Goal: Information Seeking & Learning: Learn about a topic

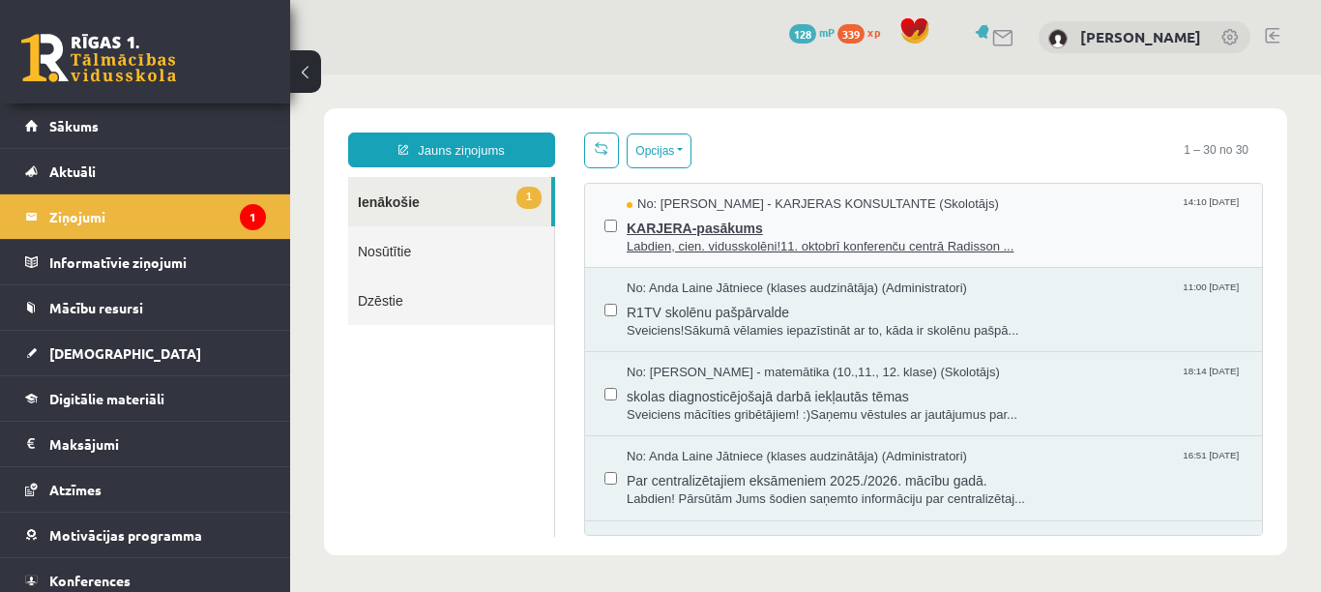
click at [661, 243] on span "Labdien, cien. vidusskolēni!11. oktobrī konferenču centrā Radisson ..." at bounding box center [935, 247] width 616 height 18
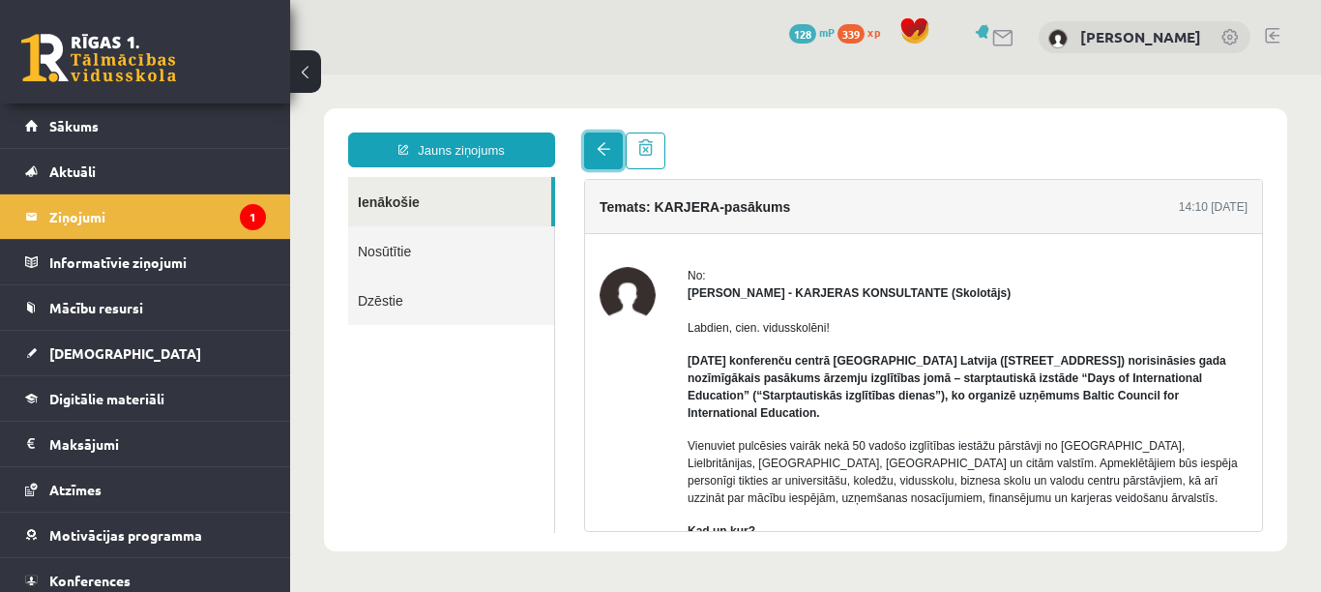
click at [590, 154] on link at bounding box center [603, 150] width 39 height 37
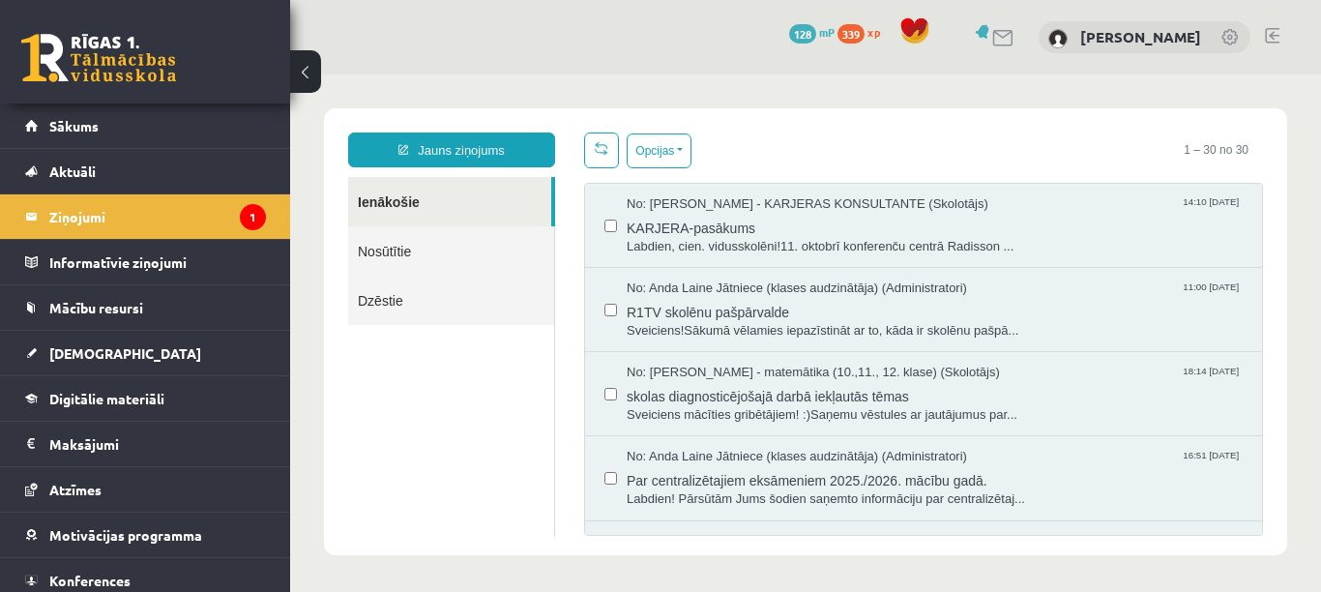
click at [511, 258] on link "Nosūtītie" at bounding box center [451, 250] width 206 height 49
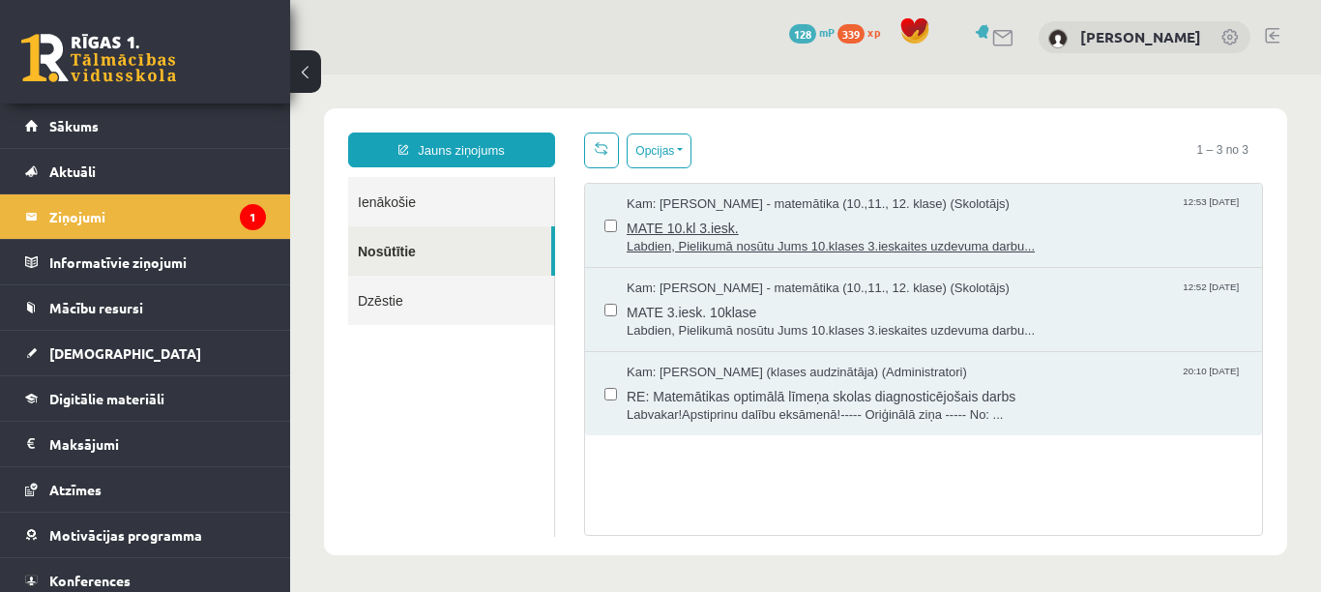
click at [740, 234] on span "MATE 10.kl 3.iesk." at bounding box center [935, 226] width 616 height 24
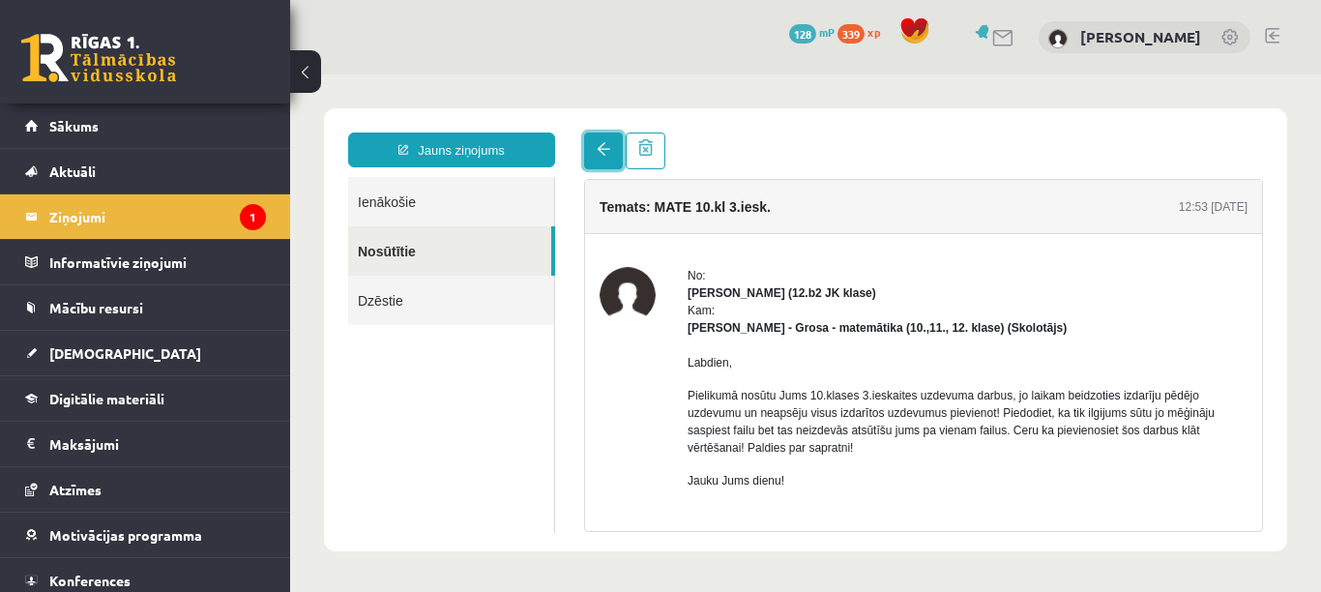
click at [605, 164] on link at bounding box center [603, 150] width 39 height 37
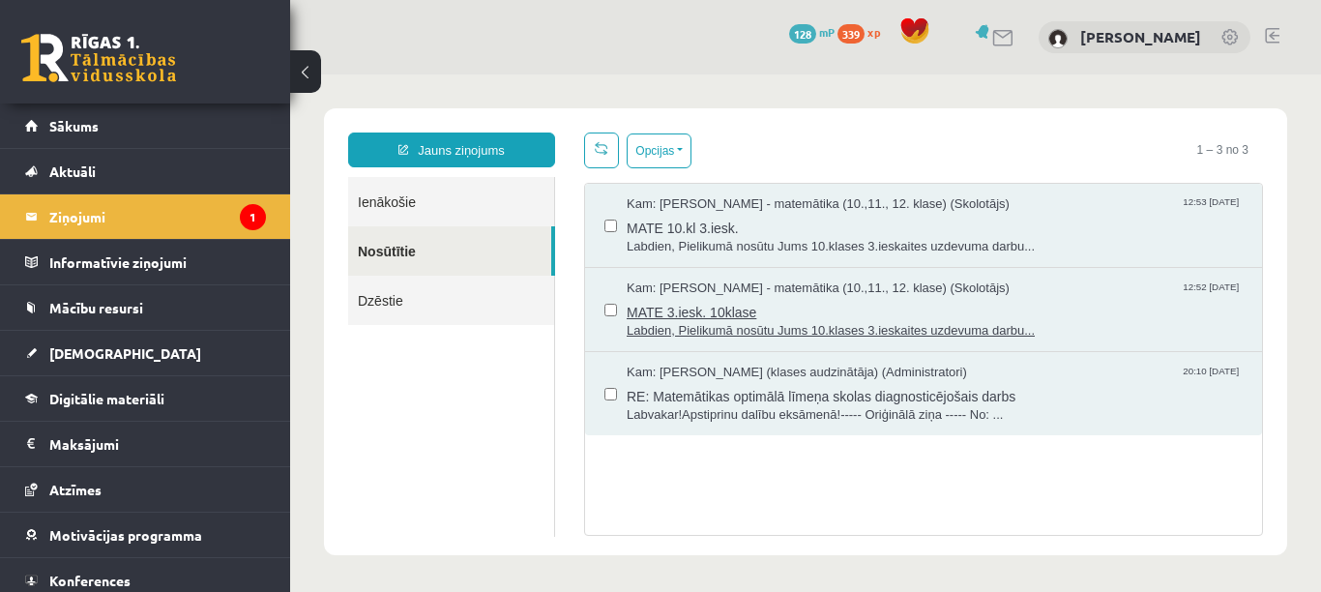
click at [663, 310] on span "MATE 3.iesk. 10klase" at bounding box center [935, 310] width 616 height 24
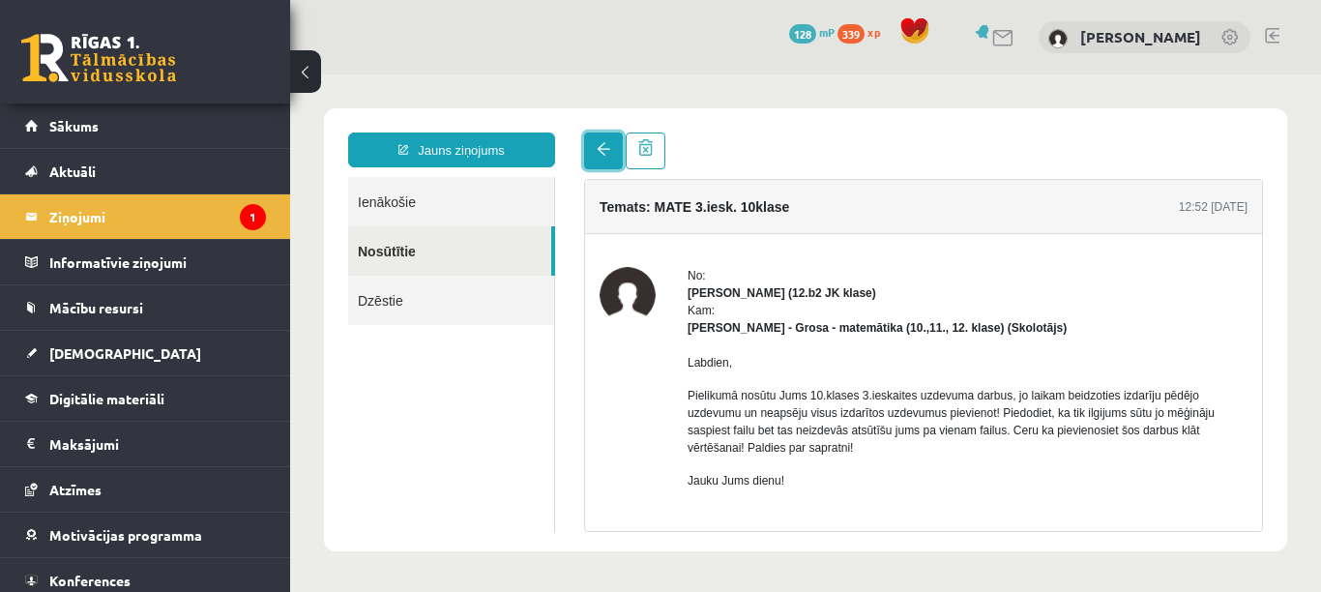
click at [614, 162] on link at bounding box center [603, 150] width 39 height 37
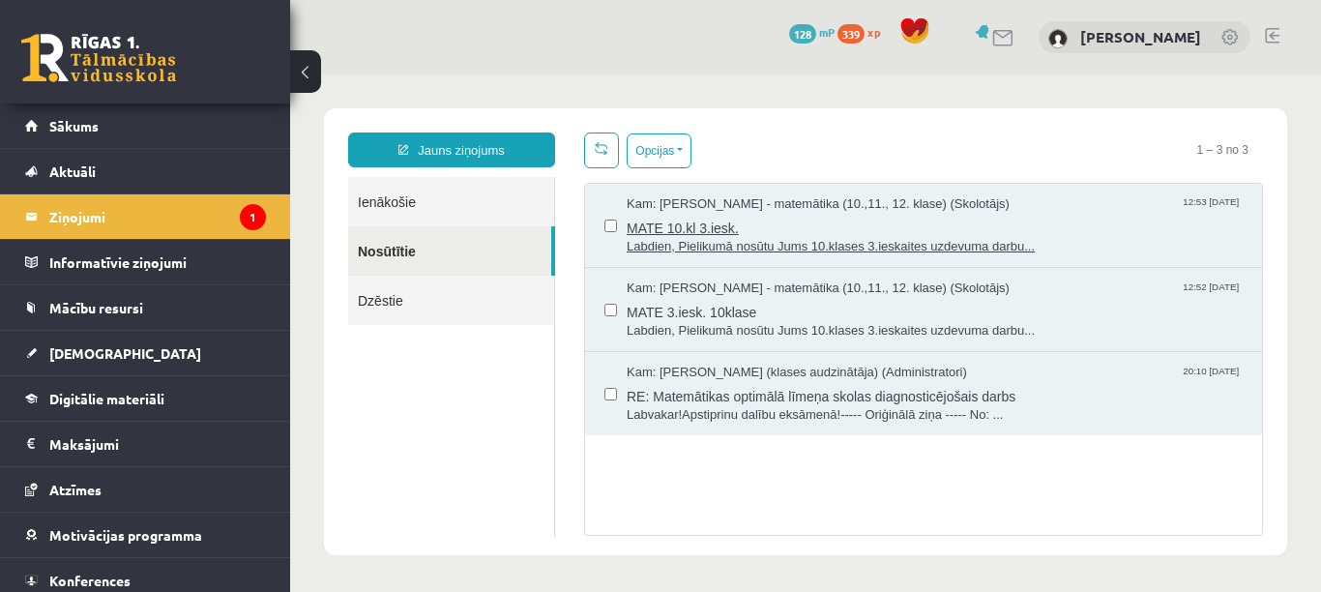
click at [718, 230] on span "MATE 10.kl 3.iesk." at bounding box center [935, 226] width 616 height 24
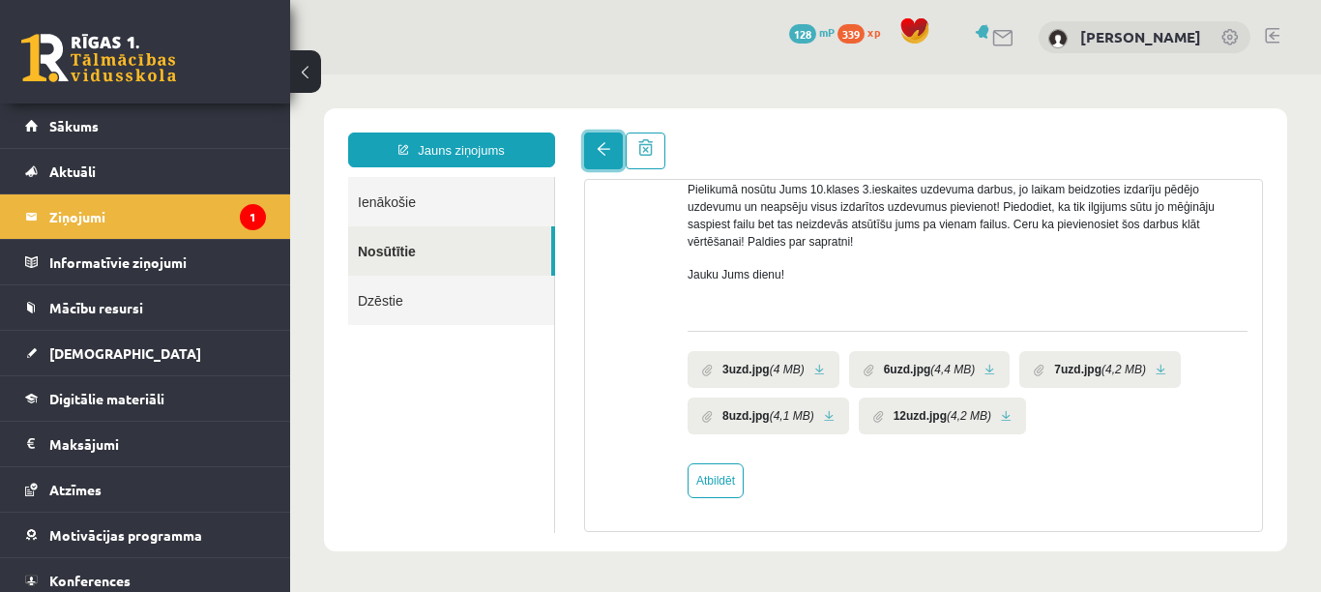
click at [599, 156] on link at bounding box center [603, 150] width 39 height 37
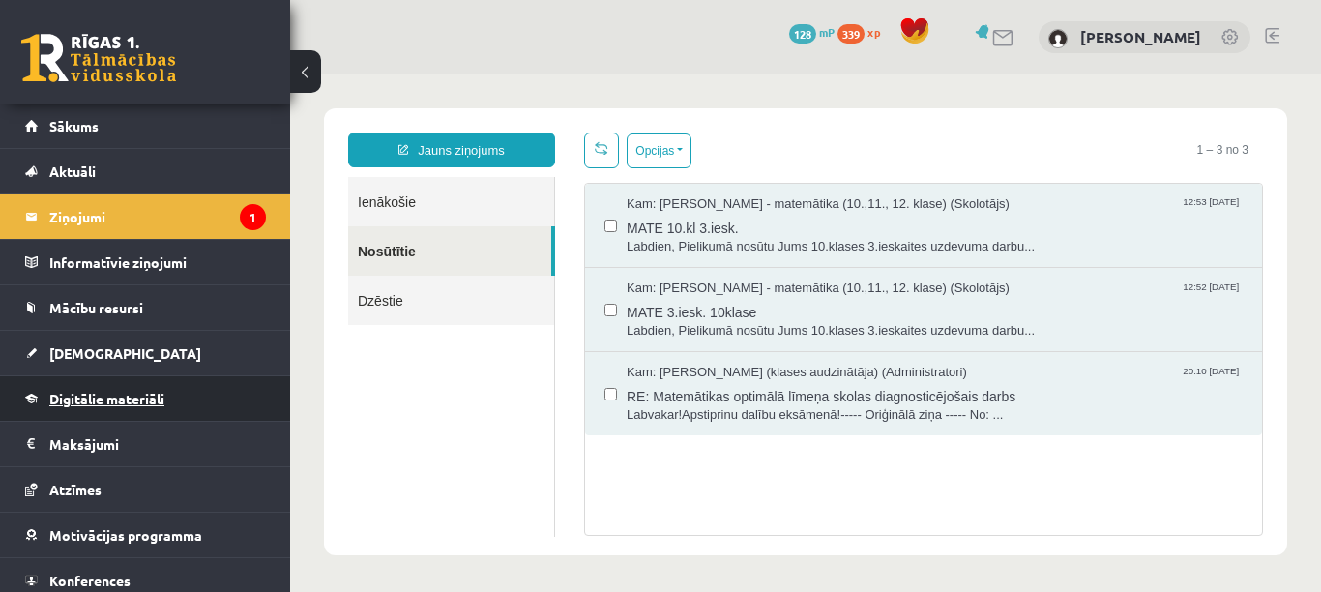
click at [182, 383] on link "Digitālie materiāli" at bounding box center [145, 398] width 241 height 44
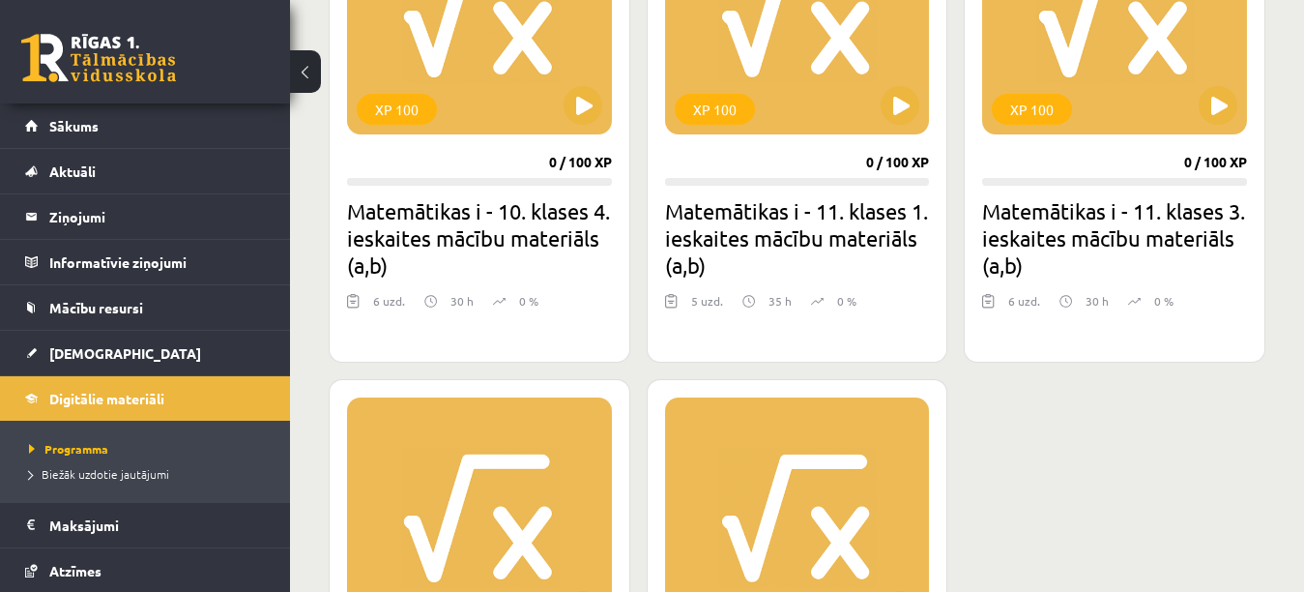
scroll to position [643, 0]
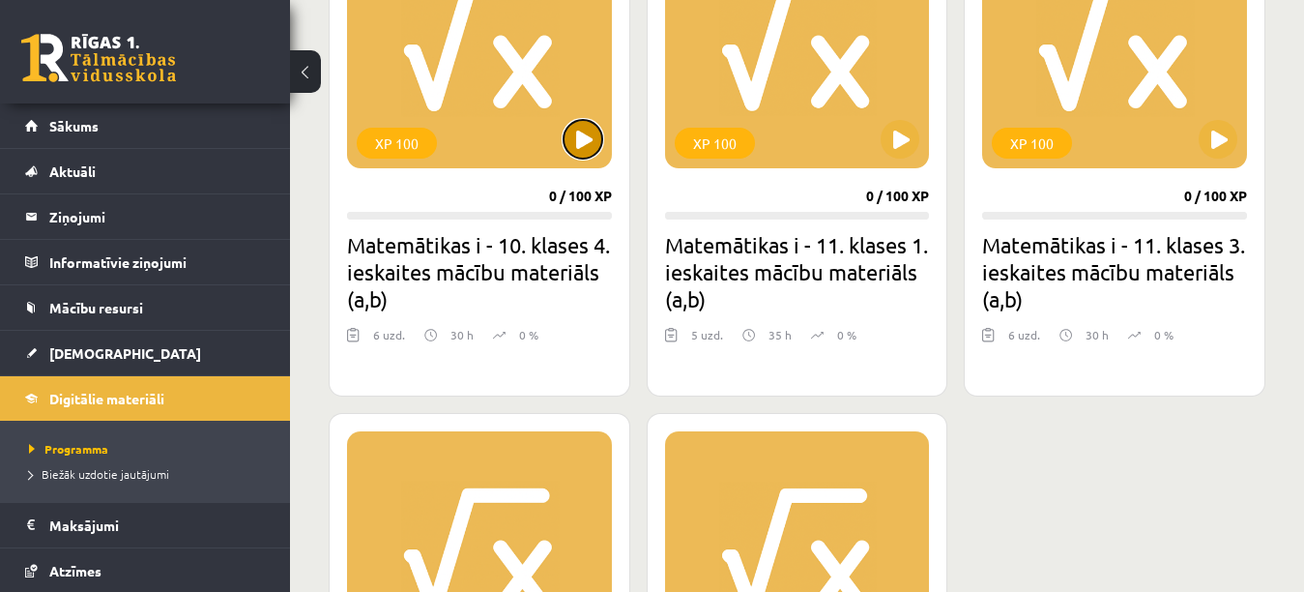
click at [580, 156] on button at bounding box center [583, 139] width 39 height 39
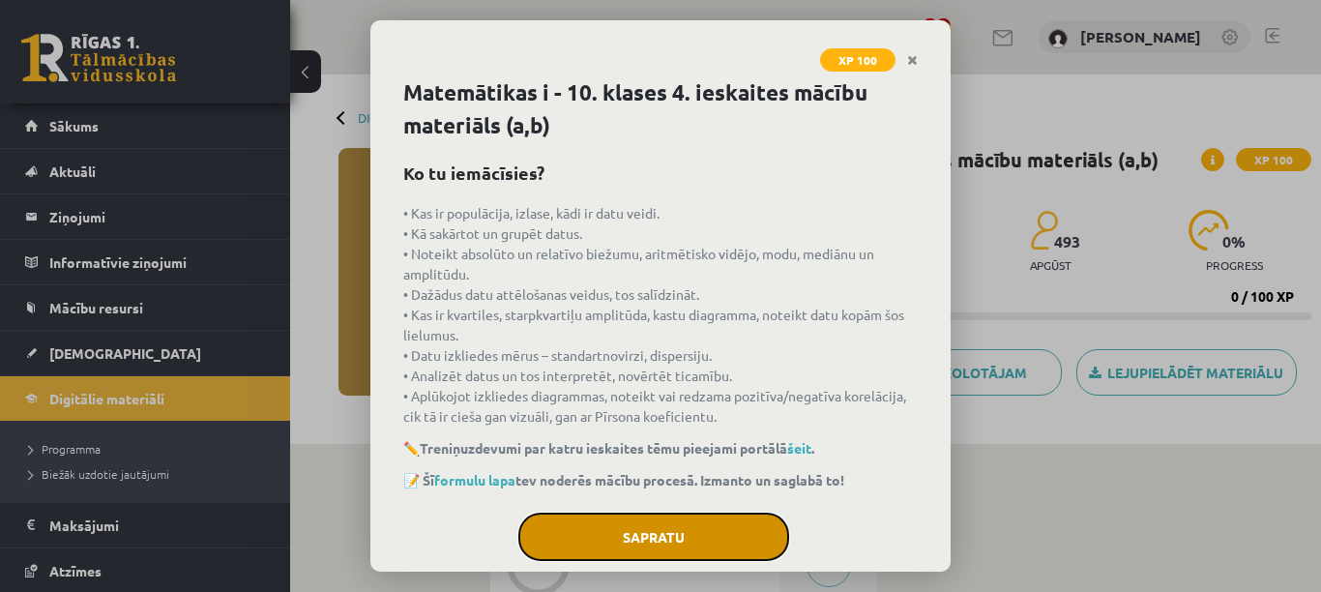
click at [705, 542] on button "Sapratu" at bounding box center [653, 537] width 271 height 48
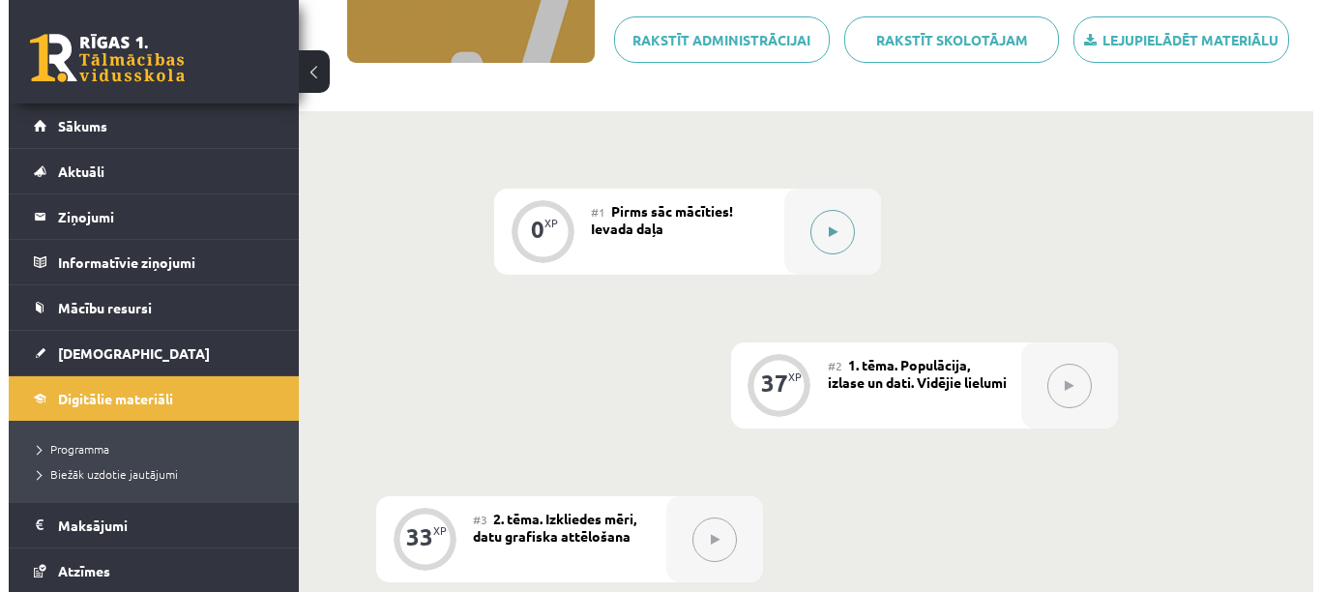
scroll to position [290, 0]
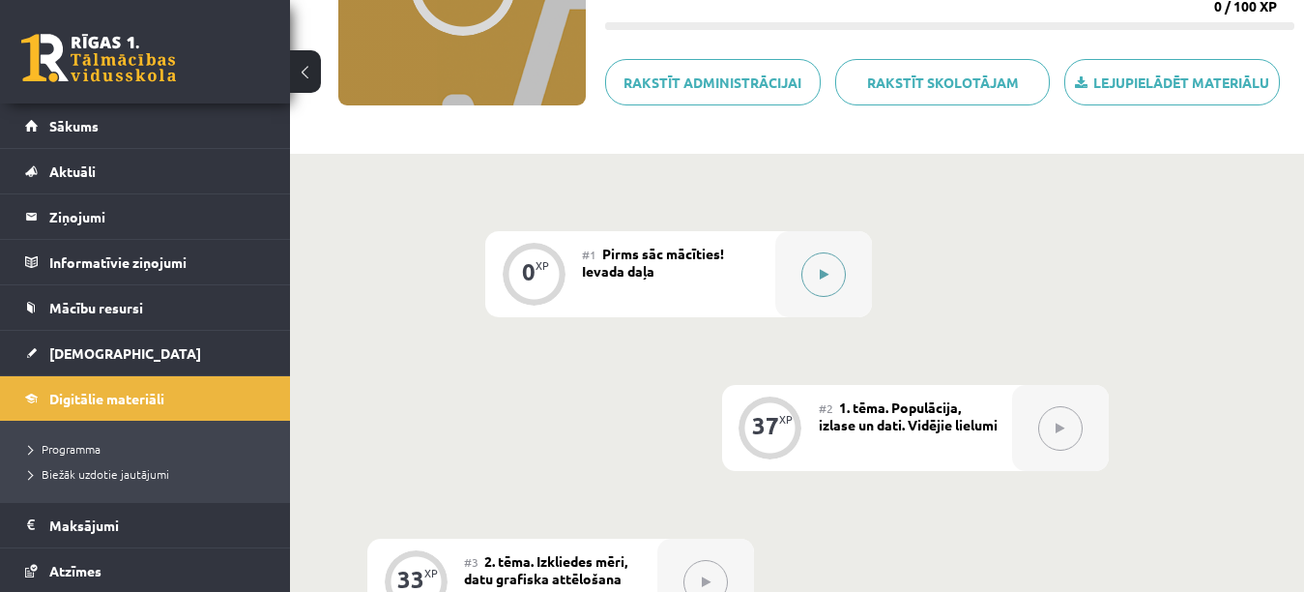
click at [825, 278] on button at bounding box center [824, 274] width 44 height 44
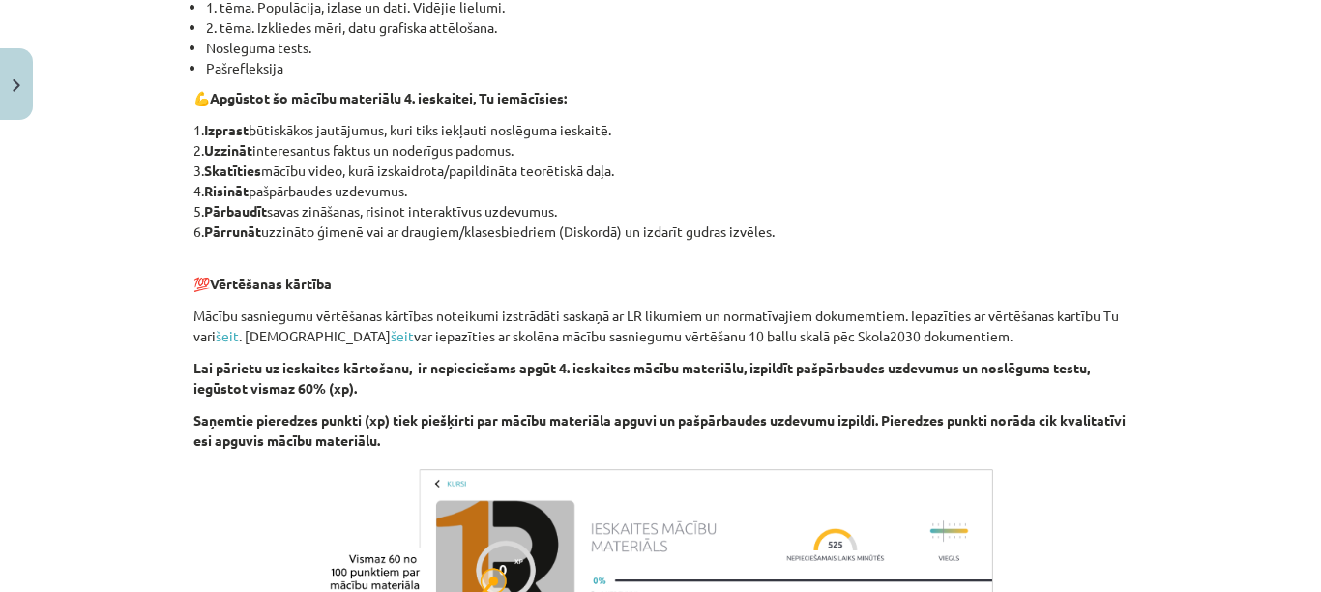
scroll to position [677, 0]
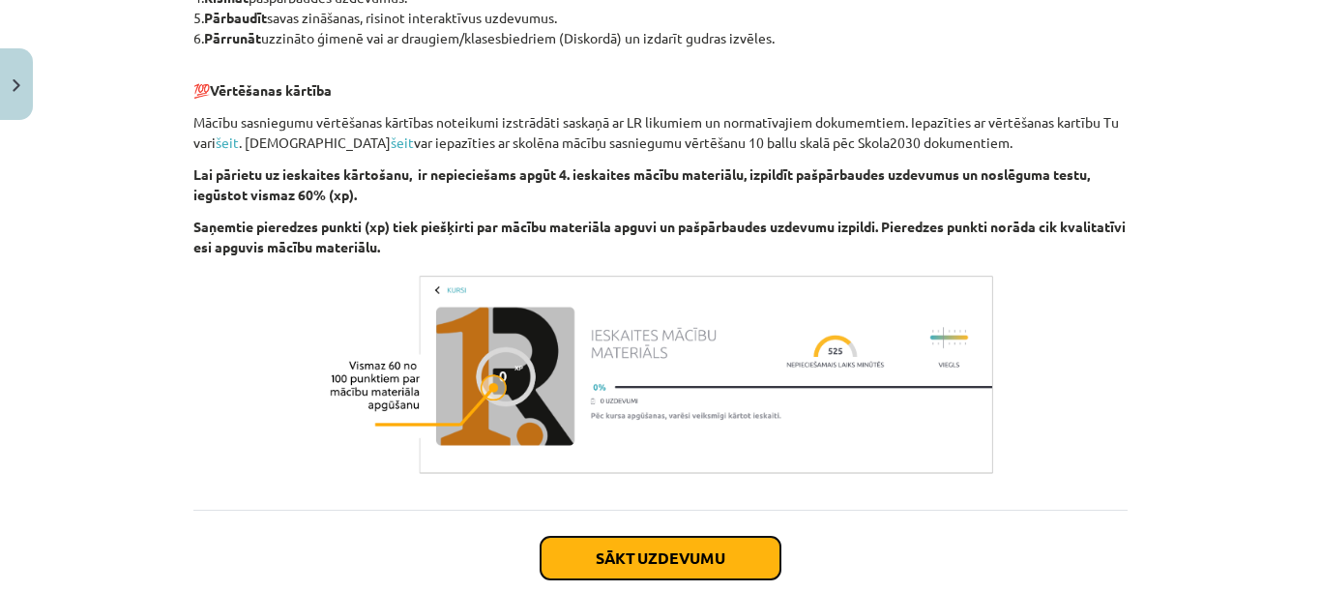
click at [727, 568] on button "Sākt uzdevumu" at bounding box center [661, 558] width 240 height 43
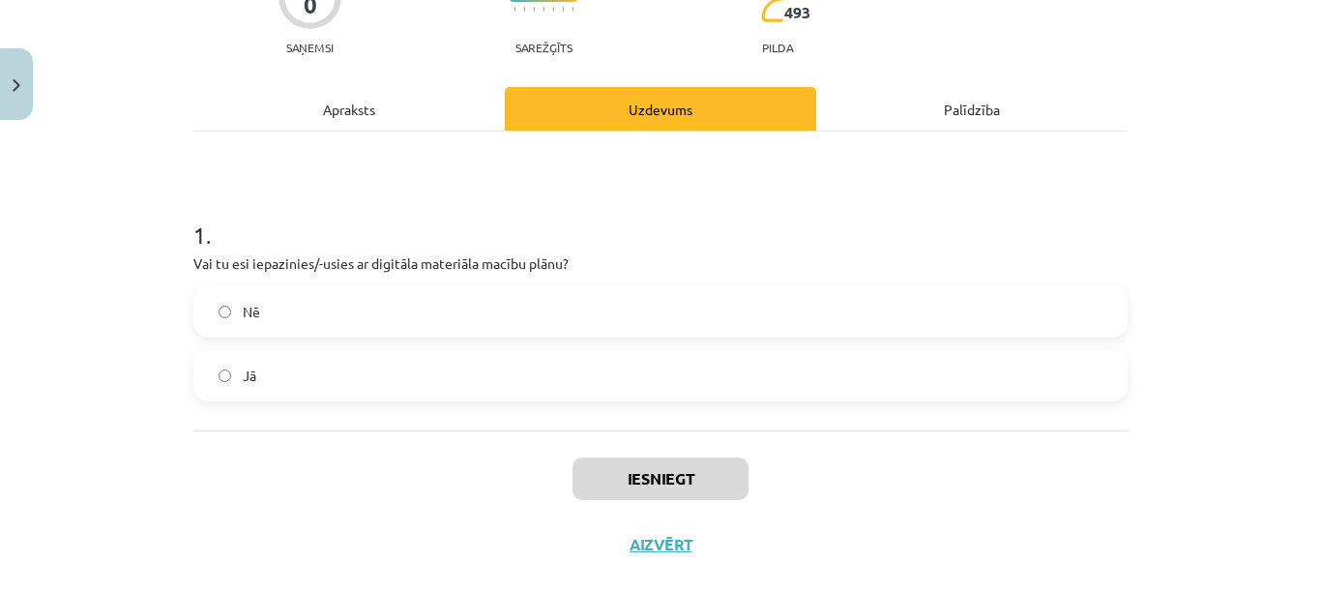
scroll to position [231, 0]
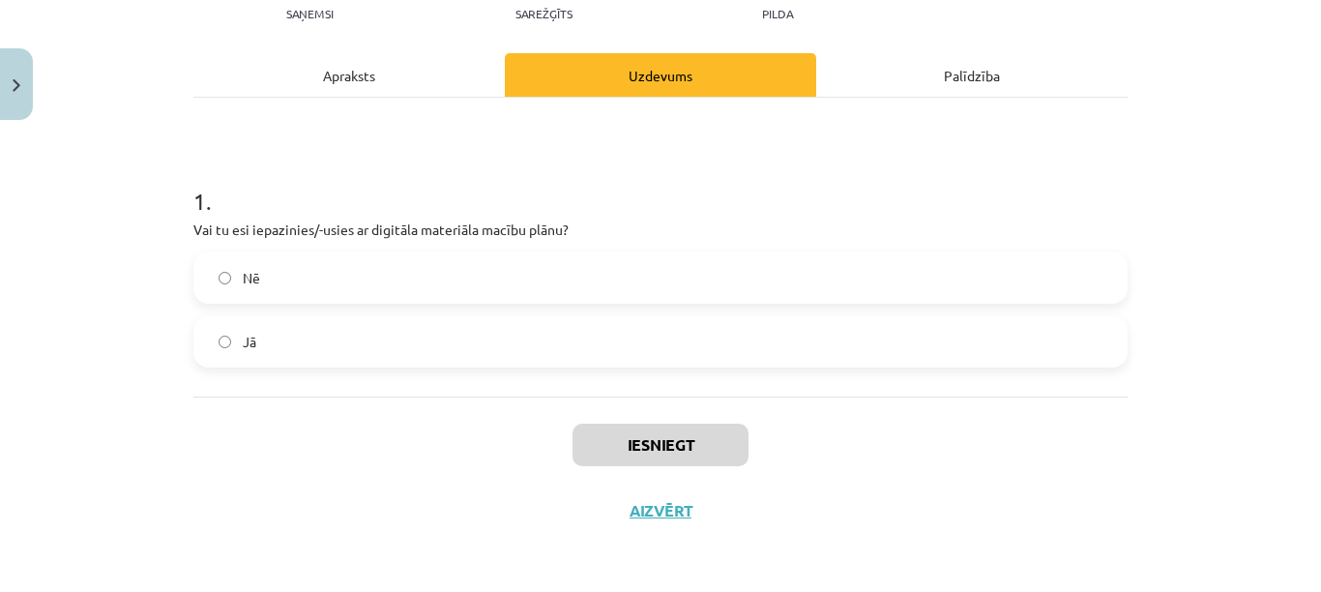
click at [571, 338] on label "Jā" at bounding box center [660, 341] width 930 height 48
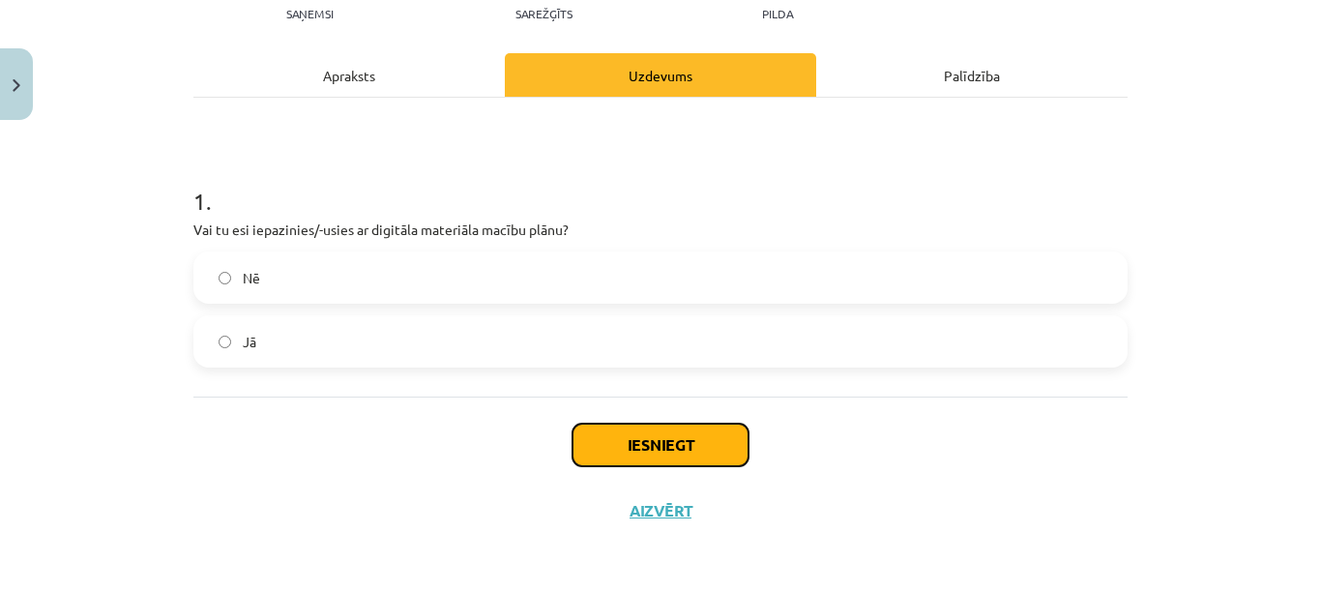
click at [669, 445] on button "Iesniegt" at bounding box center [660, 445] width 176 height 43
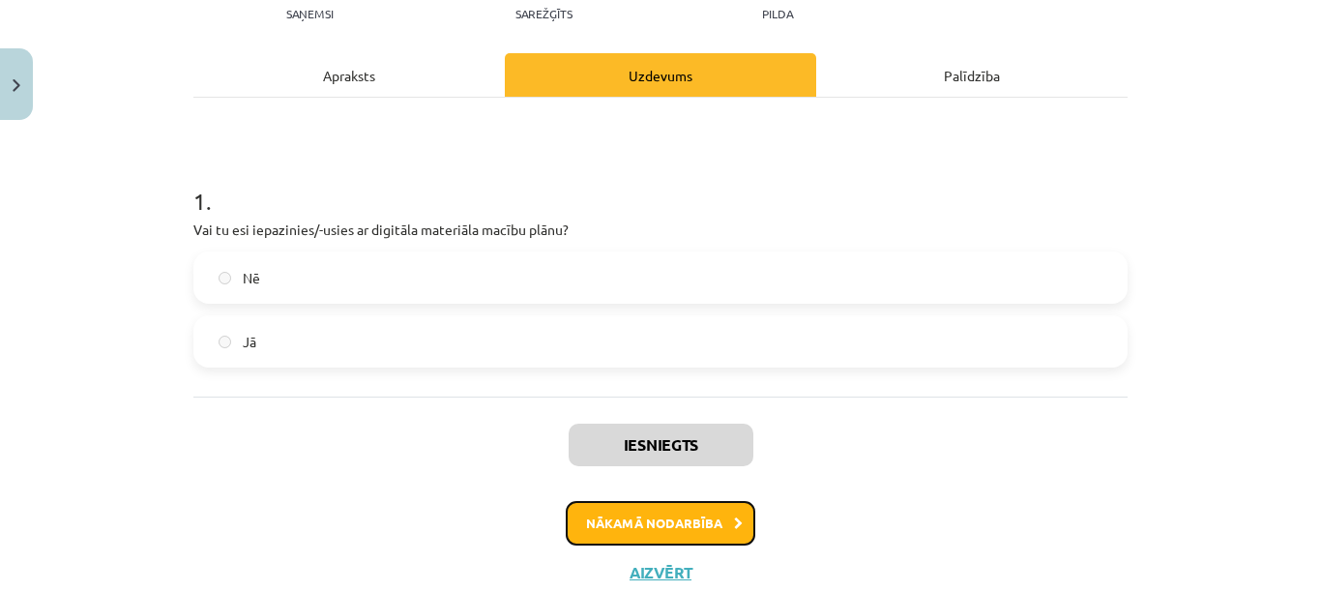
click at [647, 511] on button "Nākamā nodarbība" at bounding box center [661, 523] width 190 height 44
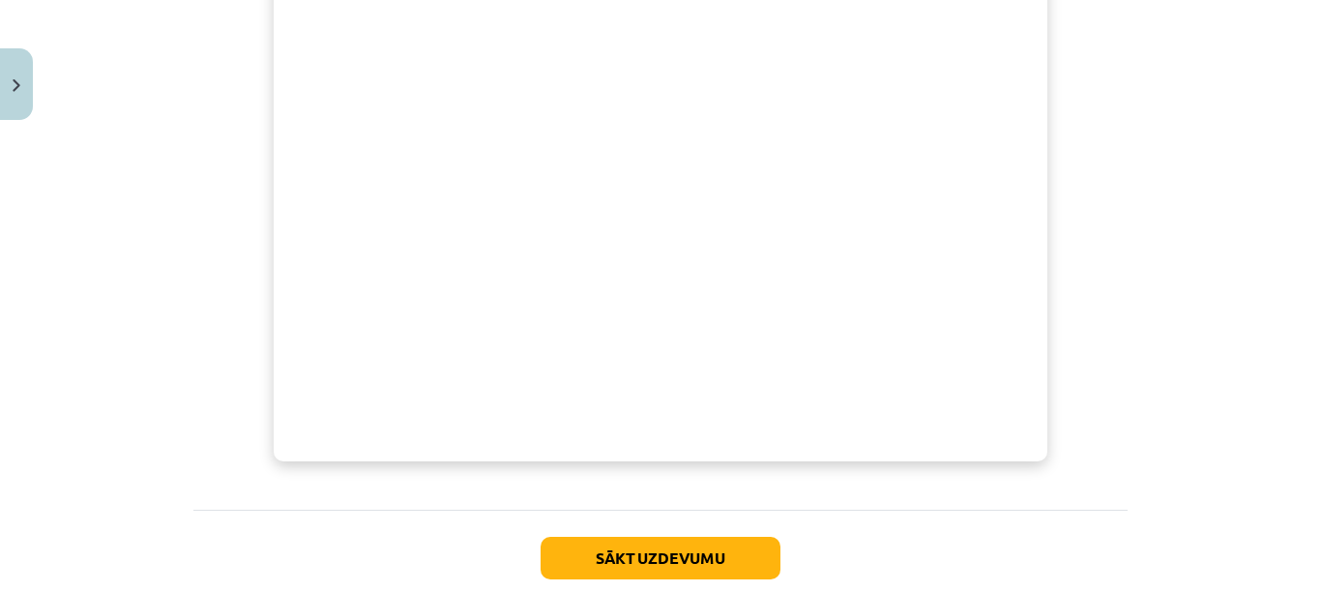
scroll to position [847, 0]
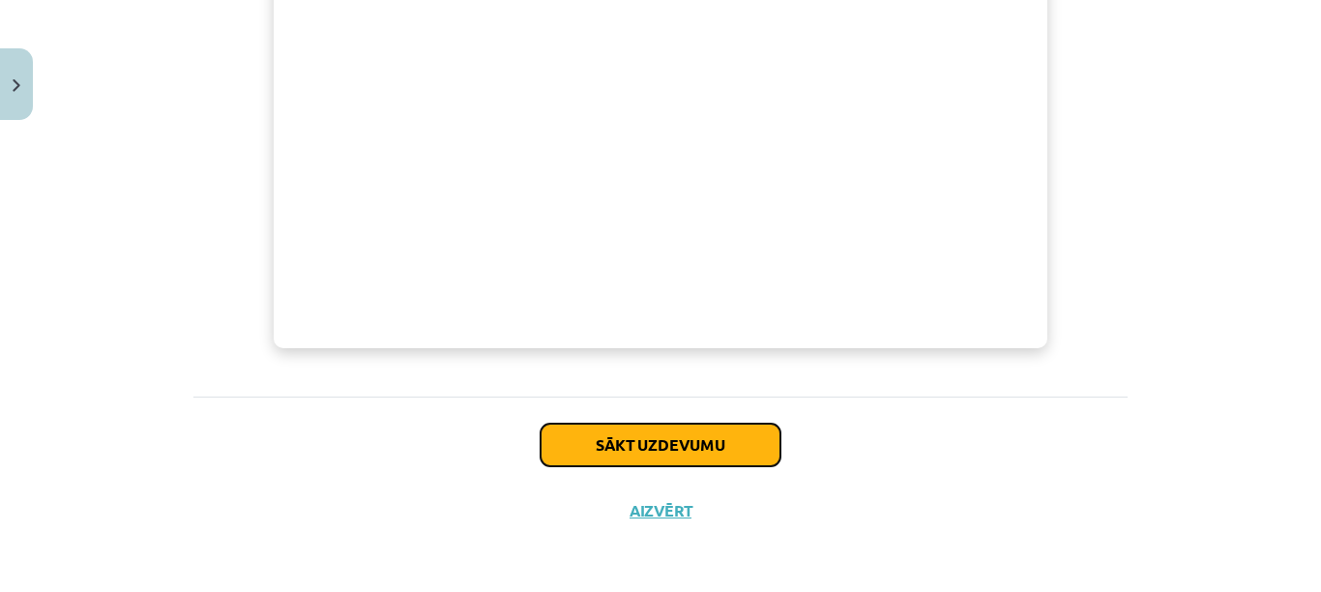
click at [724, 431] on button "Sākt uzdevumu" at bounding box center [661, 445] width 240 height 43
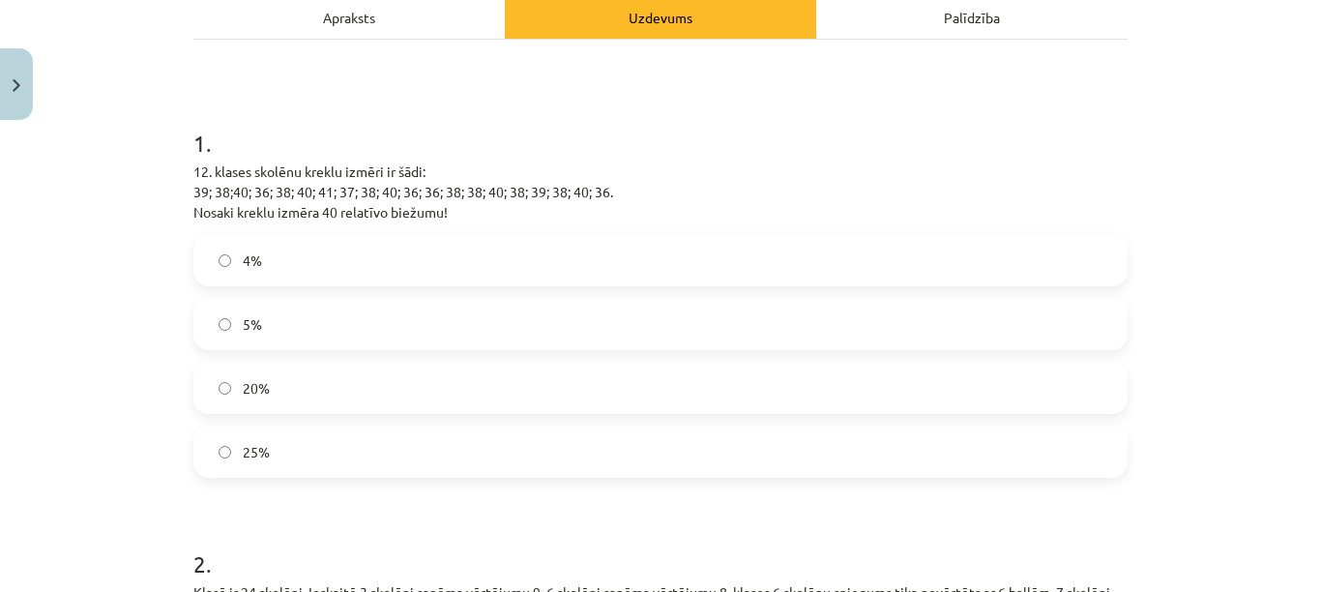
scroll to position [242, 0]
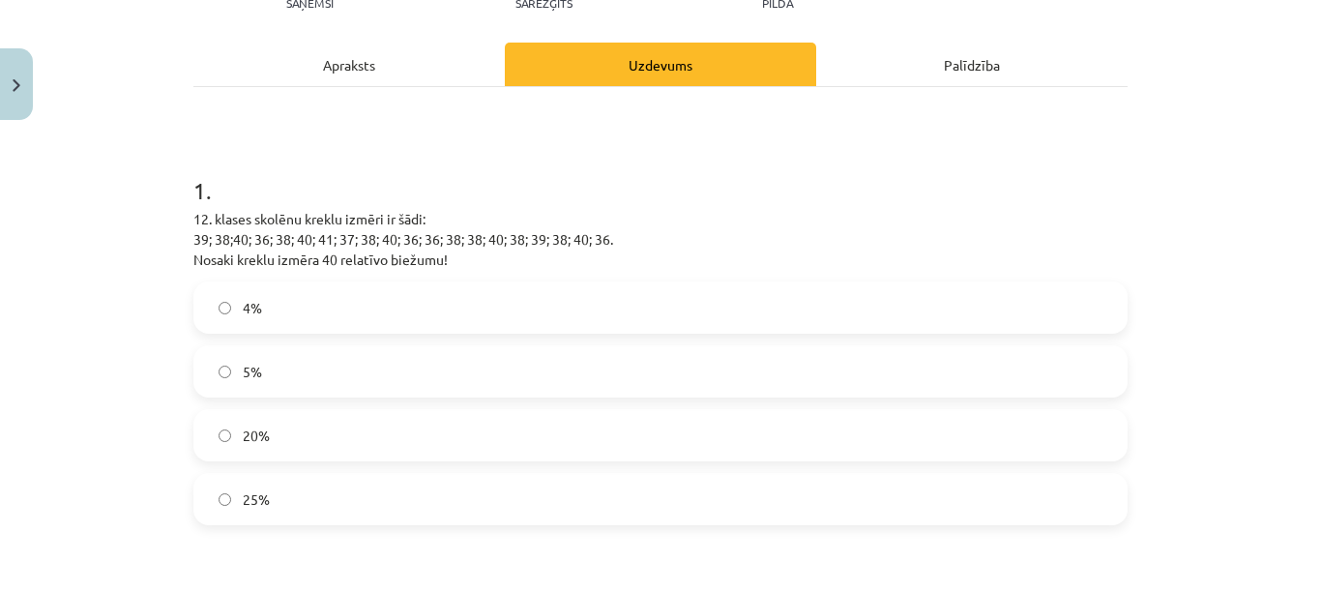
click at [835, 506] on label "25%" at bounding box center [660, 499] width 930 height 48
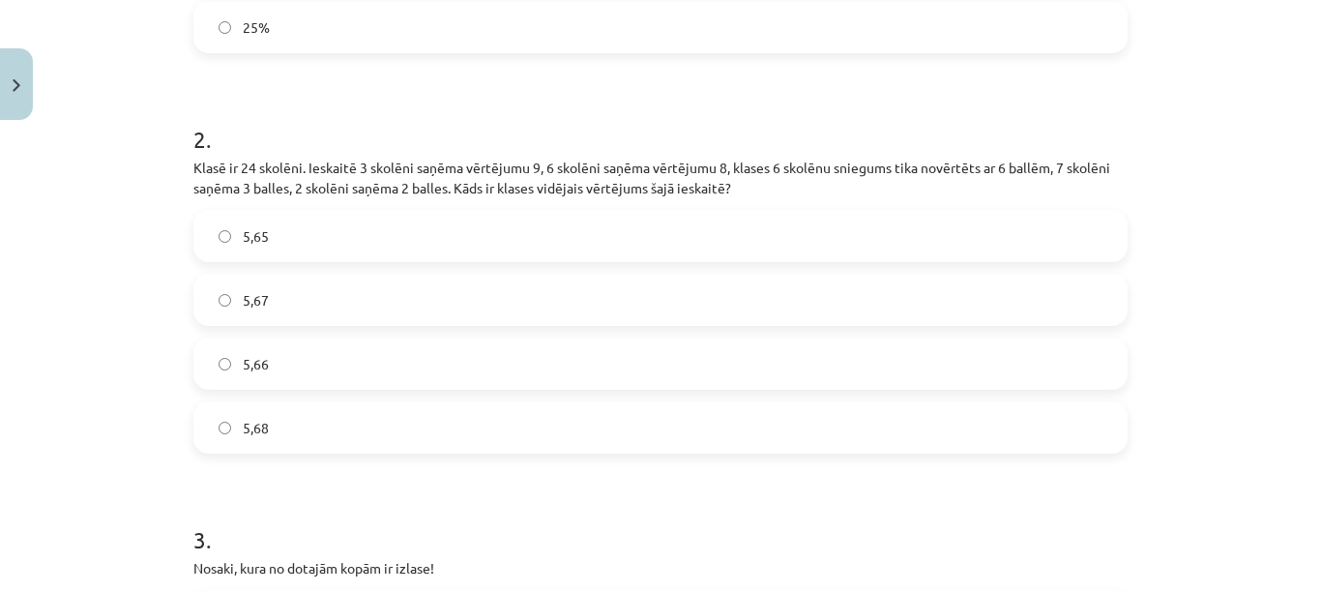
scroll to position [725, 0]
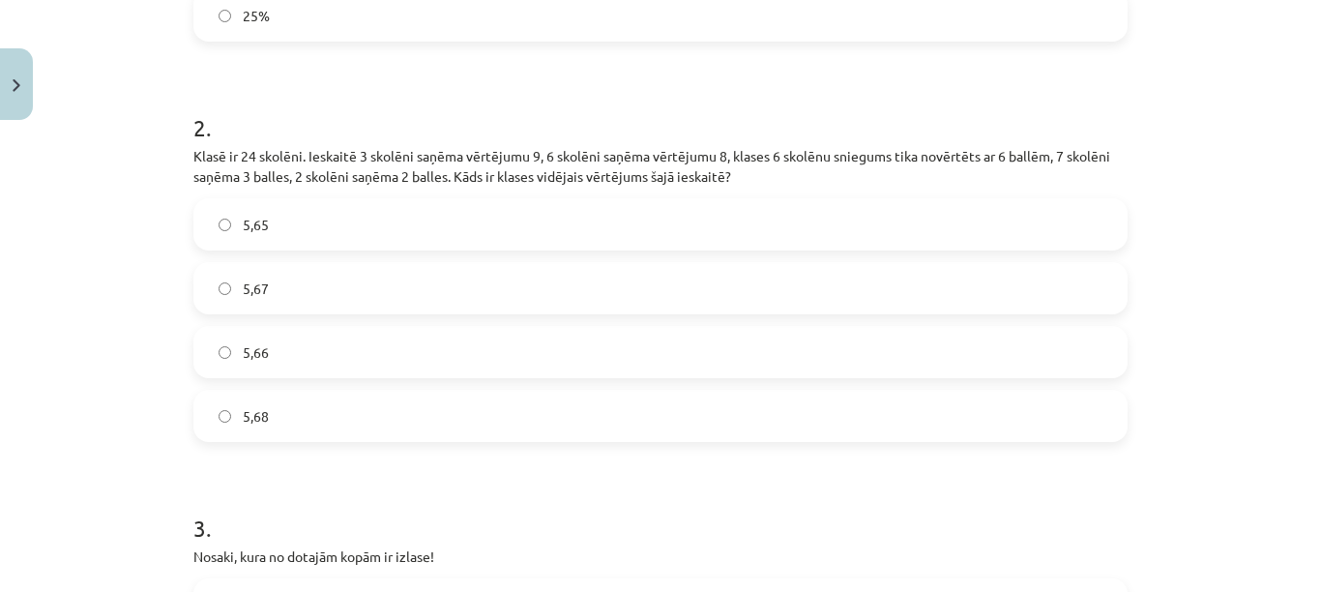
click at [653, 280] on label "5,67" at bounding box center [660, 288] width 930 height 48
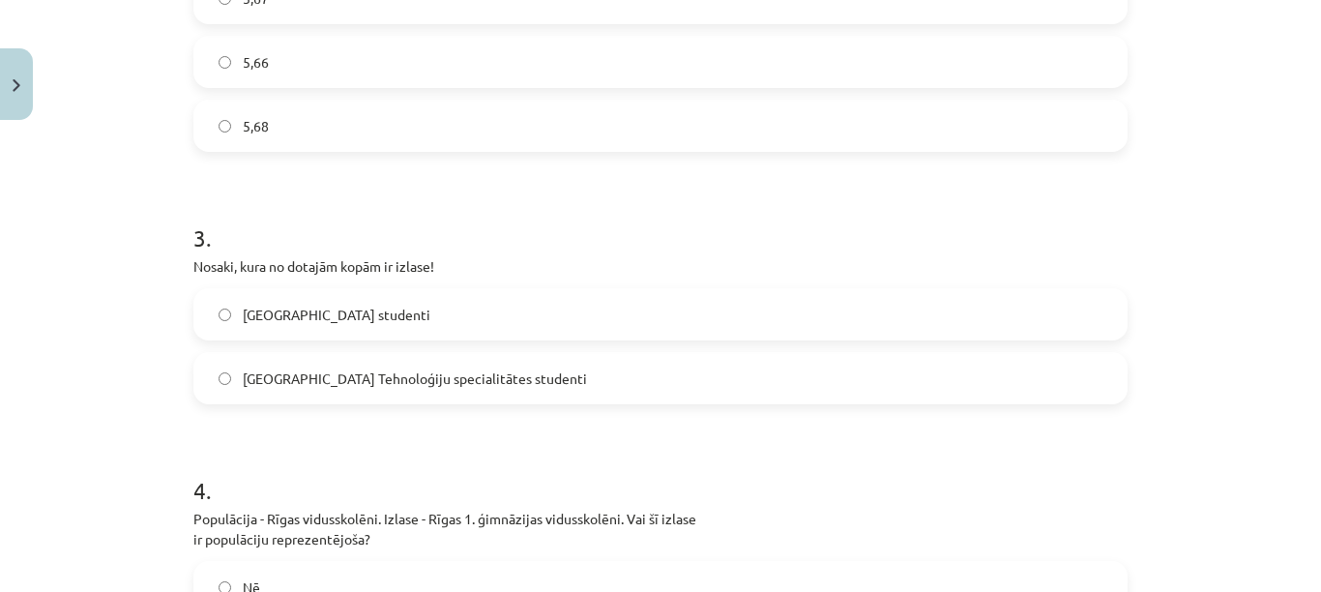
scroll to position [1112, 0]
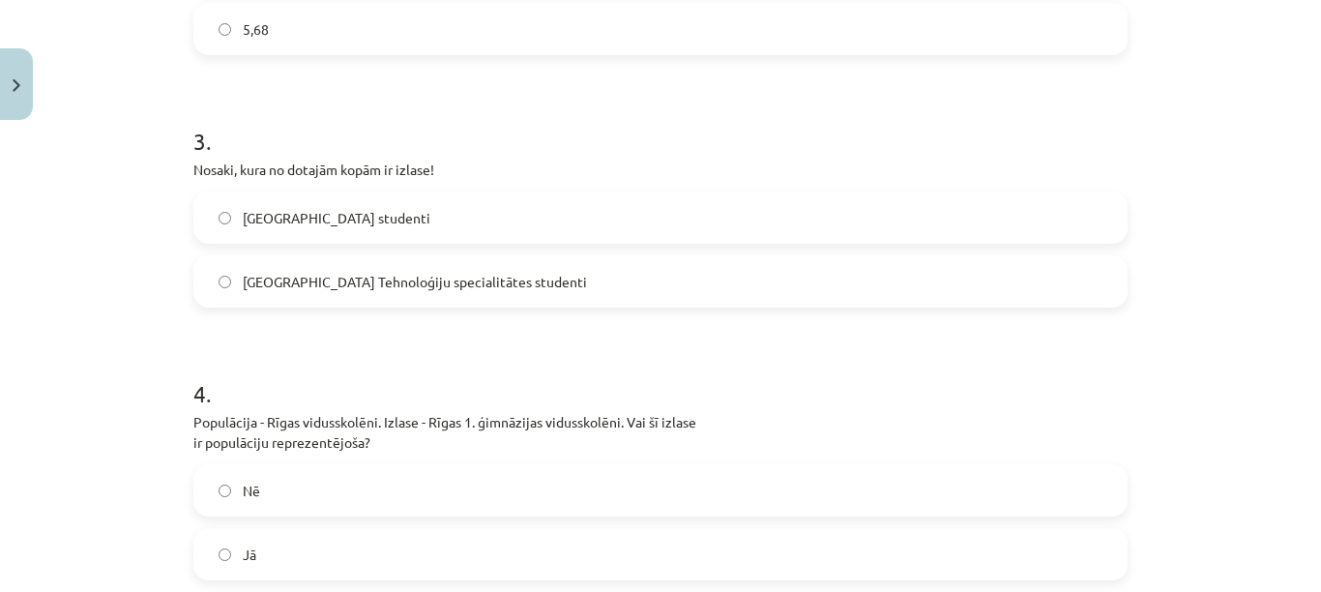
click at [766, 261] on label "Latvijas Universitātes Tehnoloģiju specialitātes studenti" at bounding box center [660, 281] width 930 height 48
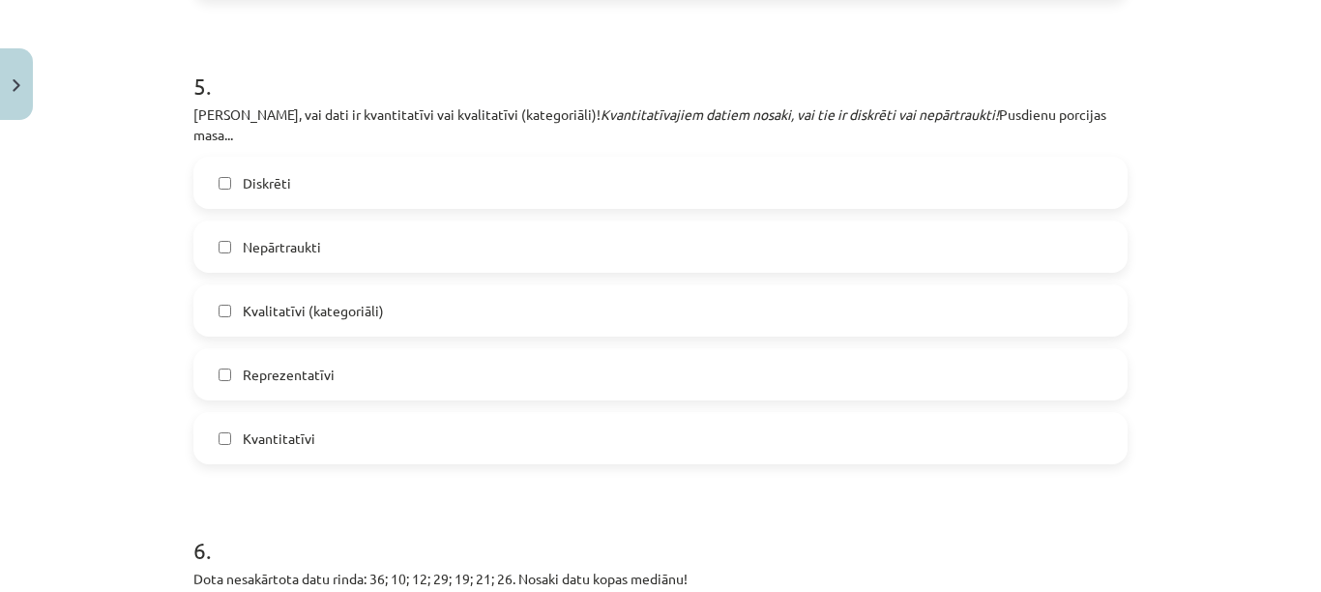
scroll to position [1499, 0]
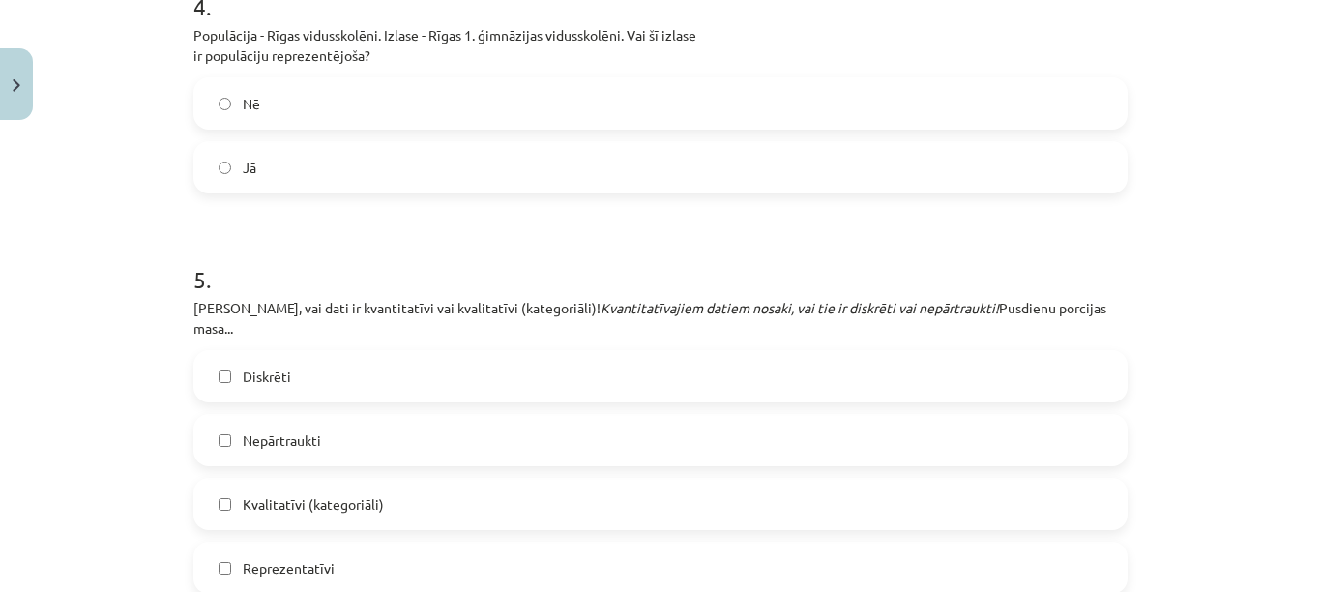
click at [403, 98] on label "Nē" at bounding box center [660, 103] width 930 height 48
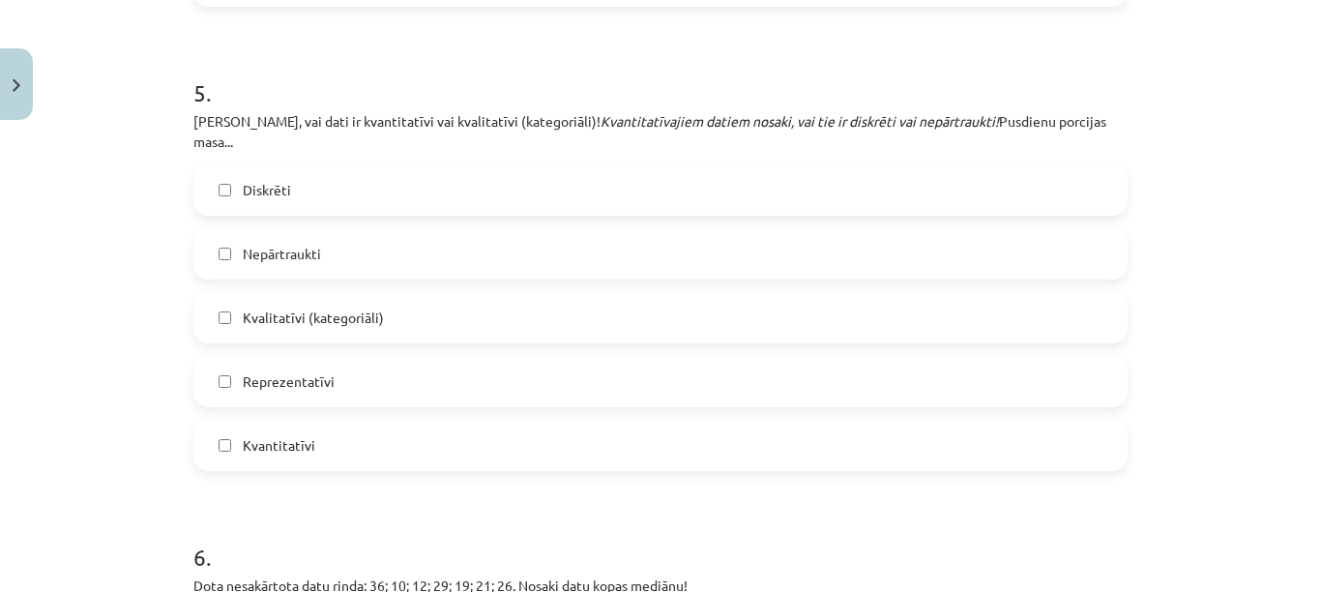
scroll to position [1692, 0]
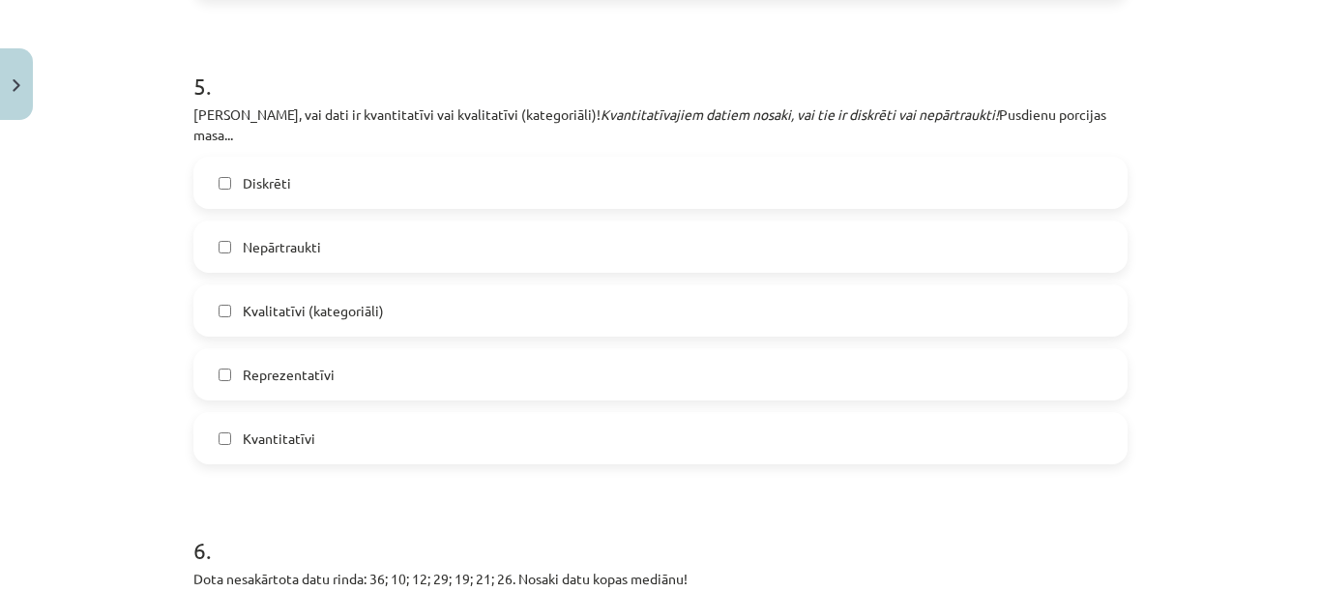
click at [509, 224] on label "Nepārtraukti" at bounding box center [660, 246] width 930 height 48
click at [472, 425] on label "Kvantitatīvi" at bounding box center [660, 438] width 930 height 48
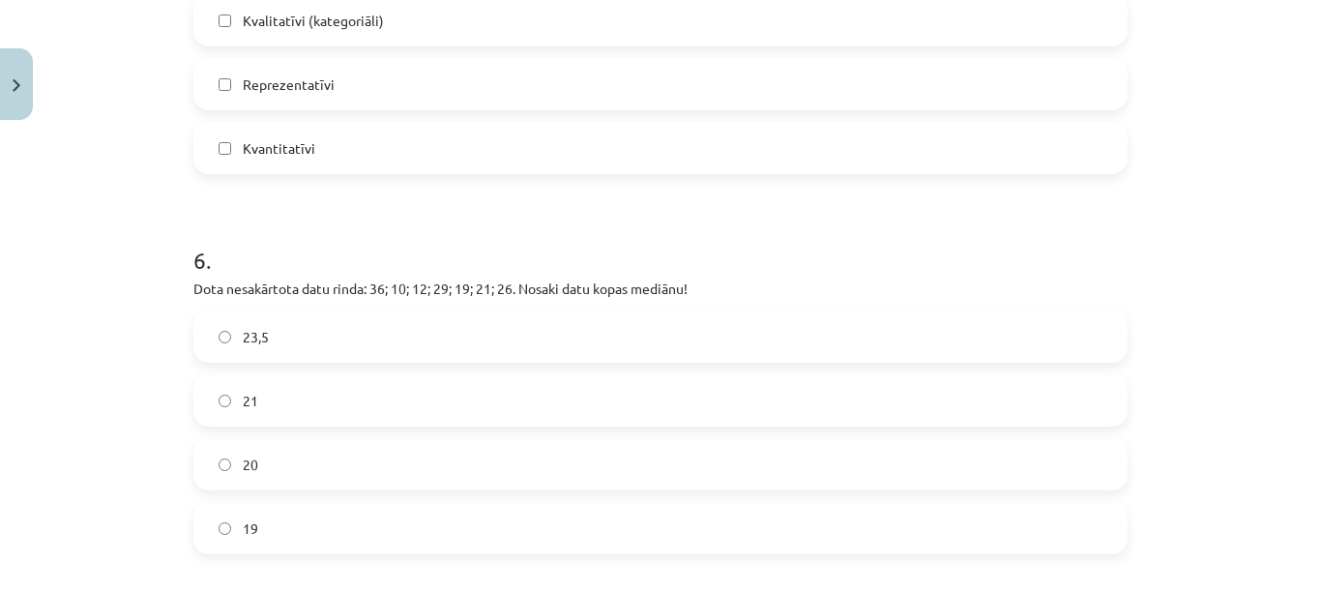
scroll to position [2079, 0]
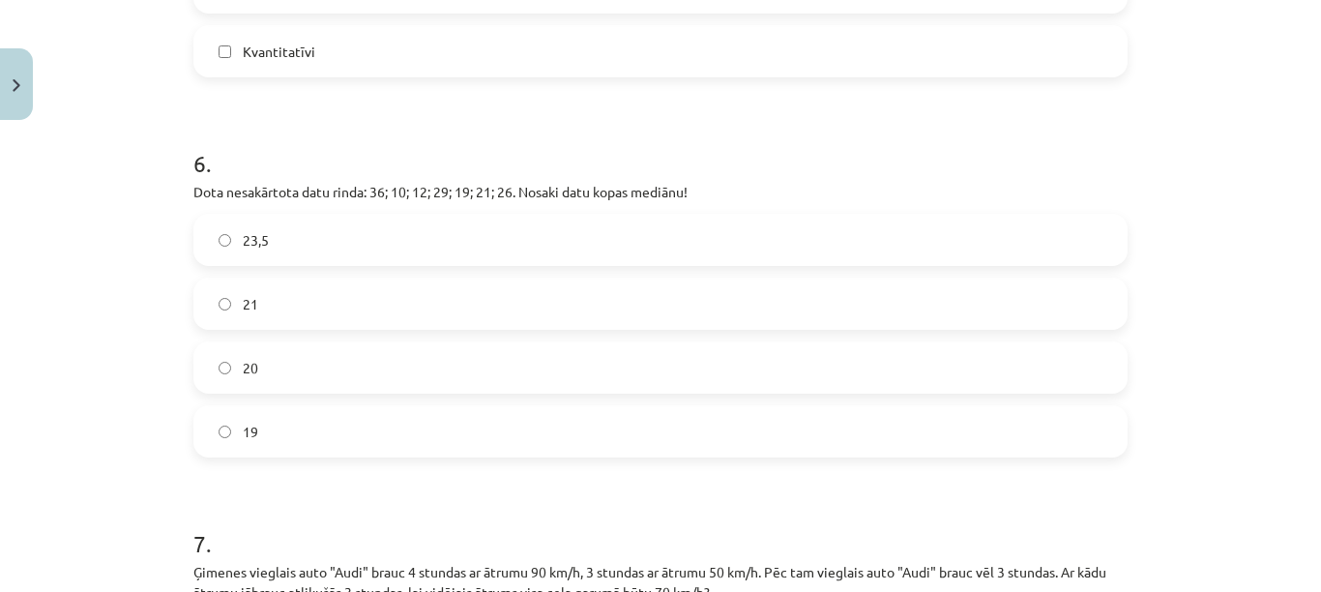
drag, startPoint x: 456, startPoint y: 290, endPoint x: 437, endPoint y: 297, distance: 20.5
click at [456, 294] on label "21" at bounding box center [660, 303] width 930 height 48
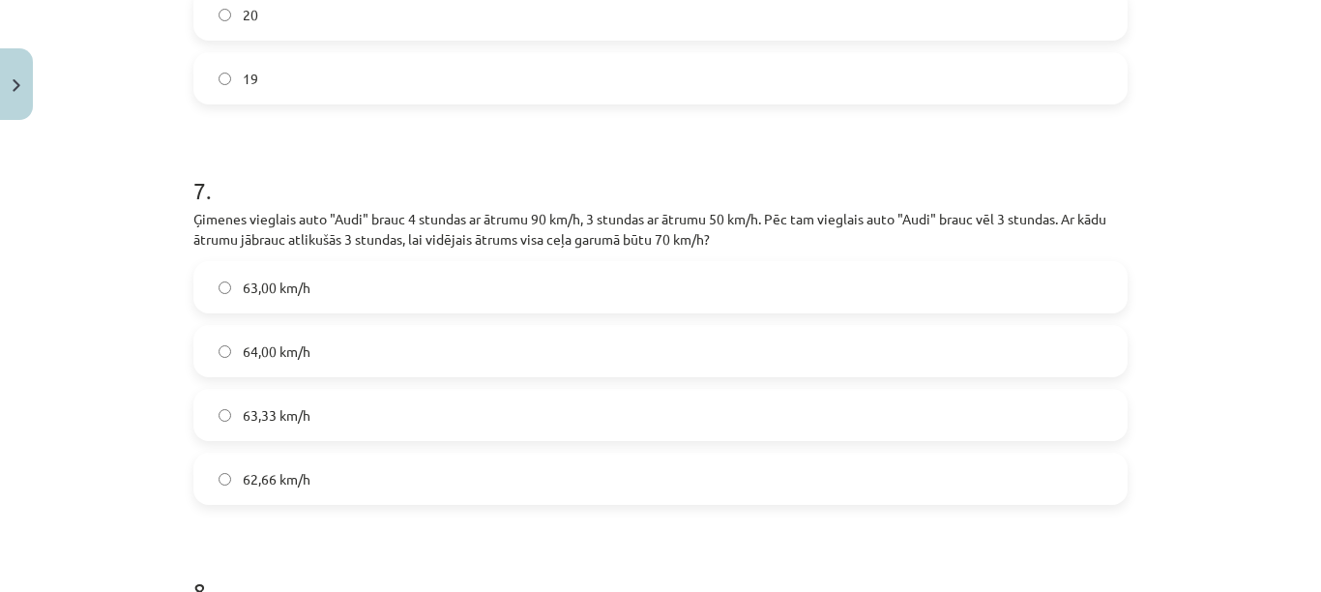
scroll to position [2466, 0]
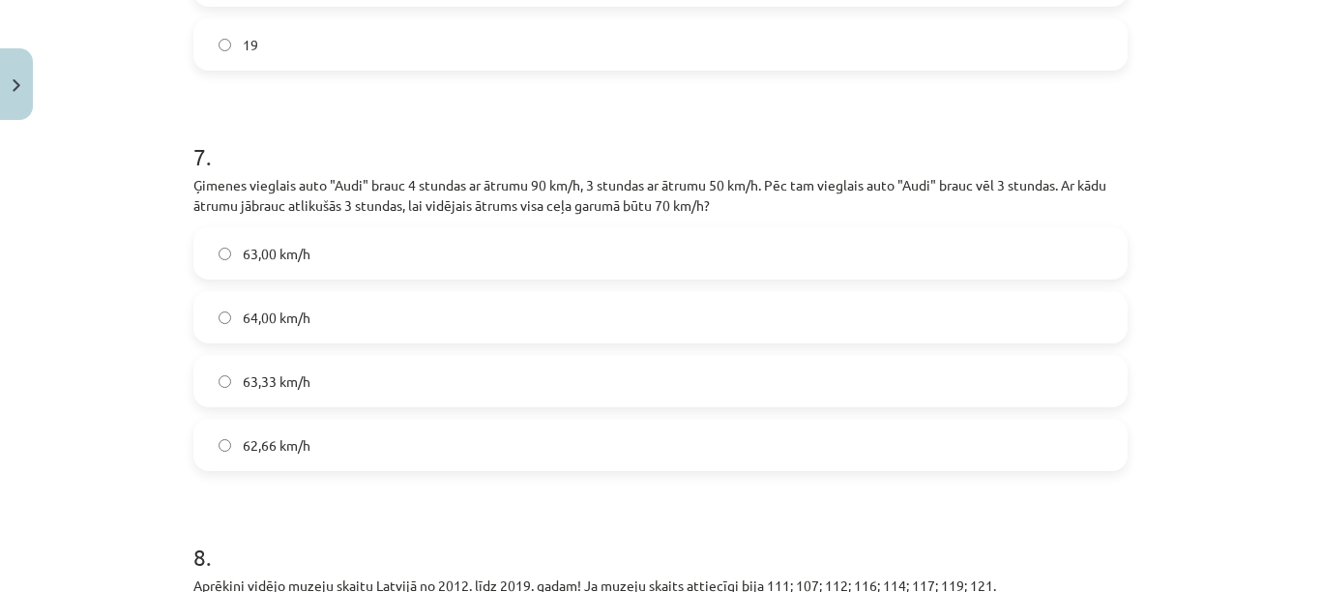
click at [472, 361] on label "63,33 km/h" at bounding box center [660, 381] width 930 height 48
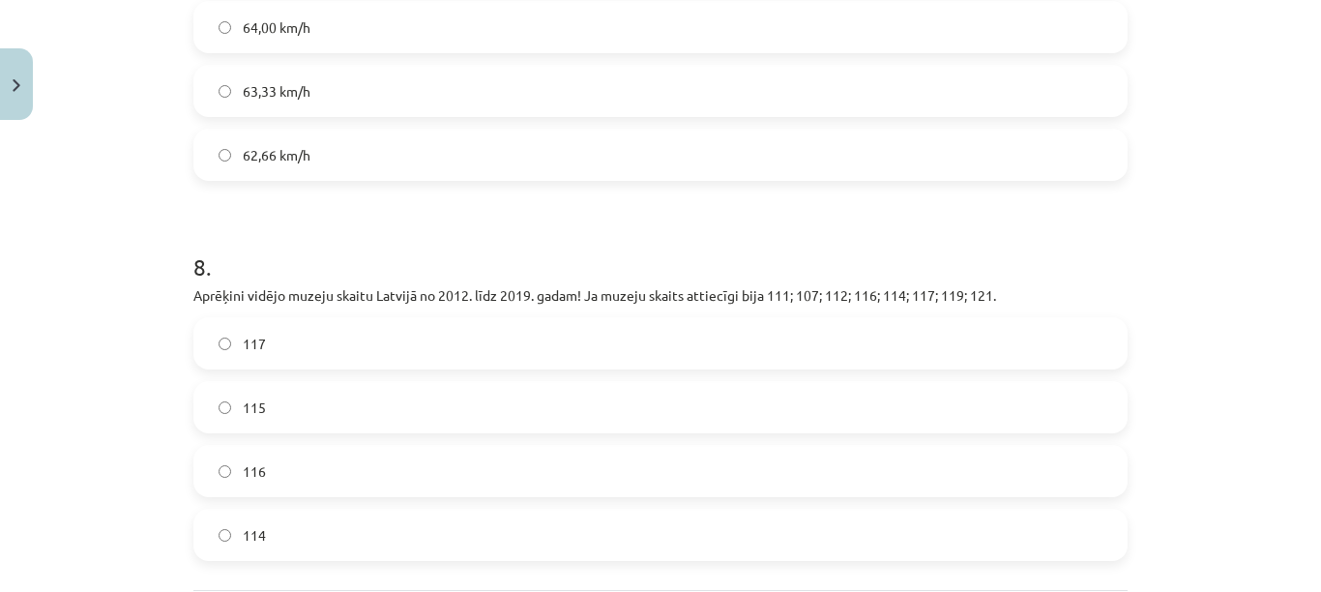
scroll to position [2853, 0]
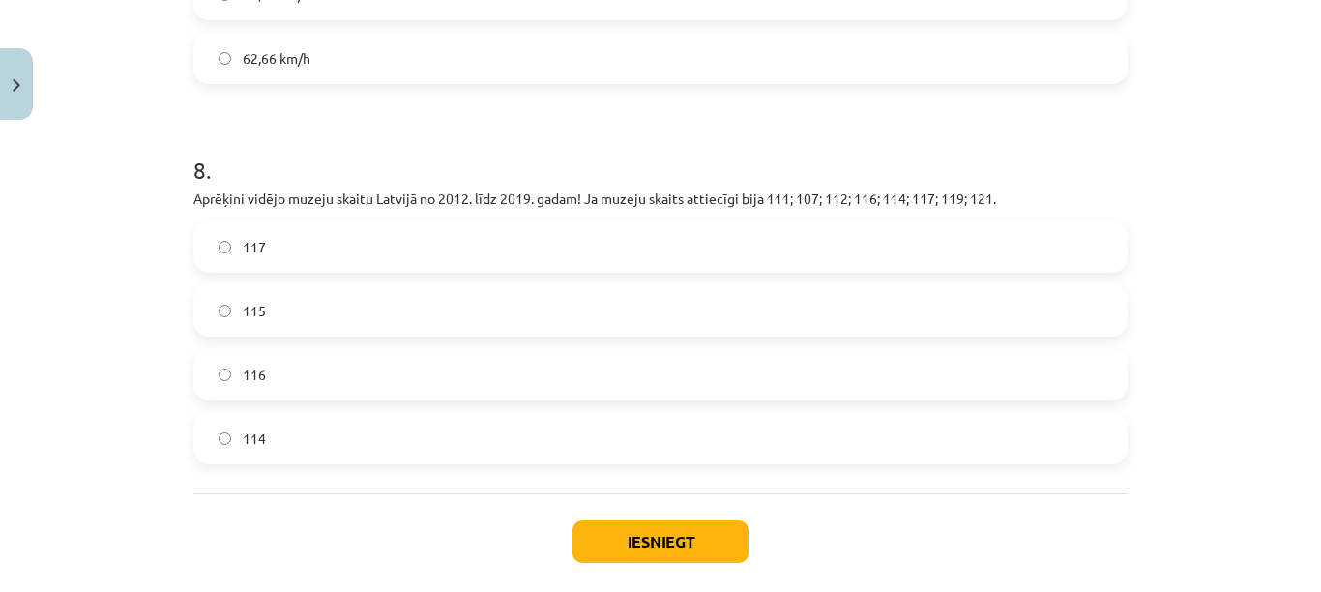
click at [423, 286] on label "115" at bounding box center [660, 310] width 930 height 48
click at [613, 520] on button "Iesniegt" at bounding box center [660, 541] width 176 height 43
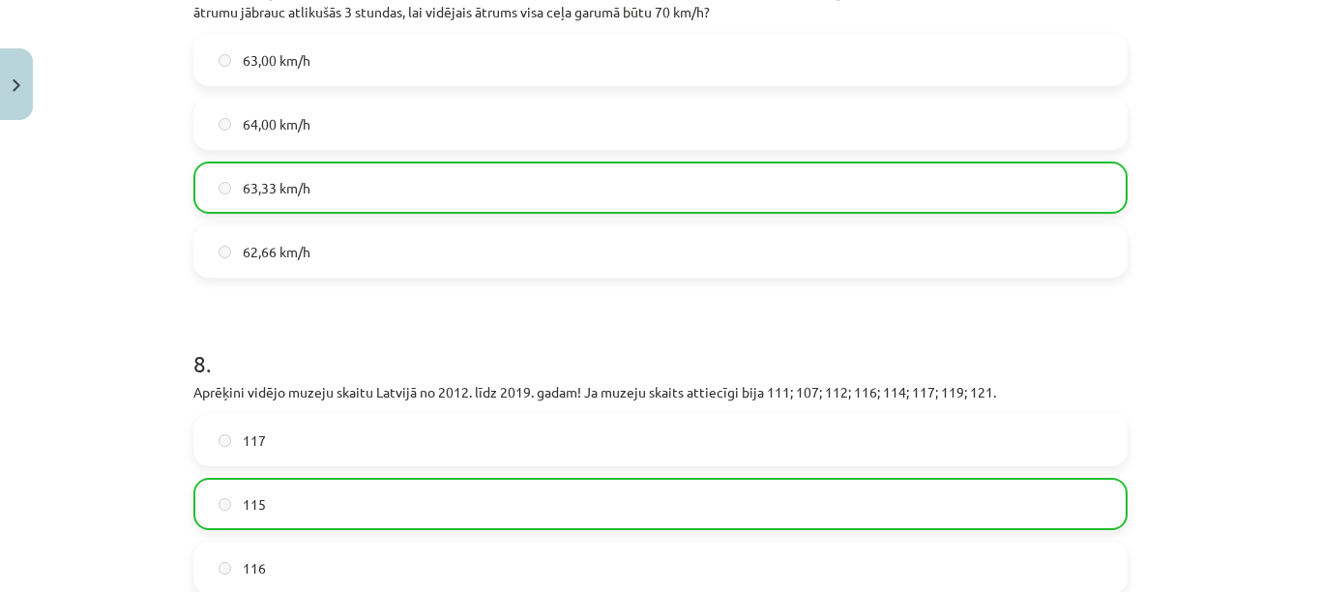
scroll to position [2991, 0]
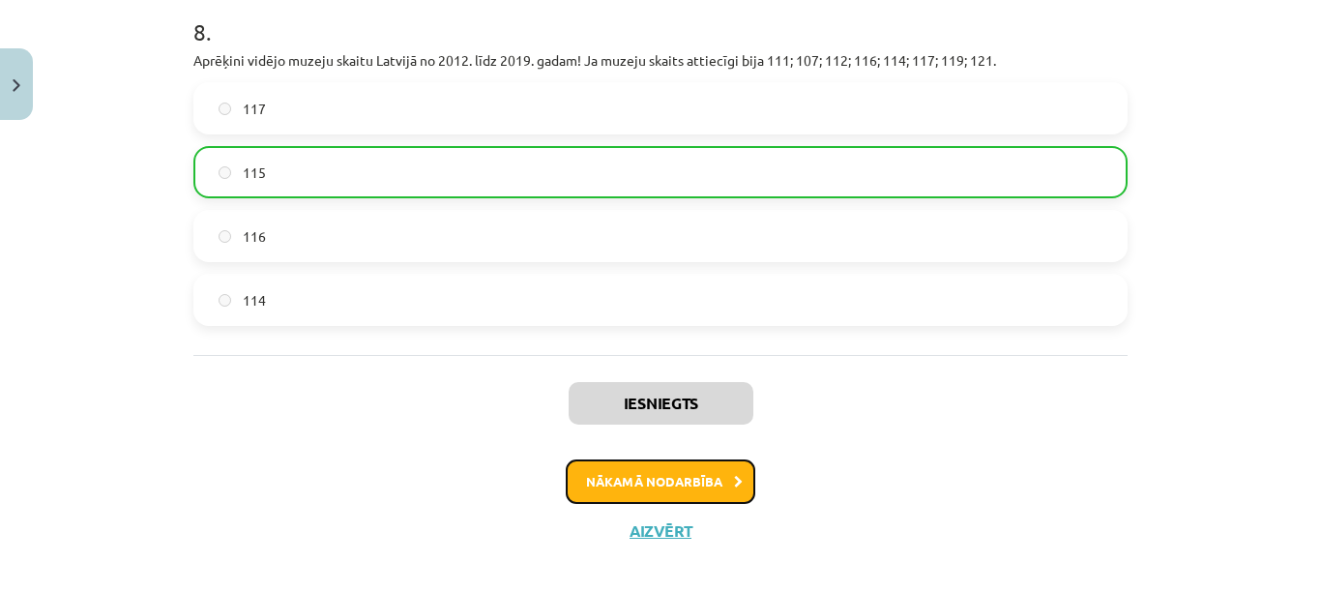
click at [679, 459] on button "Nākamā nodarbība" at bounding box center [661, 481] width 190 height 44
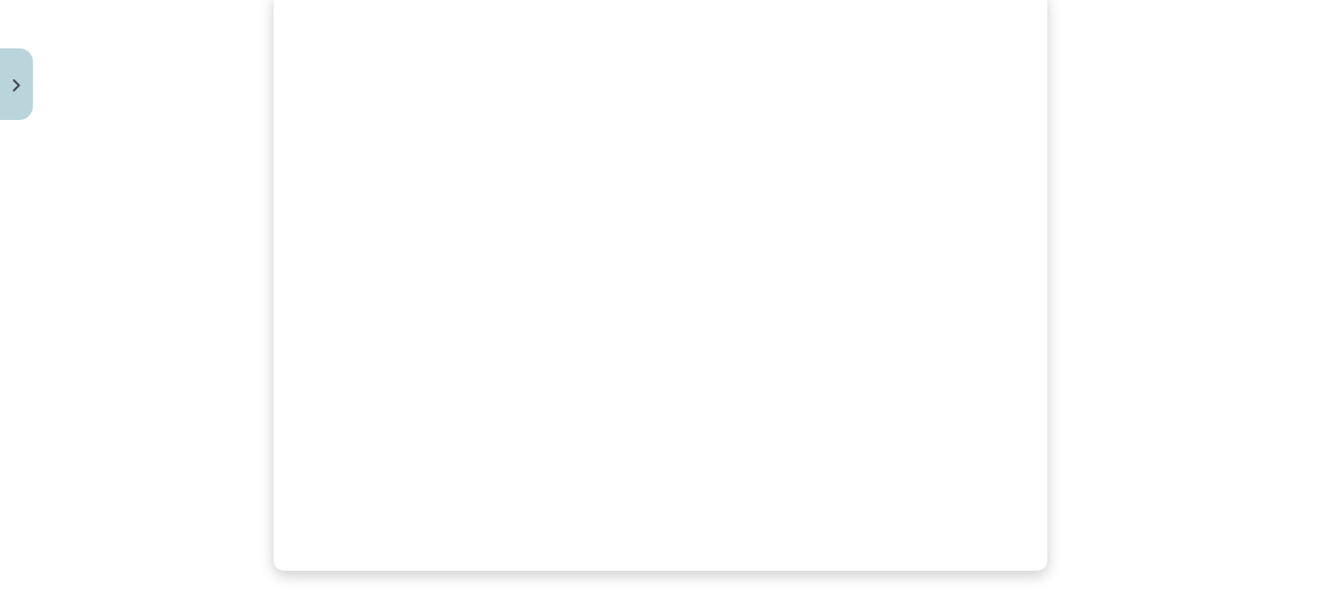
scroll to position [629, 0]
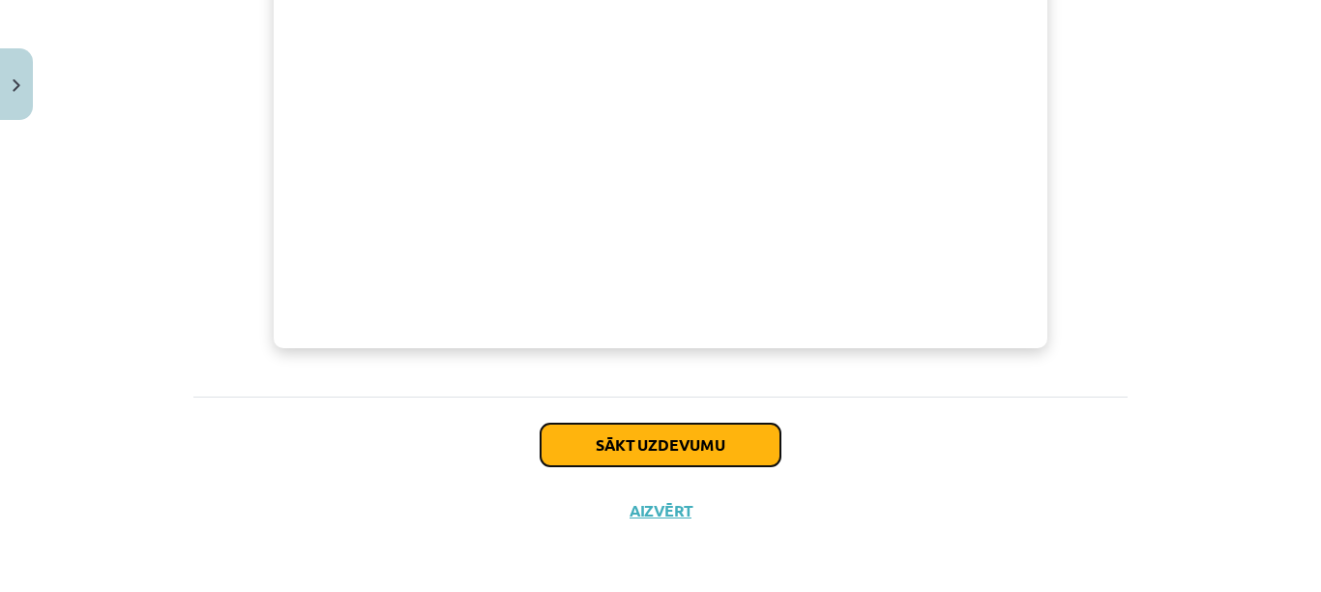
click at [729, 446] on button "Sākt uzdevumu" at bounding box center [661, 445] width 240 height 43
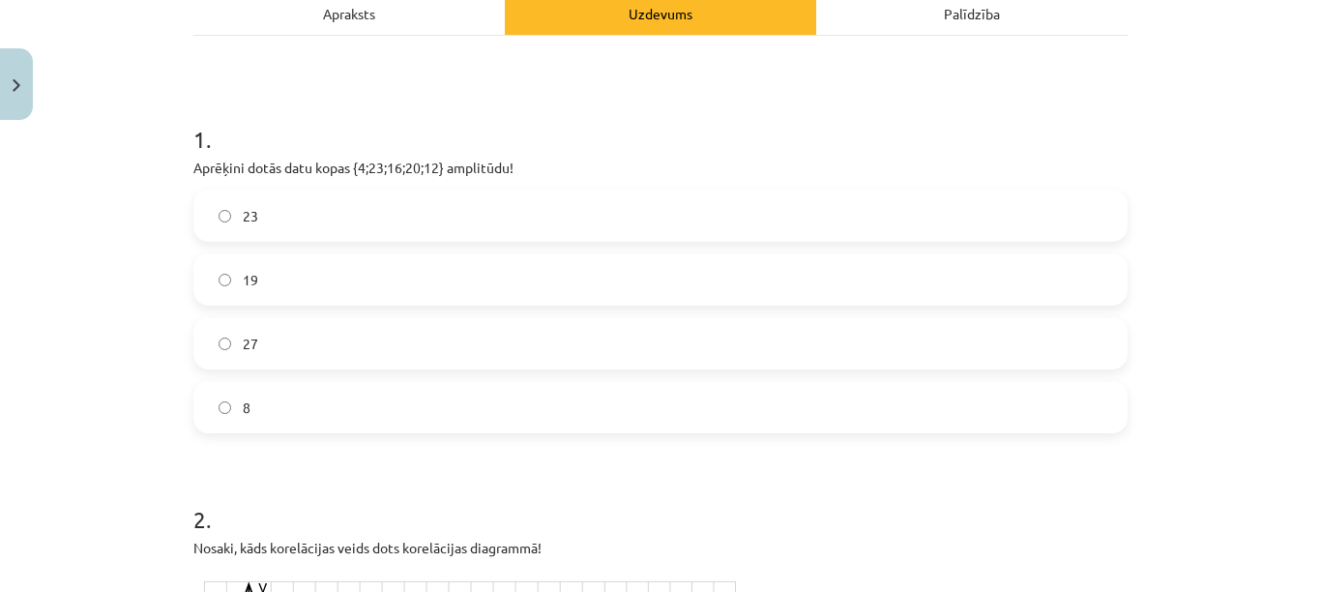
scroll to position [338, 0]
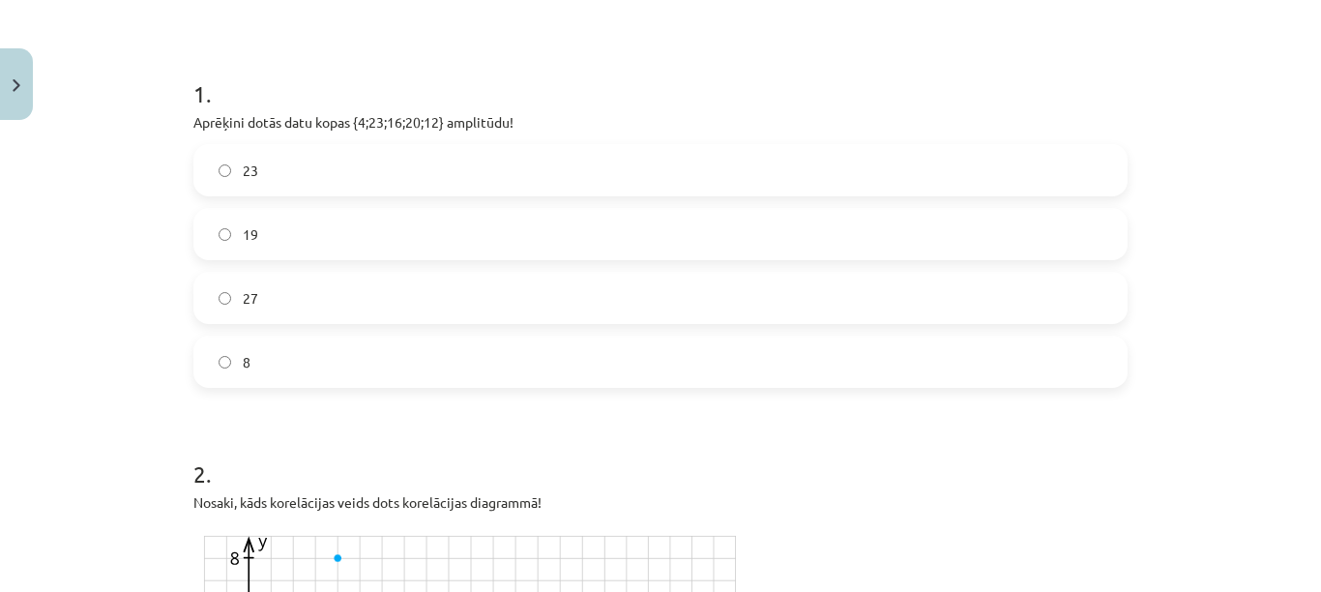
click at [835, 227] on label "19" at bounding box center [660, 234] width 930 height 48
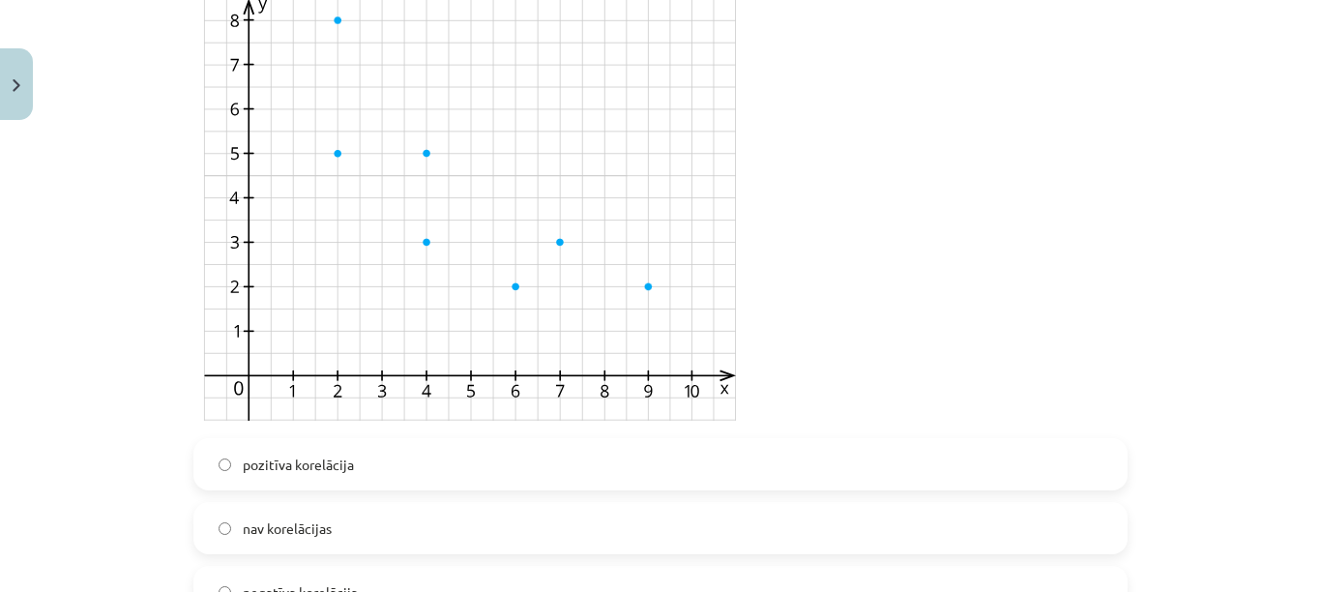
scroll to position [1015, 0]
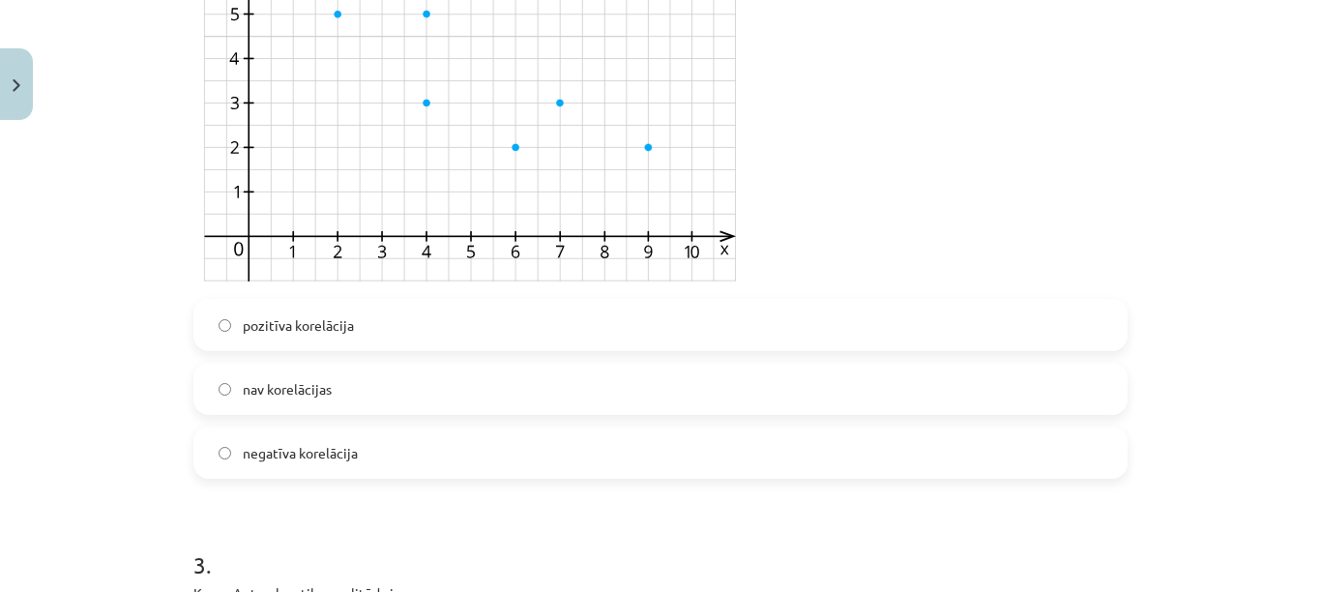
click at [557, 469] on label "negatīva korelācija" at bounding box center [660, 452] width 930 height 48
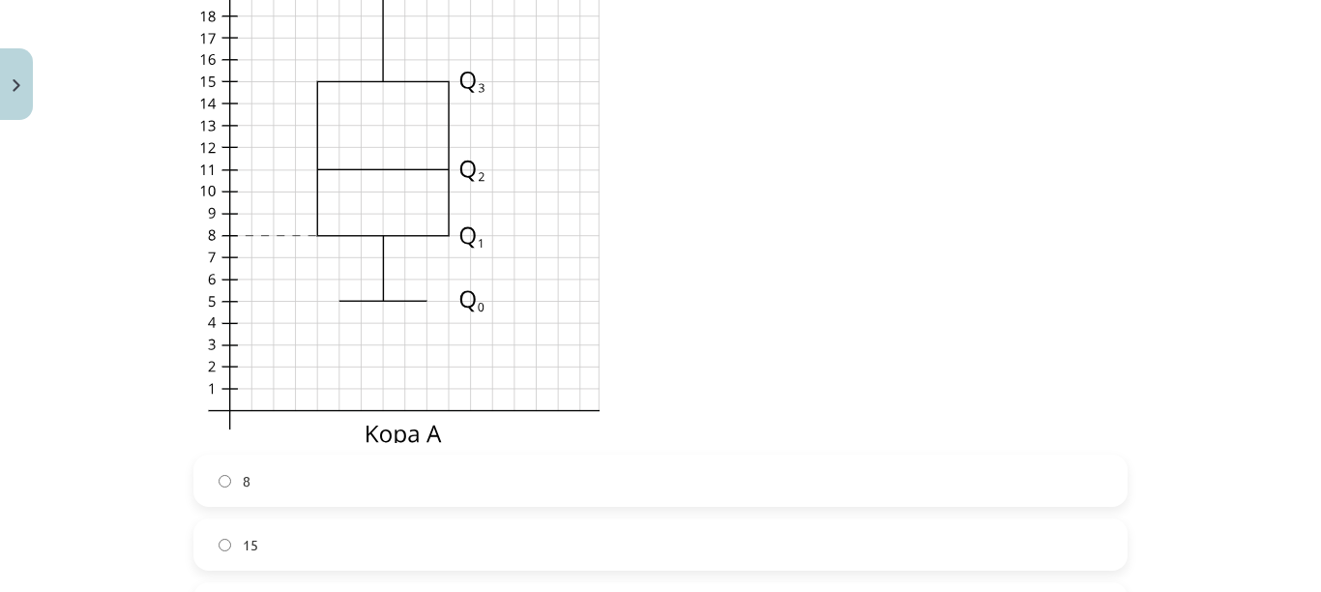
scroll to position [1789, 0]
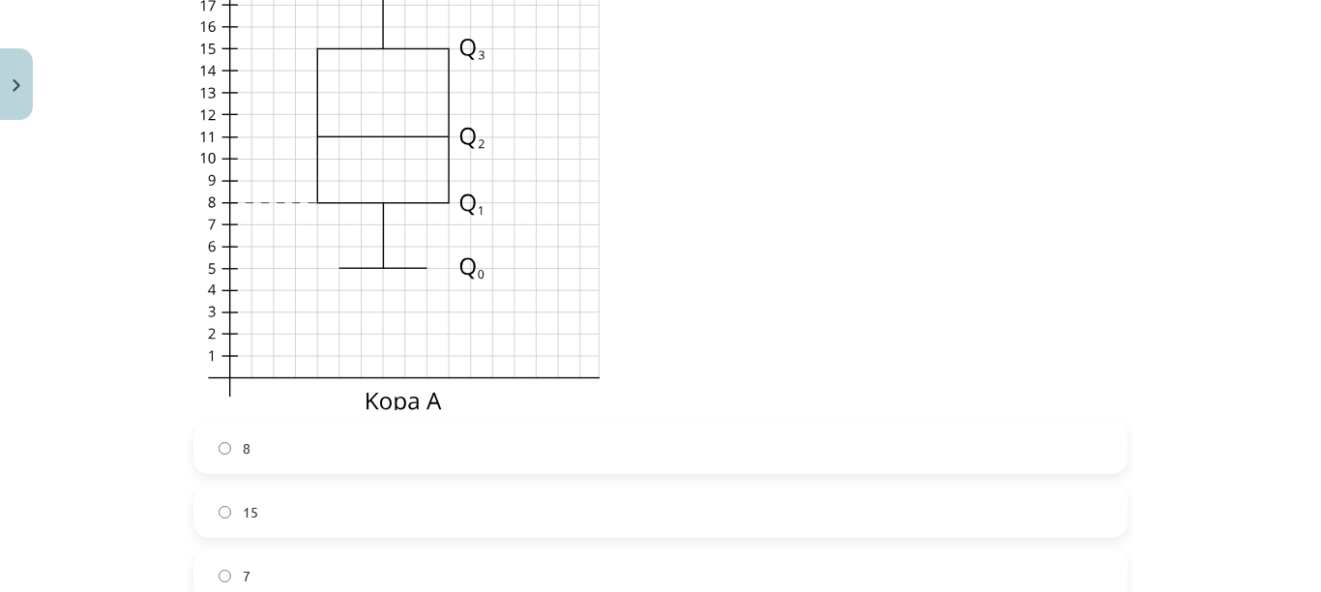
click at [792, 569] on label "7" at bounding box center [660, 575] width 930 height 48
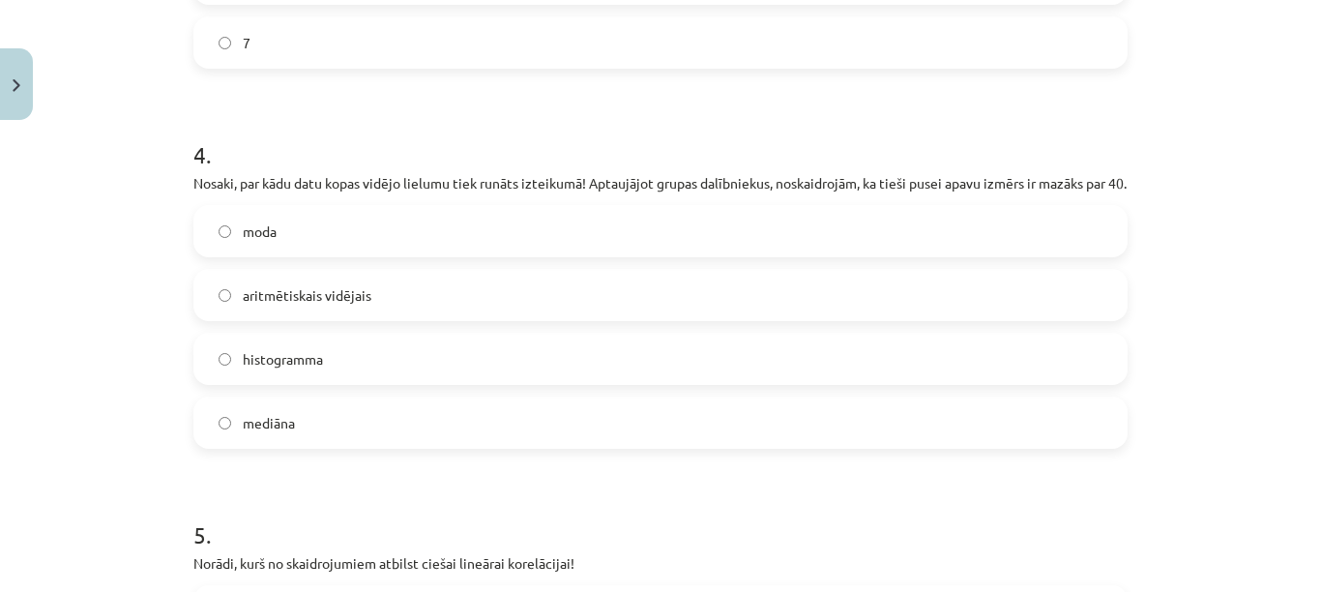
scroll to position [2369, 0]
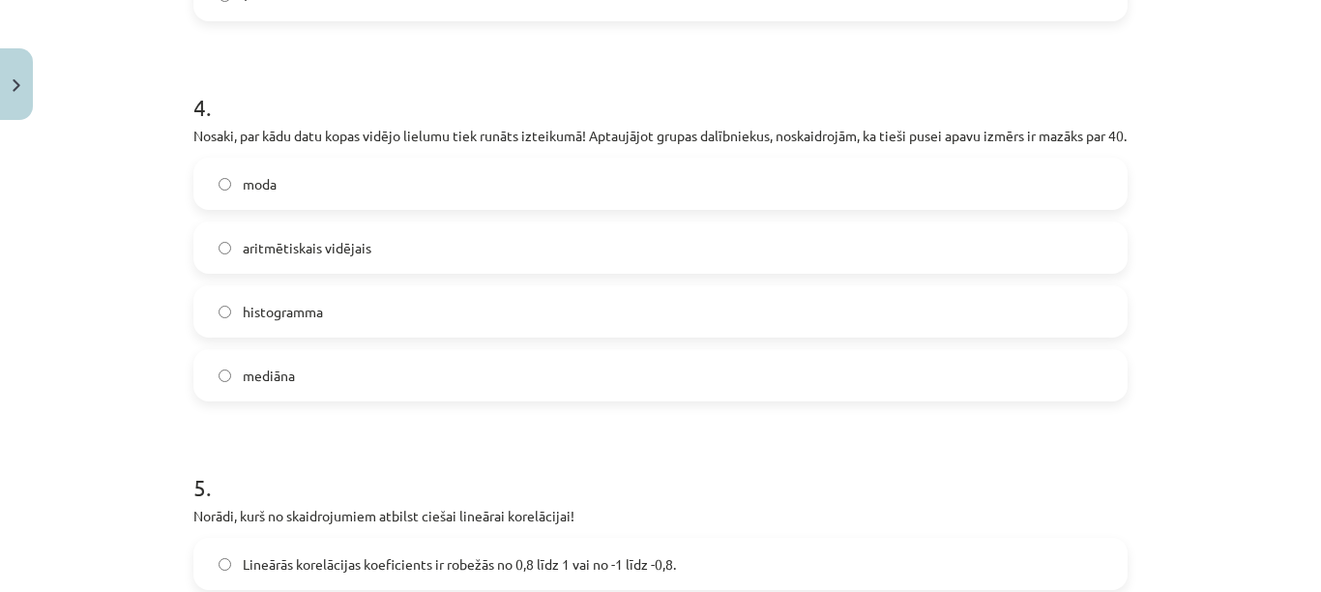
click at [648, 399] on label "mediāna" at bounding box center [660, 375] width 930 height 48
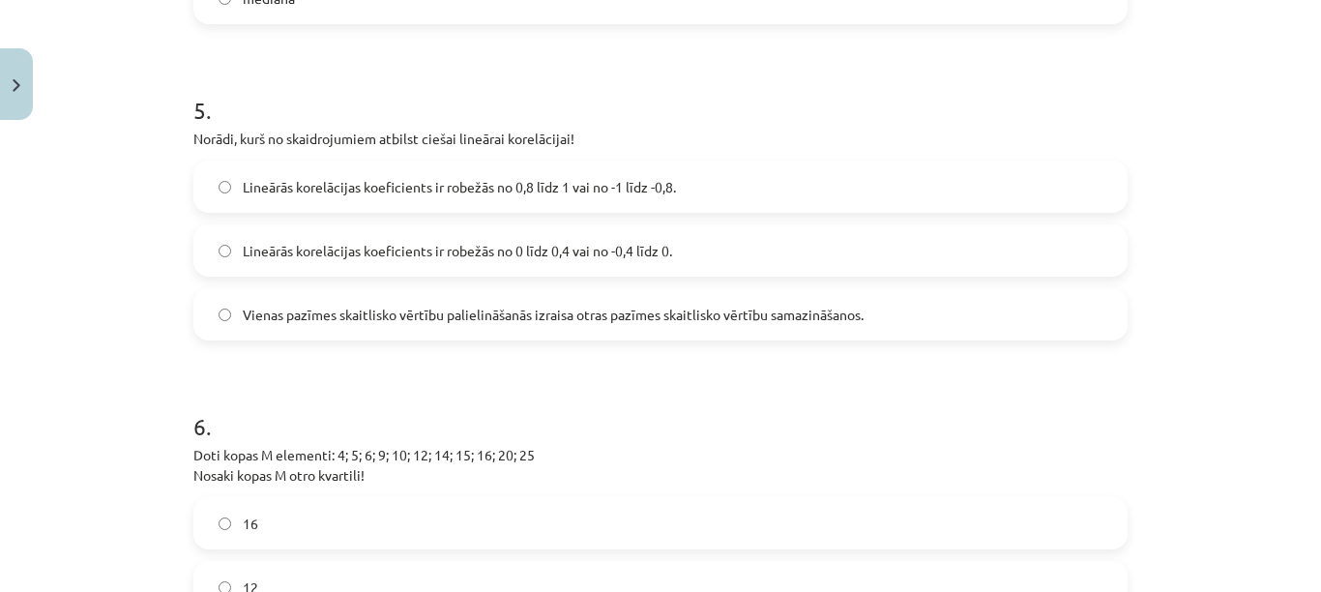
scroll to position [2756, 0]
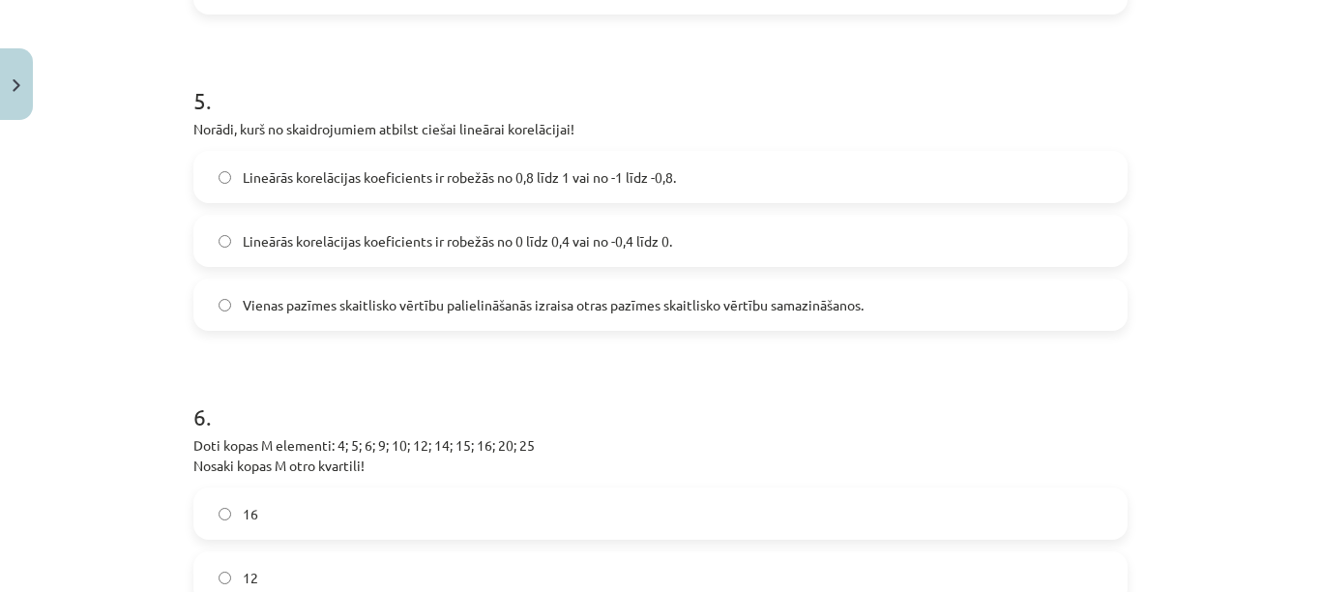
click at [853, 184] on label "Lineārās korelācijas koeficients ir robežās no 0,8 līdz 1 vai no -1 līdz -0,8." at bounding box center [660, 177] width 930 height 48
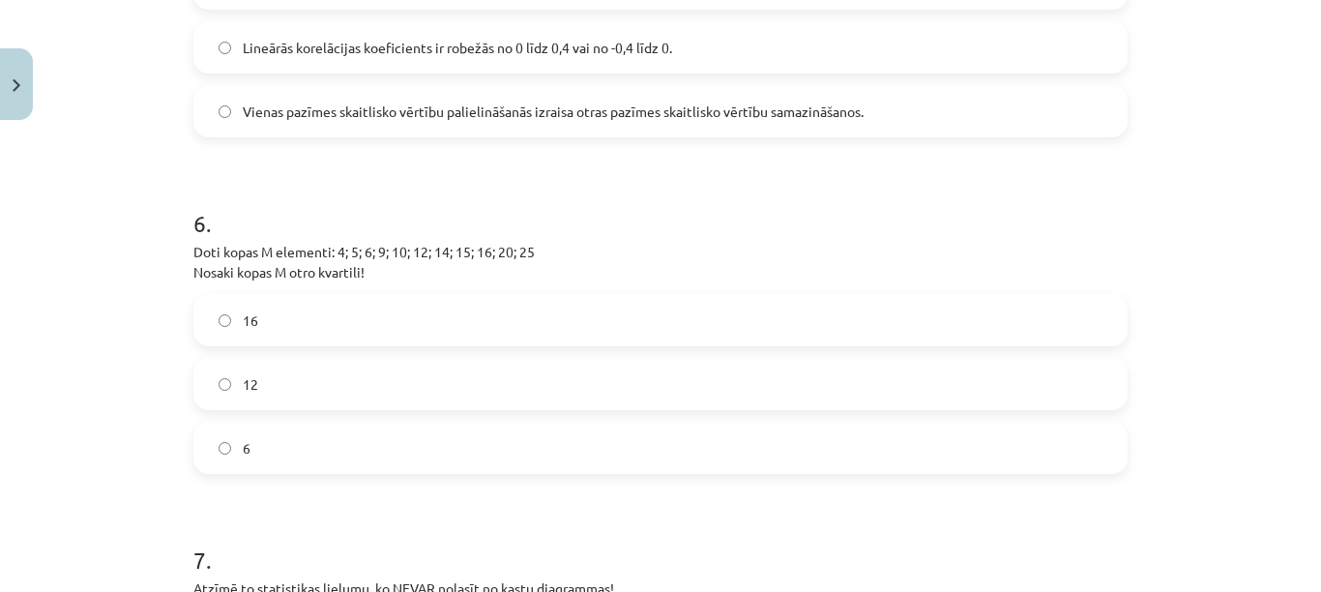
scroll to position [3046, 0]
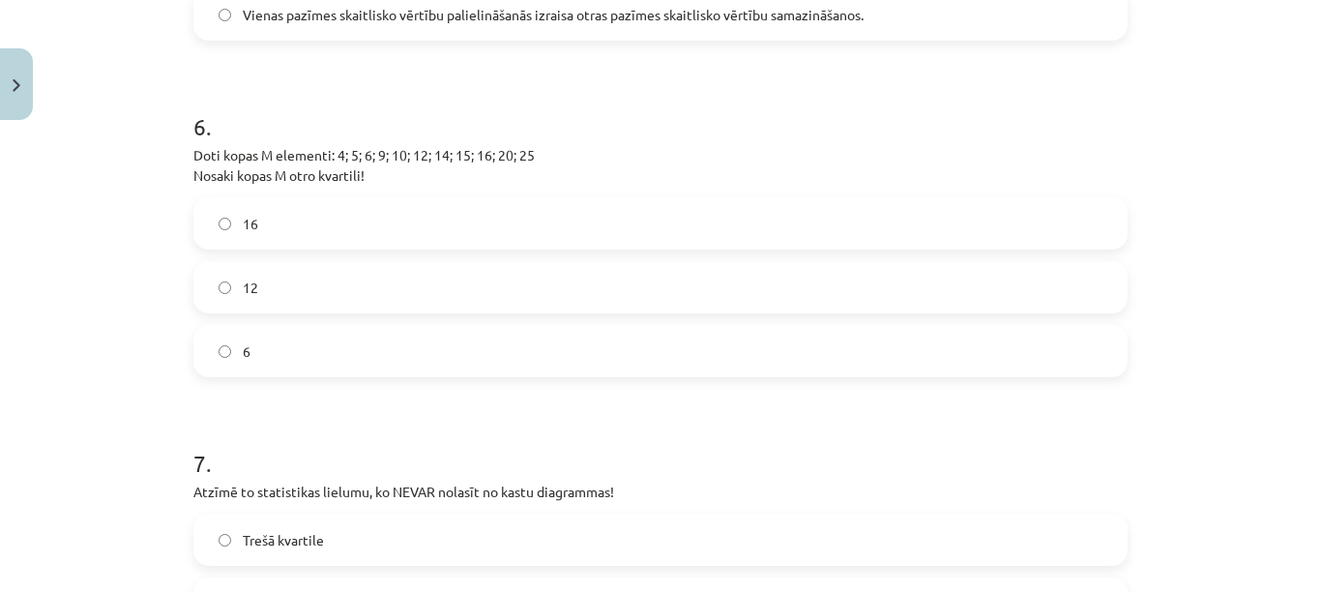
click at [666, 298] on label "12" at bounding box center [660, 287] width 930 height 48
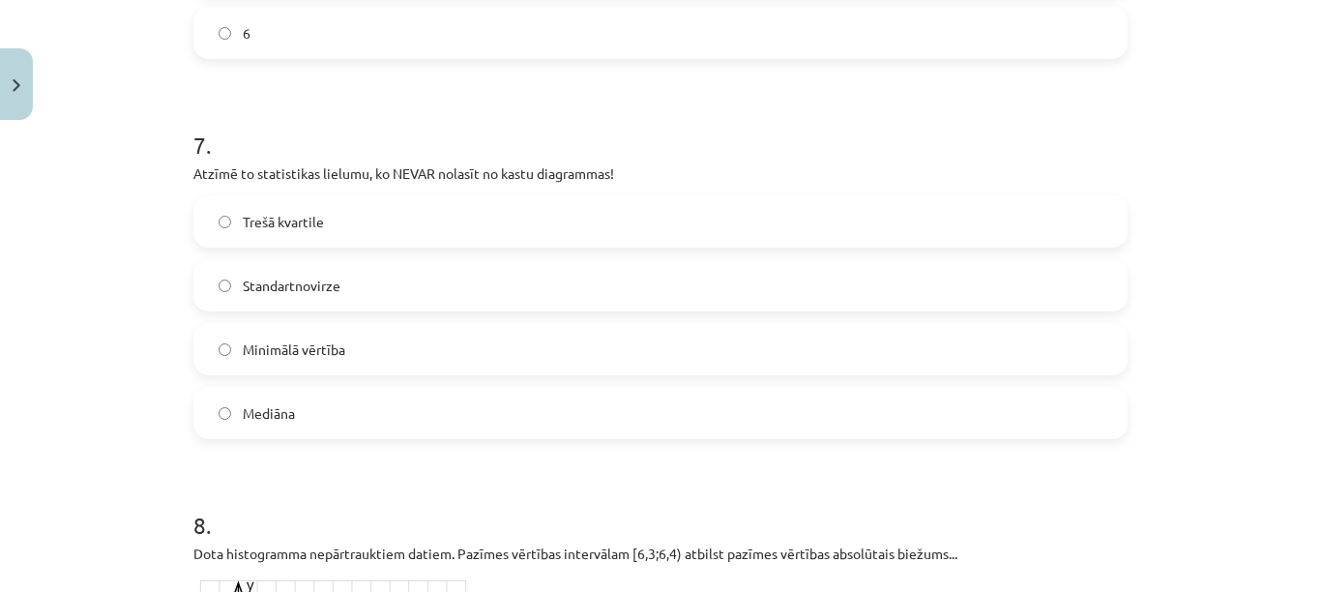
scroll to position [3433, 0]
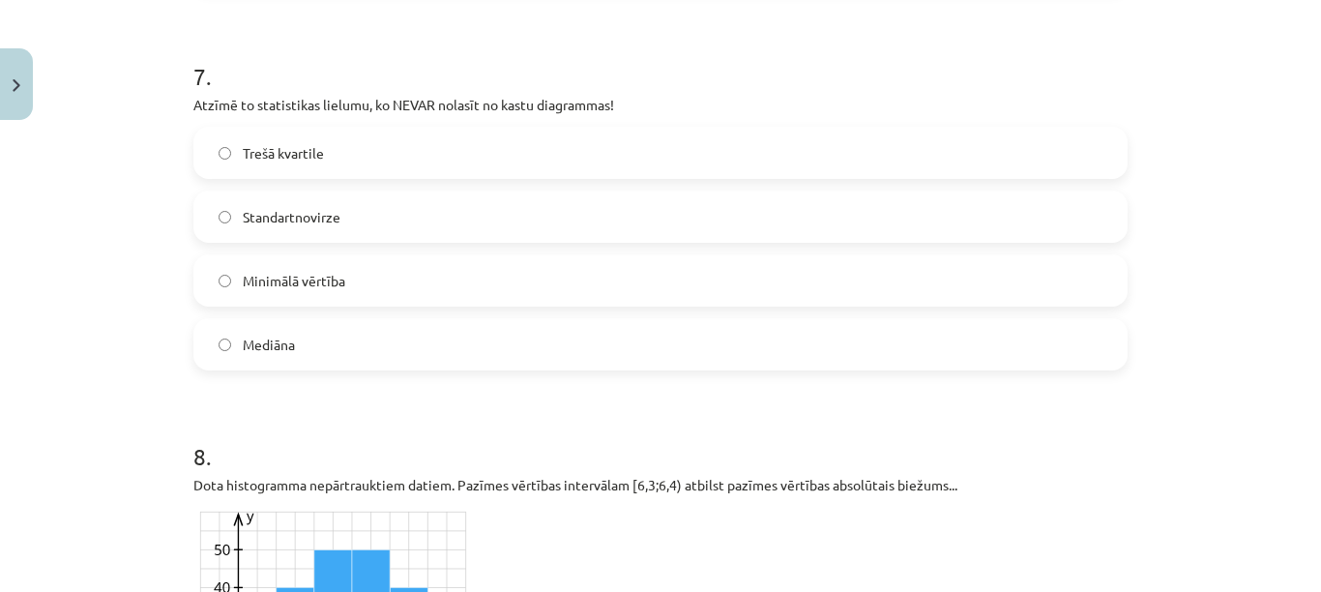
click at [568, 224] on label "Standartnovirze" at bounding box center [660, 216] width 930 height 48
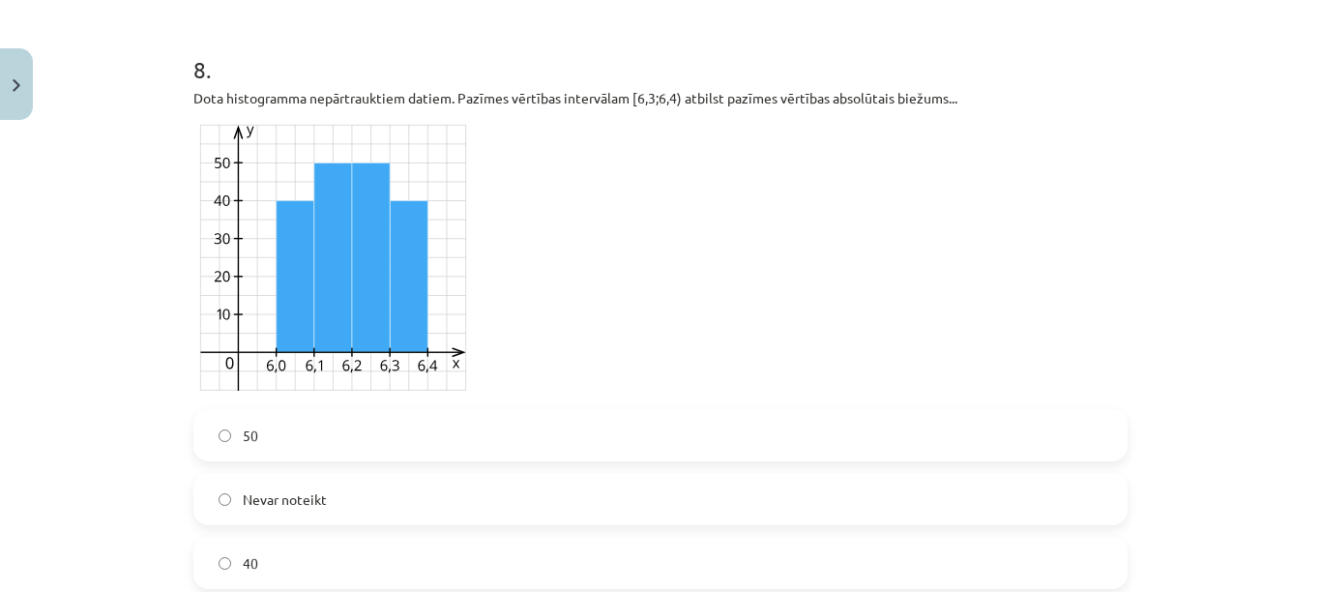
scroll to position [3916, 0]
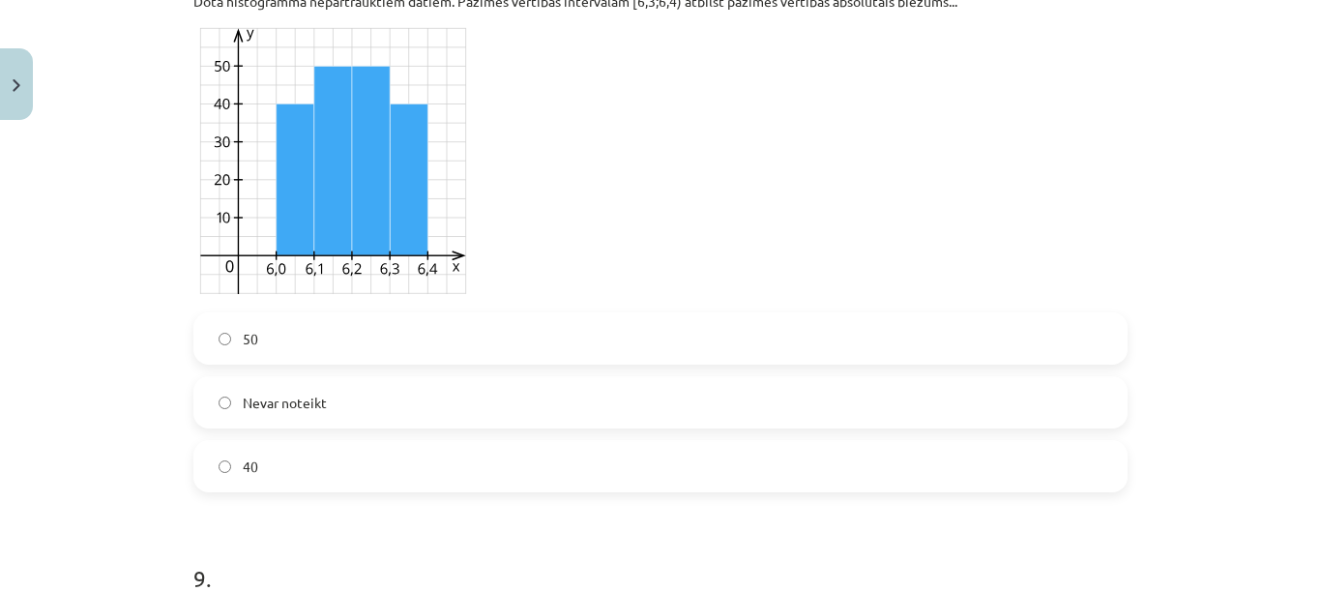
click at [744, 475] on label "40" at bounding box center [660, 466] width 930 height 48
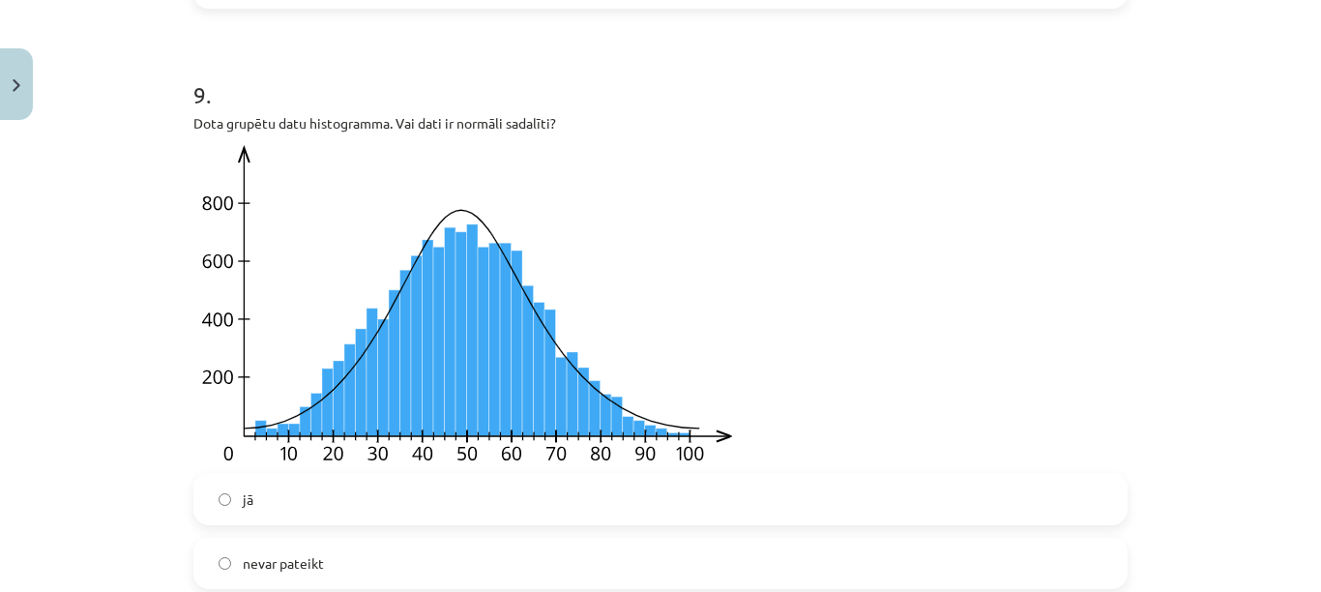
scroll to position [4497, 0]
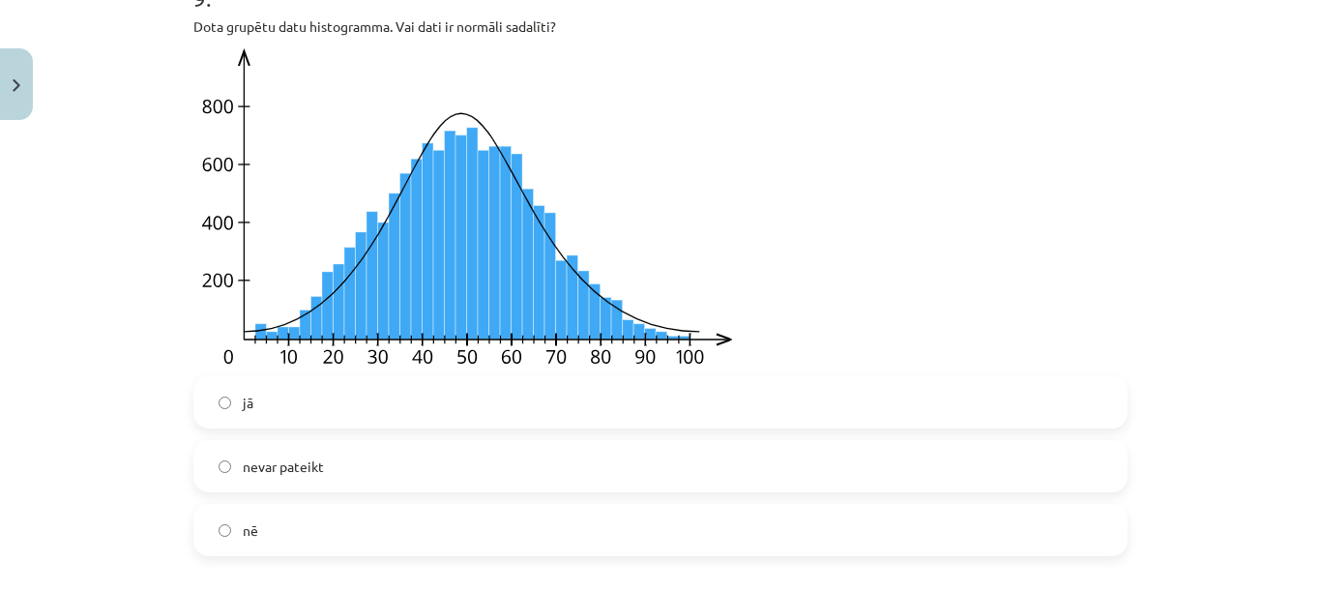
click at [585, 425] on label "jā" at bounding box center [660, 402] width 930 height 48
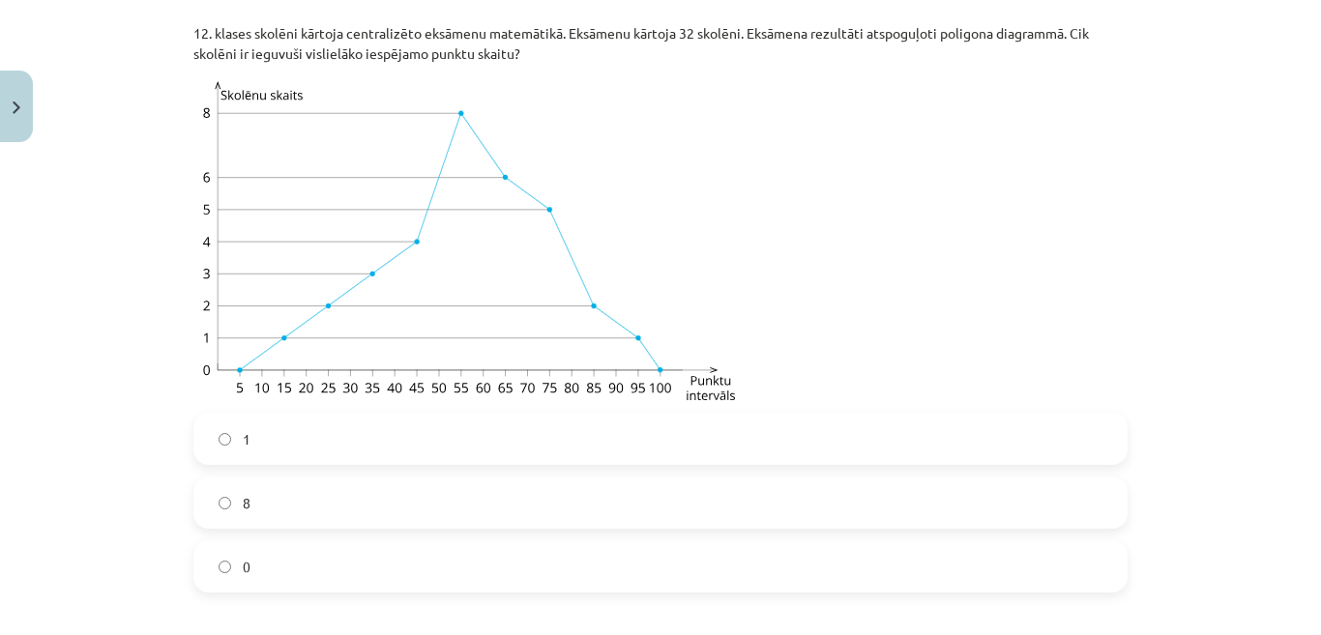
scroll to position [5168, 0]
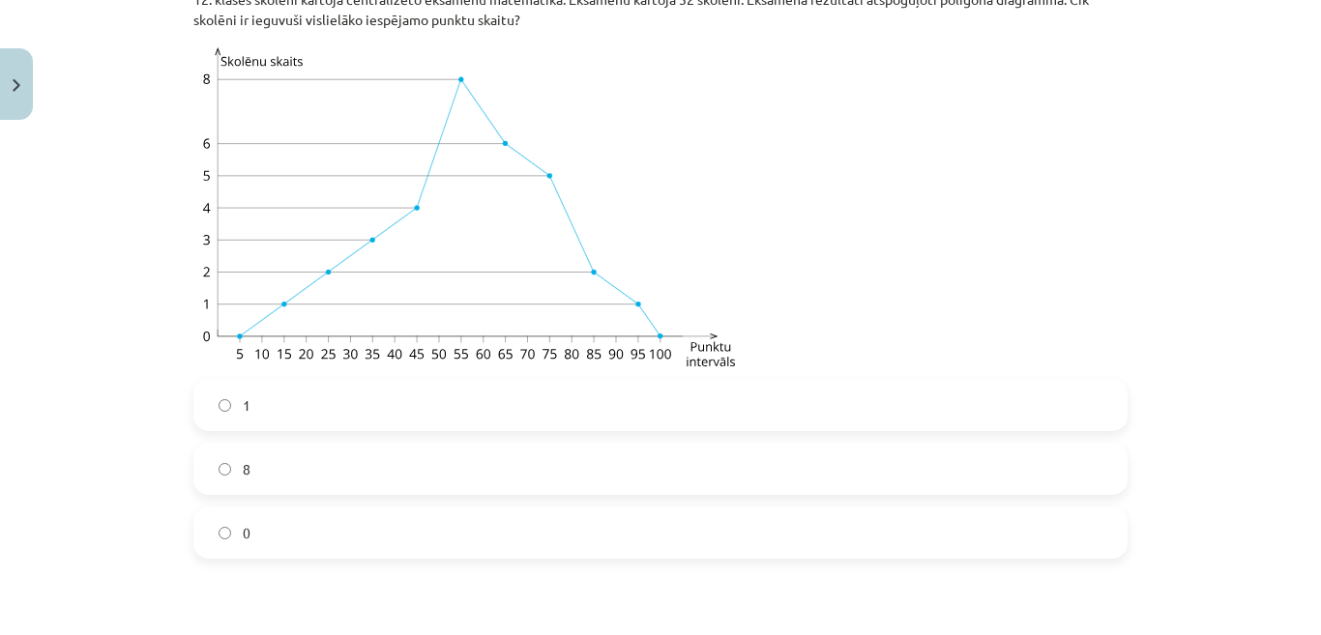
click at [726, 557] on label "0" at bounding box center [660, 533] width 930 height 48
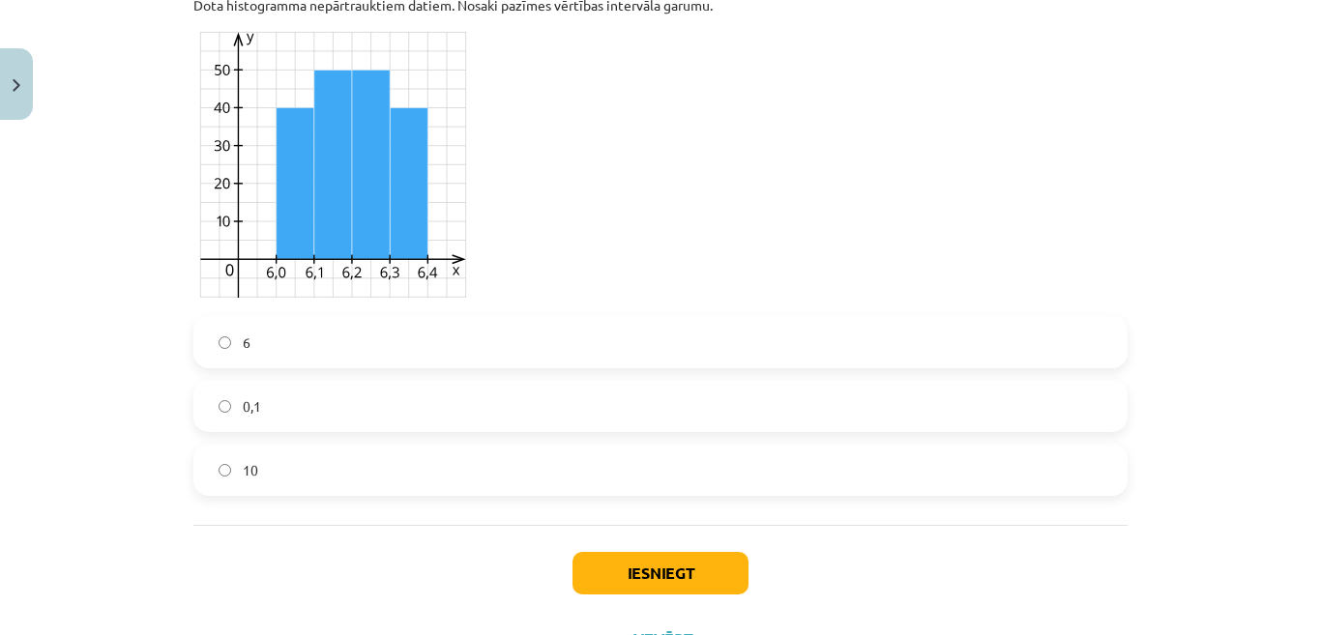
scroll to position [5845, 0]
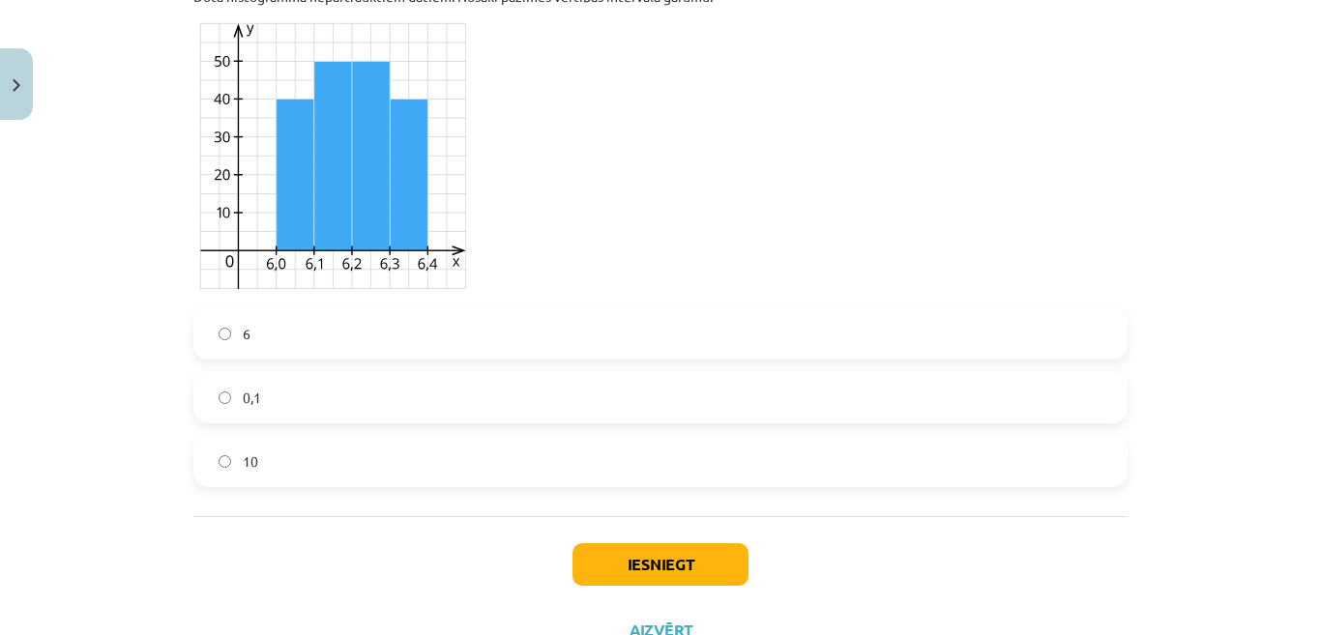
click at [674, 422] on label "0,1" at bounding box center [660, 397] width 930 height 48
click at [691, 570] on button "Iesniegt" at bounding box center [660, 564] width 176 height 43
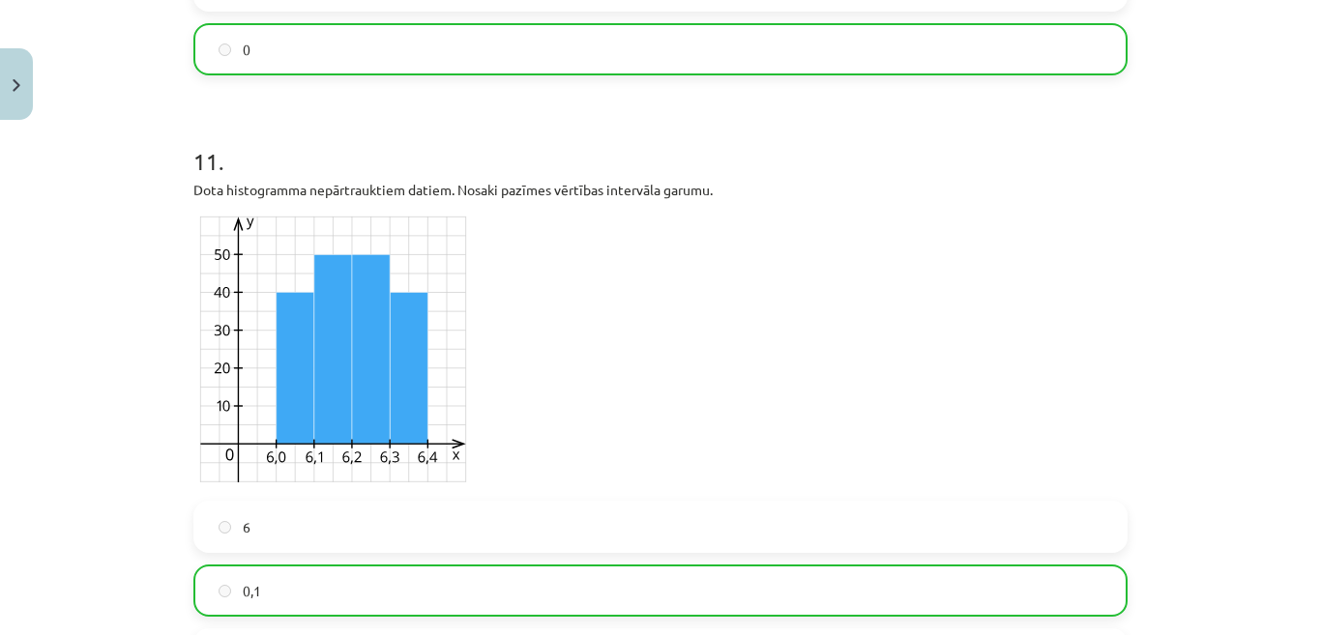
scroll to position [6003, 0]
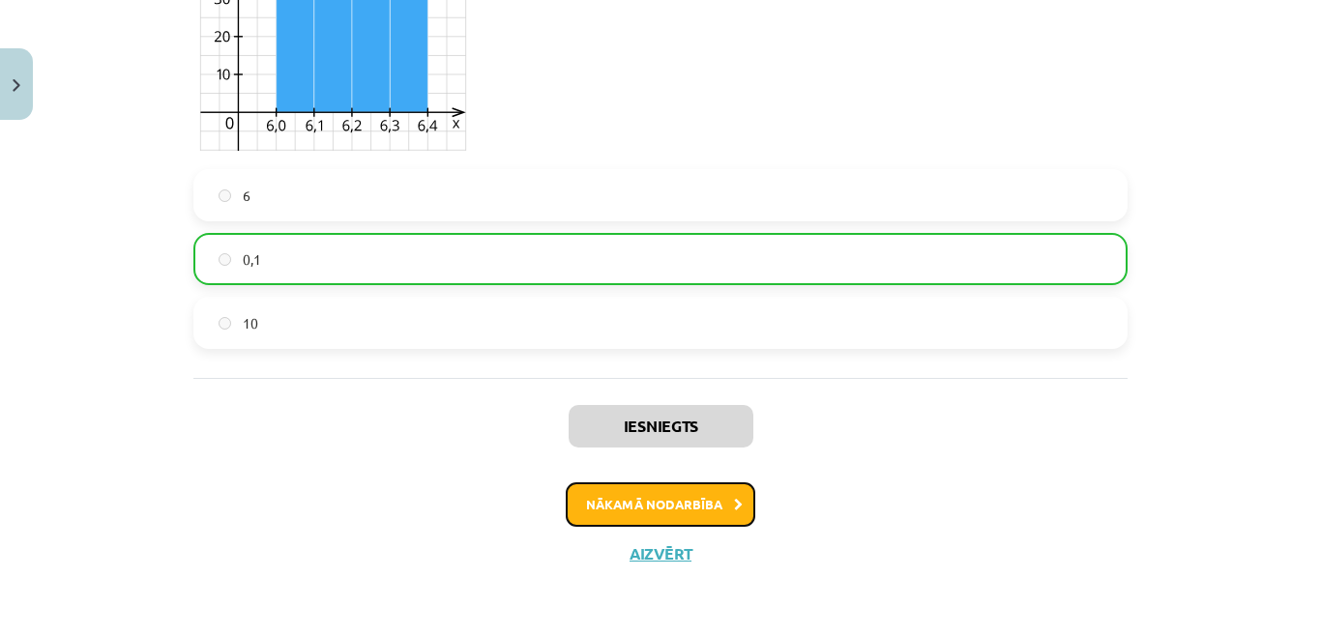
click at [715, 500] on button "Nākamā nodarbība" at bounding box center [661, 505] width 190 height 44
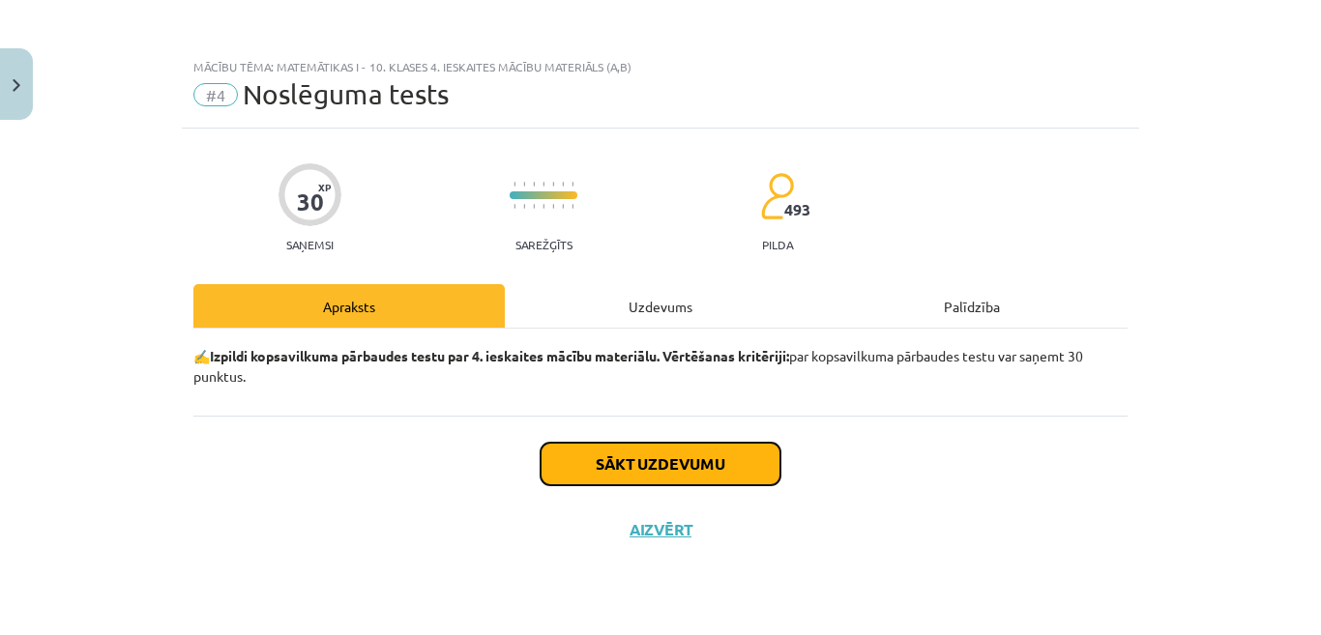
click at [725, 463] on button "Sākt uzdevumu" at bounding box center [661, 464] width 240 height 43
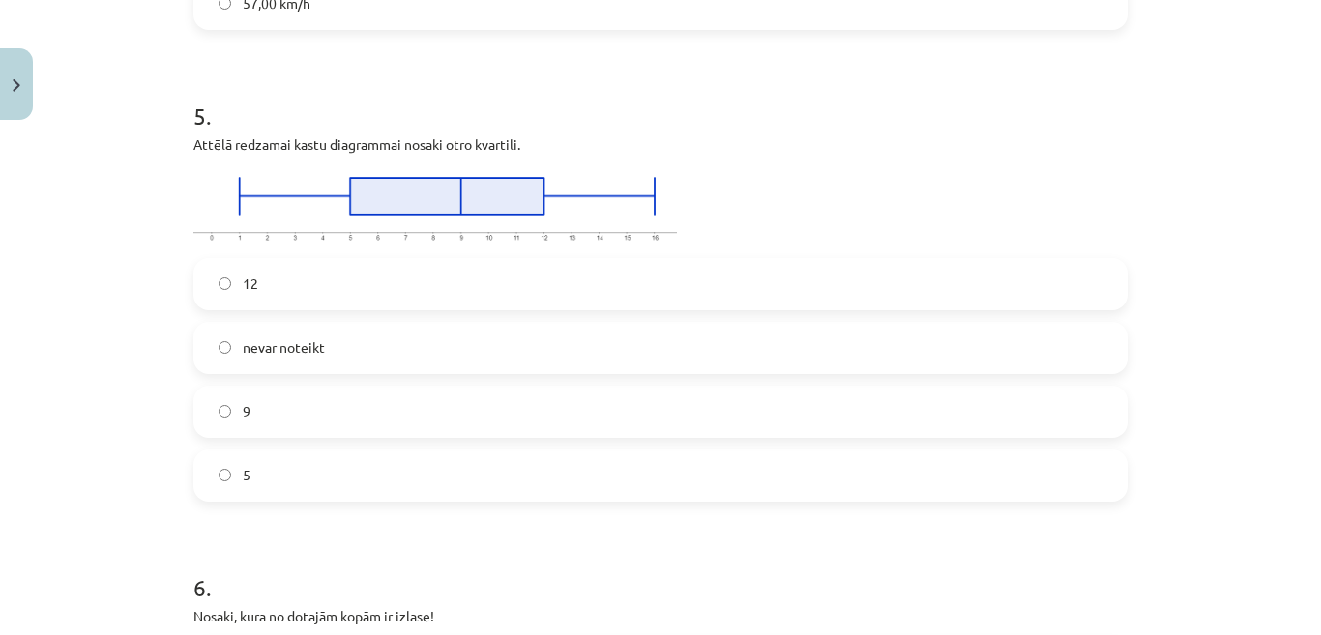
scroll to position [2386, 0]
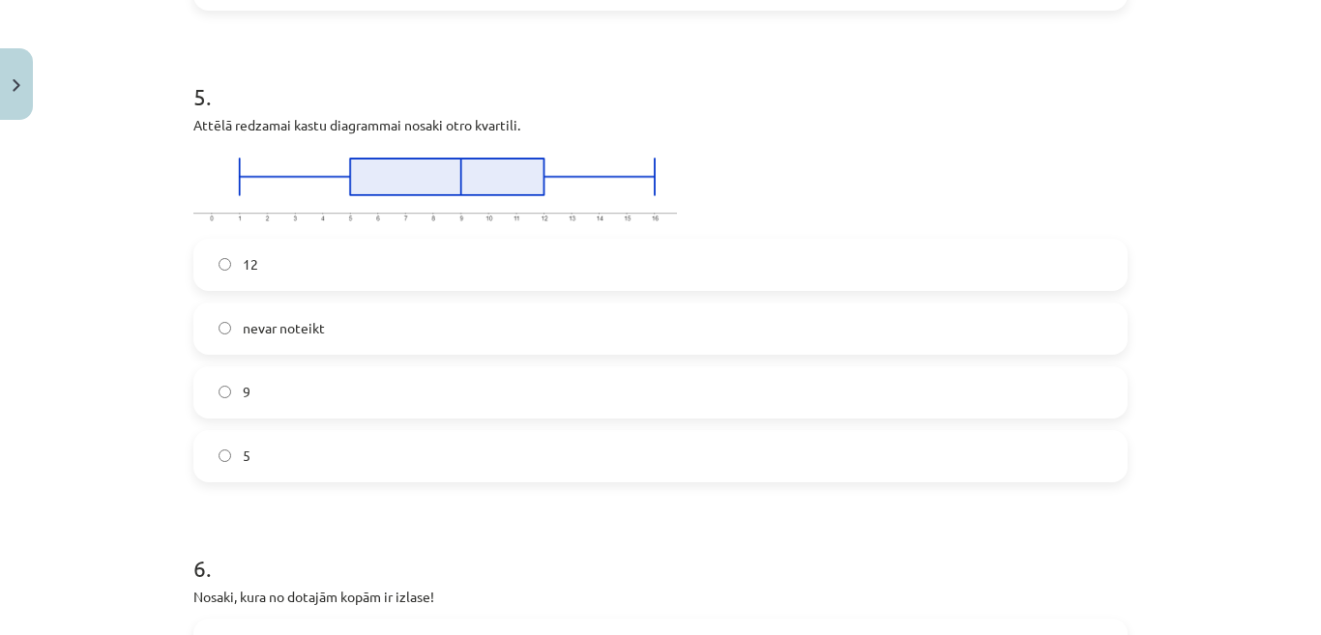
click at [722, 396] on label "9" at bounding box center [660, 392] width 930 height 48
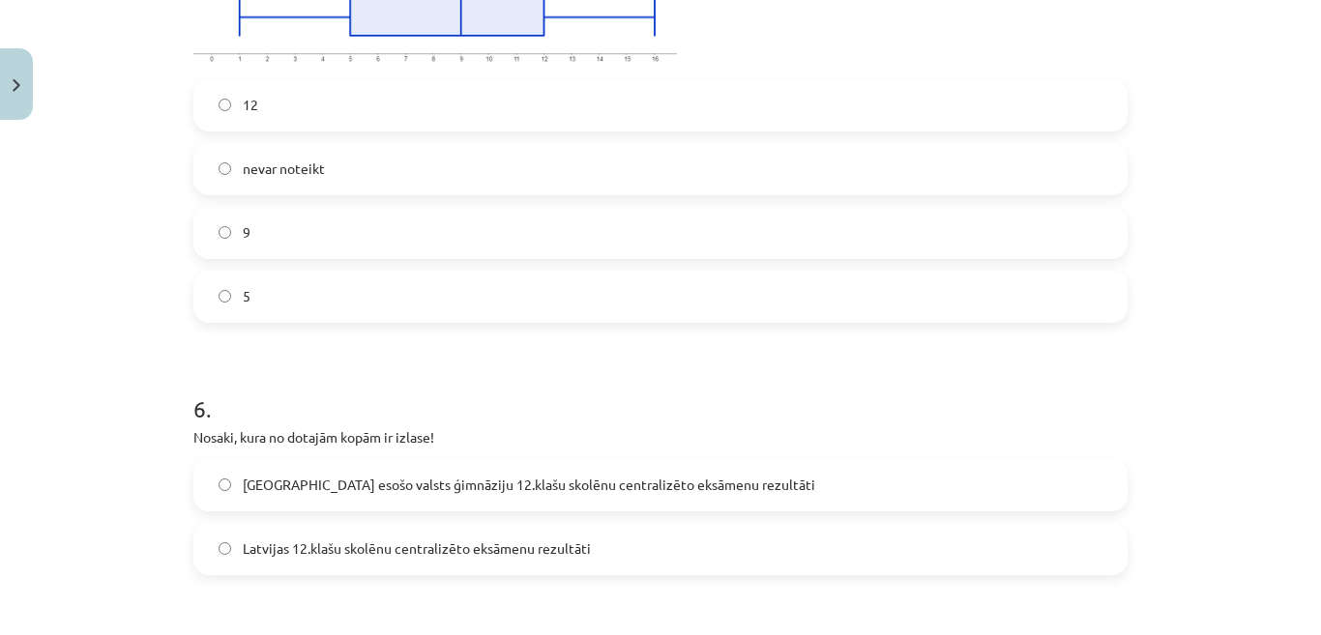
scroll to position [2579, 0]
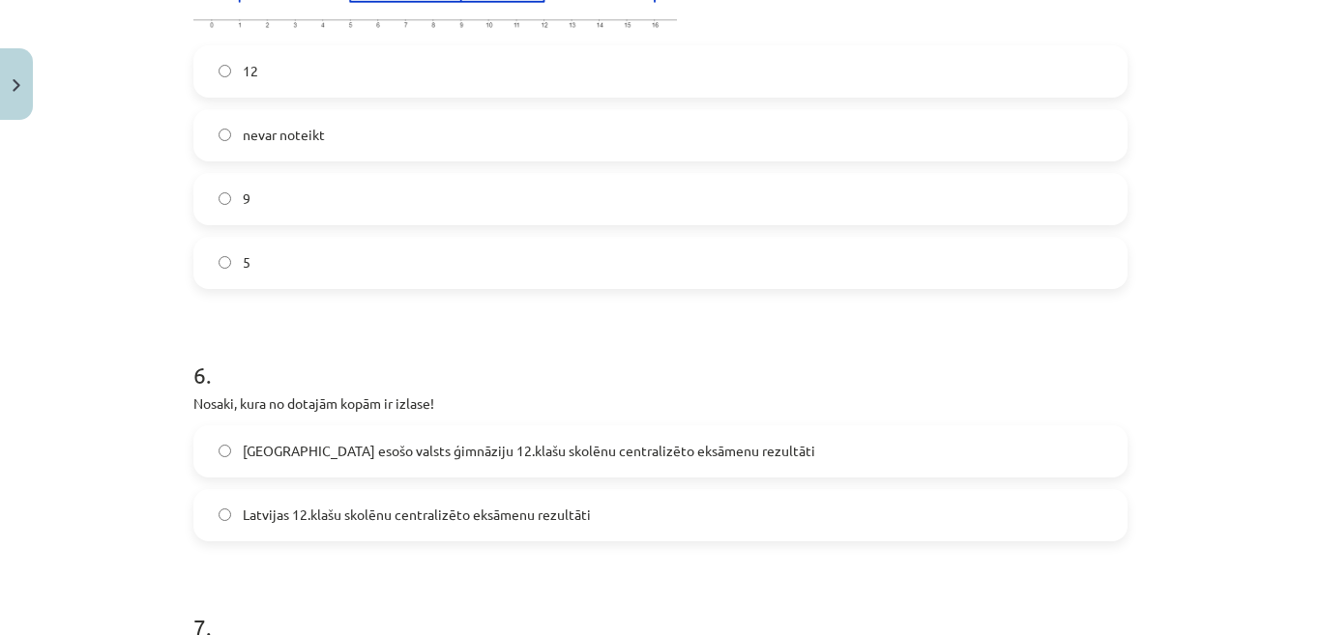
click at [662, 441] on span "Rīgā esošo valsts ģimnāziju 12.klašu skolēnu centralizēto eksāmenu rezultāti" at bounding box center [529, 451] width 572 height 20
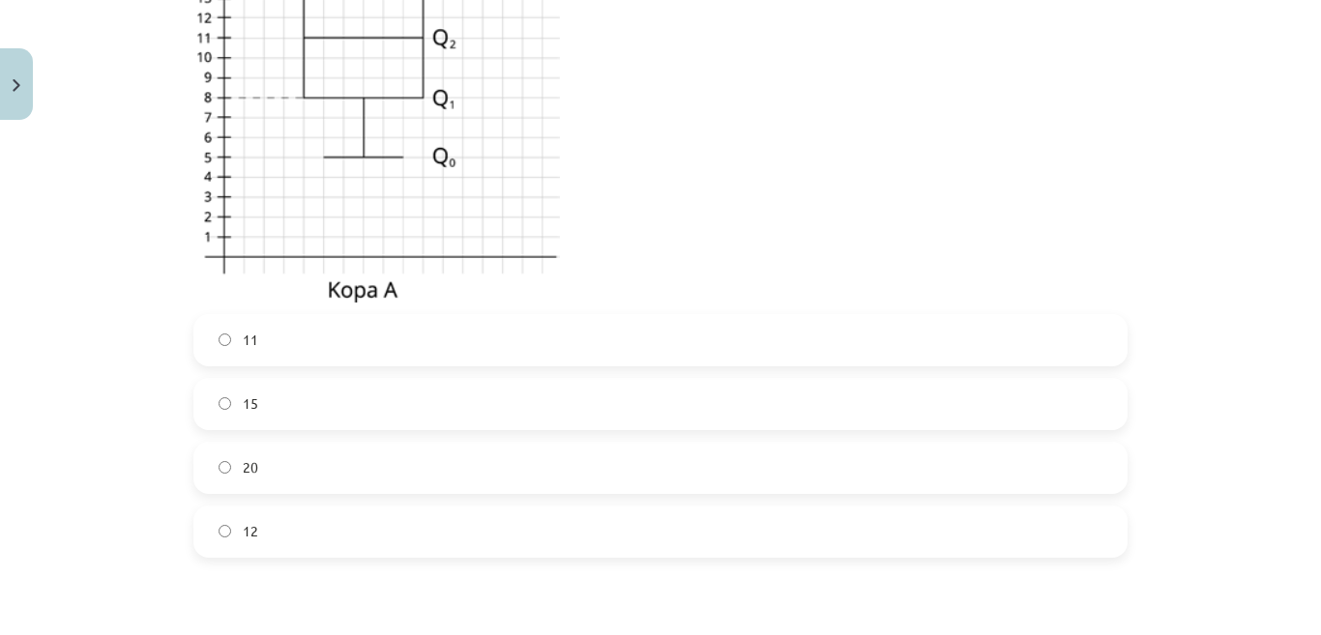
scroll to position [4223, 0]
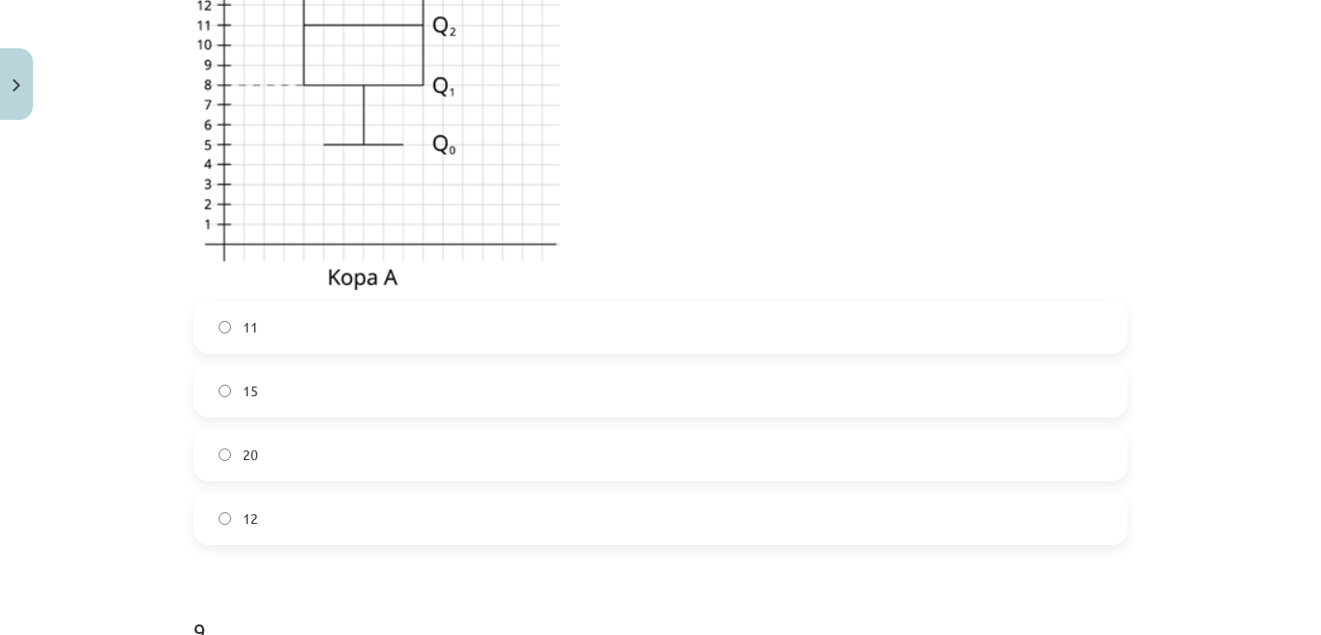
click at [690, 401] on label "15" at bounding box center [660, 391] width 930 height 48
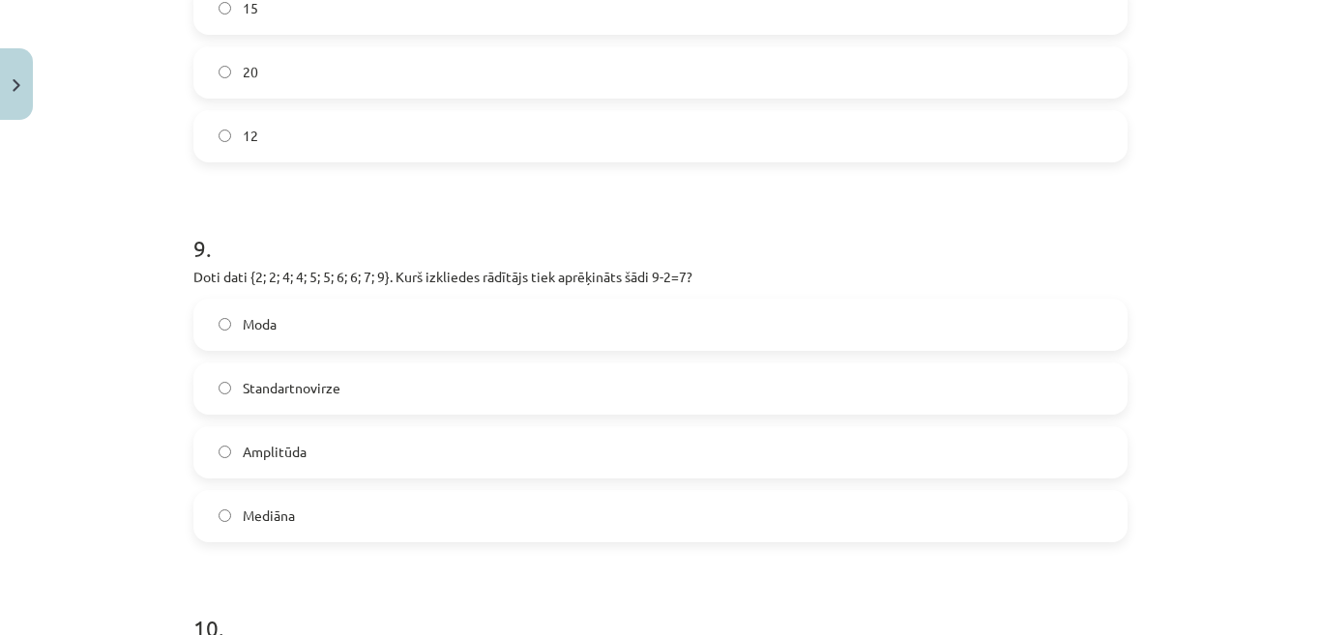
scroll to position [4610, 0]
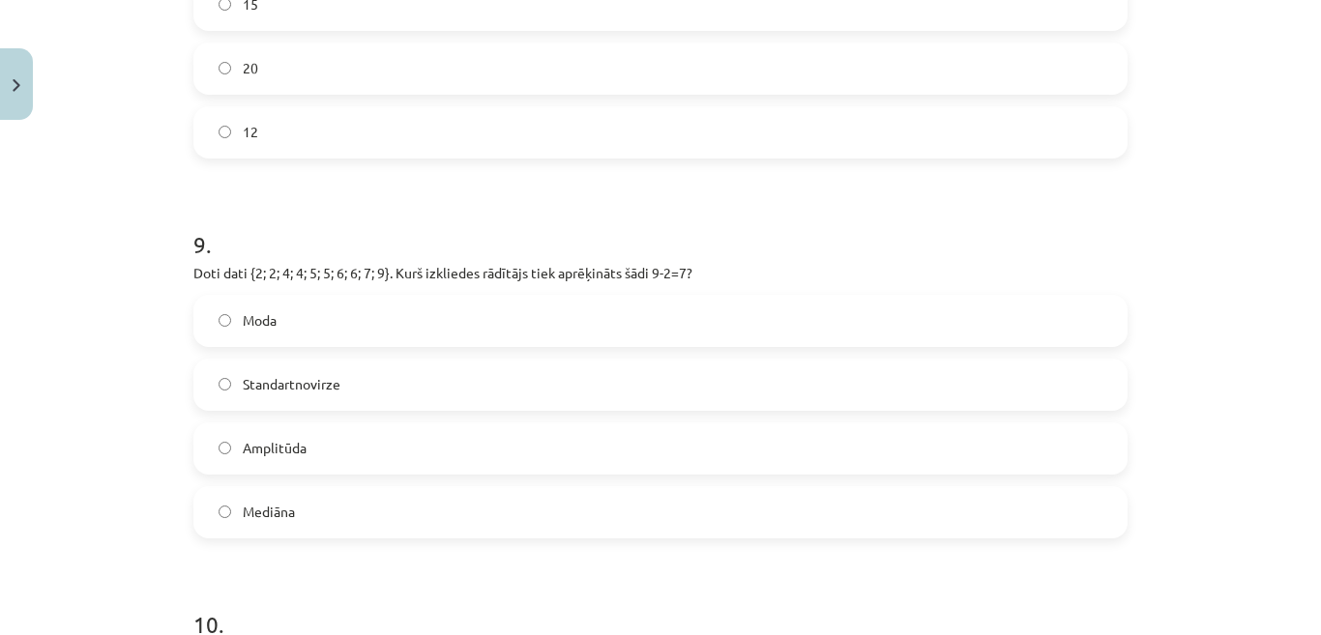
click at [621, 452] on label "Amplitūda" at bounding box center [660, 449] width 930 height 48
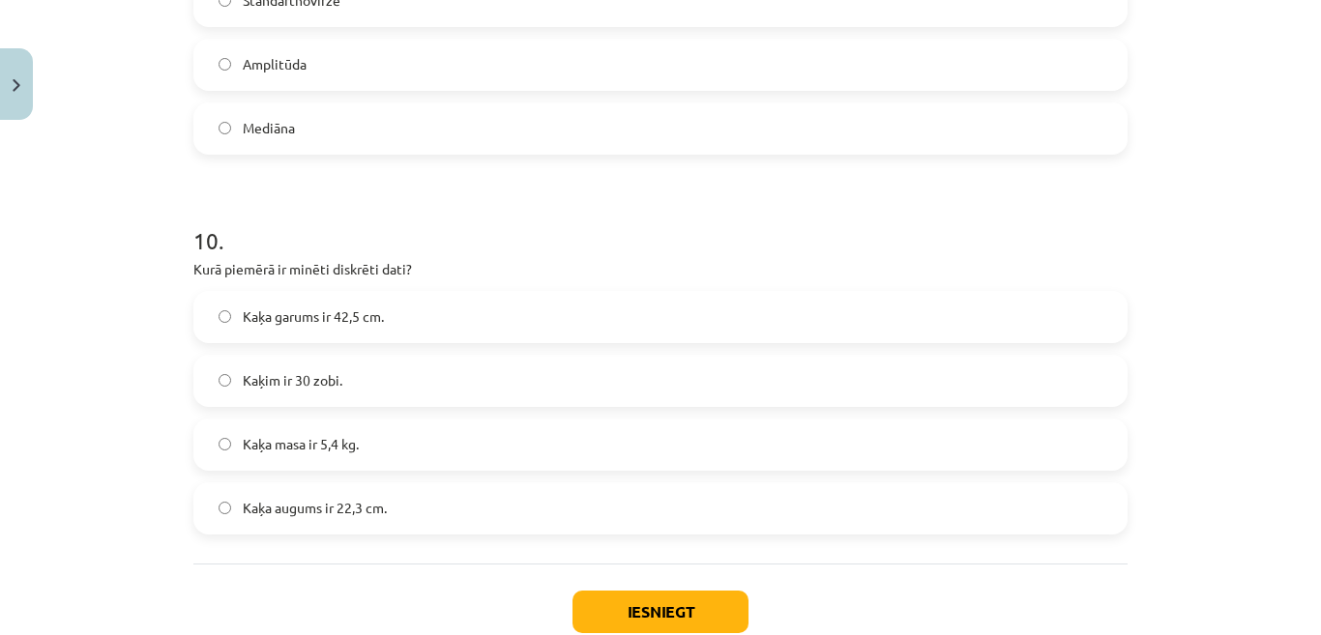
scroll to position [4996, 0]
click at [1077, 368] on label "Kaķim ir 30 zobi." at bounding box center [660, 378] width 930 height 48
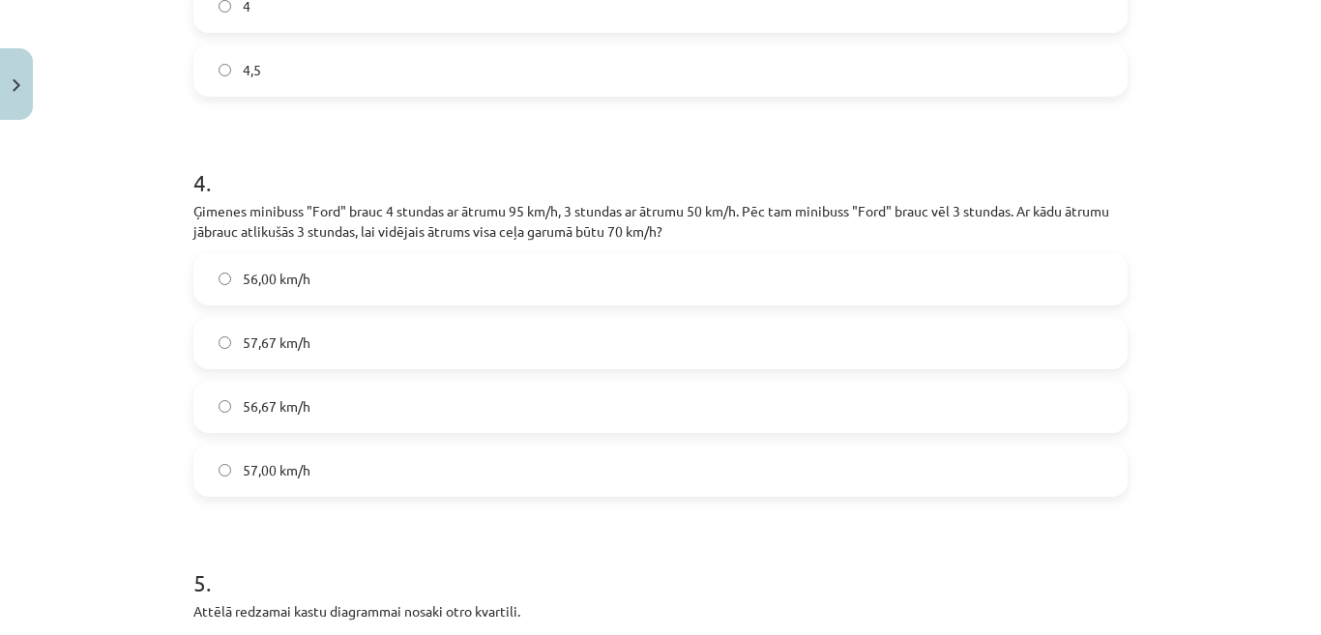
scroll to position [1902, 0]
click at [1052, 398] on label "56,67 km/h" at bounding box center [660, 404] width 930 height 48
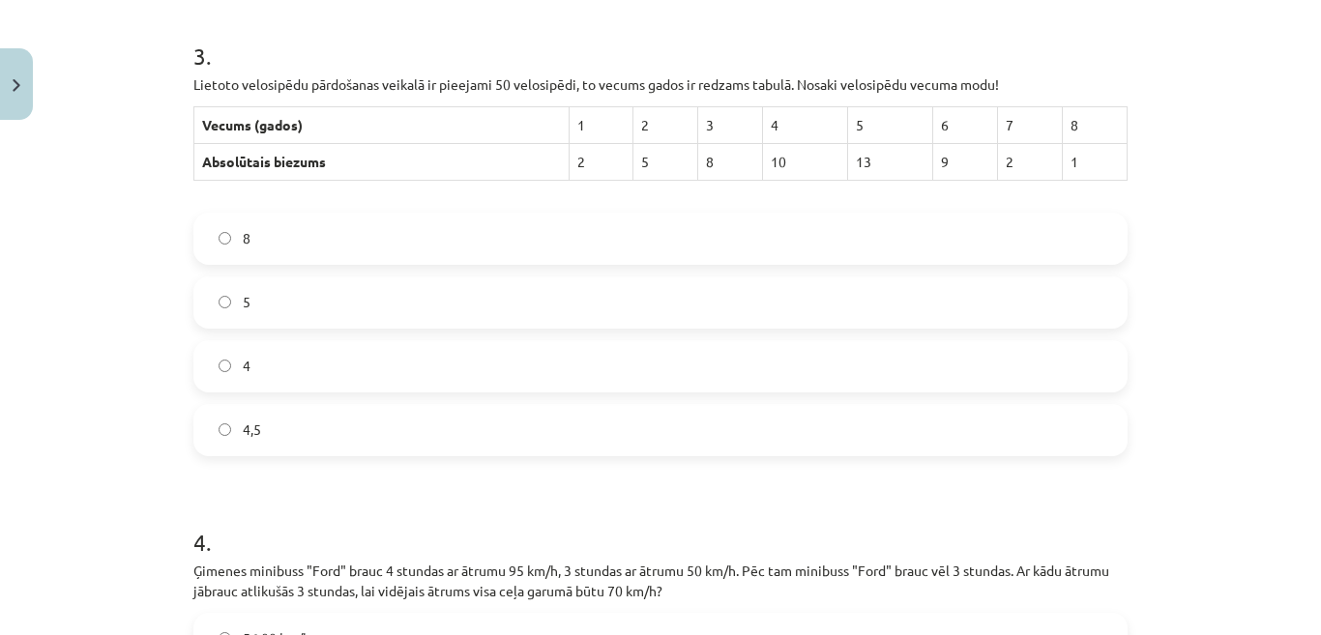
scroll to position [1056, 0]
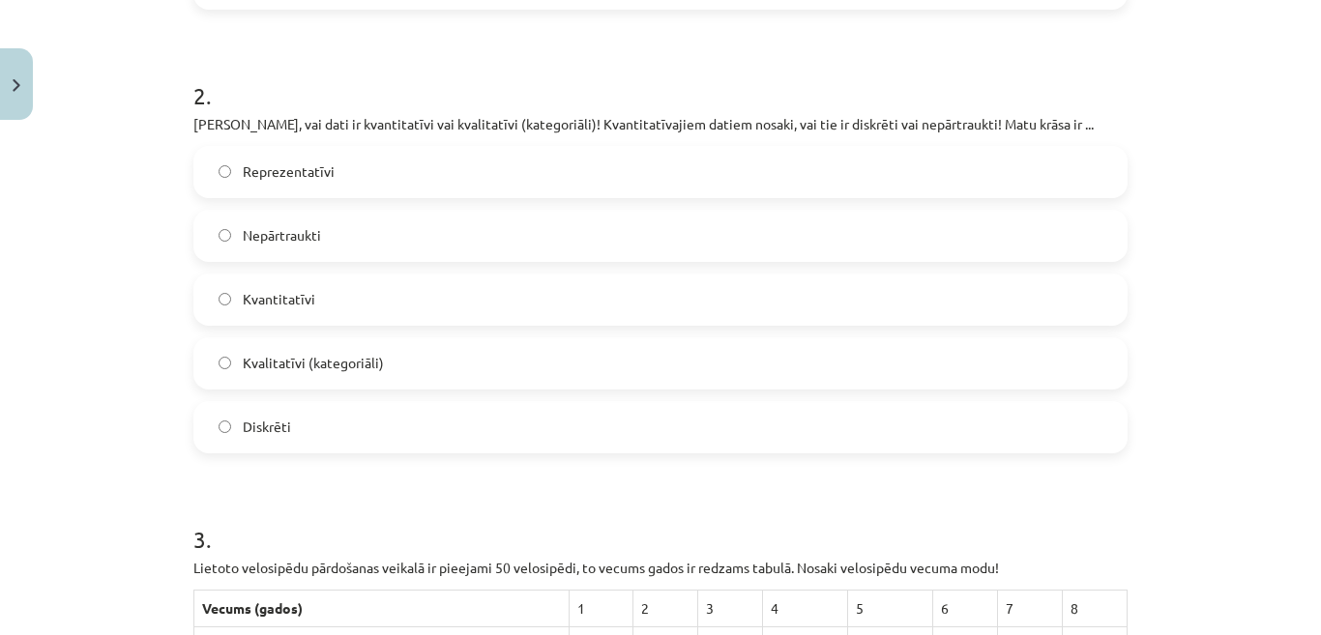
click at [1011, 351] on label "Kvalitatīvi (kategoriāli)" at bounding box center [660, 363] width 930 height 48
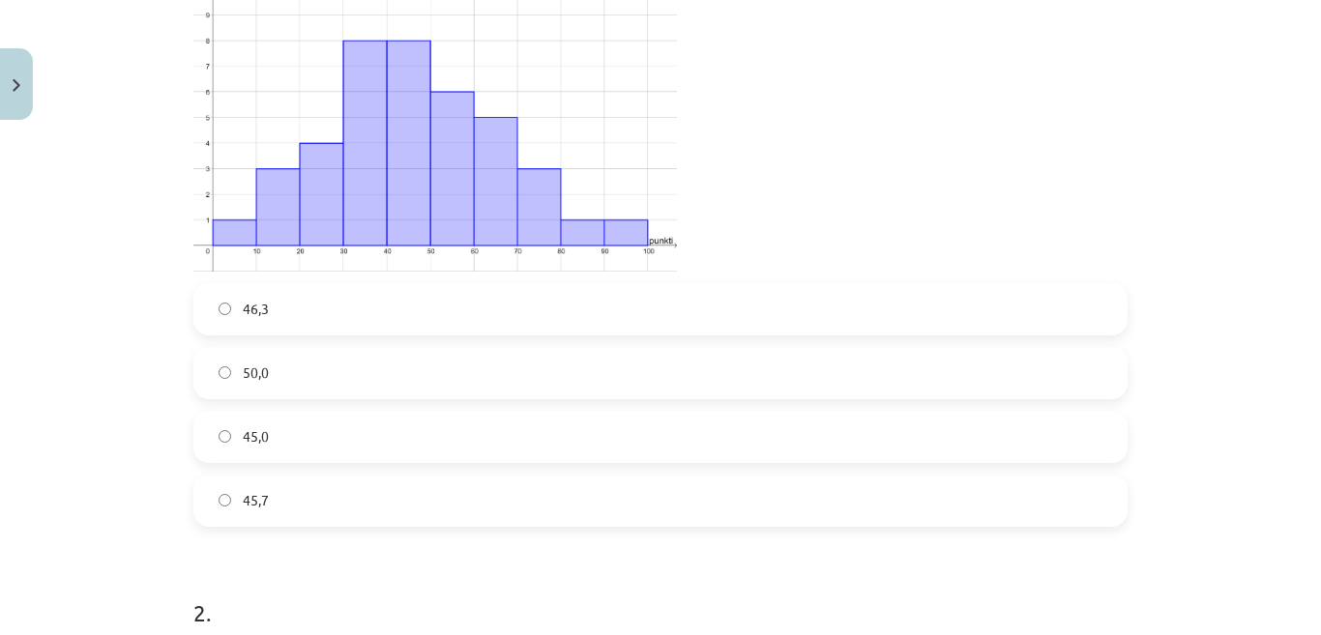
scroll to position [572, 0]
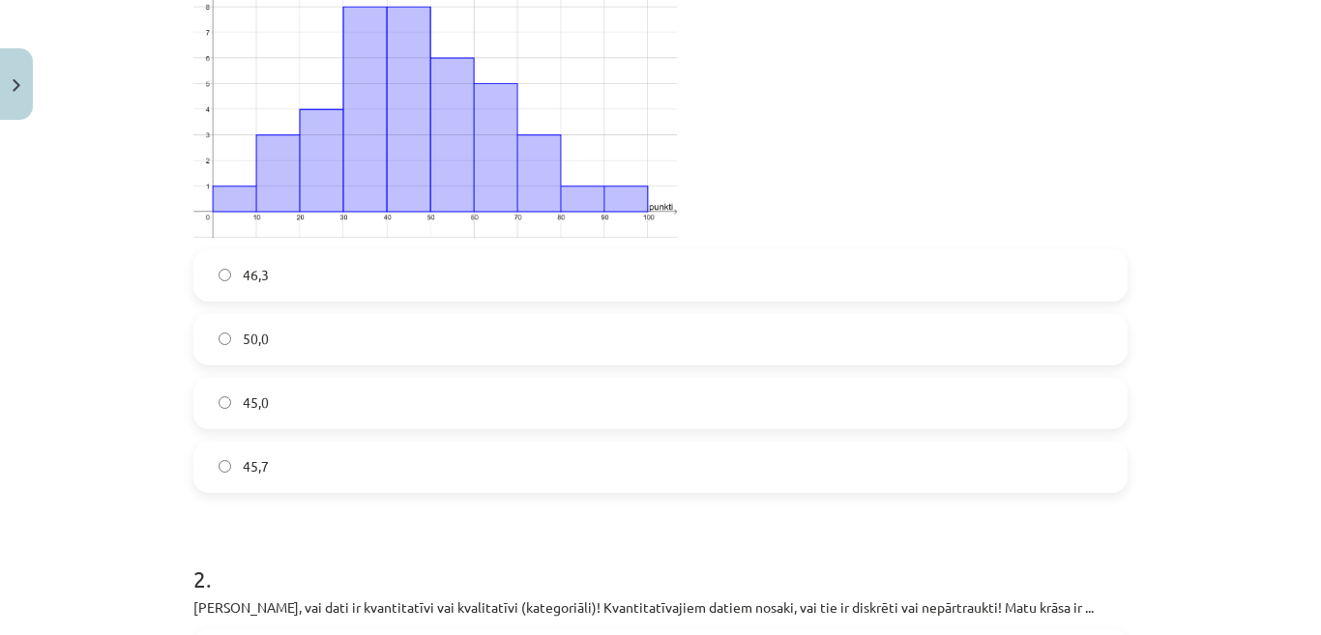
click at [915, 403] on label "45,0" at bounding box center [660, 403] width 930 height 48
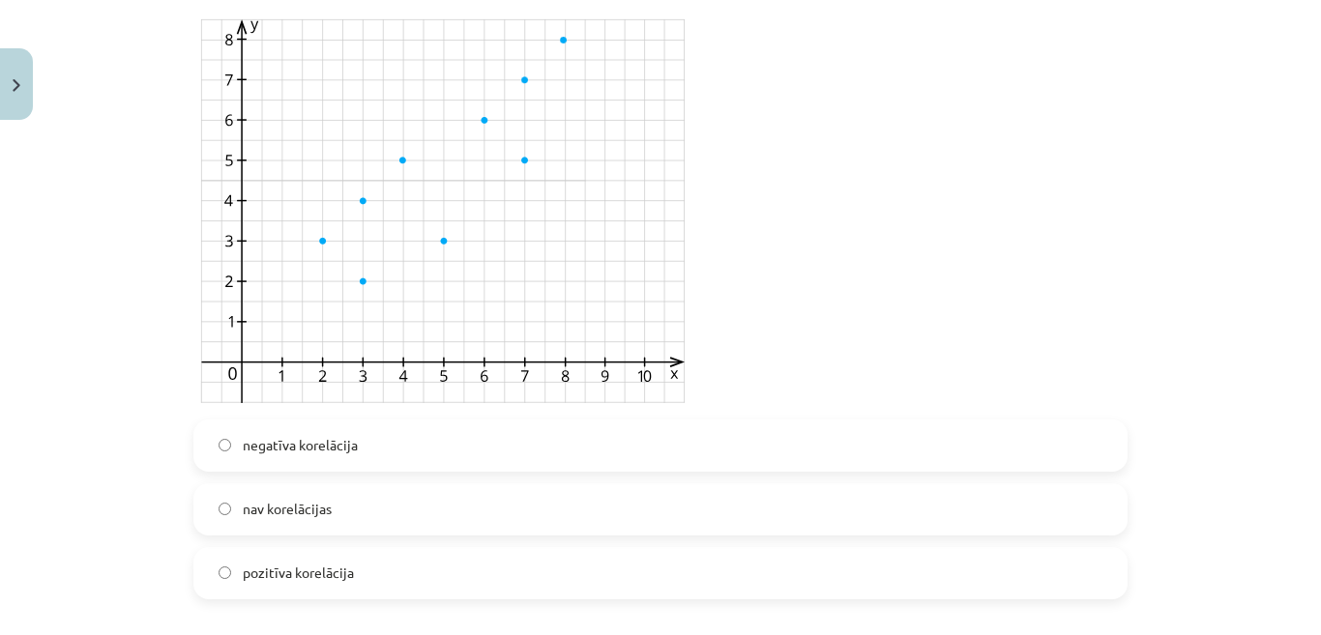
scroll to position [3280, 0]
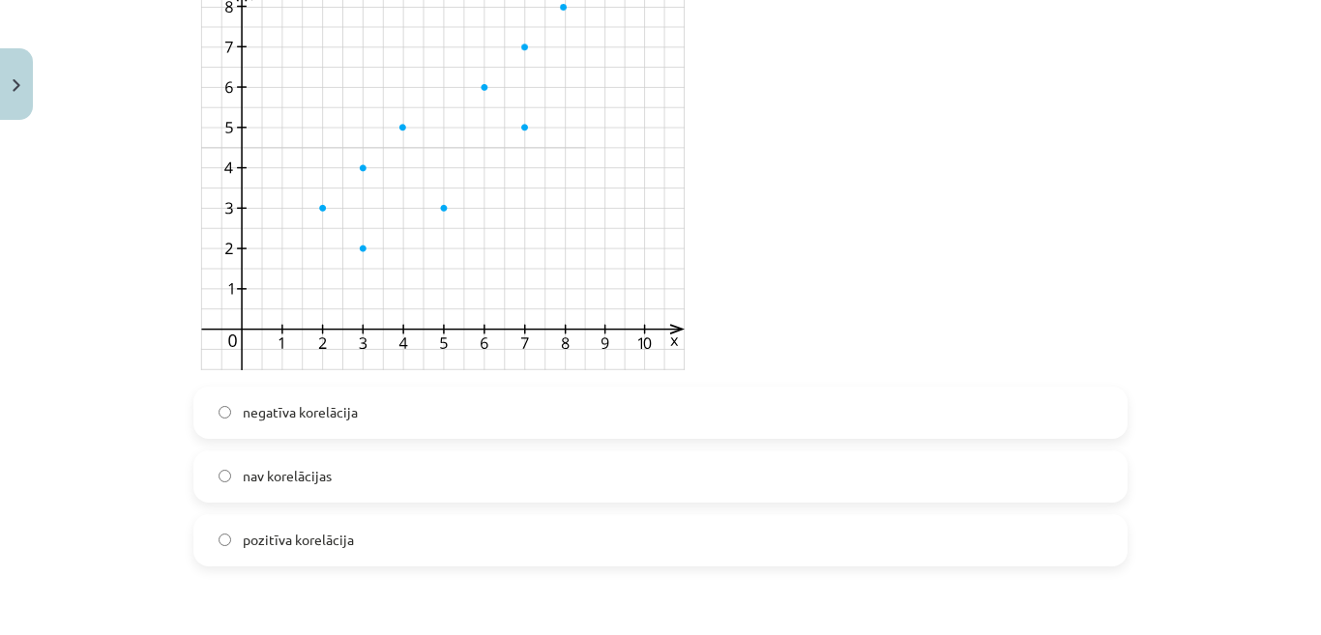
click at [903, 537] on label "pozitīva korelācija" at bounding box center [660, 540] width 930 height 48
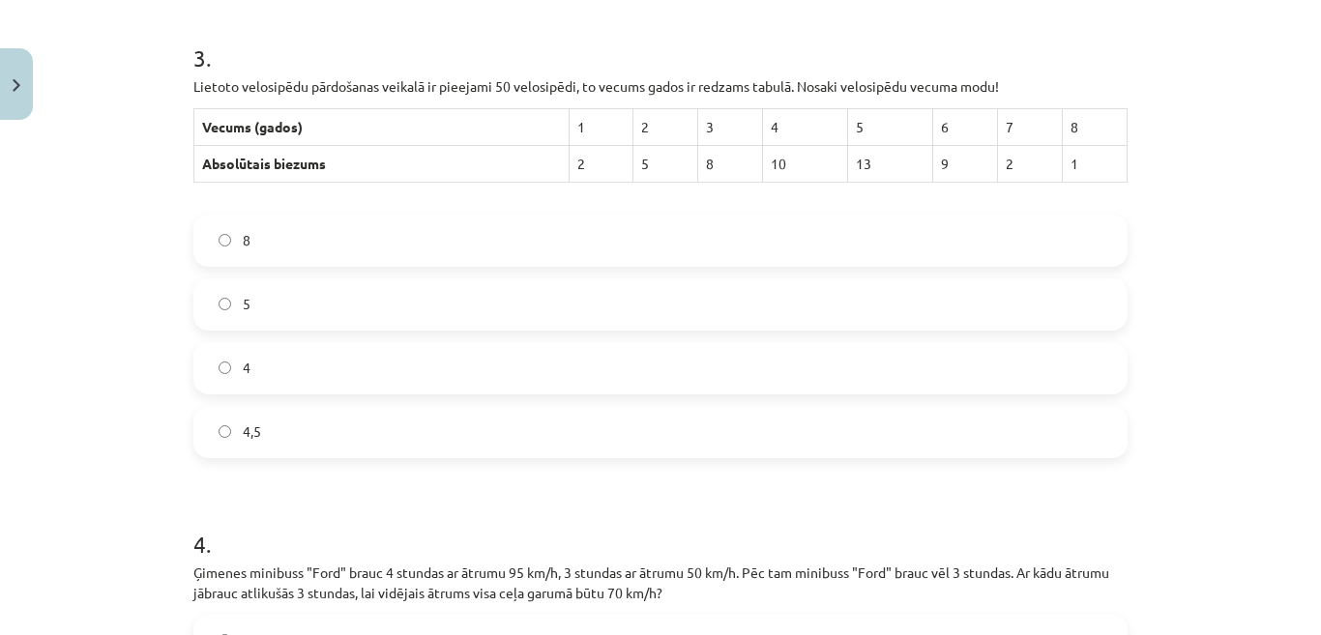
scroll to position [1443, 0]
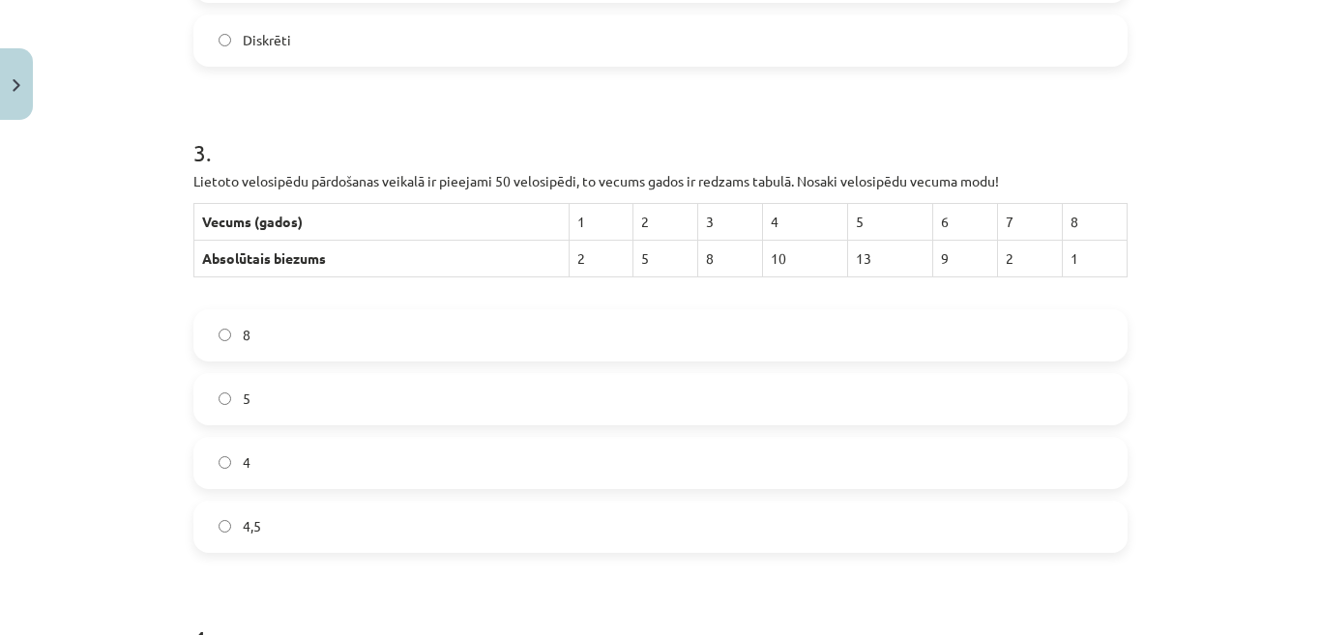
click at [956, 523] on label "4,5" at bounding box center [660, 527] width 930 height 48
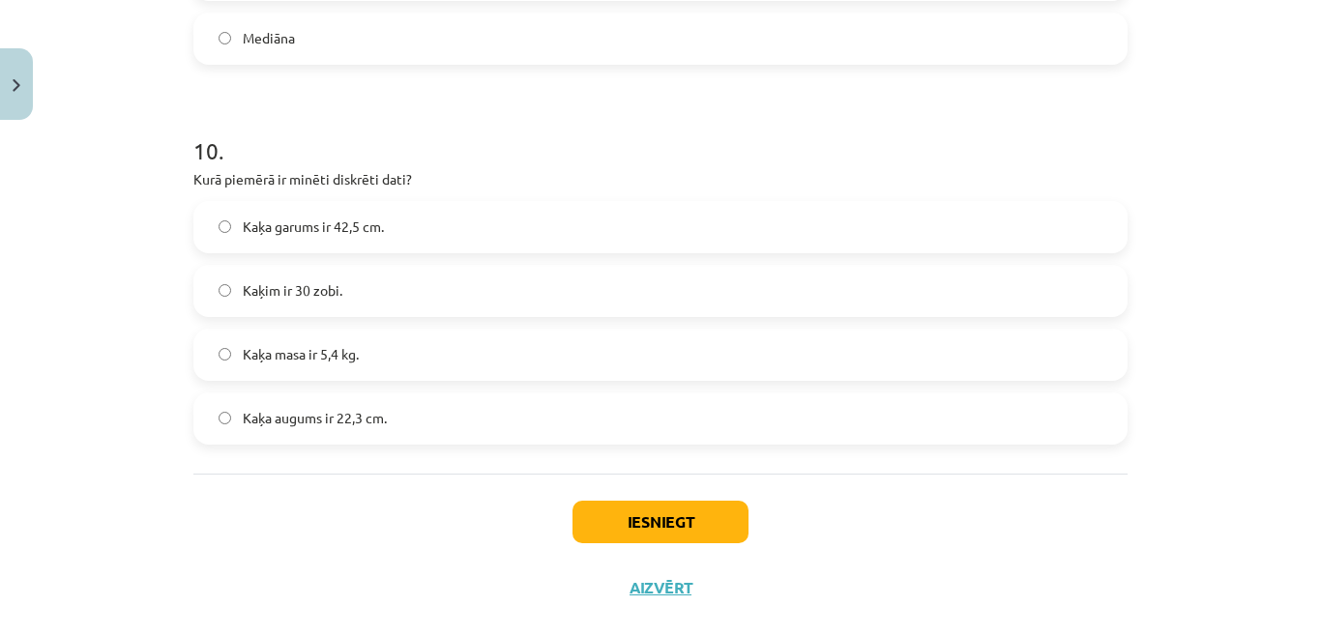
scroll to position [5117, 0]
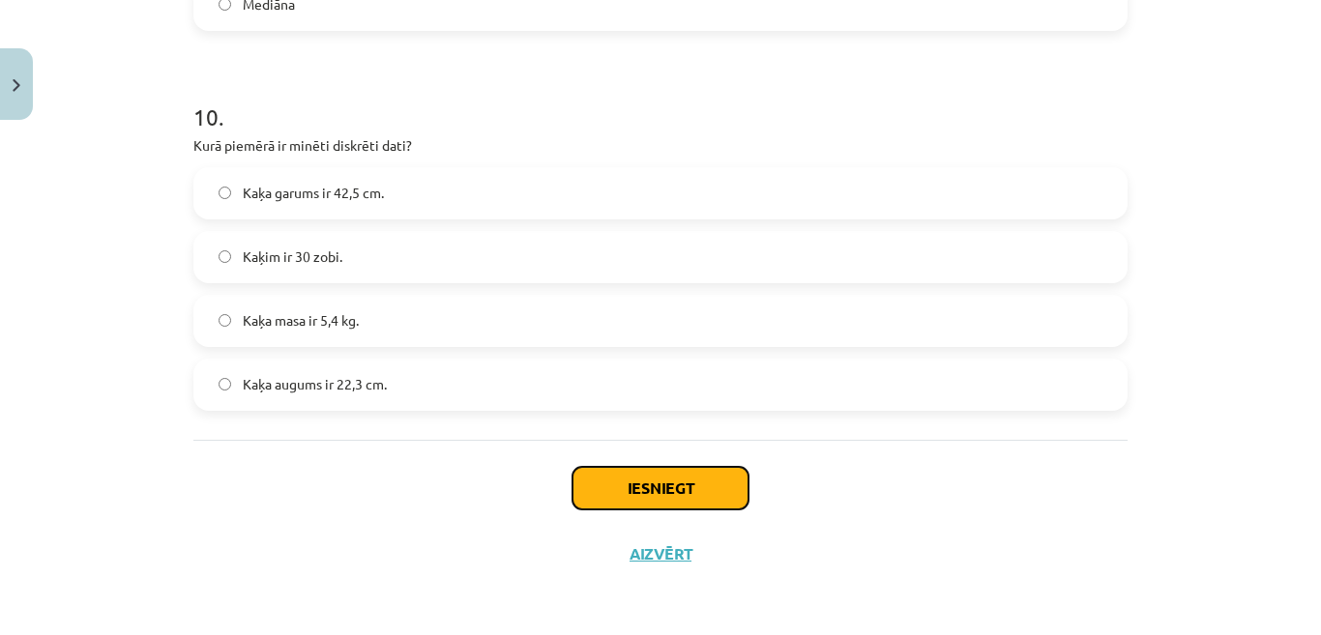
click at [707, 490] on button "Iesniegt" at bounding box center [660, 488] width 176 height 43
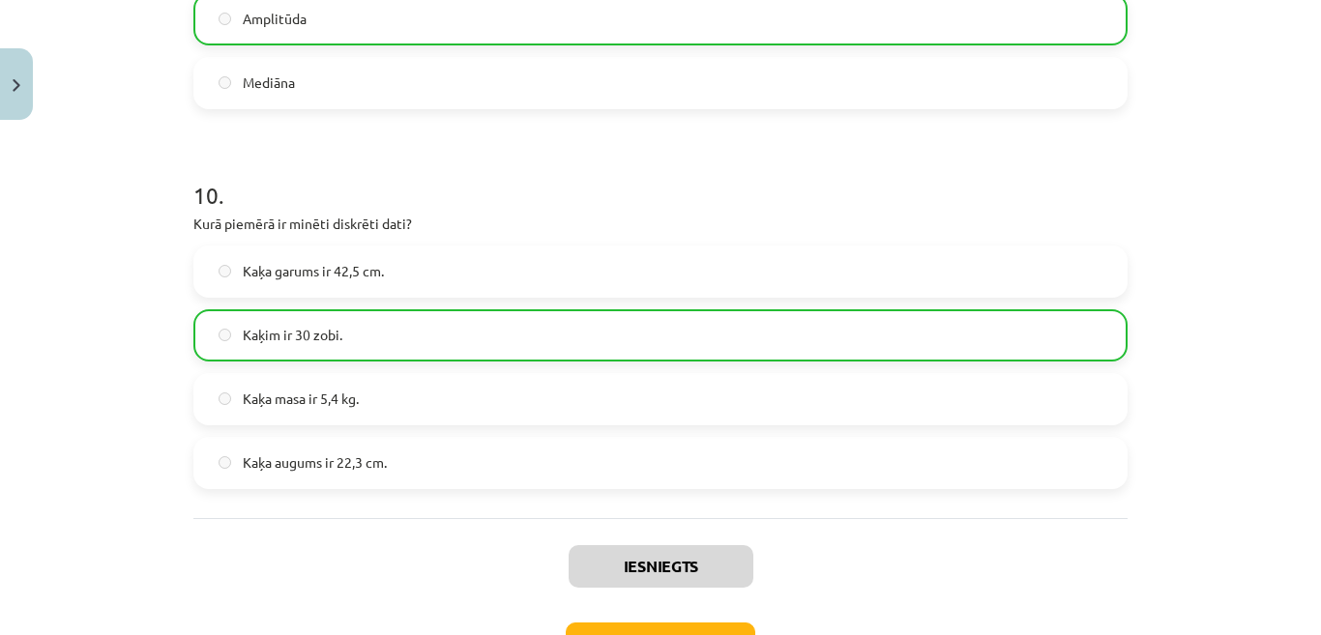
scroll to position [5178, 0]
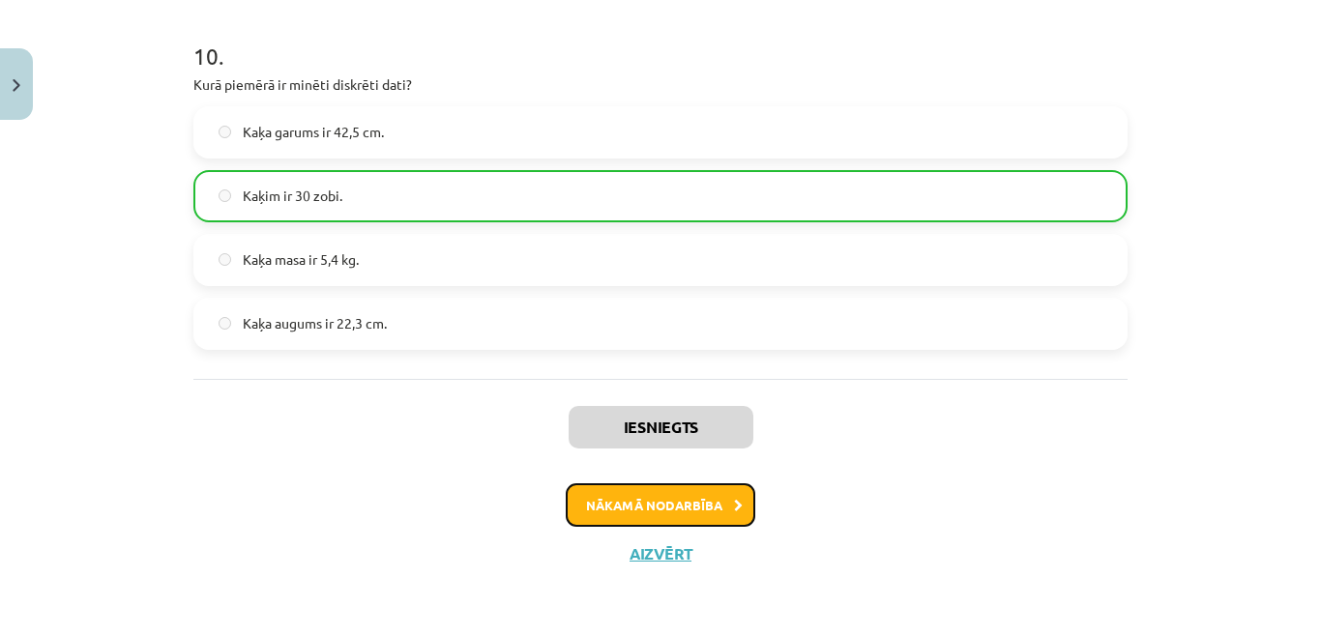
click at [691, 505] on button "Nākamā nodarbība" at bounding box center [661, 505] width 190 height 44
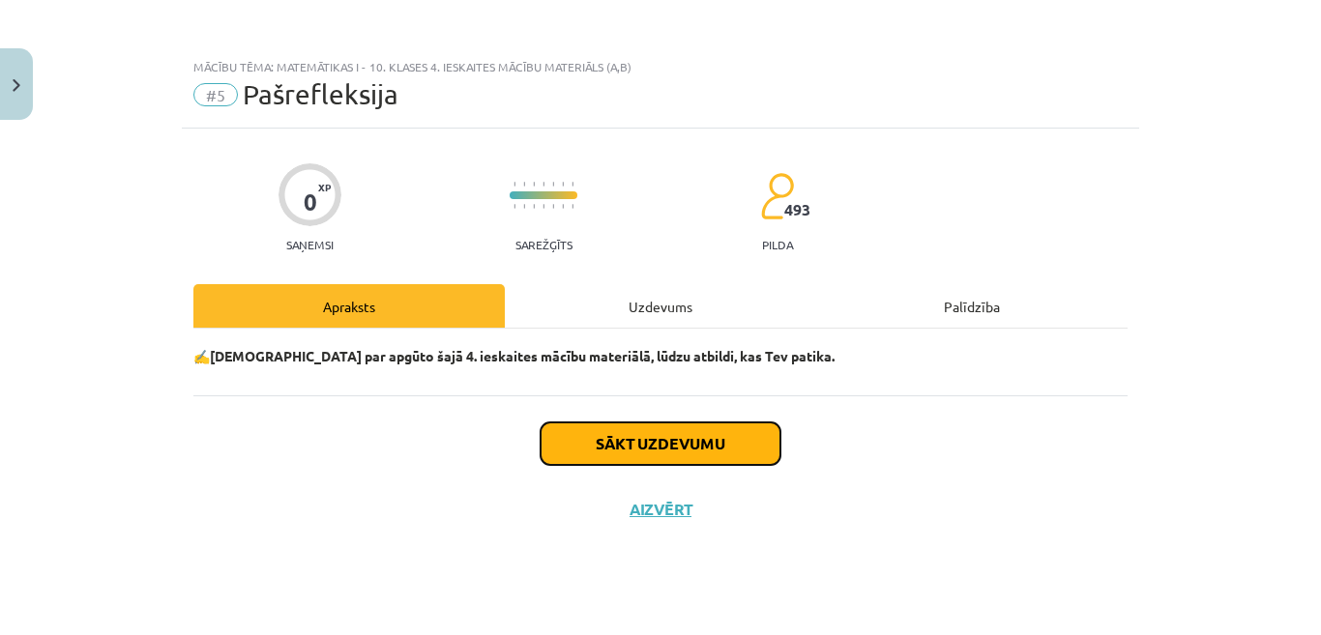
click at [679, 427] on button "Sākt uzdevumu" at bounding box center [661, 444] width 240 height 43
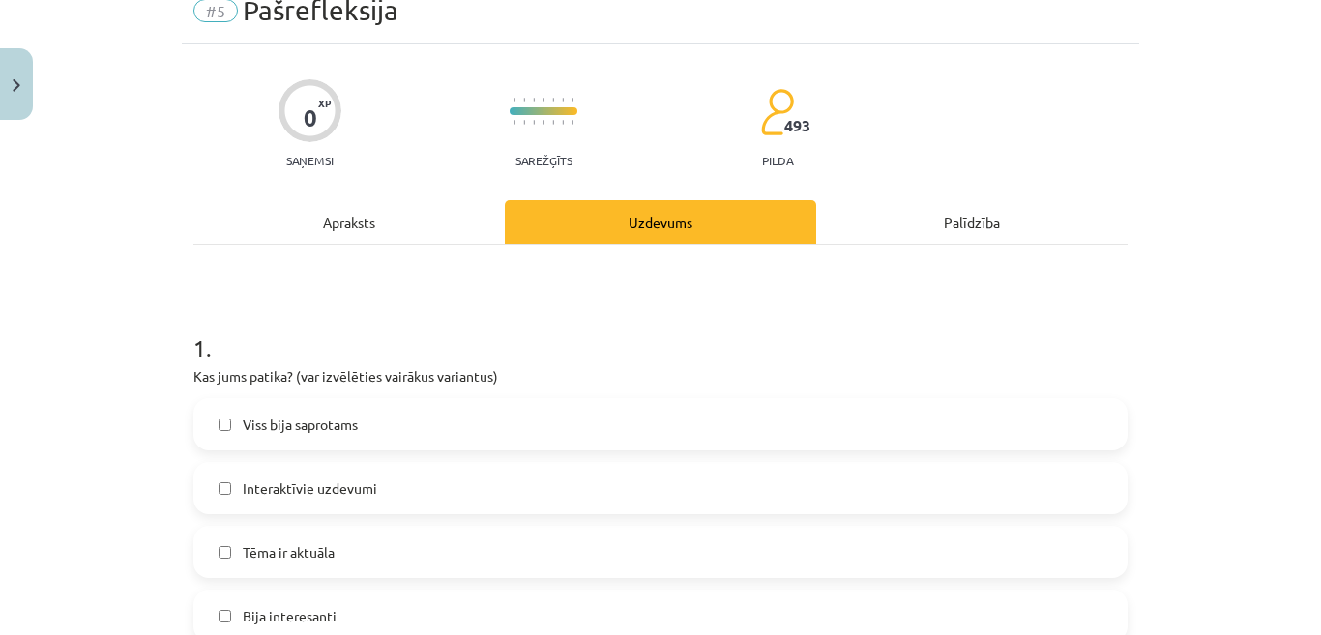
scroll to position [290, 0]
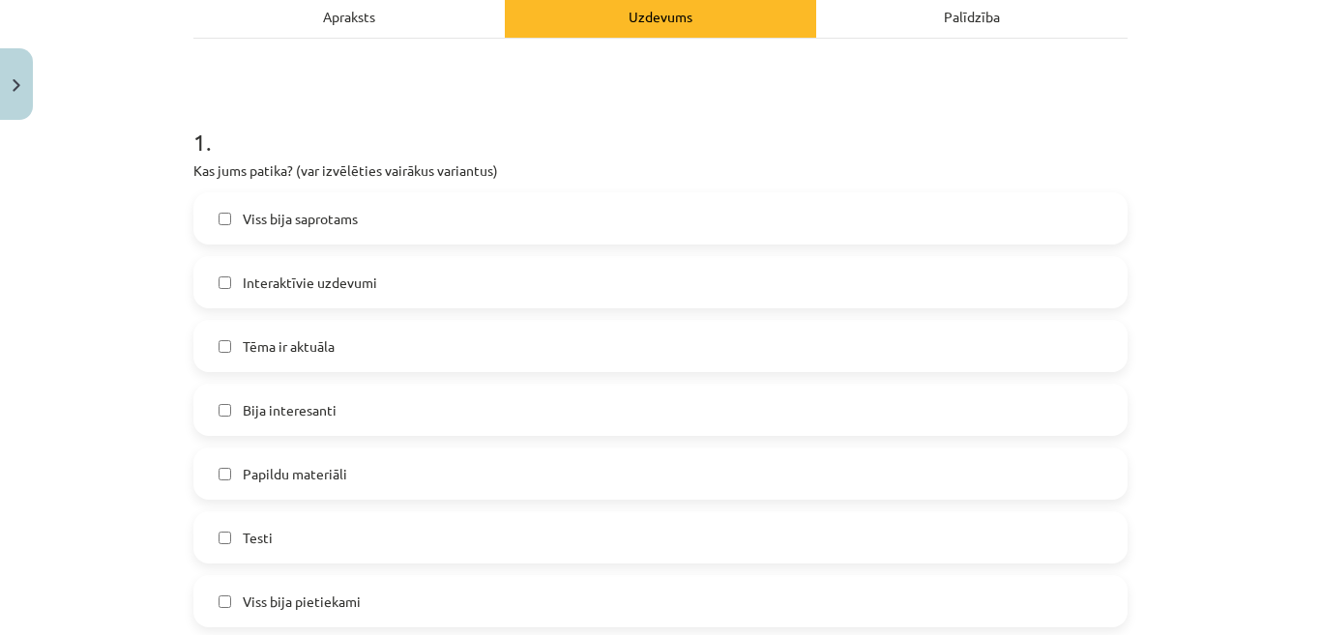
click at [432, 223] on label "Viss bija saprotams" at bounding box center [660, 218] width 930 height 48
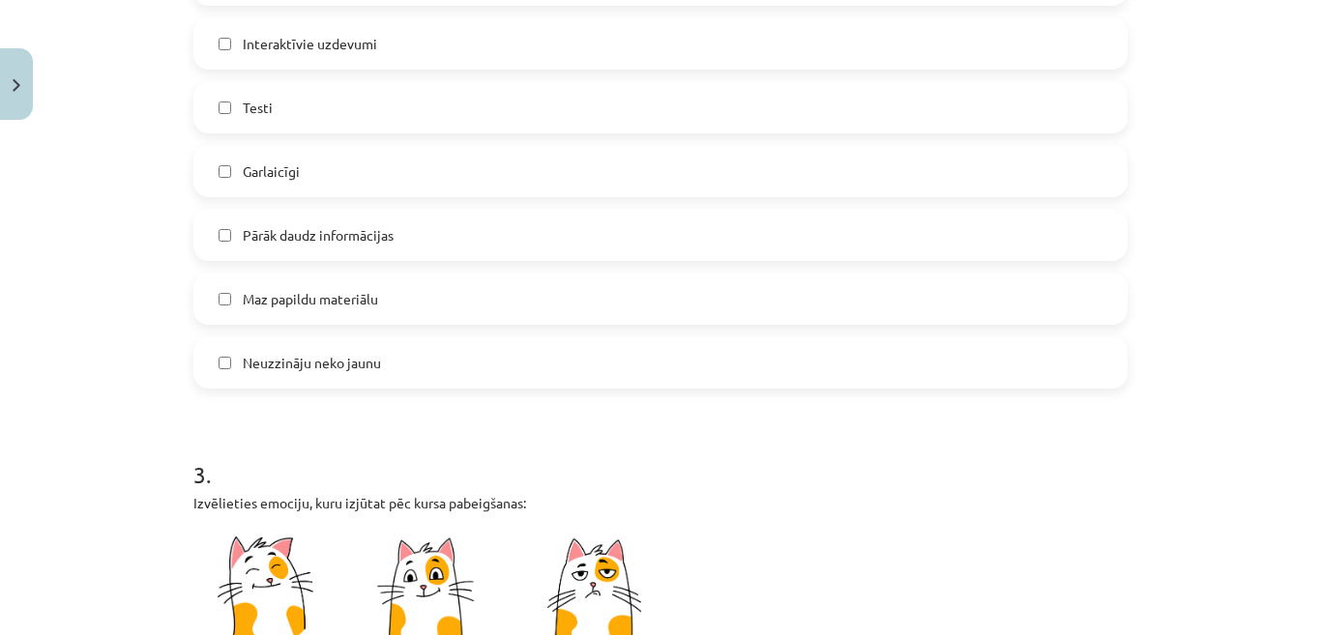
scroll to position [1160, 0]
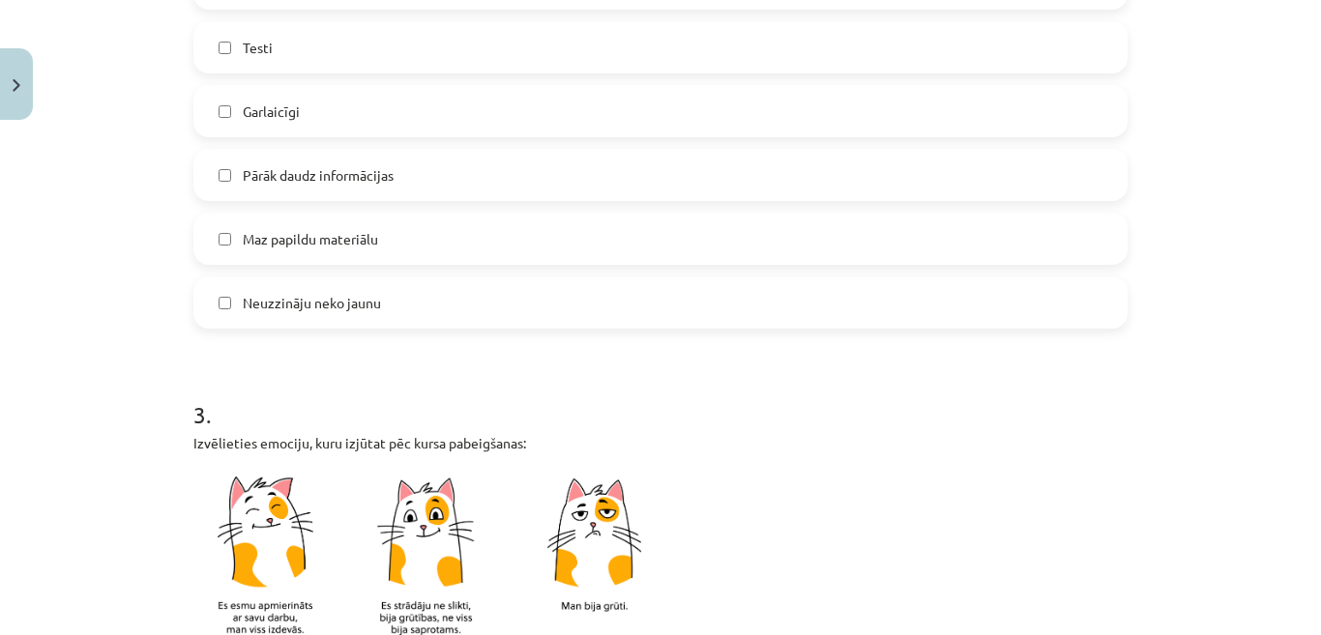
click at [464, 186] on label "Pārāk daudz informācijas" at bounding box center [660, 175] width 930 height 48
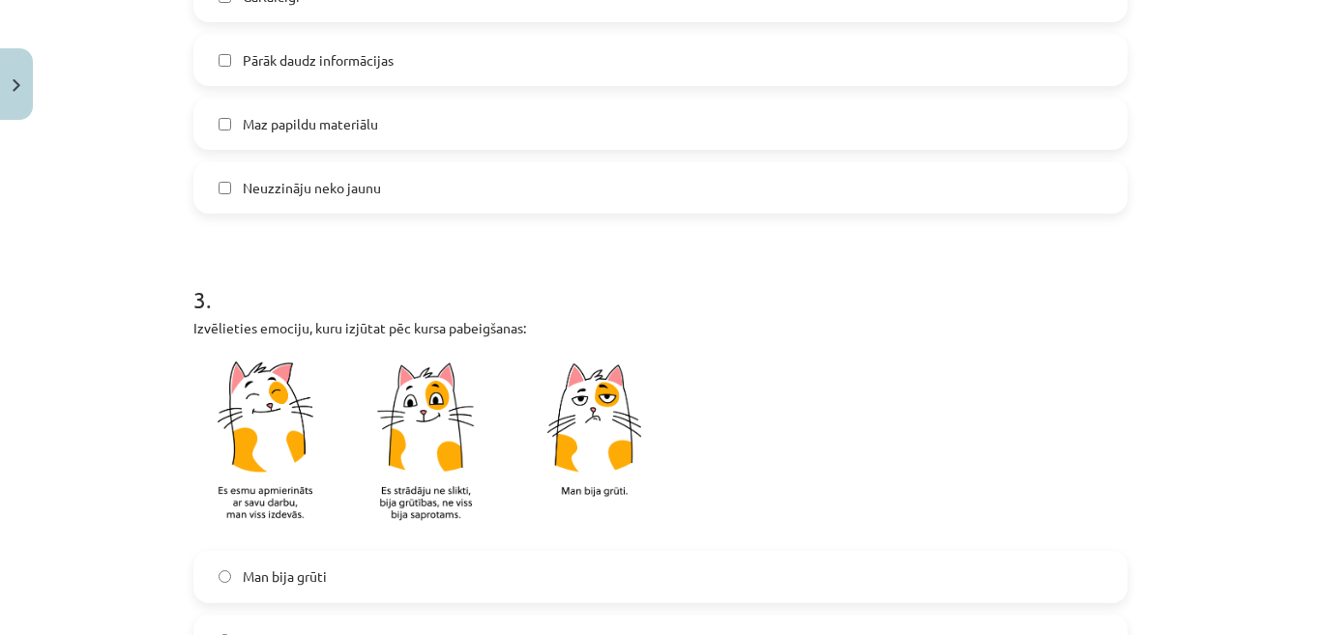
scroll to position [1547, 0]
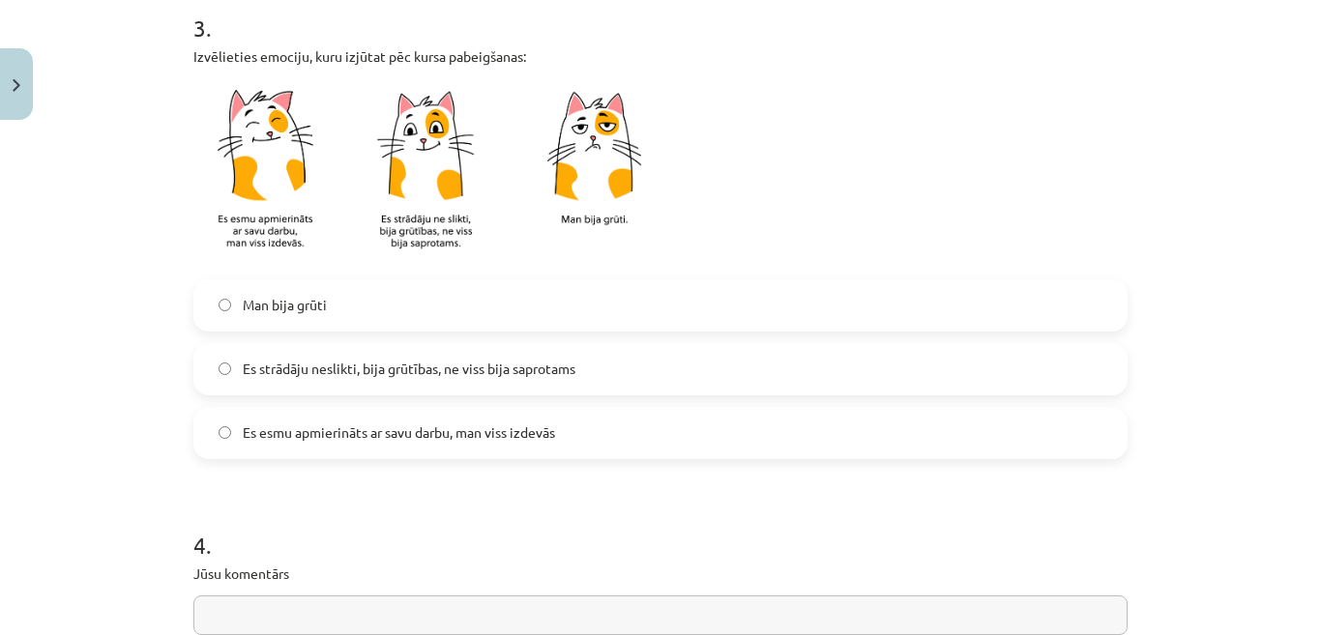
click at [513, 432] on span "Es esmu apmierināts ar savu darbu, man viss izdevās" at bounding box center [399, 433] width 312 height 20
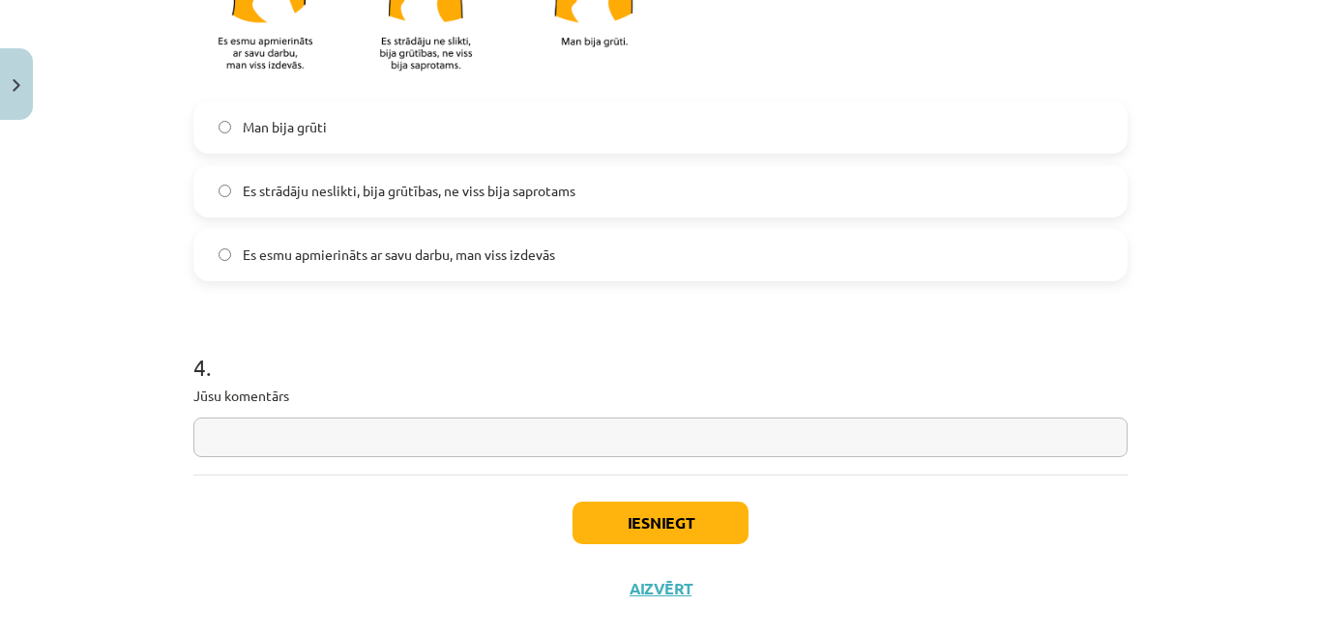
scroll to position [1663, 0]
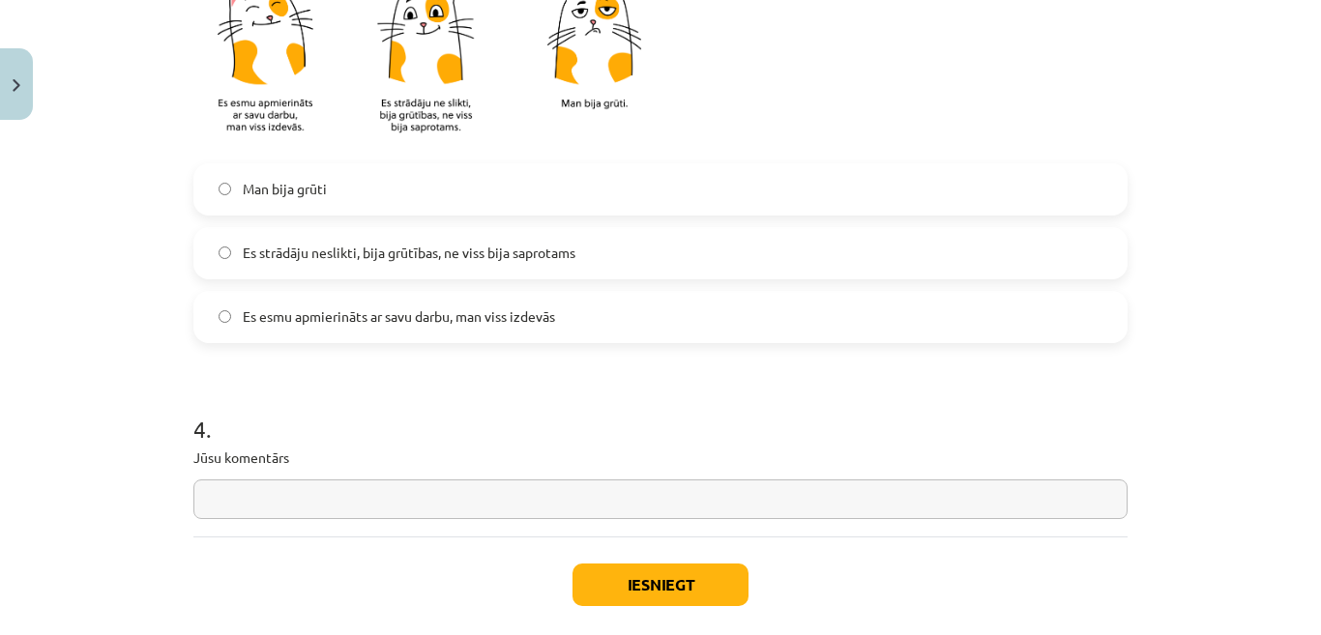
click at [478, 485] on input "text" at bounding box center [660, 500] width 934 height 40
type input "**********"
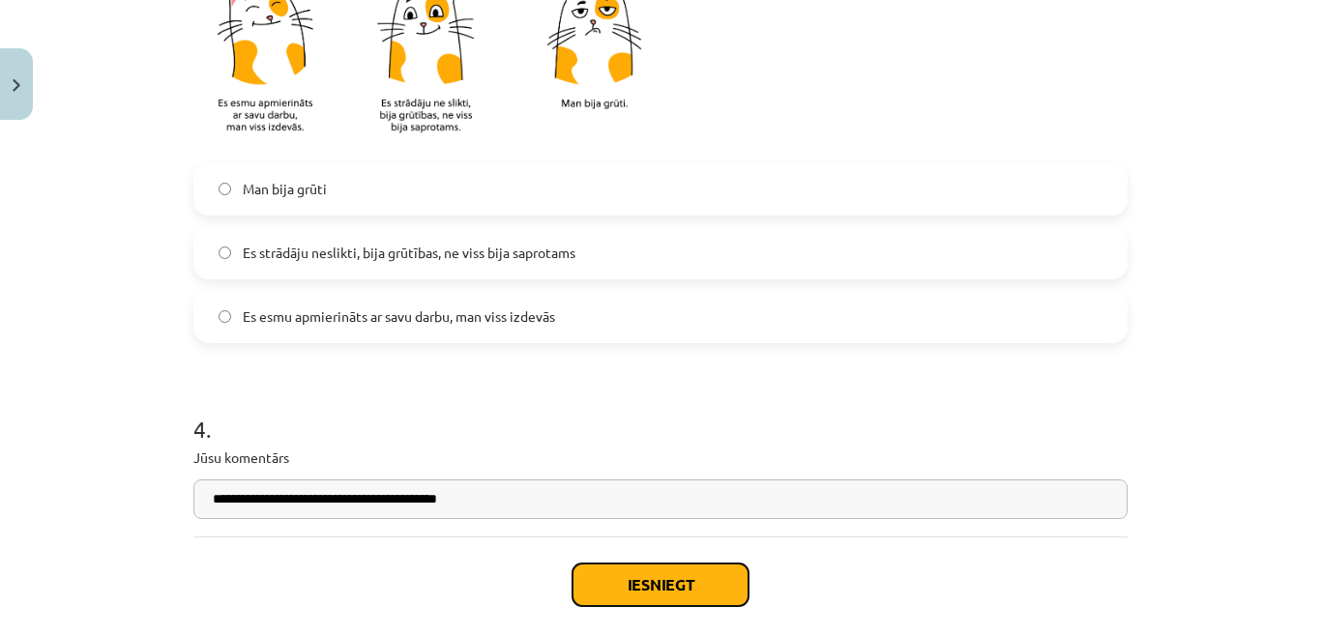
click at [640, 591] on button "Iesniegt" at bounding box center [660, 585] width 176 height 43
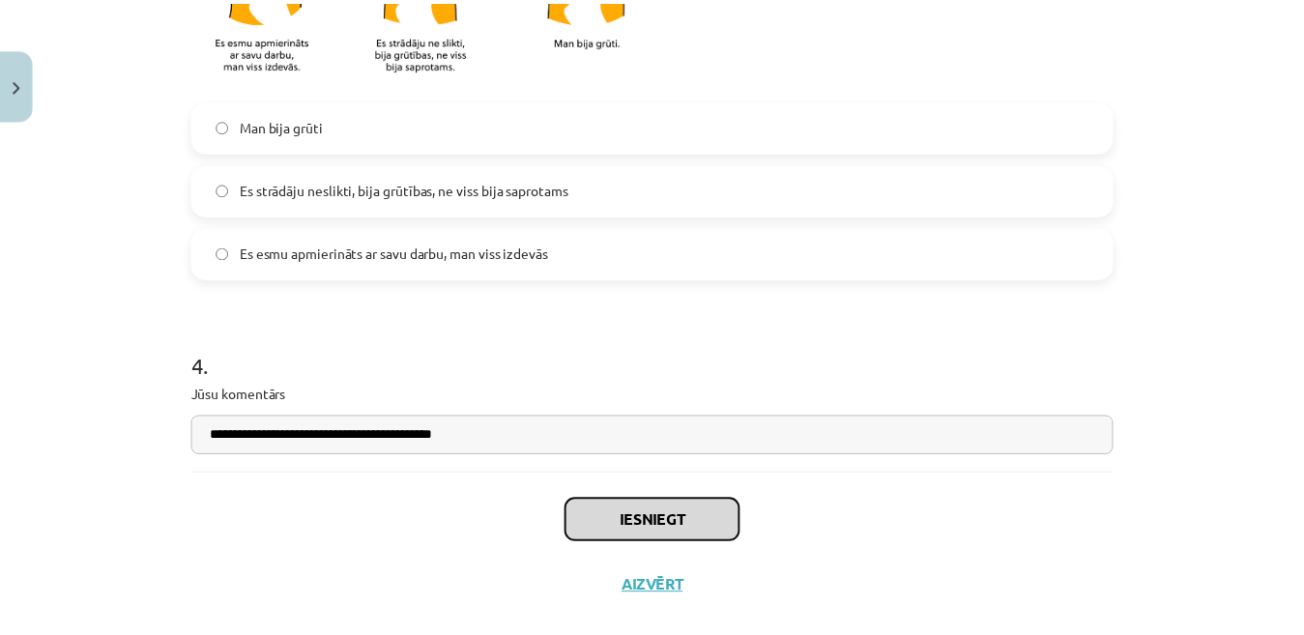
scroll to position [1760, 0]
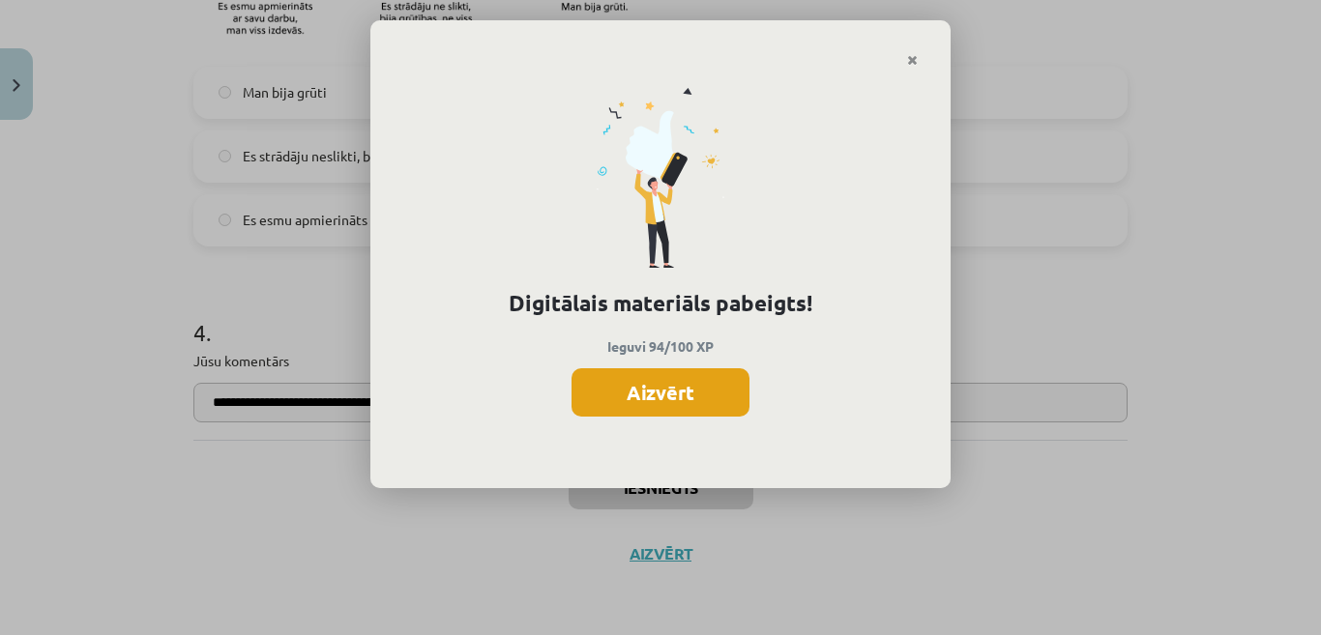
click at [671, 390] on button "Aizvērt" at bounding box center [660, 392] width 178 height 48
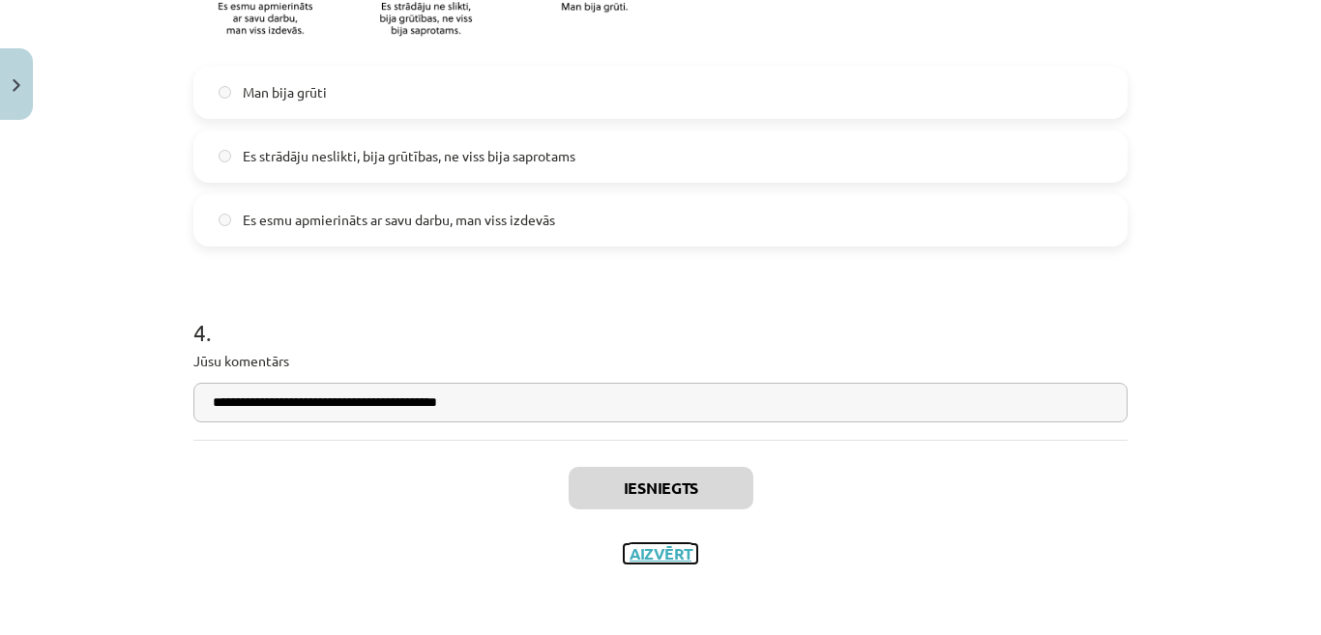
click at [673, 561] on button "Aizvērt" at bounding box center [660, 553] width 73 height 19
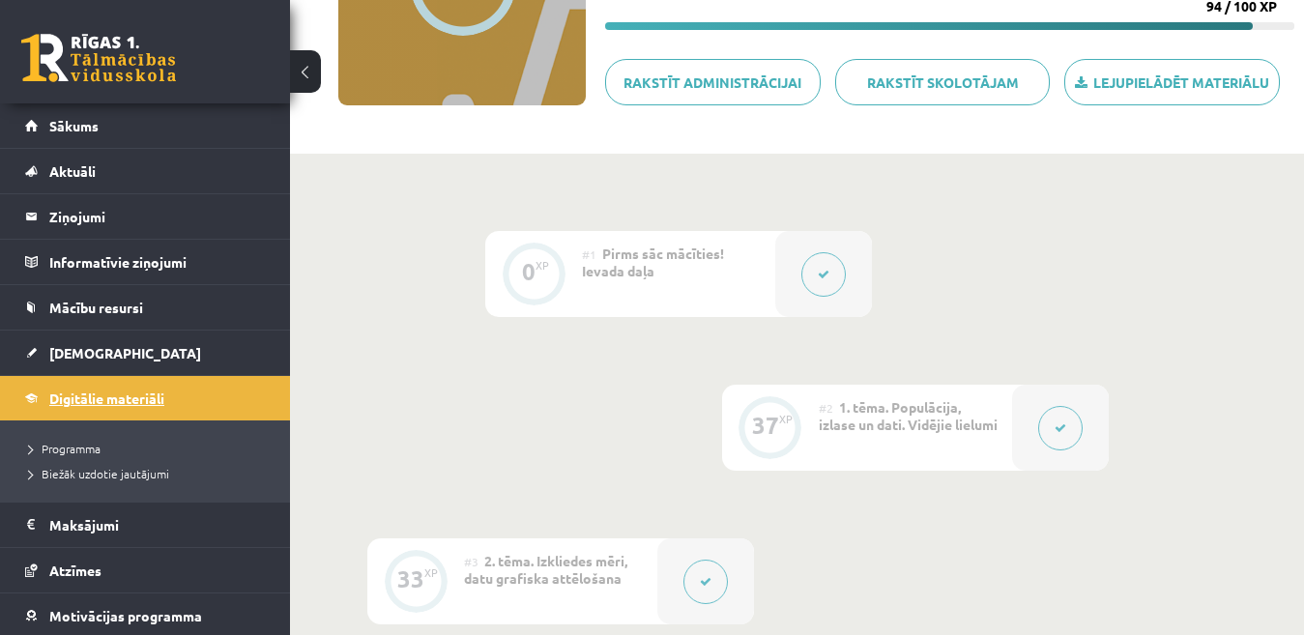
click at [114, 396] on span "Digitālie materiāli" at bounding box center [106, 398] width 115 height 17
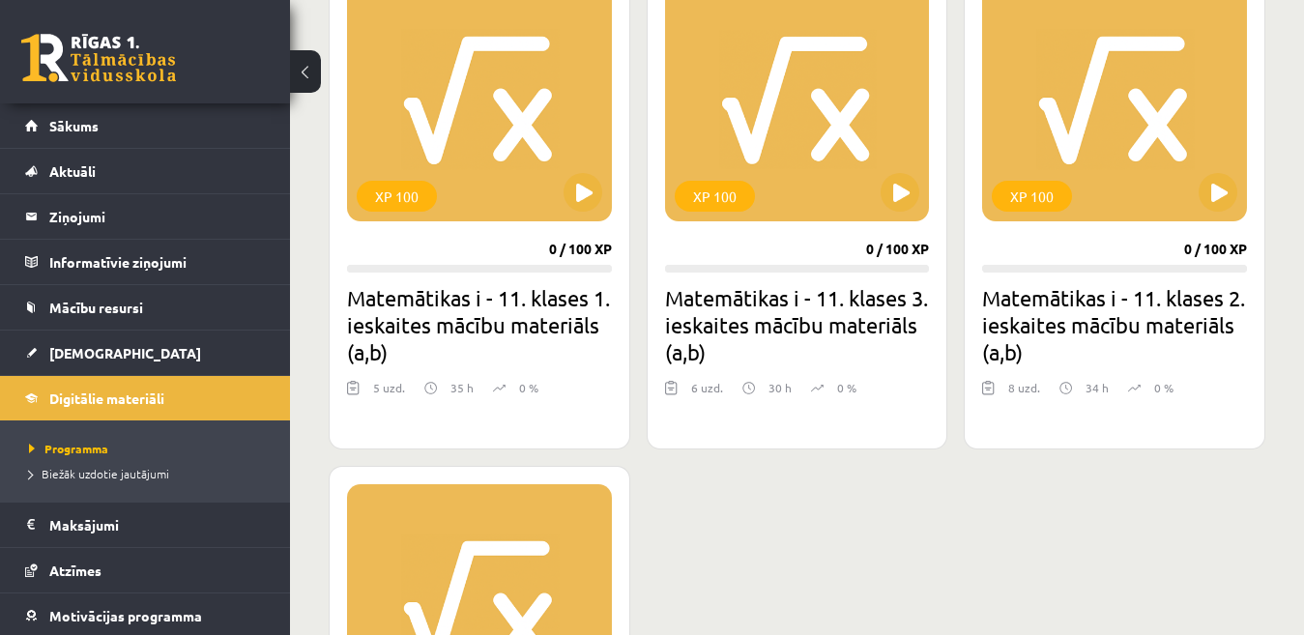
scroll to position [580, 0]
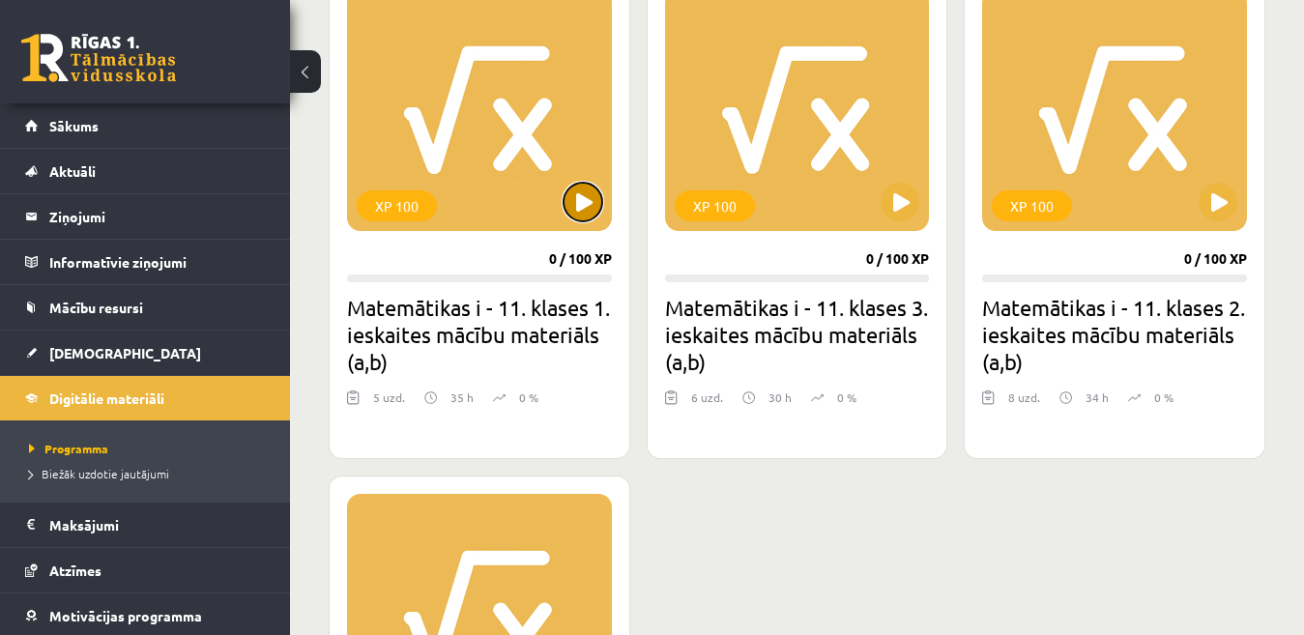
click at [581, 196] on button at bounding box center [583, 202] width 39 height 39
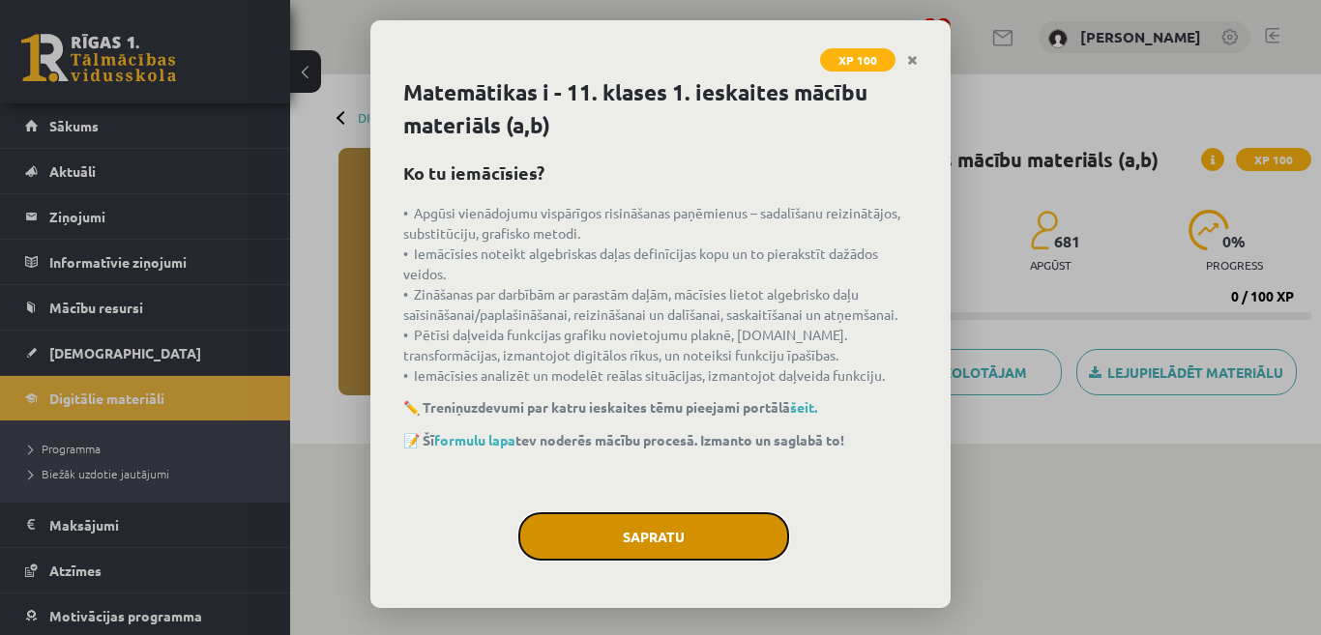
click at [733, 548] on button "Sapratu" at bounding box center [653, 537] width 271 height 48
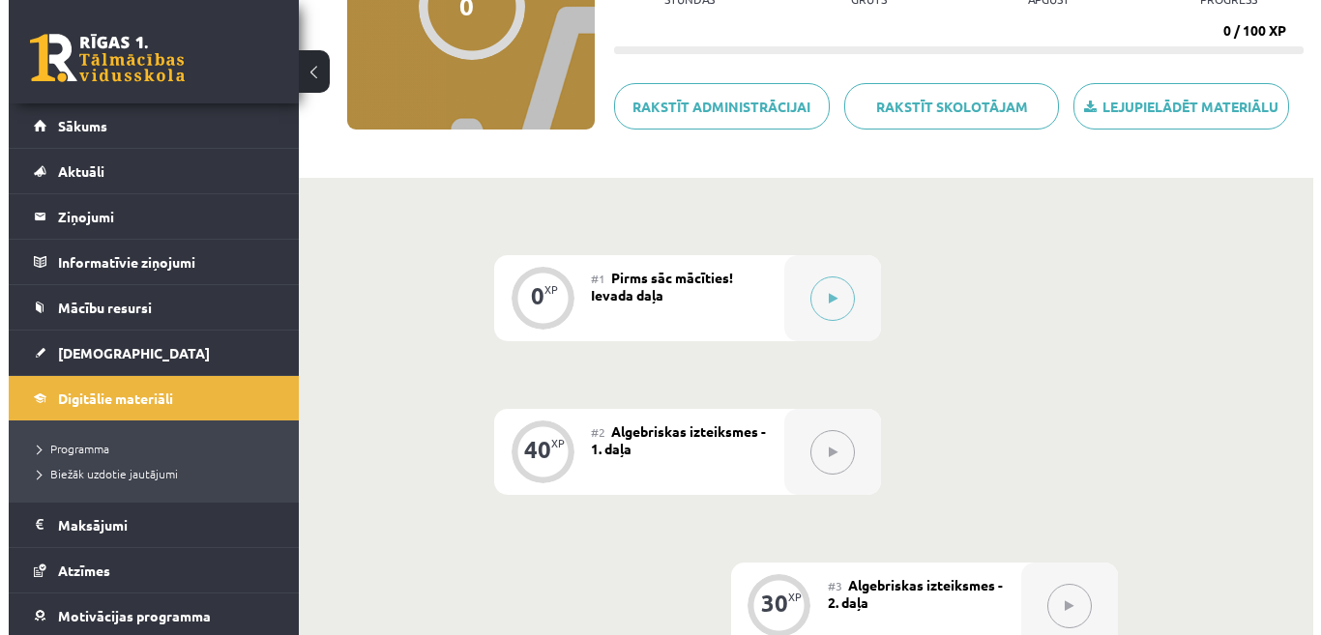
scroll to position [249, 0]
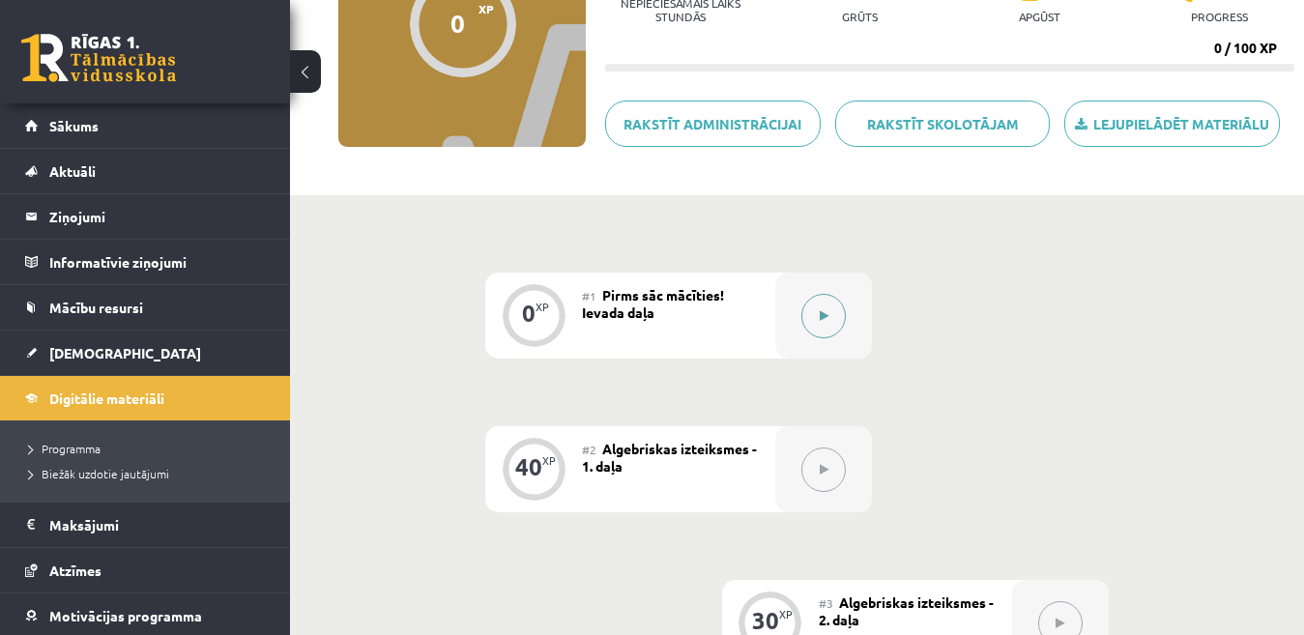
click at [810, 322] on button at bounding box center [824, 316] width 44 height 44
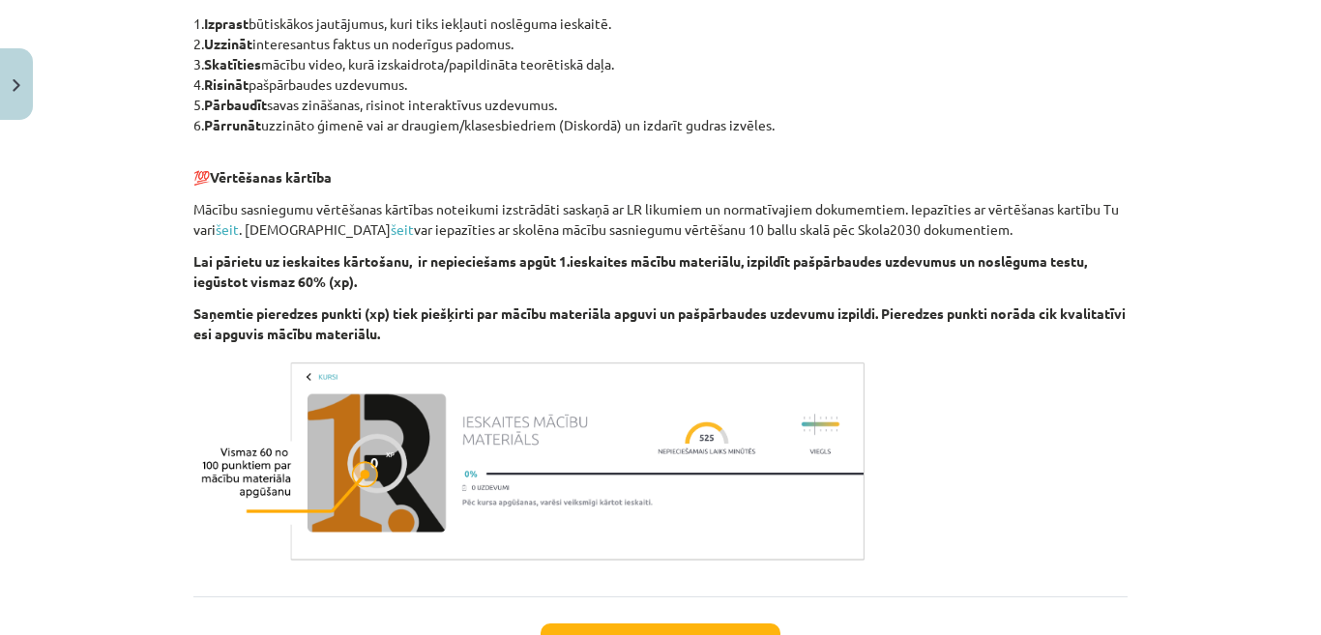
scroll to position [1150, 0]
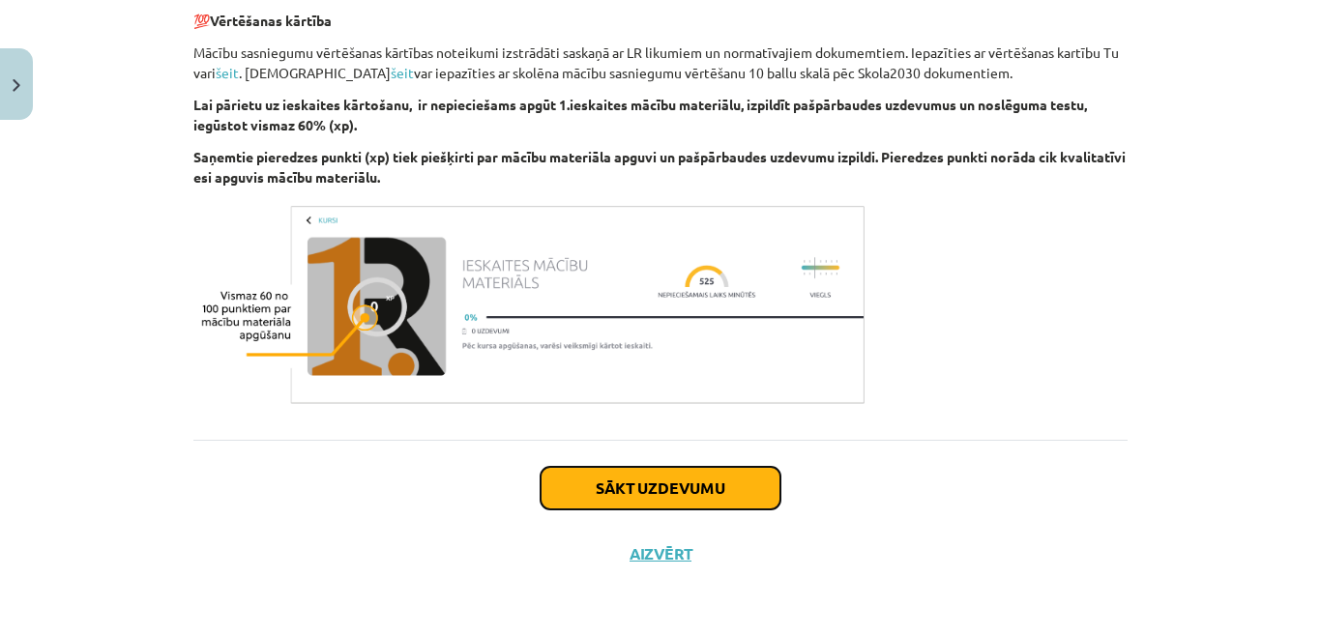
click at [729, 493] on button "Sākt uzdevumu" at bounding box center [661, 488] width 240 height 43
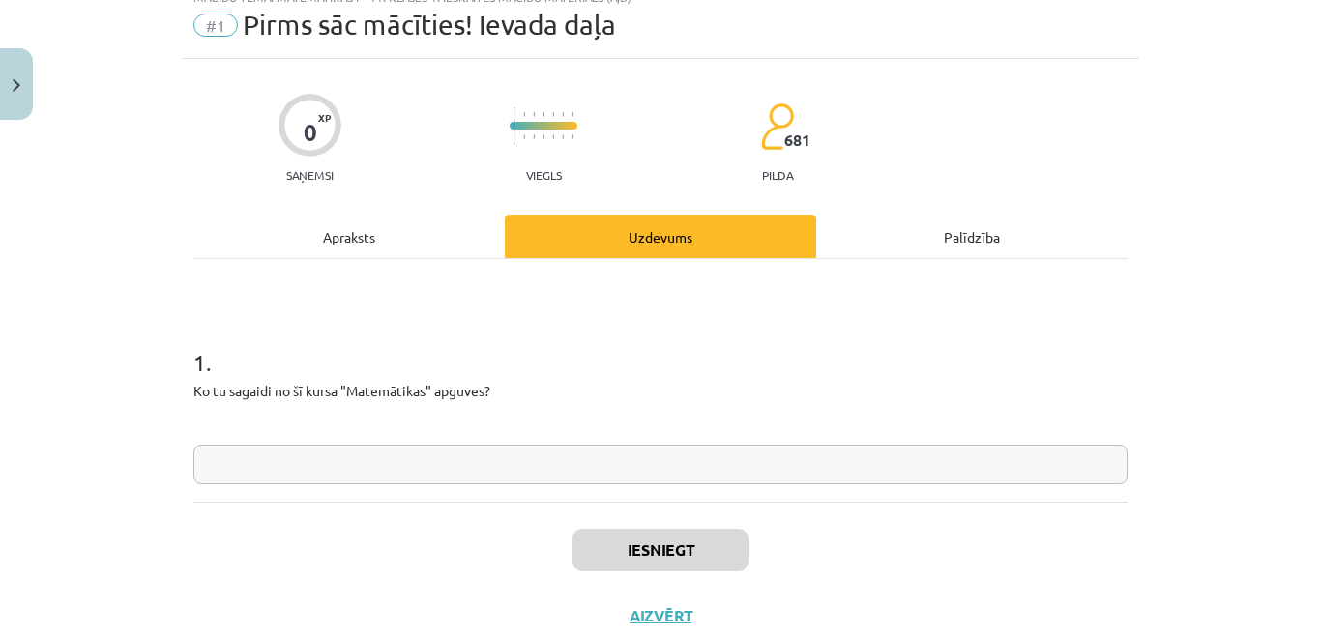
scroll to position [48, 0]
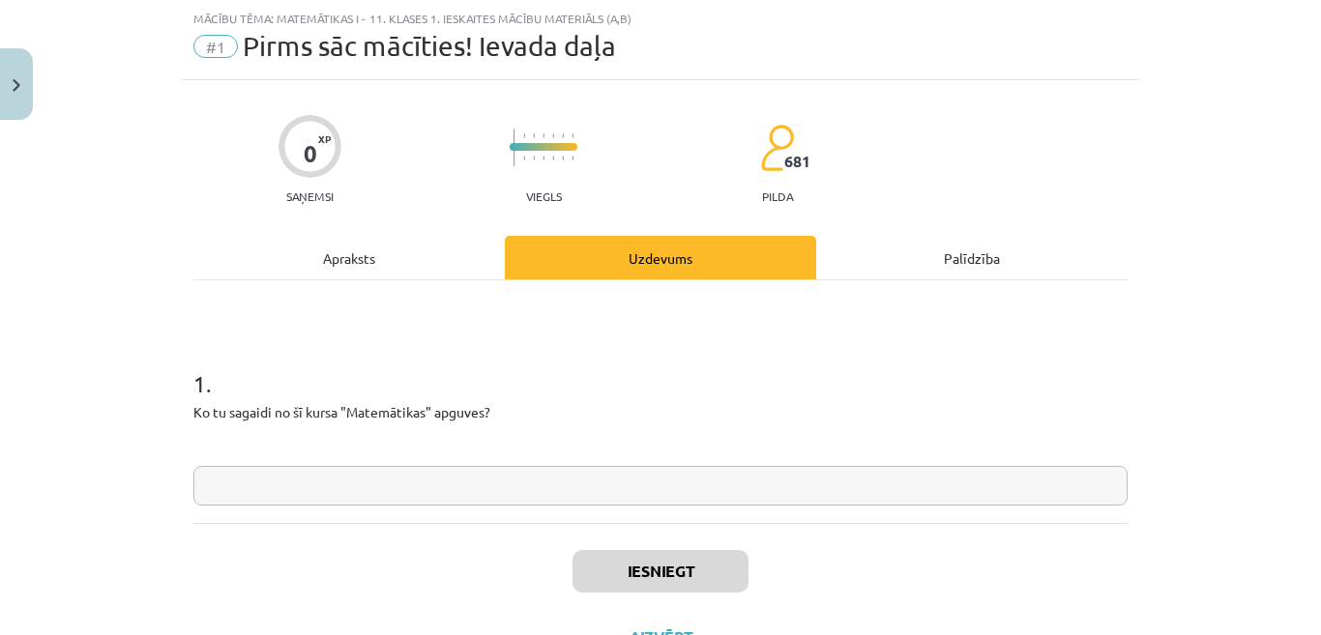
click at [727, 492] on input "text" at bounding box center [660, 486] width 934 height 40
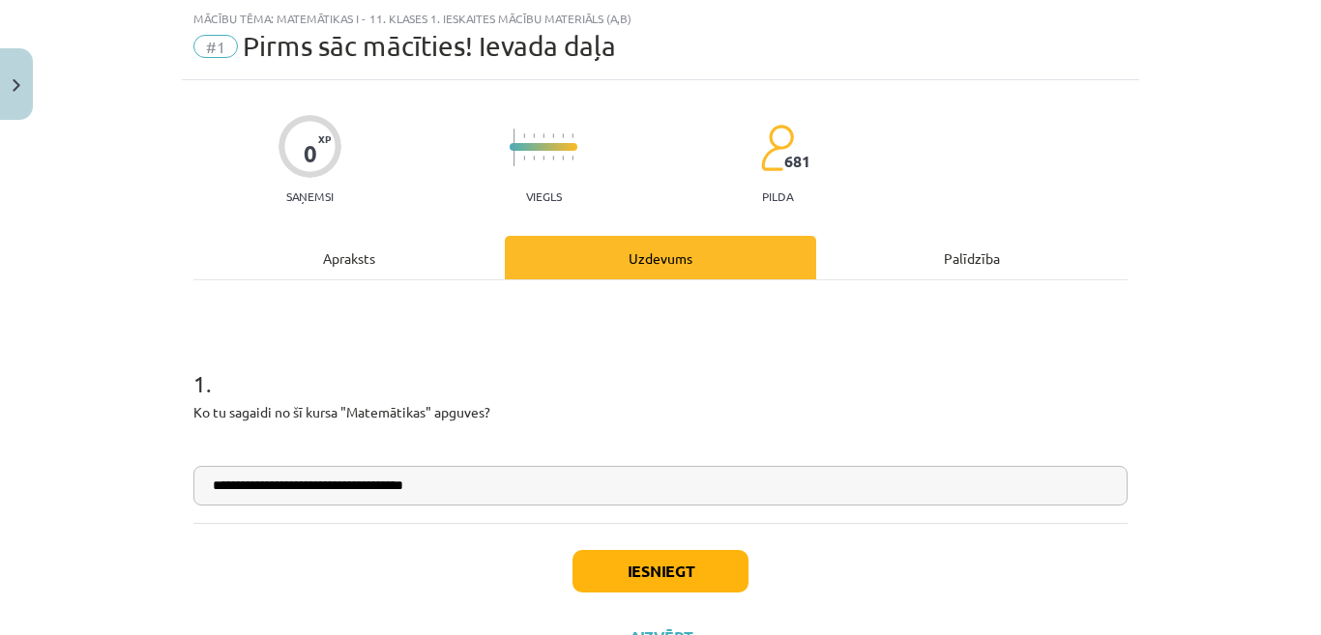
type input "**********"
click at [677, 568] on button "Iesniegt" at bounding box center [660, 571] width 176 height 43
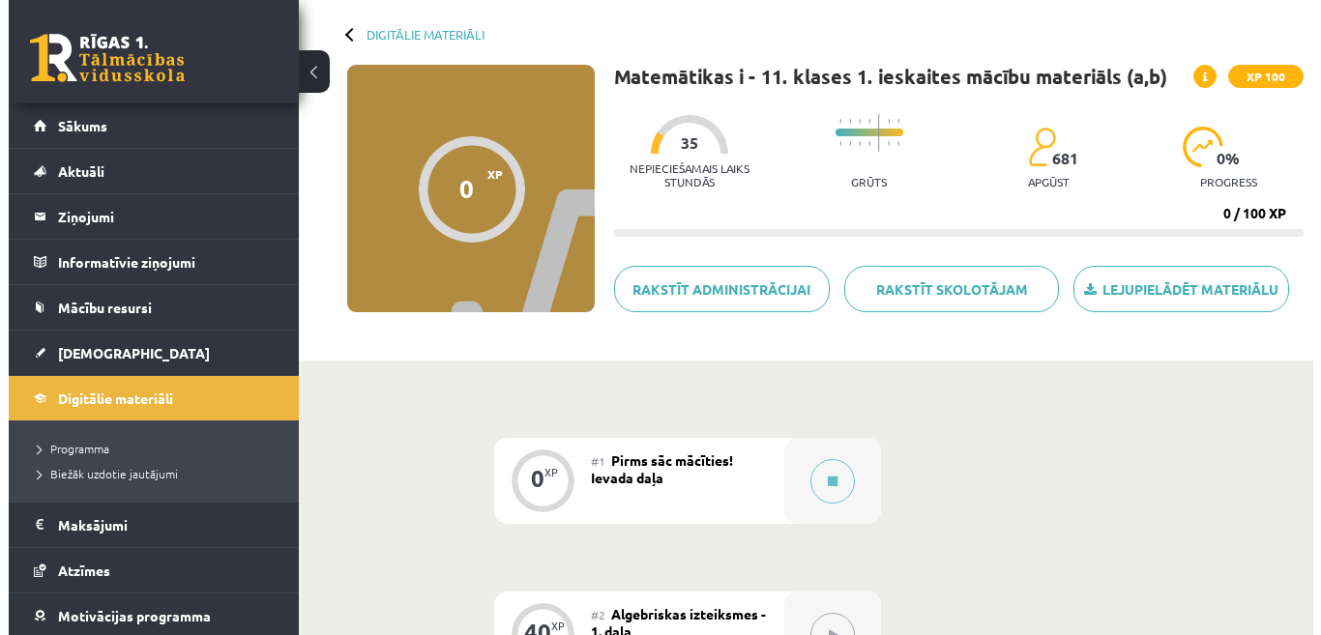
scroll to position [193, 0]
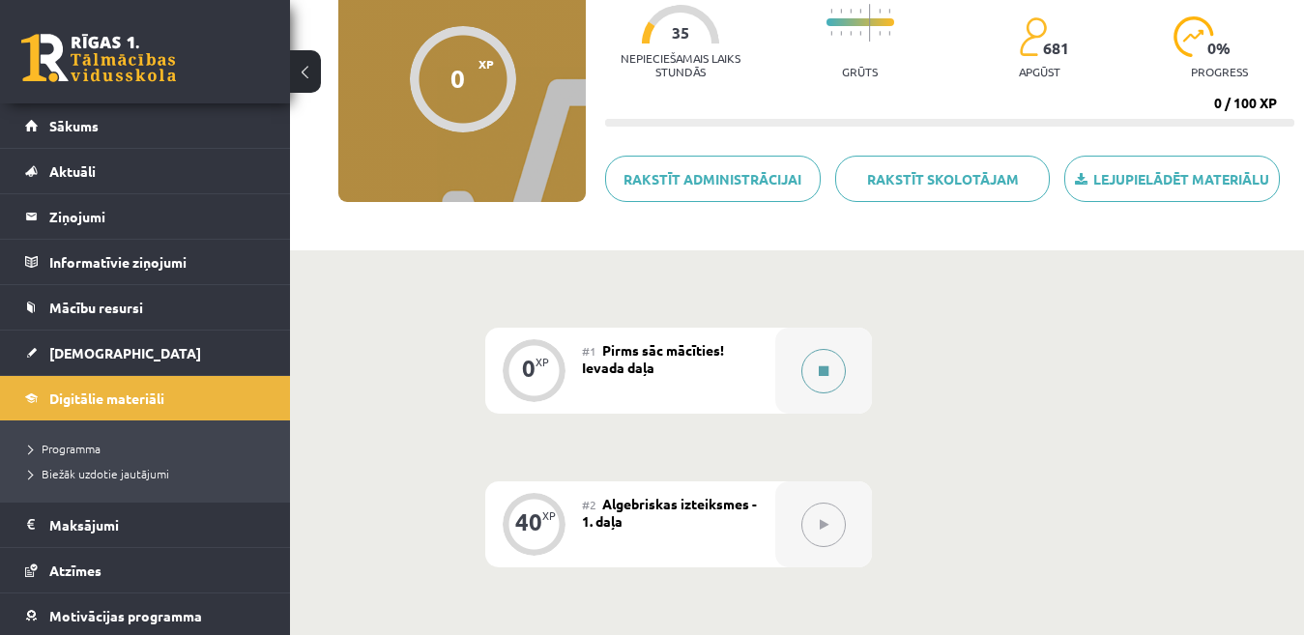
click at [817, 373] on button at bounding box center [824, 371] width 44 height 44
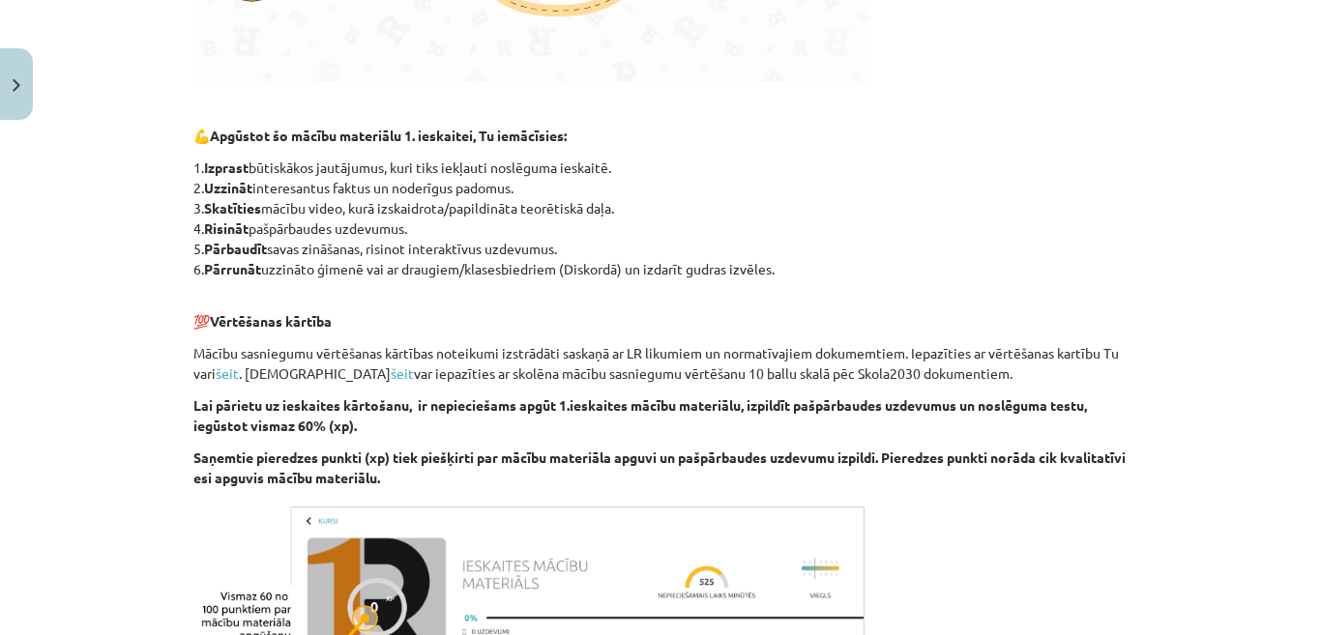
scroll to position [1150, 0]
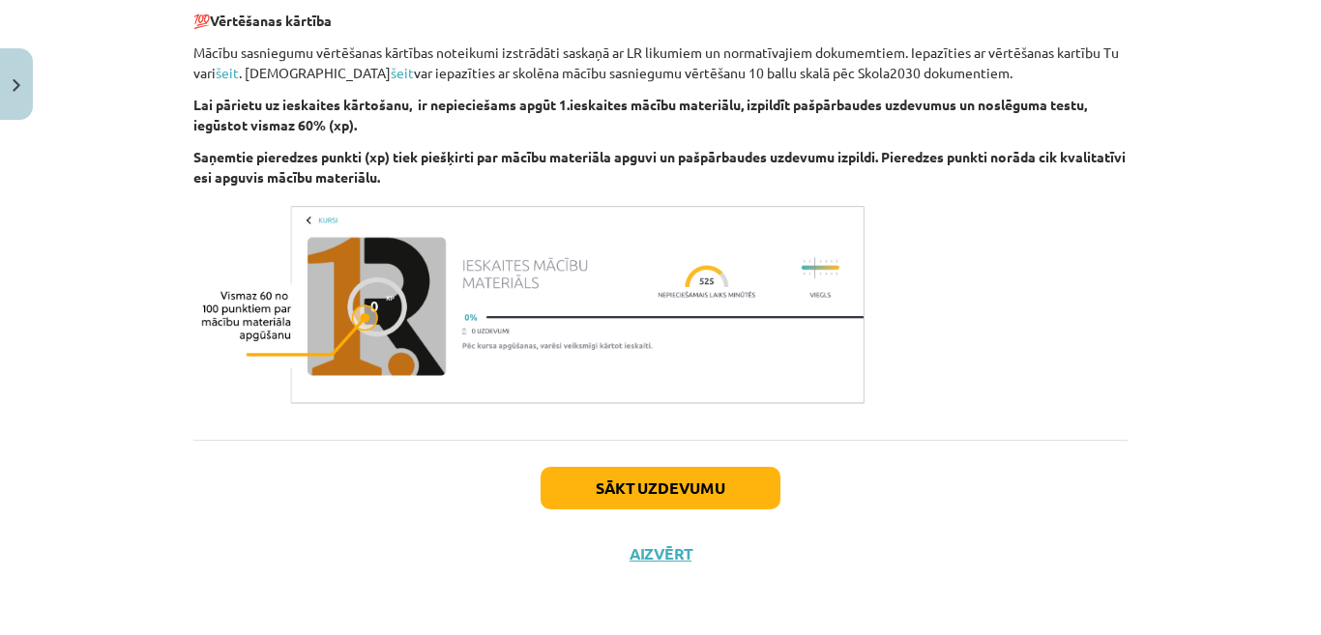
click at [744, 513] on div "Sākt uzdevumu Aizvērt" at bounding box center [660, 507] width 934 height 135
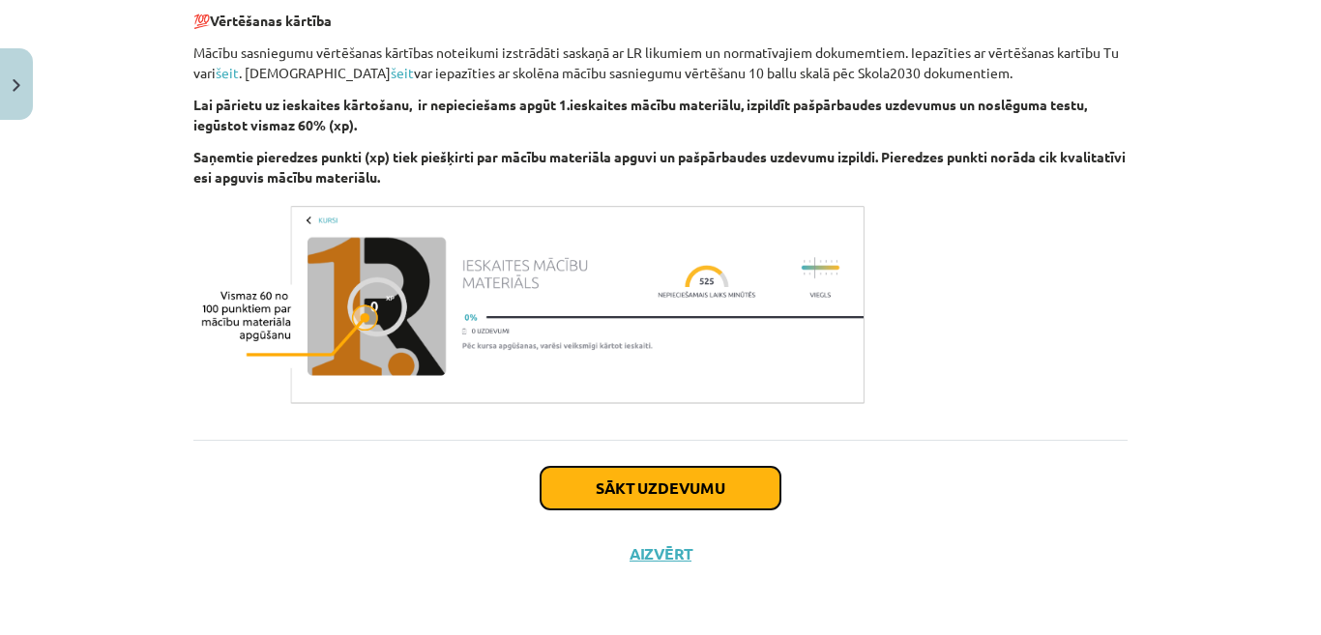
click at [743, 496] on button "Sākt uzdevumu" at bounding box center [661, 488] width 240 height 43
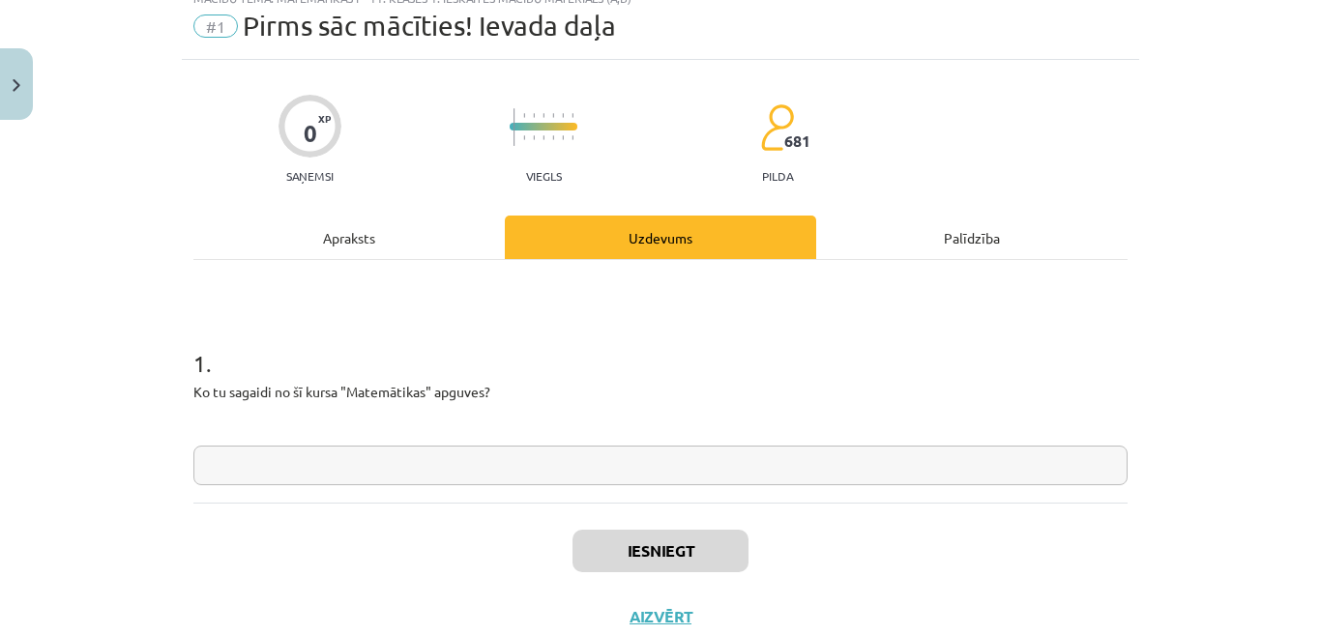
scroll to position [48, 0]
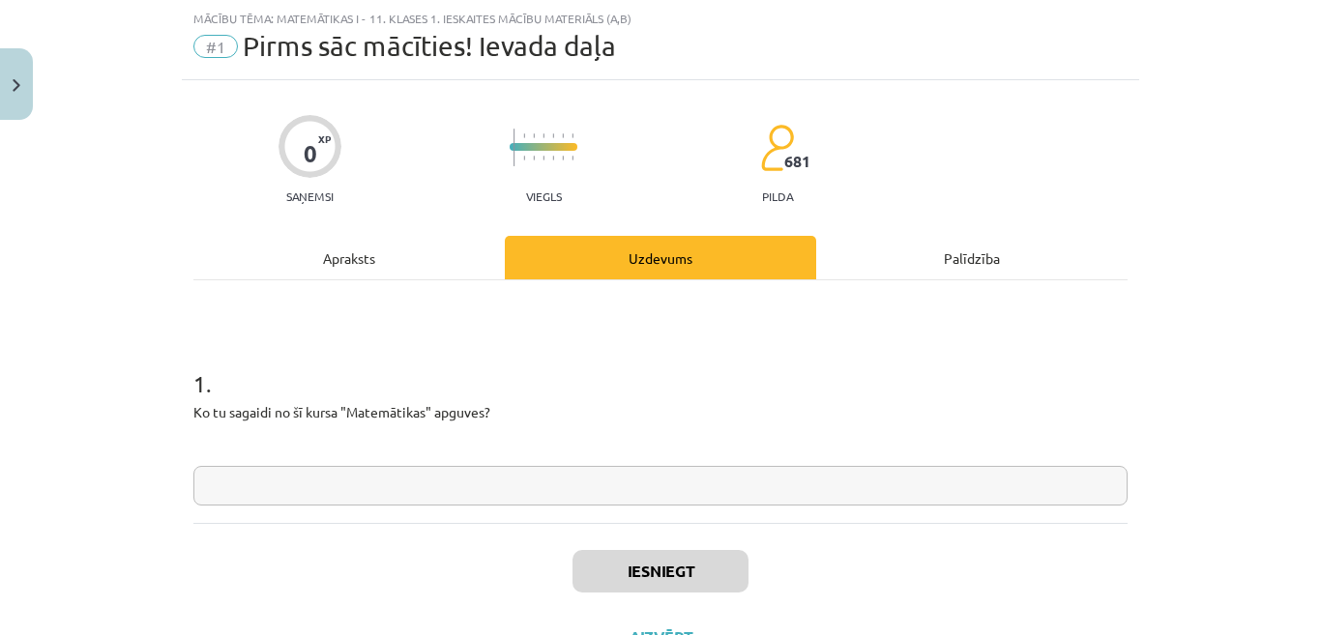
click at [652, 470] on input "text" at bounding box center [660, 486] width 934 height 40
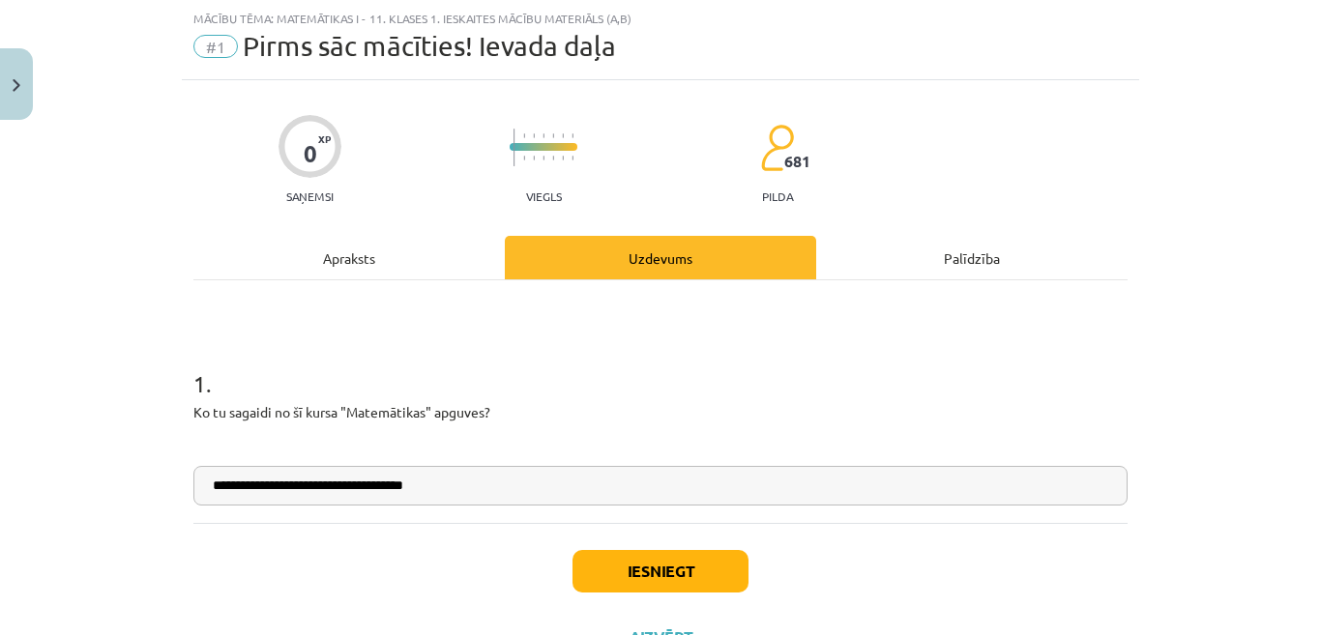
type input "**********"
click at [702, 565] on button "Iesniegt" at bounding box center [660, 571] width 176 height 43
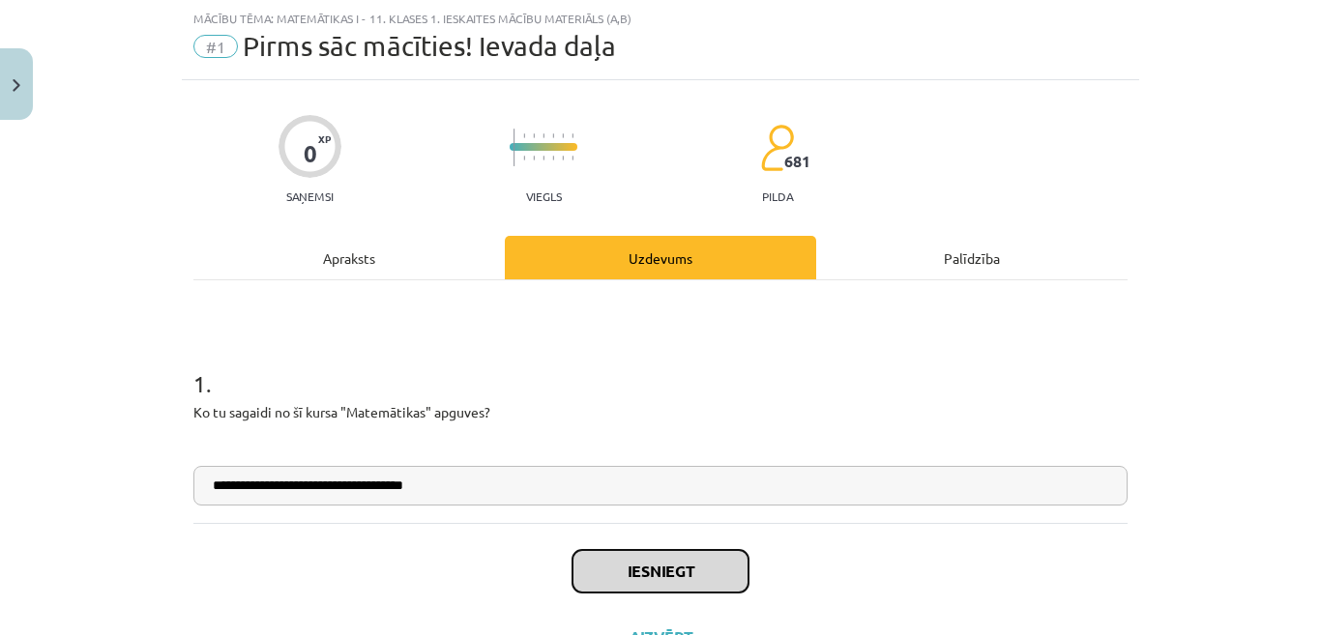
scroll to position [132, 0]
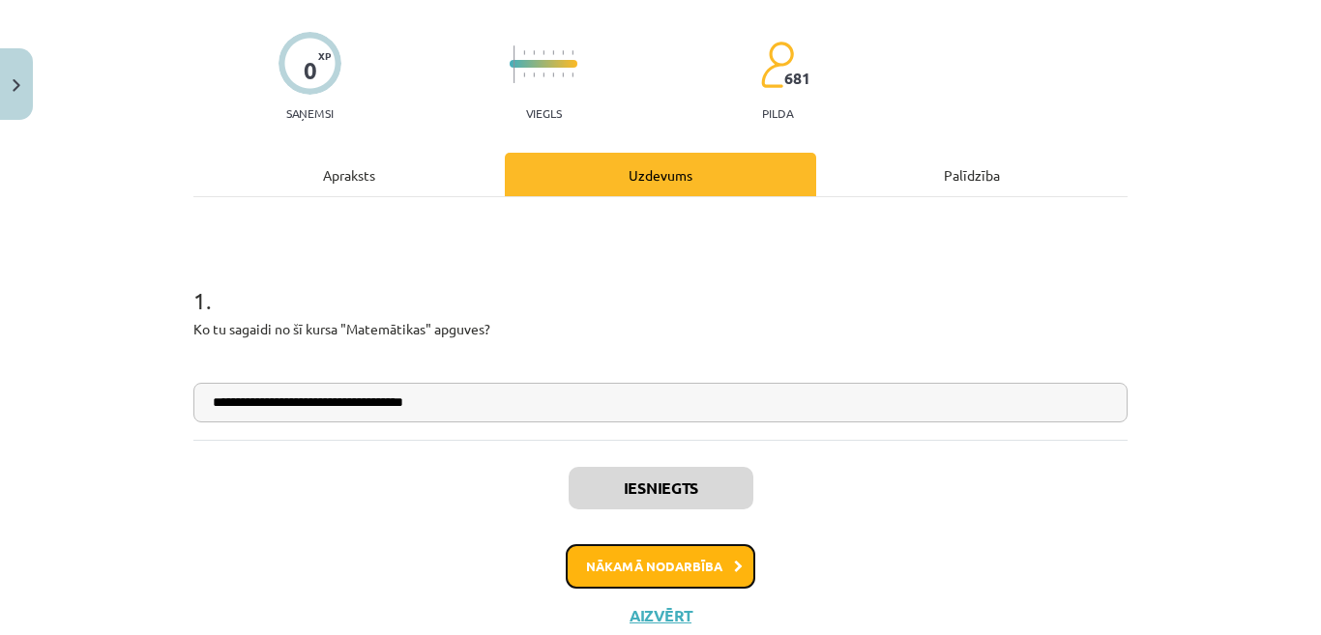
click at [711, 575] on button "Nākamā nodarbība" at bounding box center [661, 566] width 190 height 44
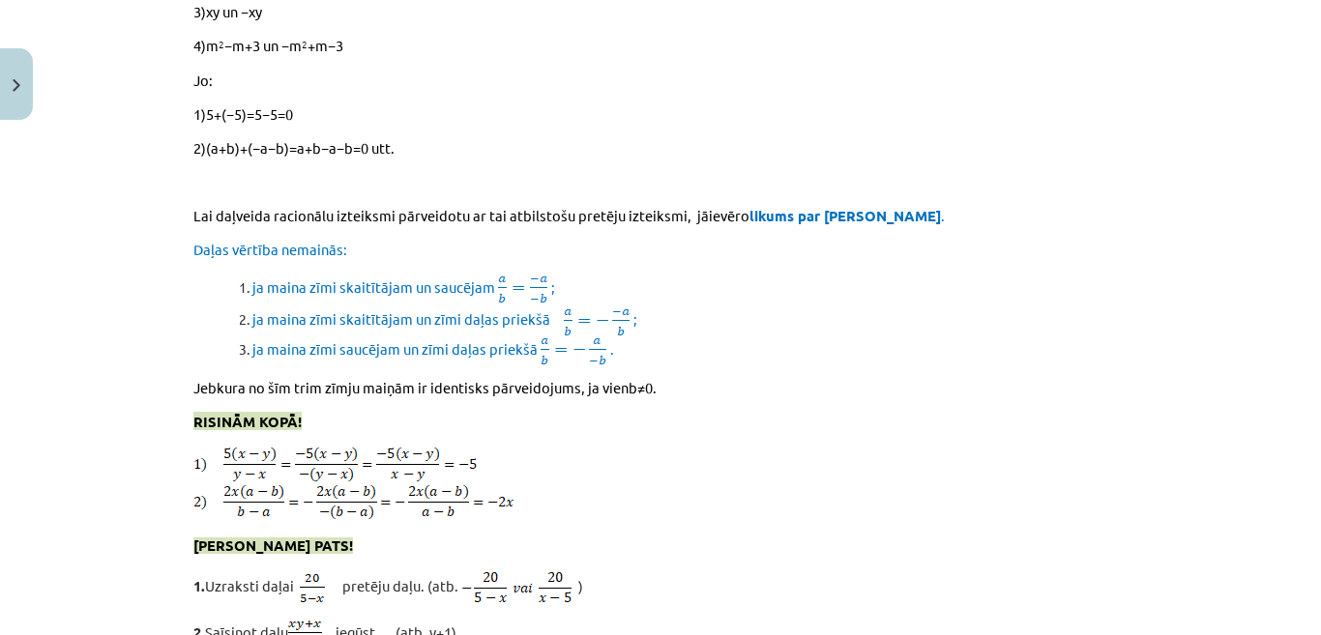
scroll to position [16963, 0]
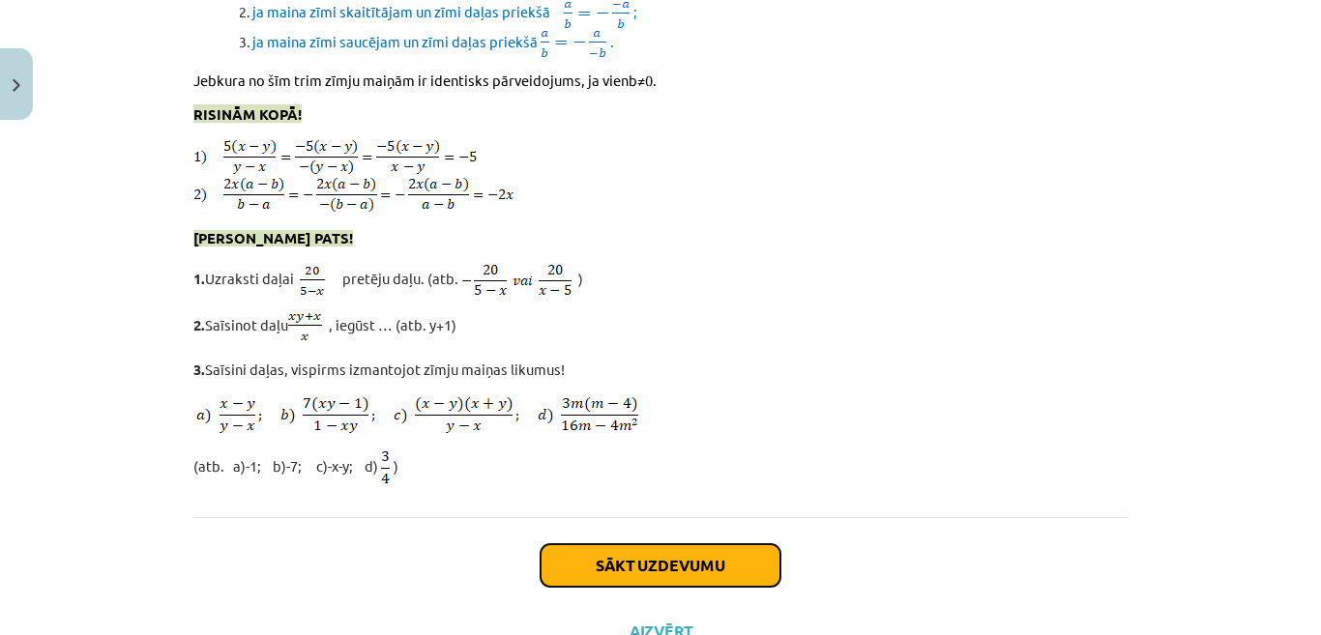
click at [695, 544] on button "Sākt uzdevumu" at bounding box center [661, 565] width 240 height 43
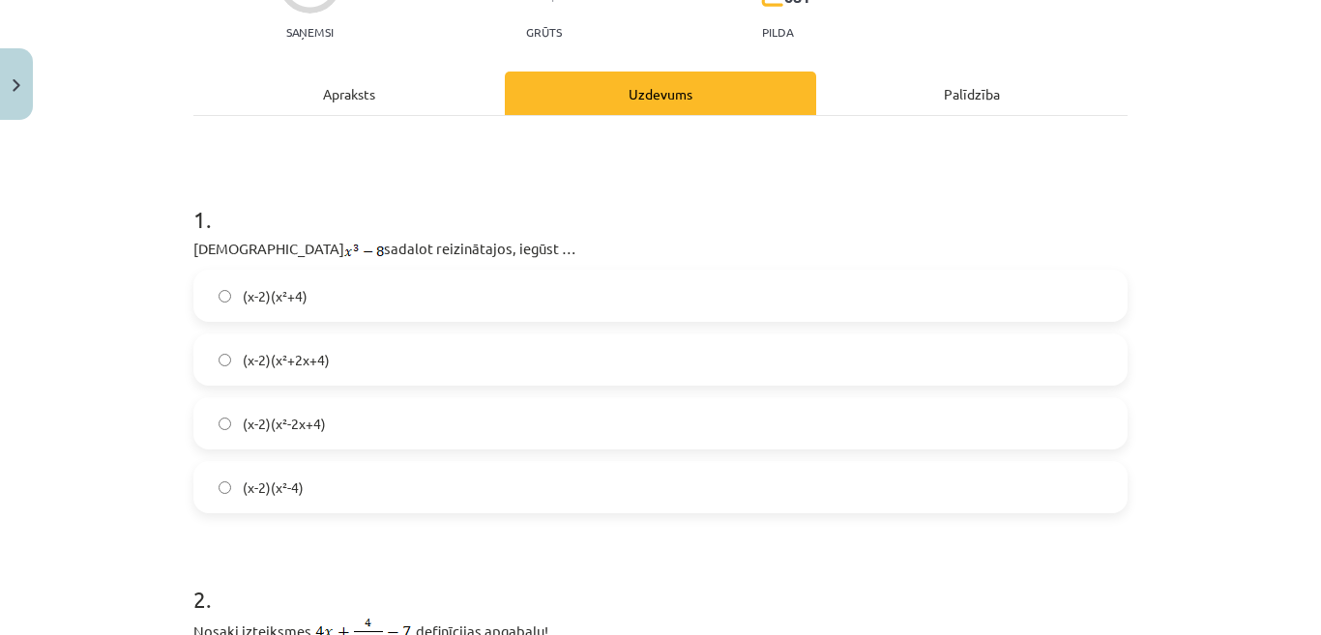
scroll to position [242, 0]
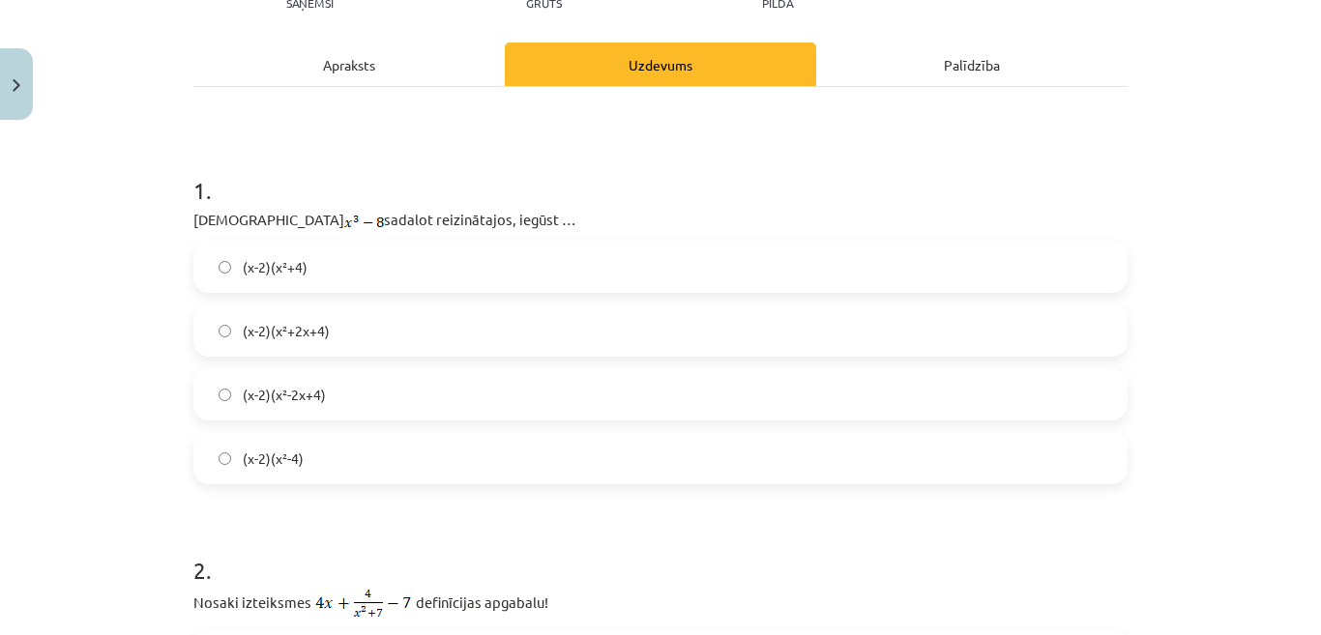
click at [534, 332] on label "(x-2)(x²+2x+4)" at bounding box center [660, 331] width 930 height 48
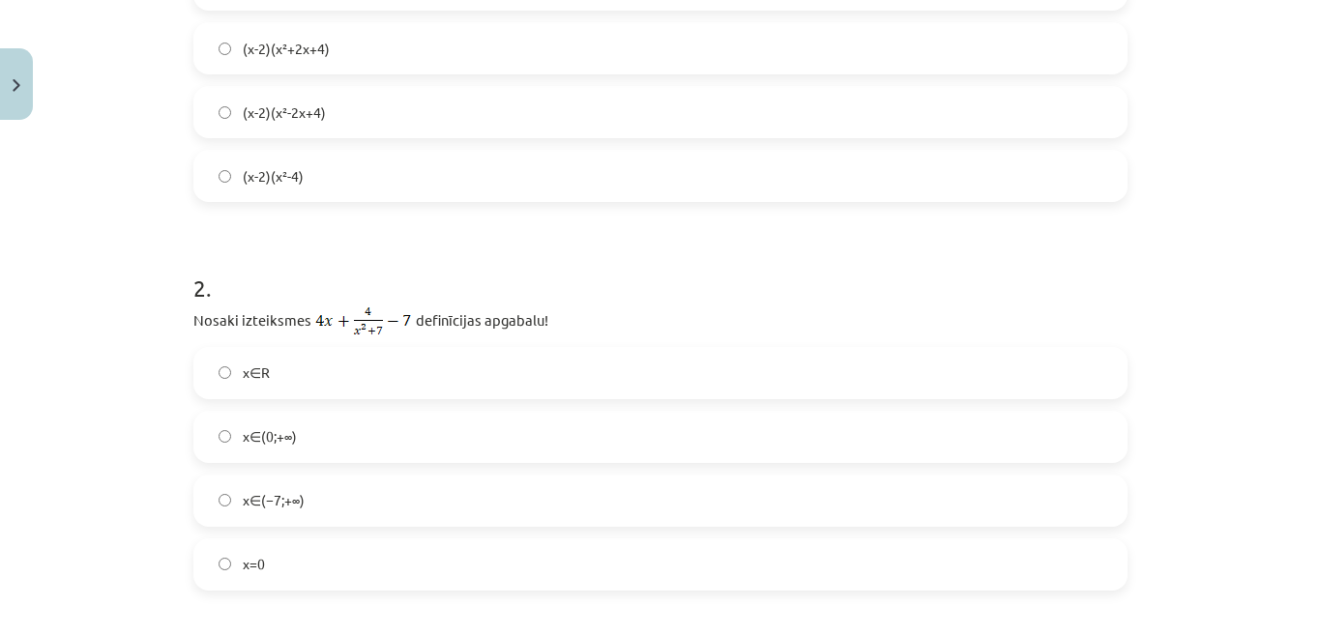
scroll to position [532, 0]
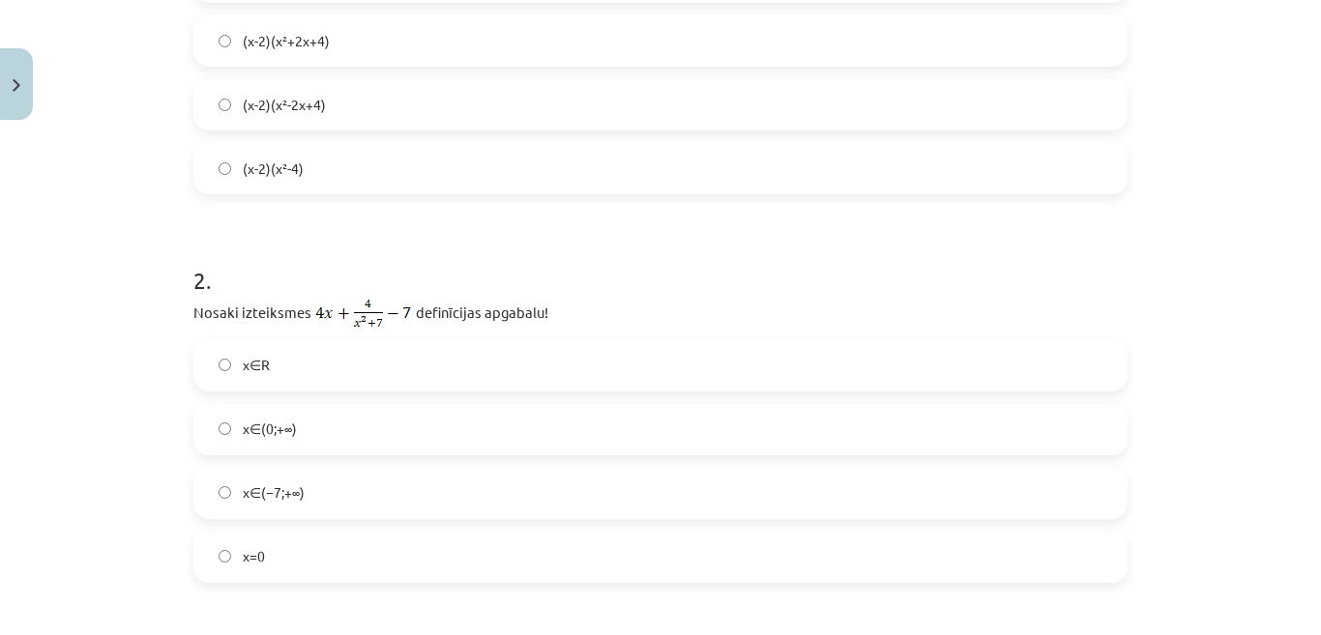
click at [727, 352] on label "x∈R" at bounding box center [660, 365] width 930 height 48
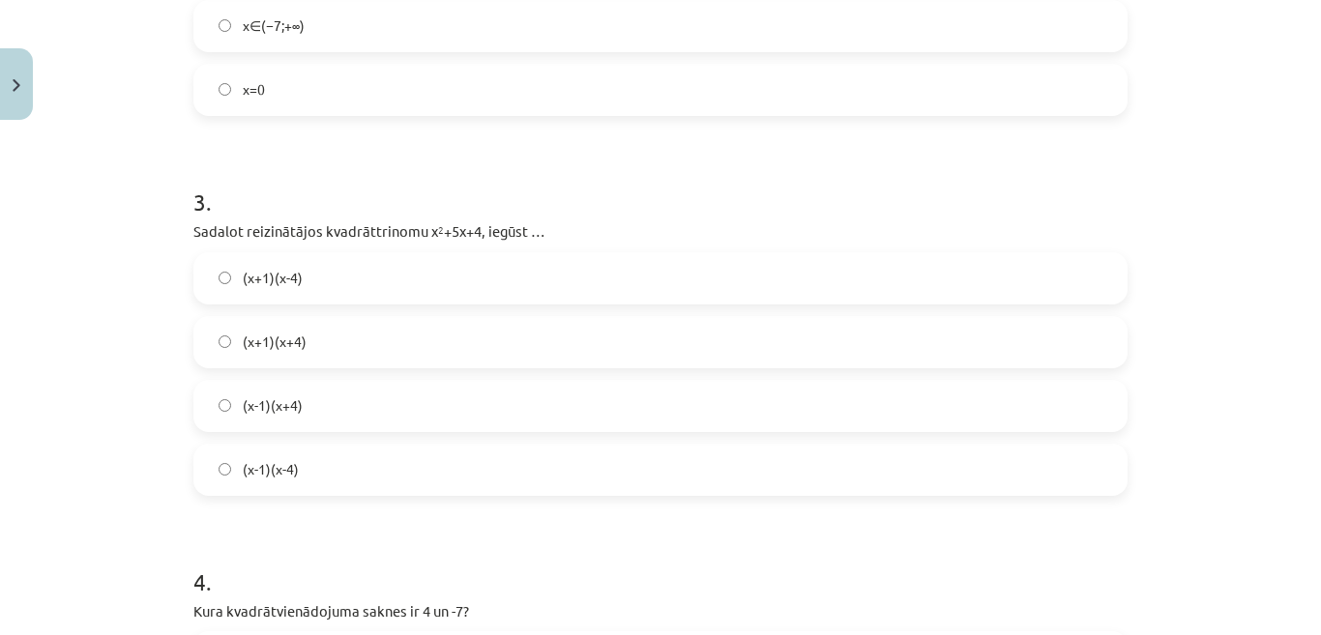
scroll to position [1015, 0]
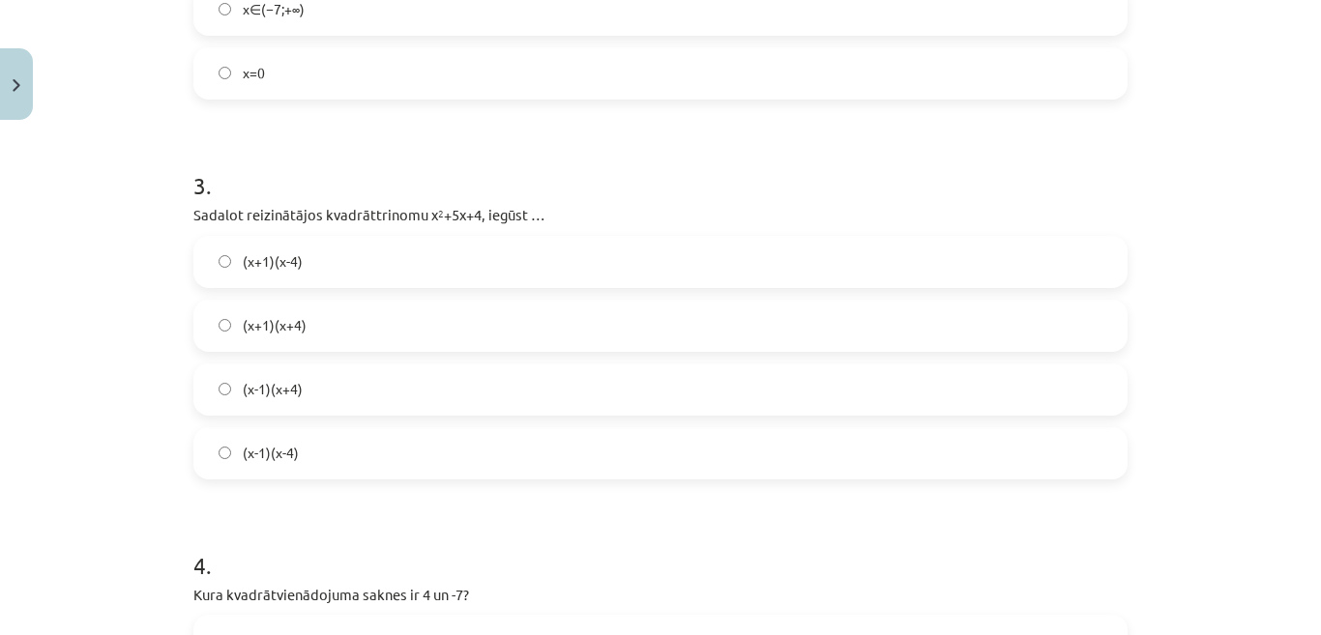
click at [970, 321] on label "(x+1)(x+4)" at bounding box center [660, 326] width 930 height 48
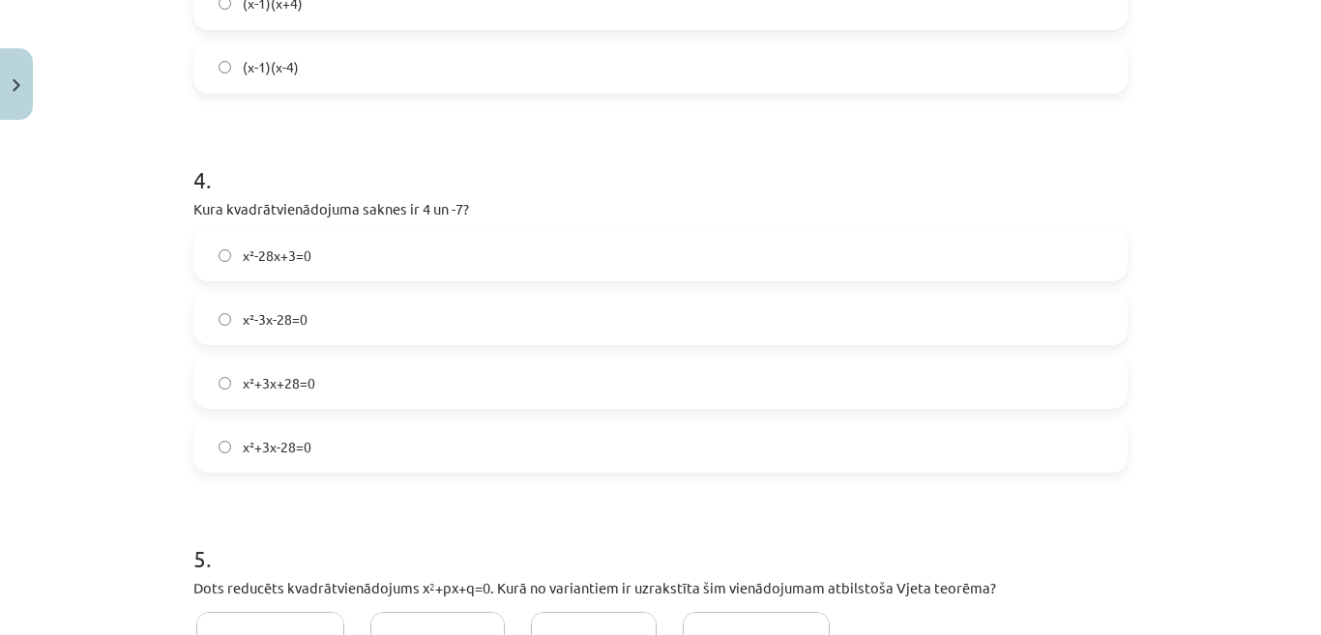
scroll to position [1402, 0]
click at [738, 422] on label "x²+3x-28=0" at bounding box center [660, 446] width 930 height 48
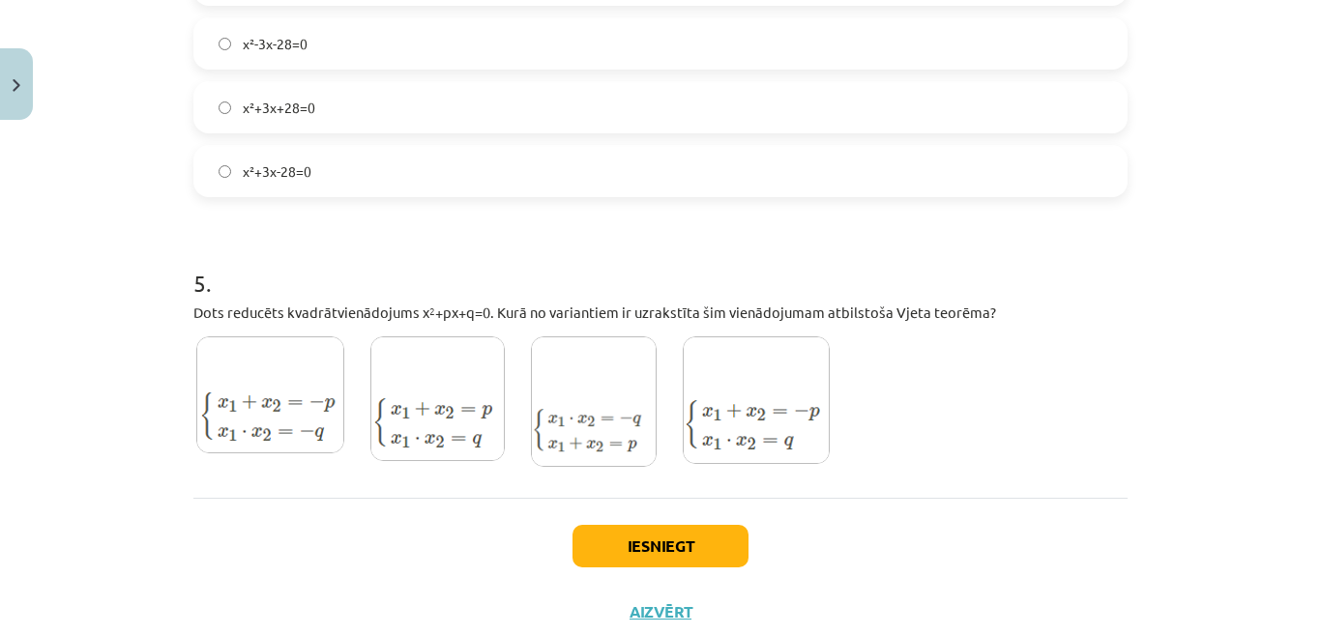
scroll to position [1692, 0]
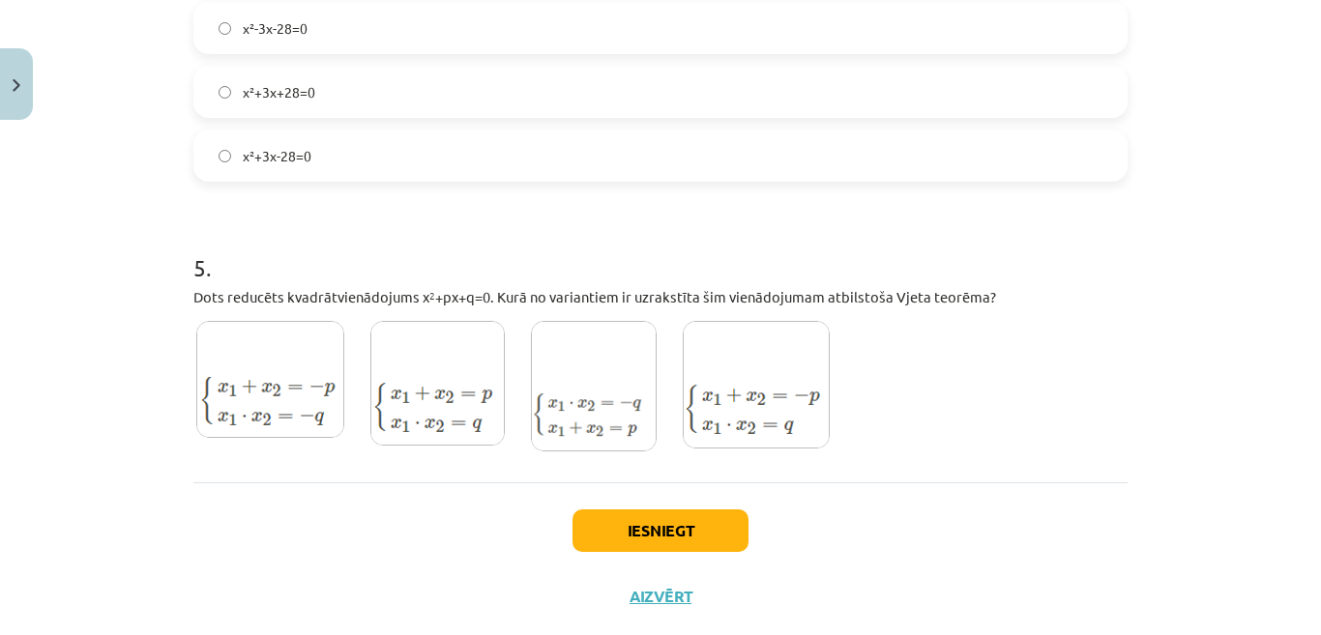
click at [788, 430] on img at bounding box center [756, 385] width 147 height 128
click at [706, 530] on button "Iesniegt" at bounding box center [660, 531] width 176 height 43
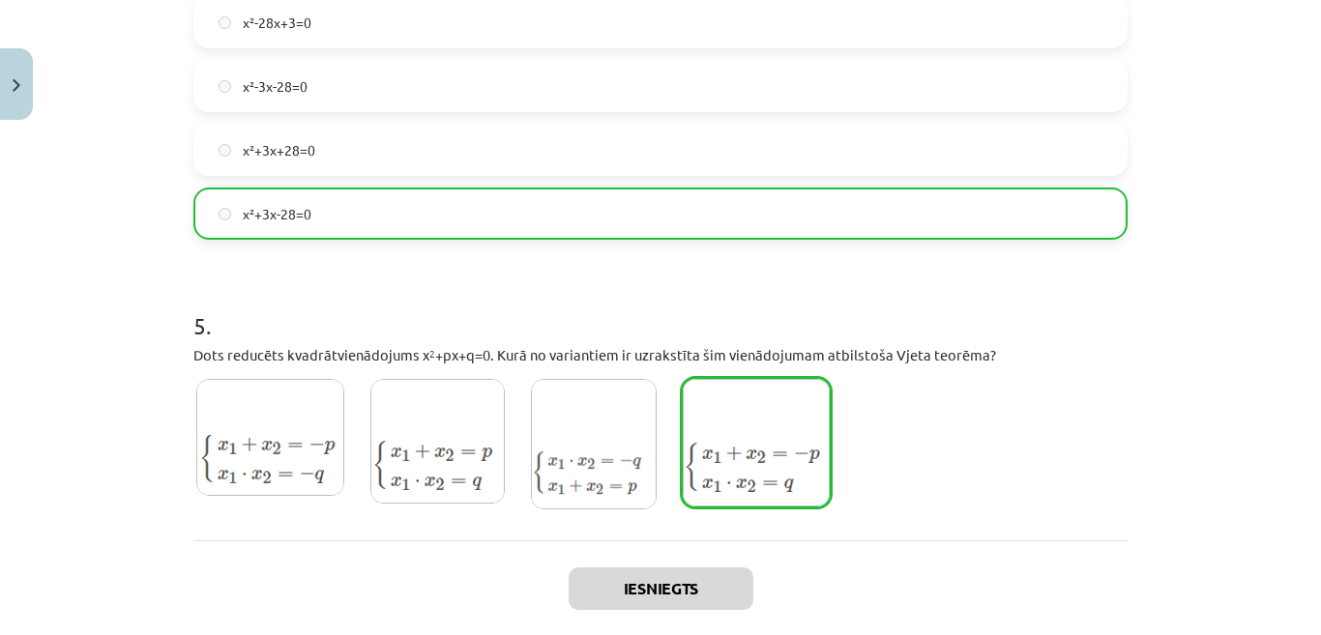
scroll to position [1797, 0]
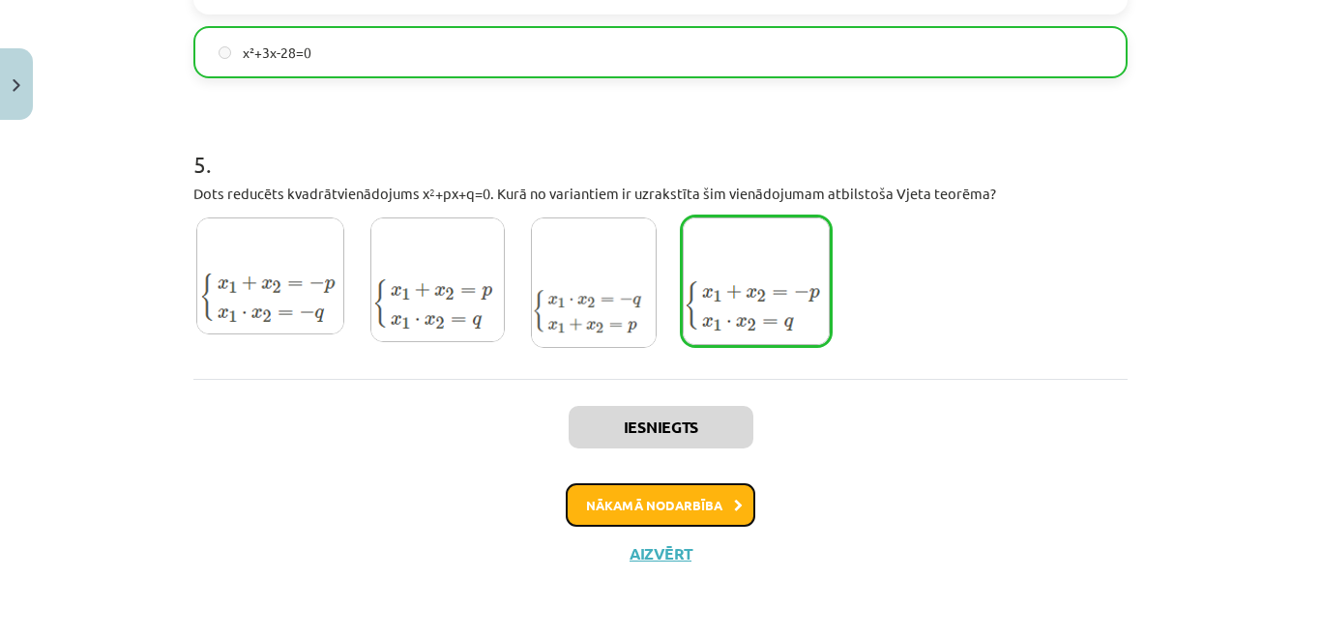
click at [688, 518] on button "Nākamā nodarbība" at bounding box center [661, 505] width 190 height 44
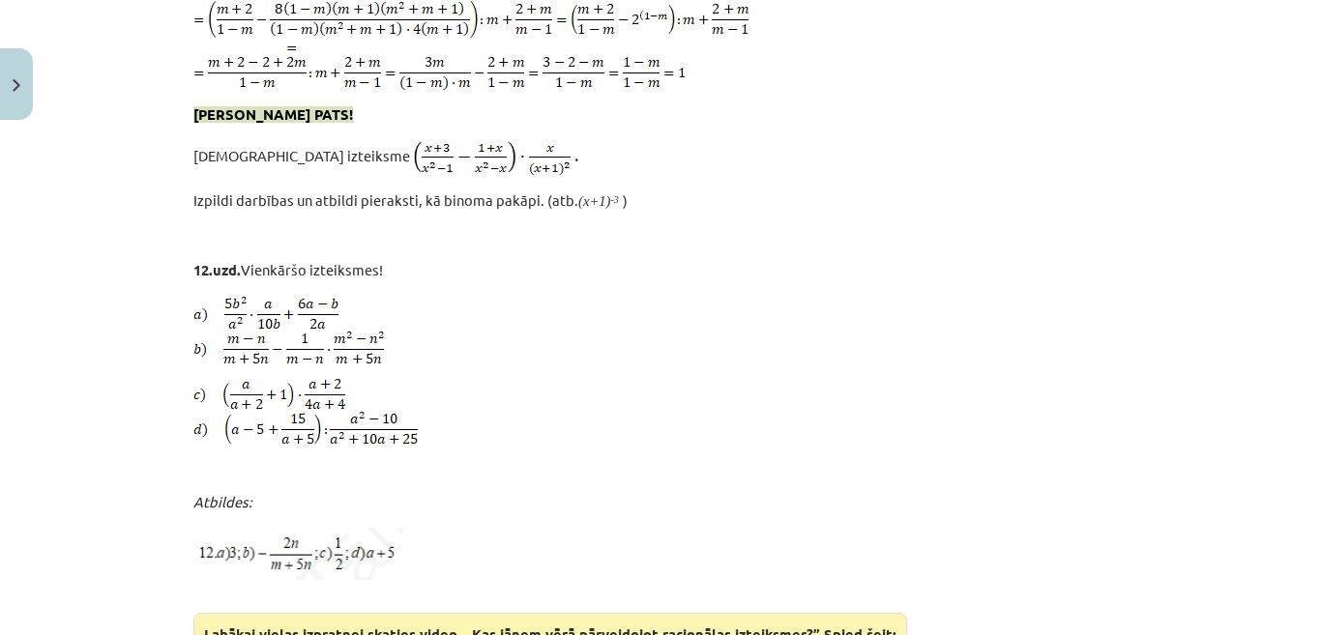
scroll to position [7436, 0]
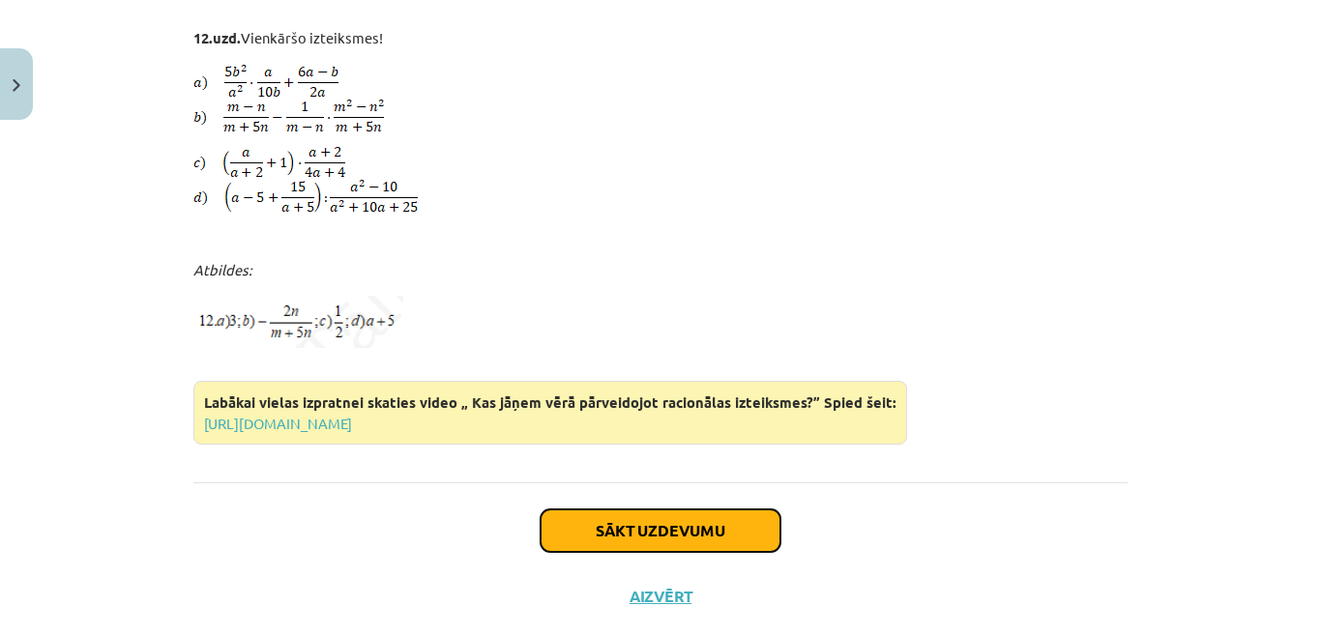
click at [733, 510] on button "Sākt uzdevumu" at bounding box center [661, 531] width 240 height 43
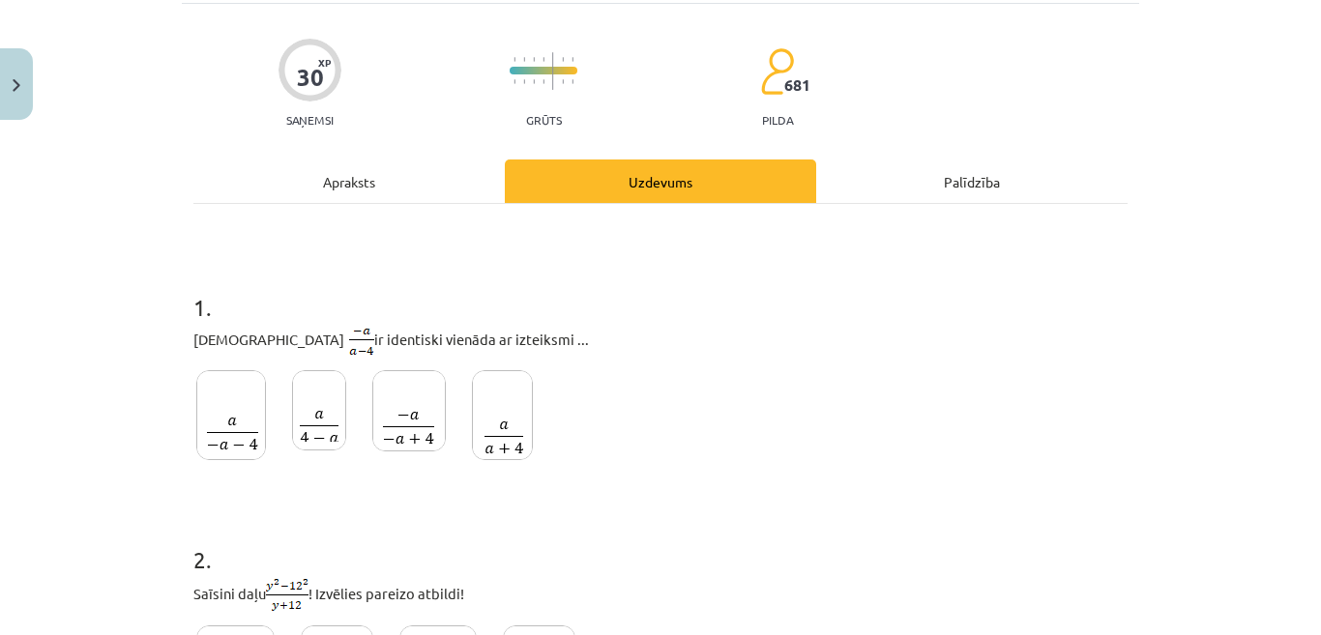
scroll to position [242, 0]
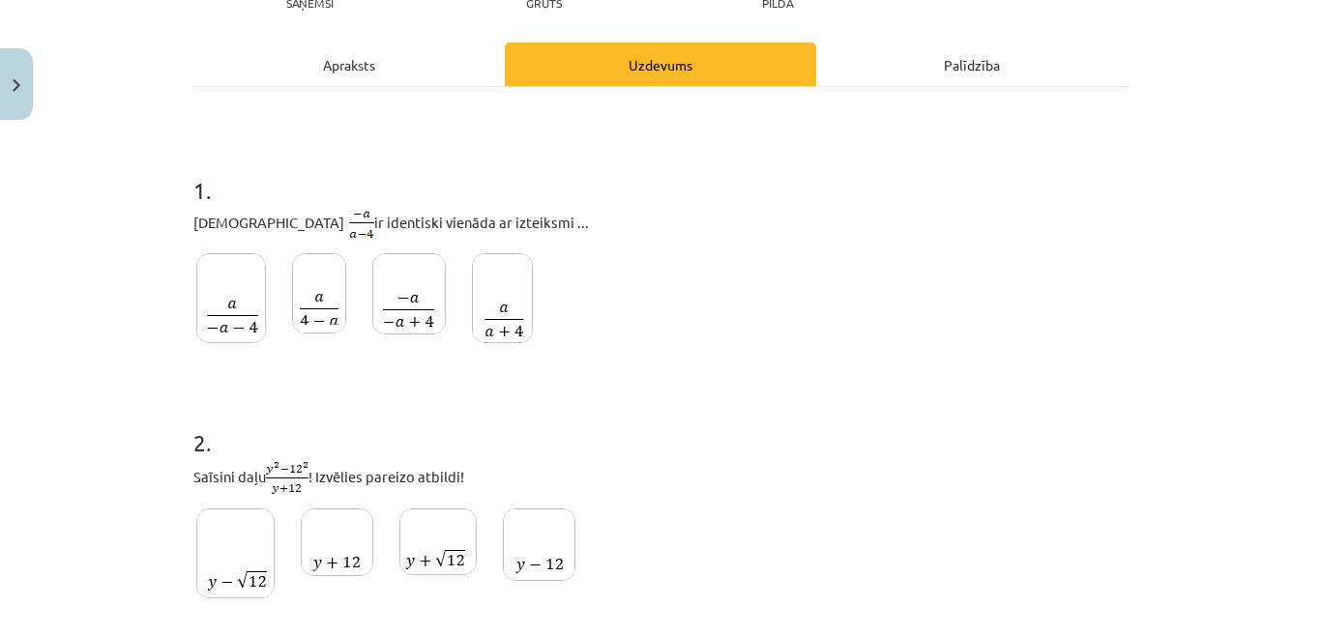
click at [308, 296] on img at bounding box center [319, 293] width 54 height 80
click at [558, 558] on img at bounding box center [539, 545] width 73 height 73
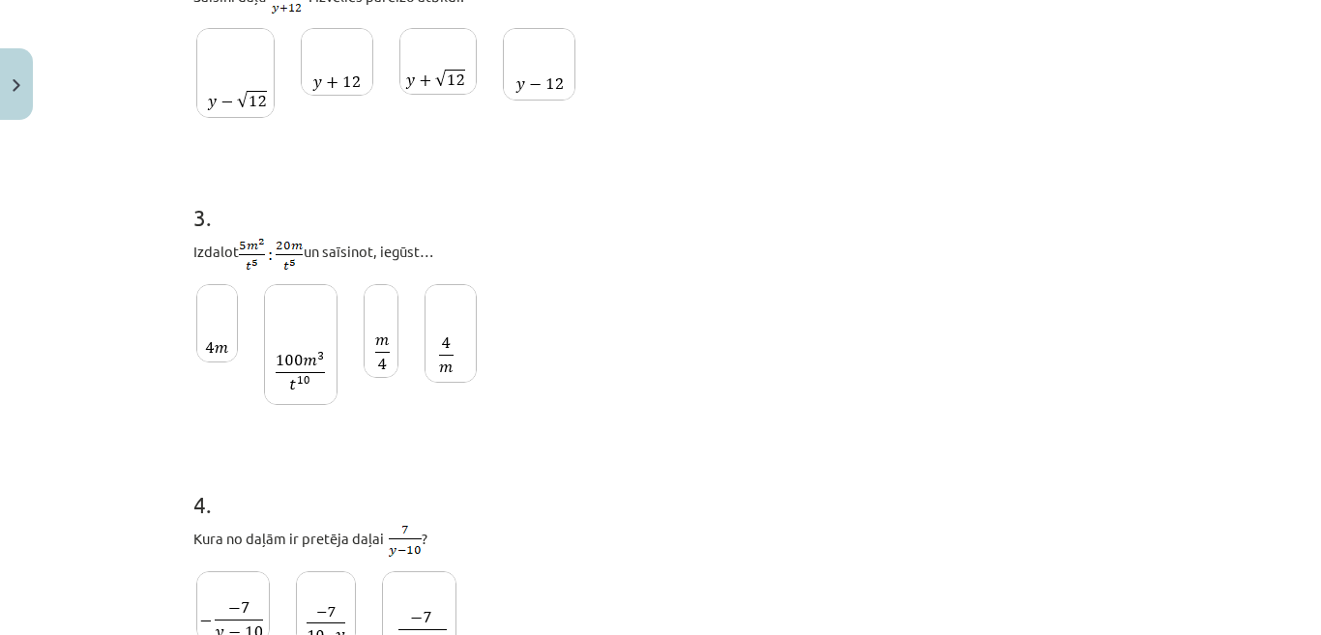
scroll to position [725, 0]
click at [459, 319] on img at bounding box center [451, 330] width 52 height 99
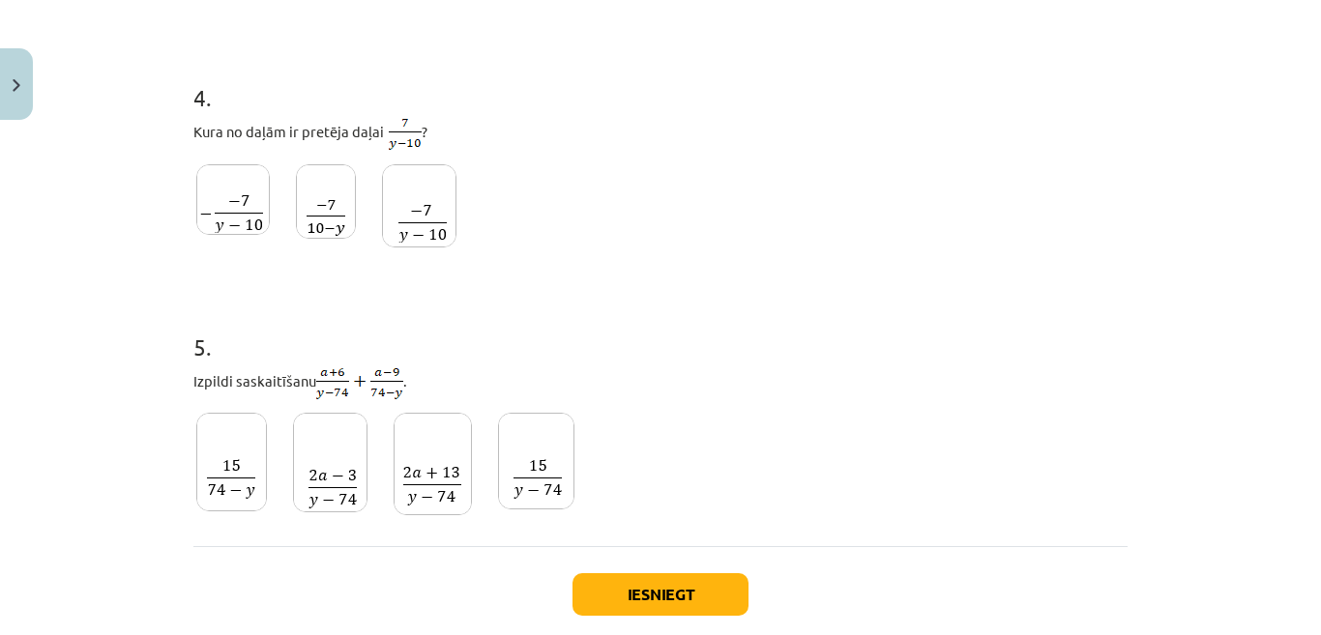
scroll to position [1209, 0]
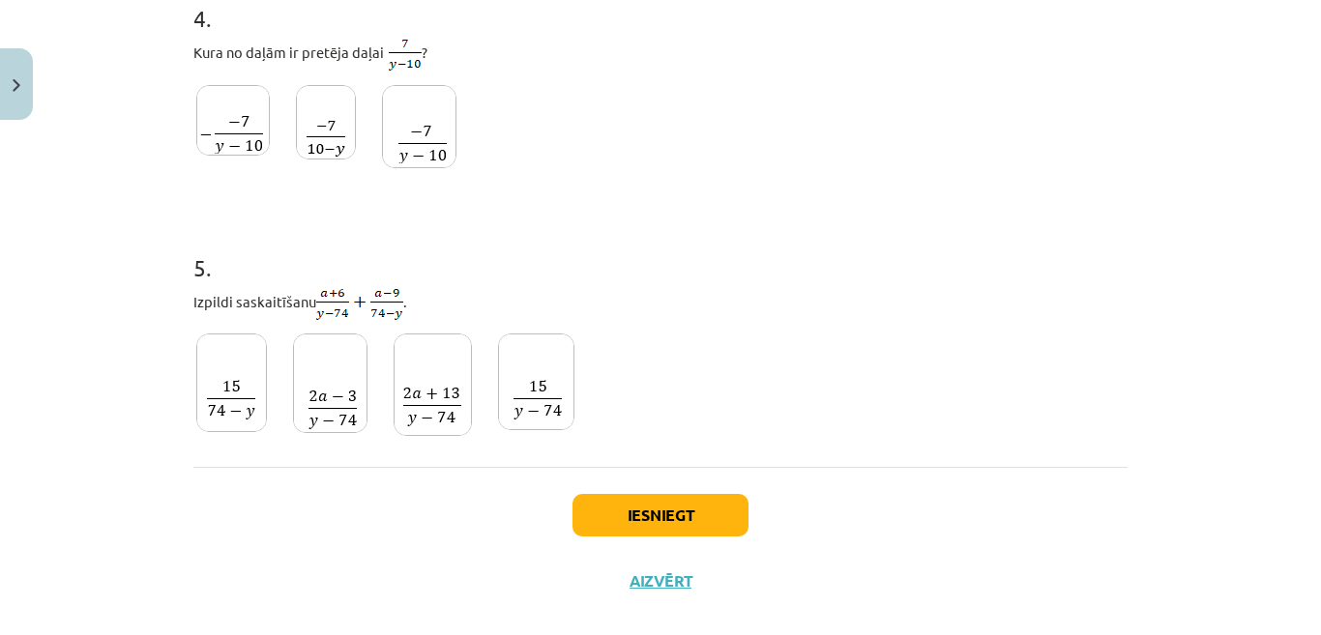
click at [528, 379] on img at bounding box center [536, 382] width 76 height 97
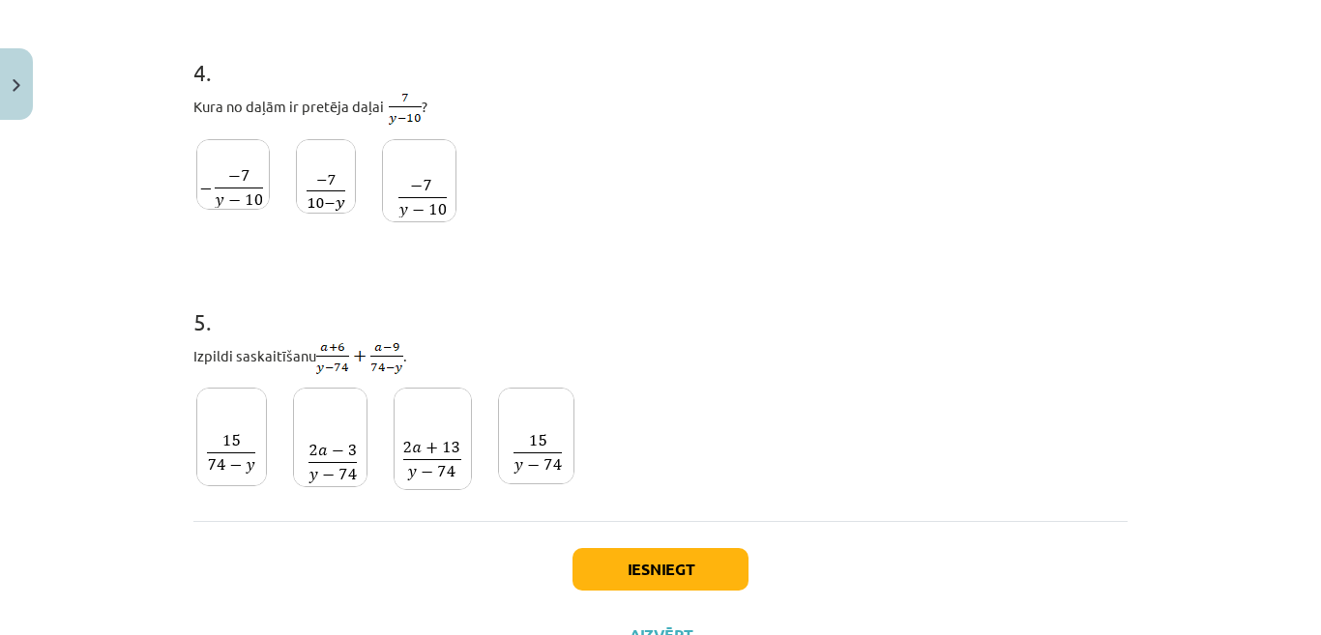
scroll to position [1160, 0]
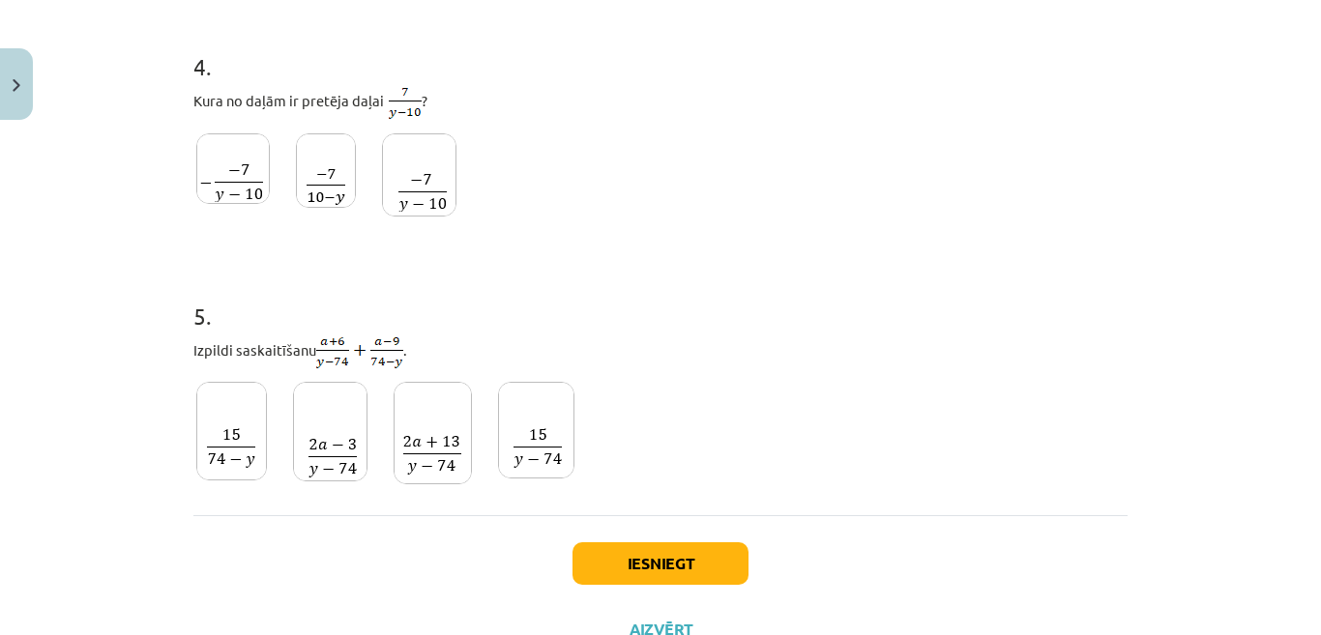
click at [335, 165] on img at bounding box center [326, 170] width 60 height 74
click at [666, 573] on button "Iesniegt" at bounding box center [660, 563] width 176 height 43
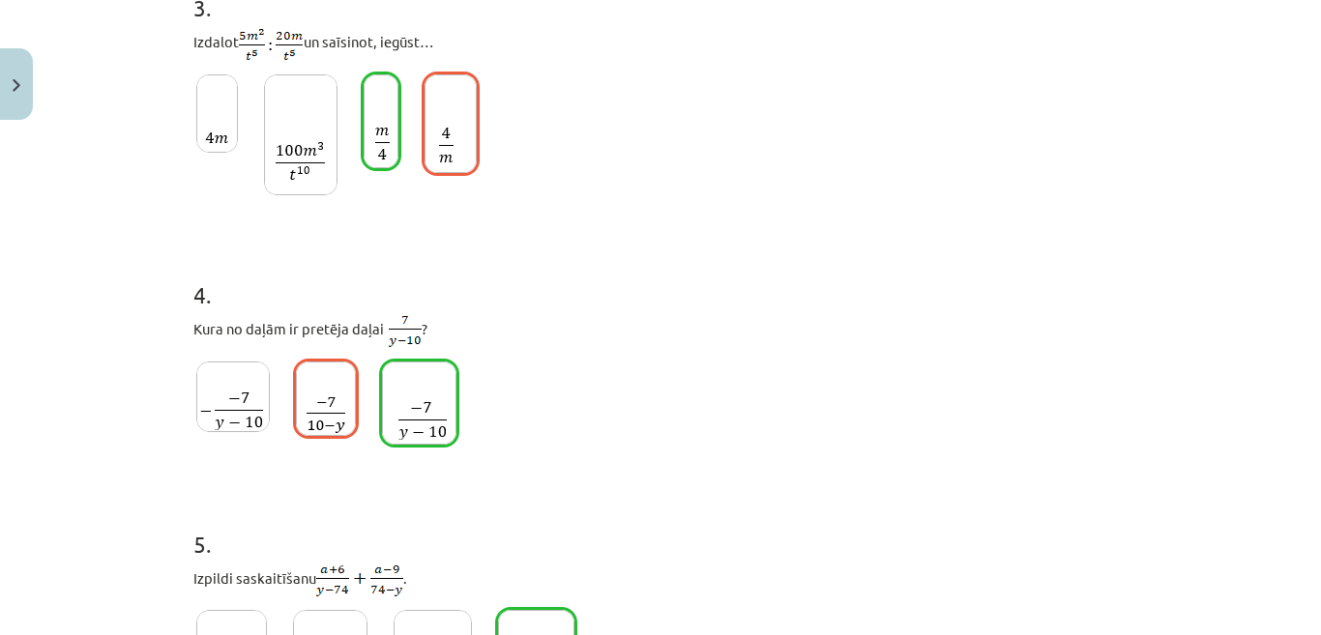
scroll to position [1257, 0]
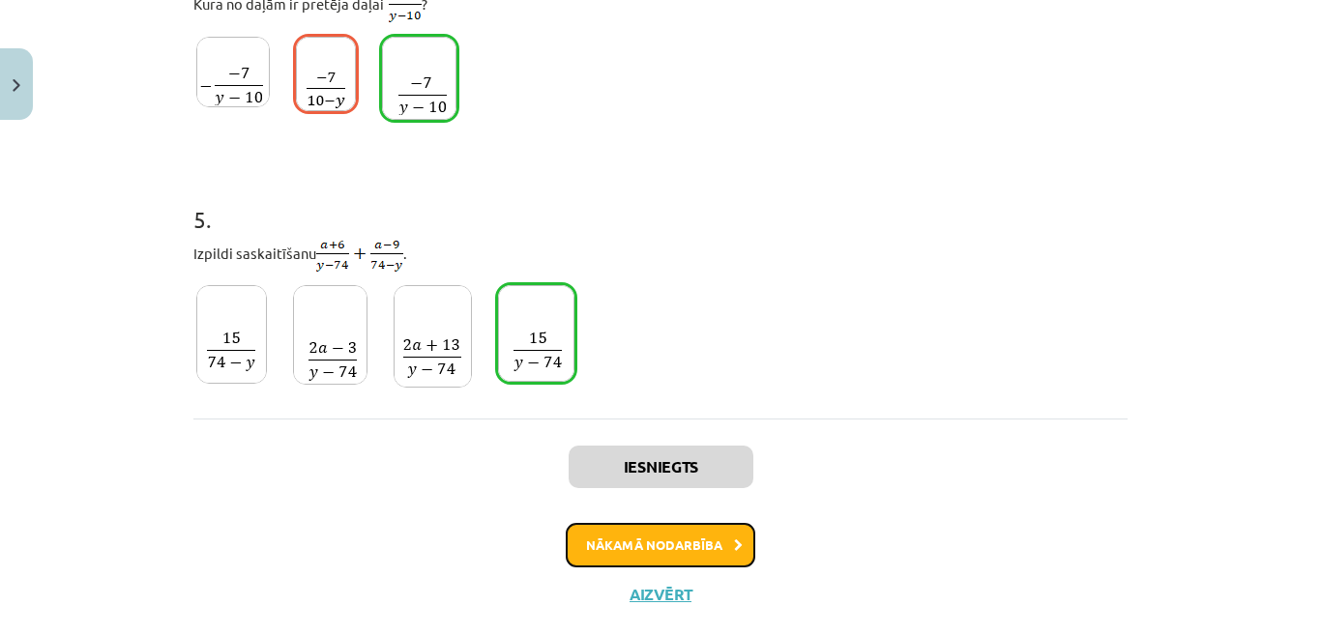
click at [734, 546] on icon at bounding box center [738, 546] width 9 height 13
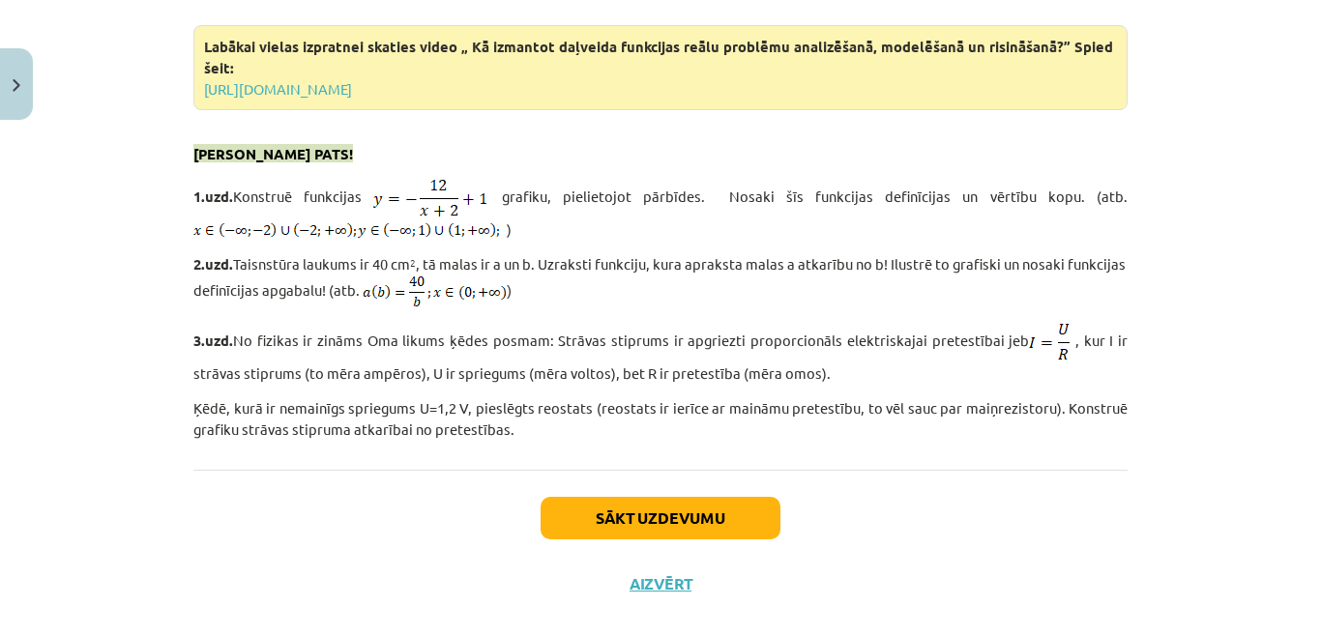
scroll to position [4509, 0]
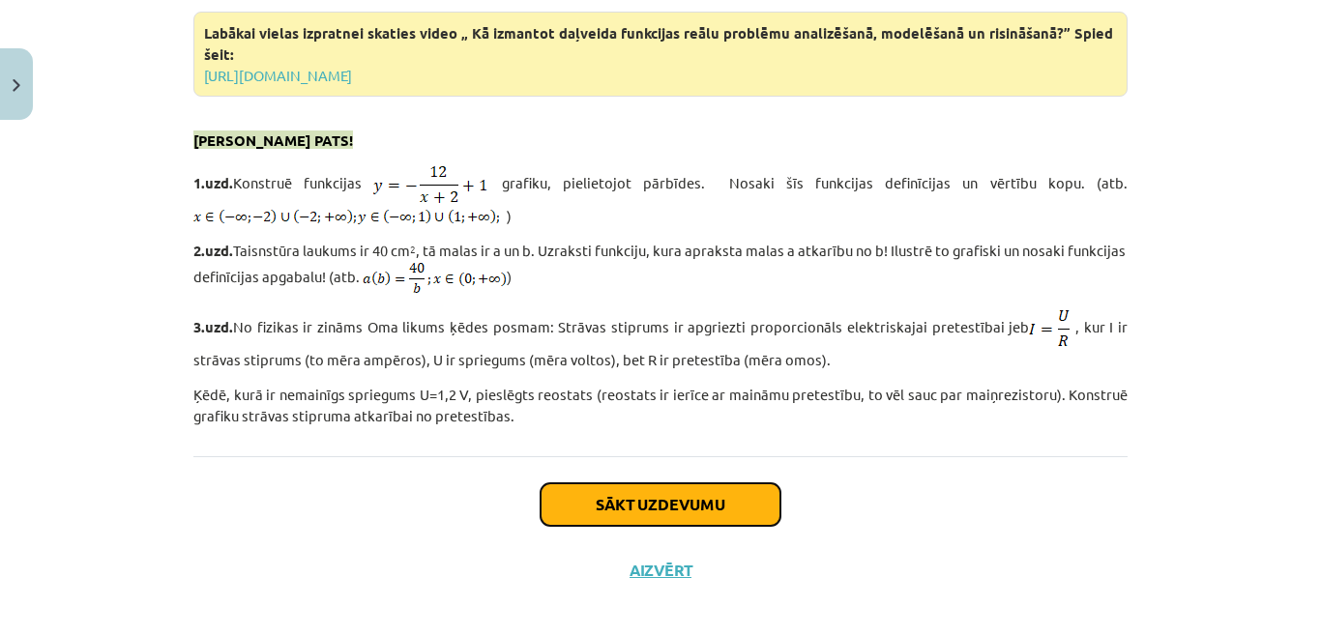
click at [754, 483] on button "Sākt uzdevumu" at bounding box center [661, 504] width 240 height 43
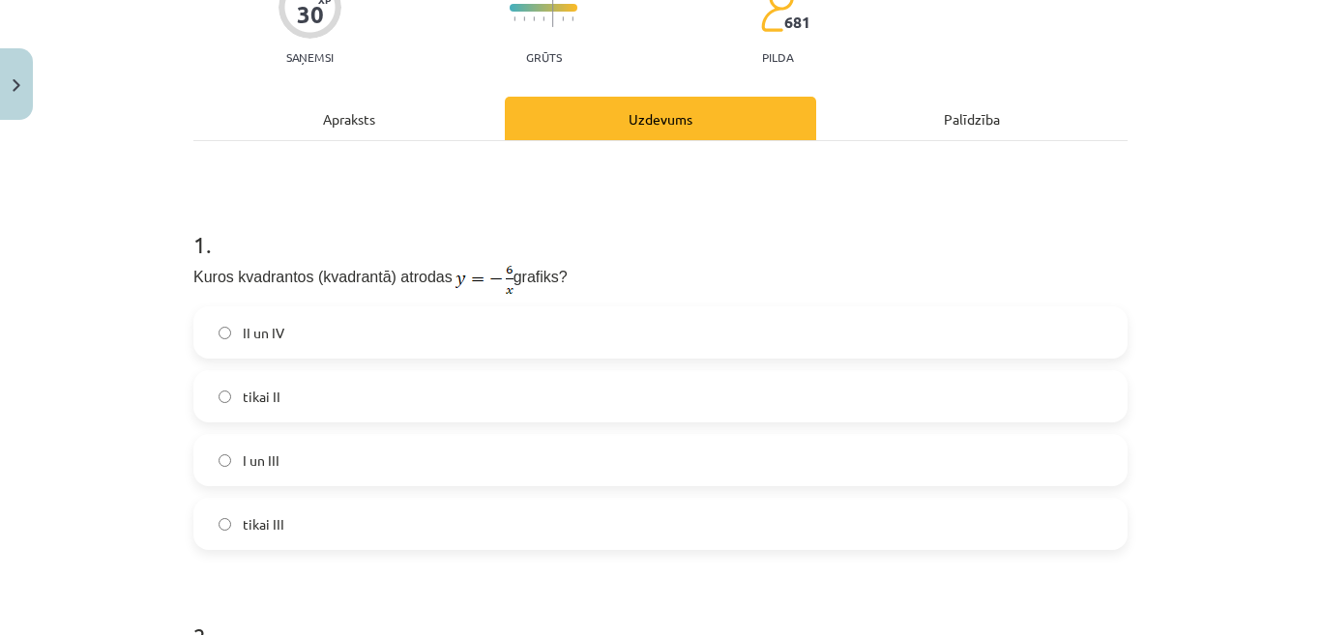
scroll to position [242, 0]
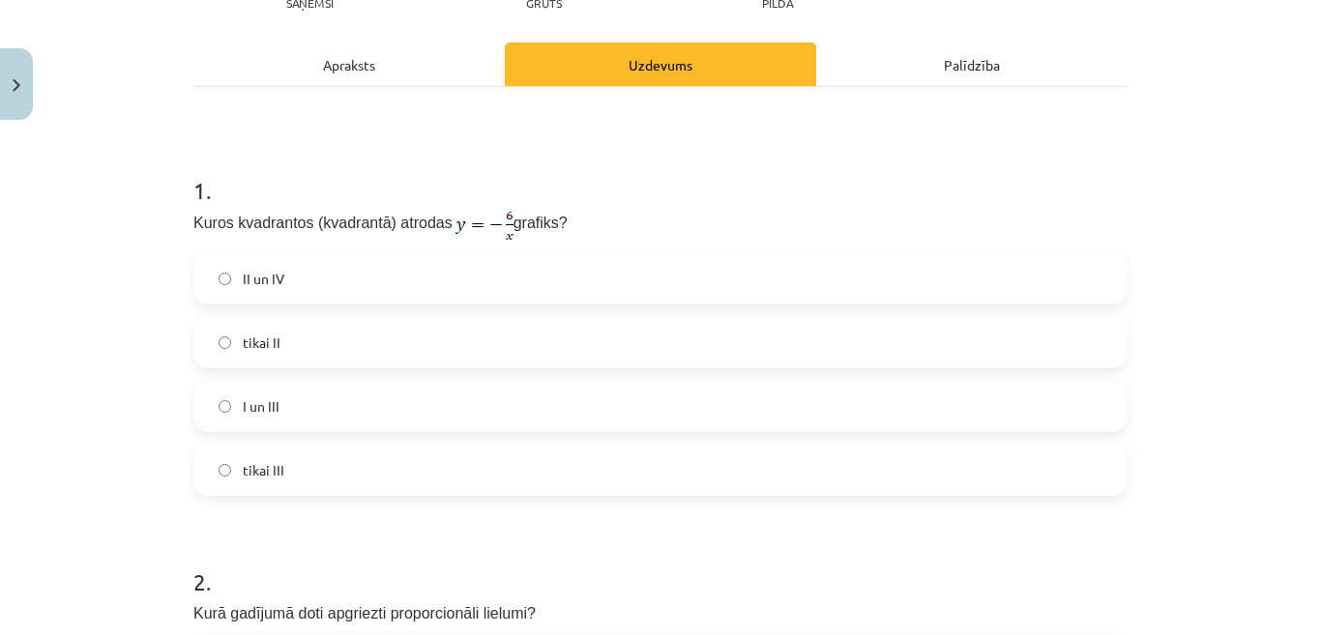
click at [945, 271] on label "II un IV" at bounding box center [660, 278] width 930 height 48
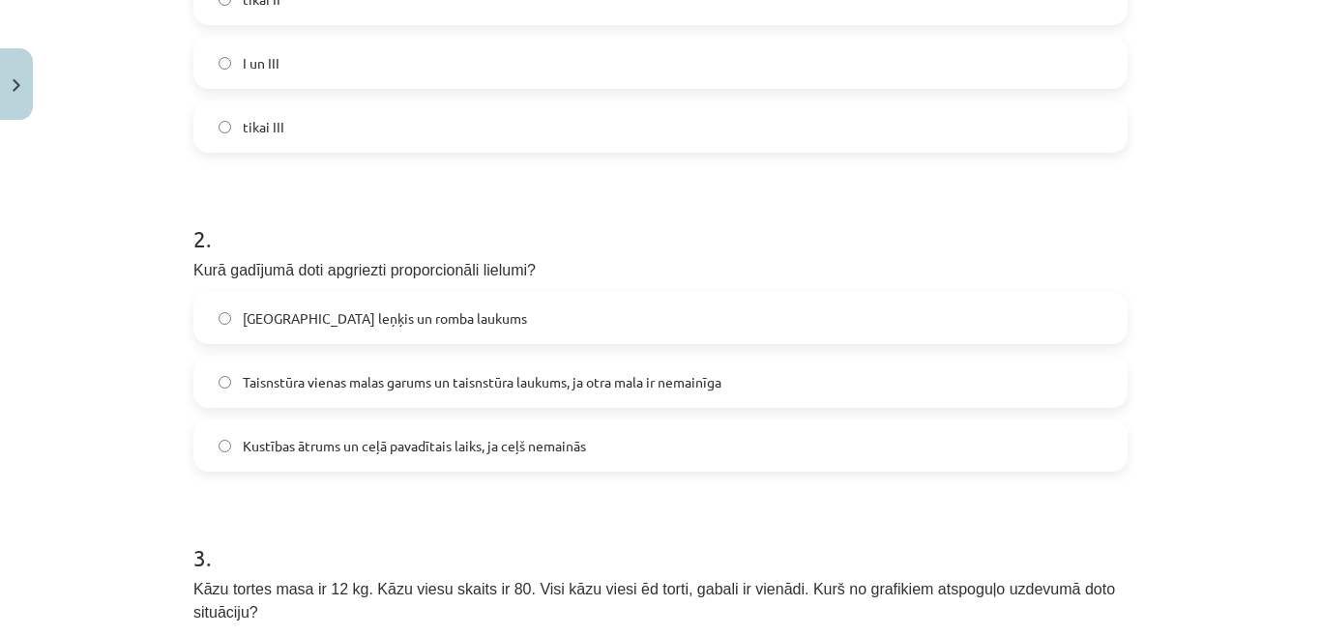
scroll to position [629, 0]
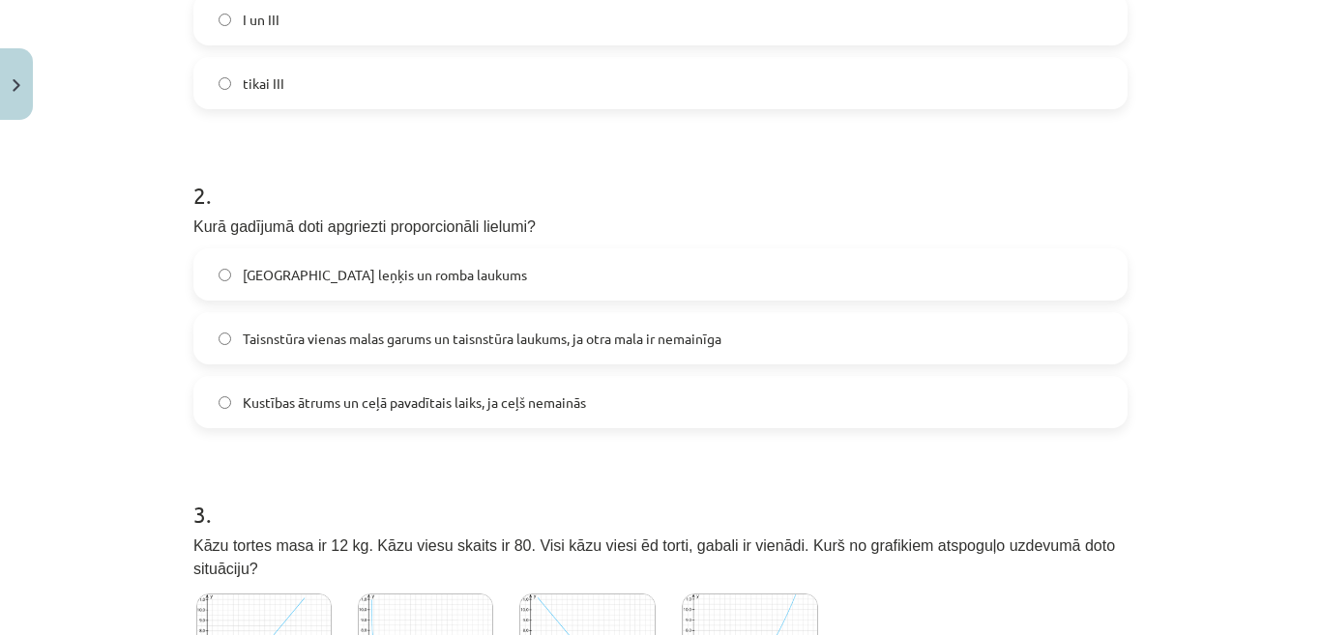
click at [857, 404] on label "Kustības ātrums un ceļā pavadītais laiks, ja ceļš nemainās" at bounding box center [660, 402] width 930 height 48
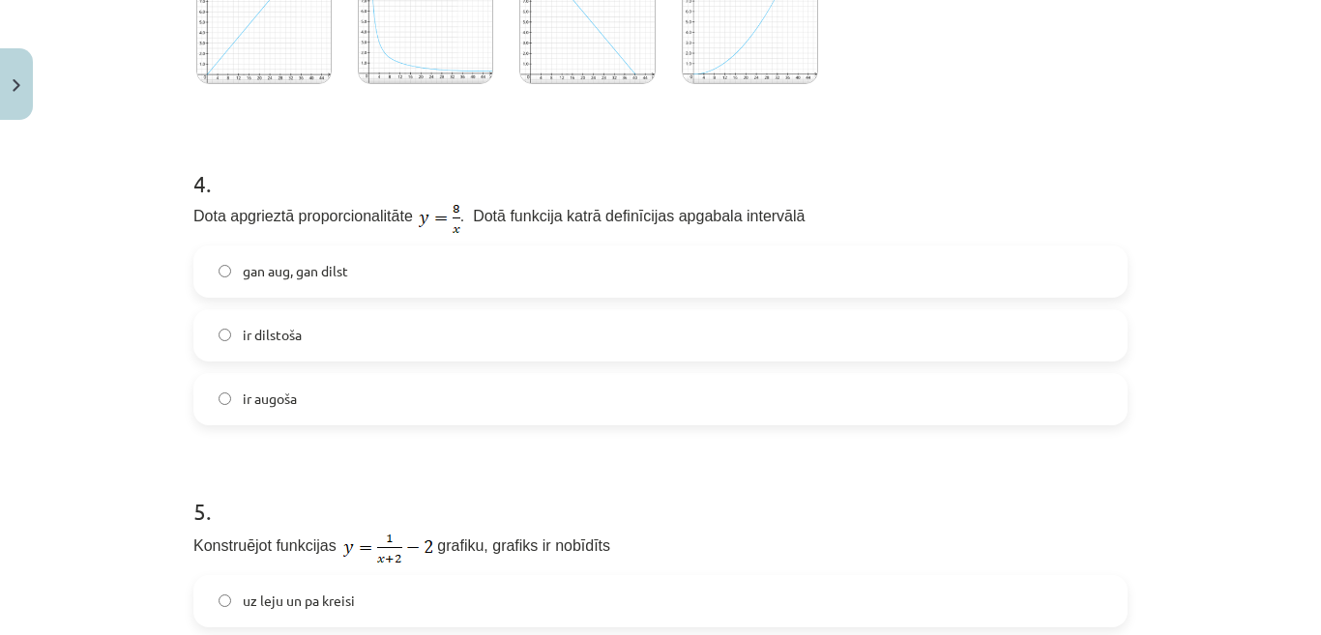
scroll to position [1305, 0]
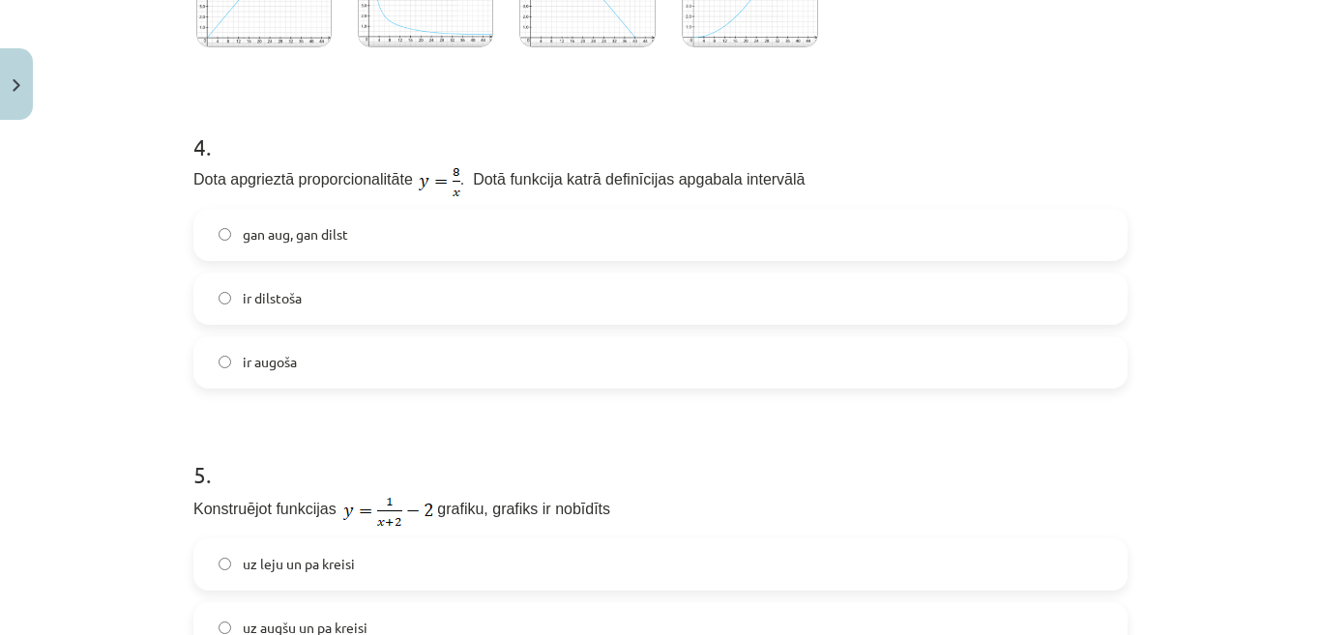
click at [1041, 211] on label "gan aug, gan dilst" at bounding box center [660, 235] width 930 height 48
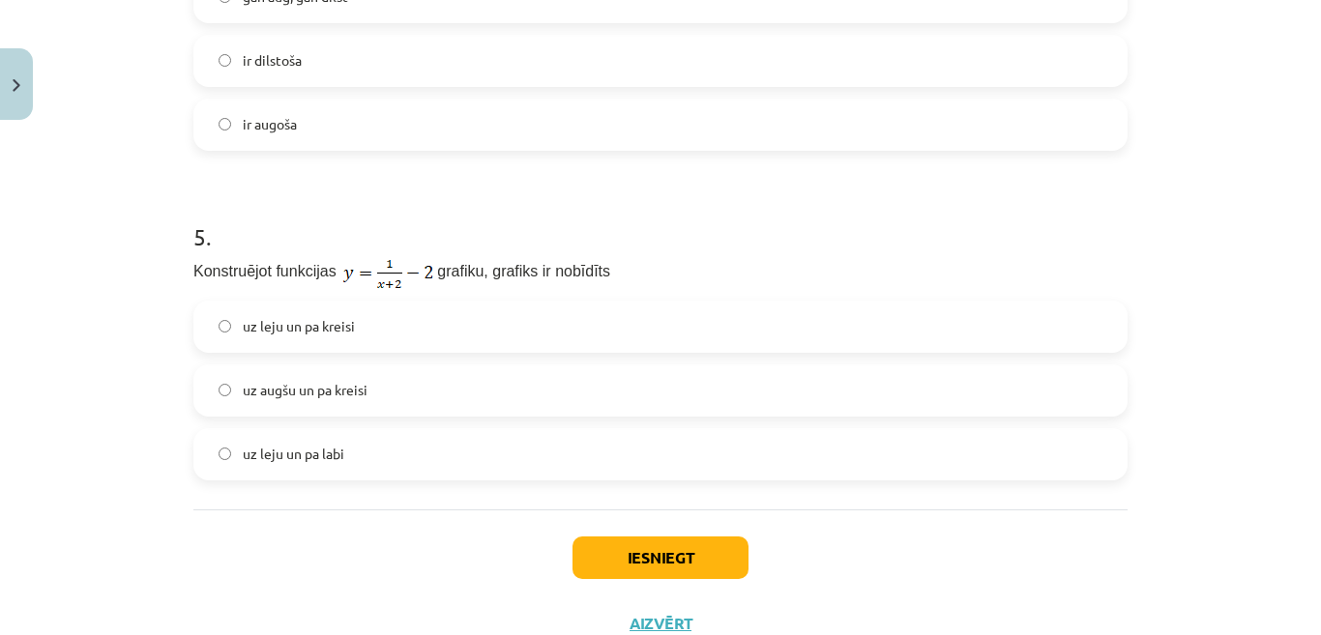
scroll to position [1589, 0]
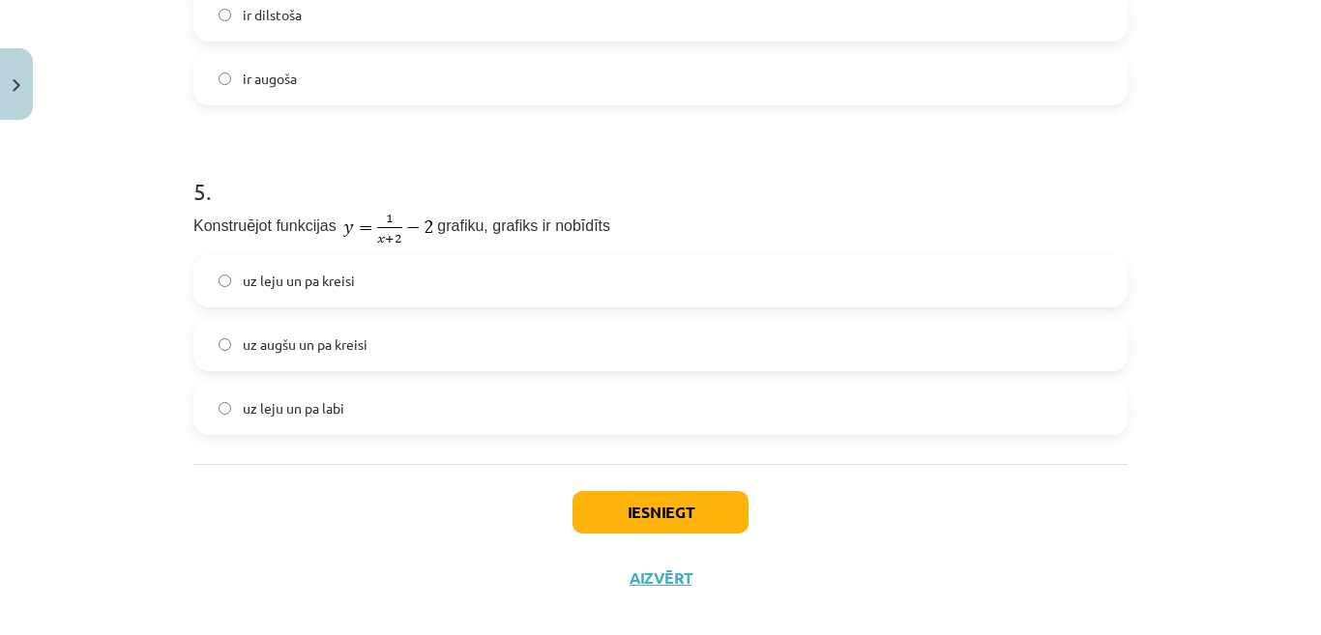
click at [990, 291] on div "uz leju un pa kreisi uz augšu un pa kreisi uz leju un pa labi" at bounding box center [660, 345] width 934 height 180
click at [998, 257] on label "uz leju un pa kreisi" at bounding box center [660, 281] width 930 height 48
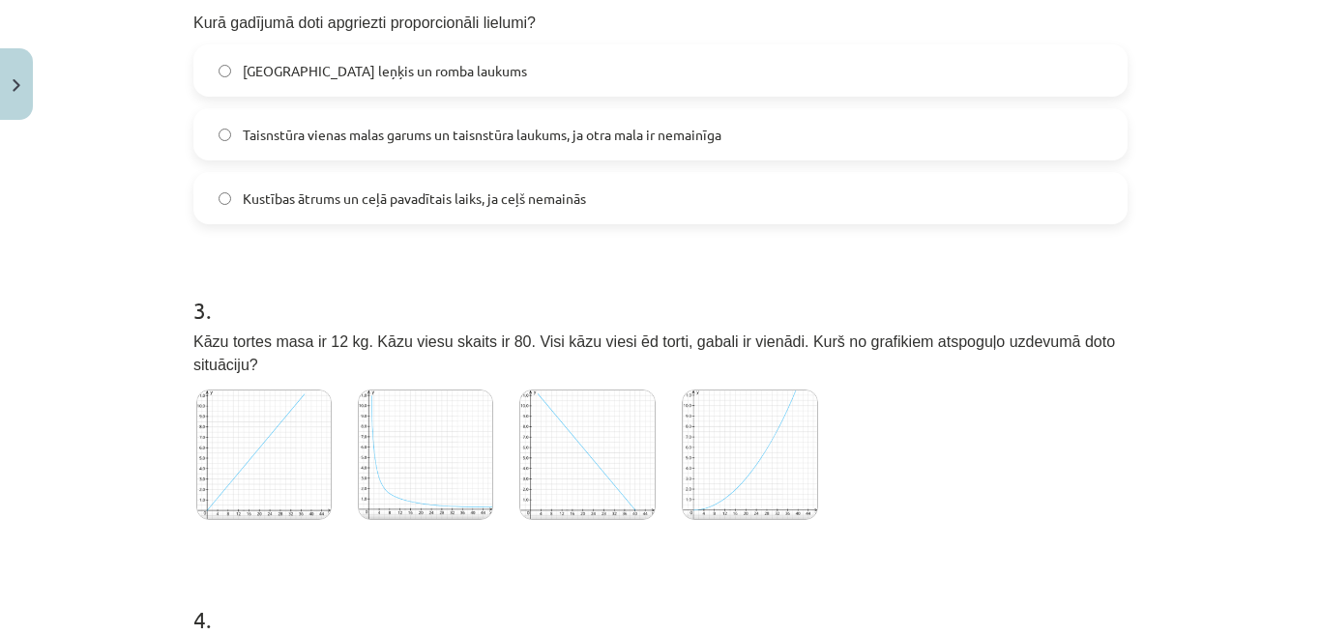
scroll to position [815, 0]
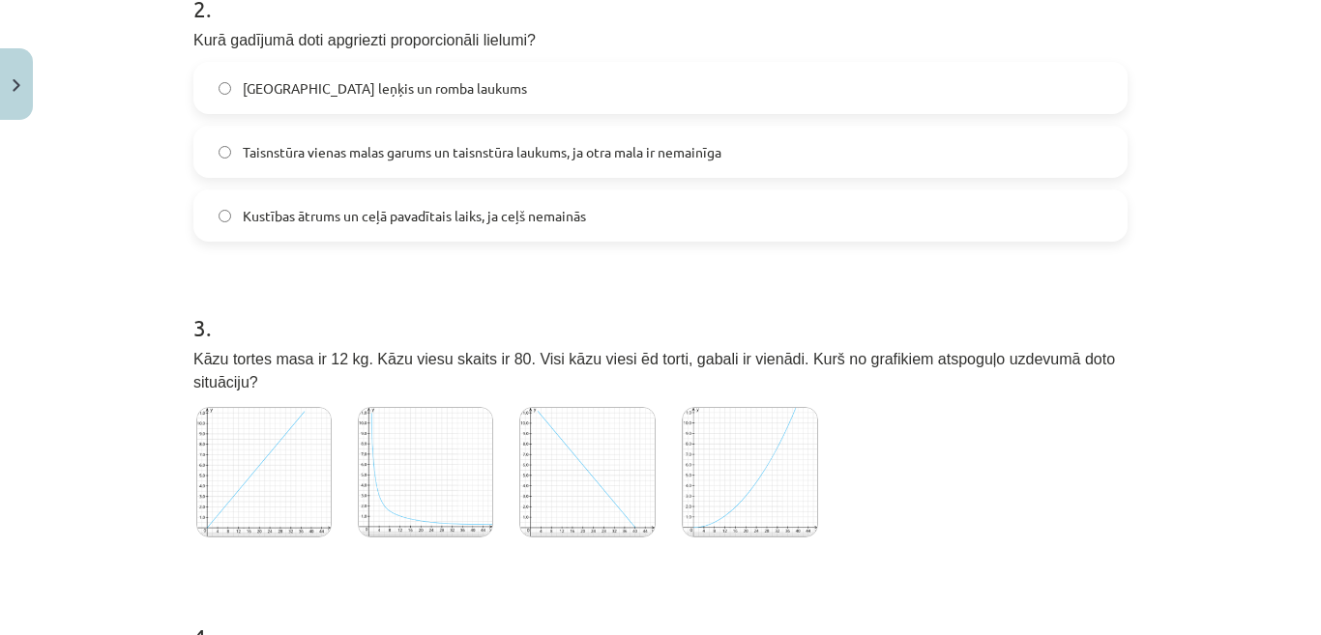
click at [475, 432] on img at bounding box center [425, 472] width 135 height 131
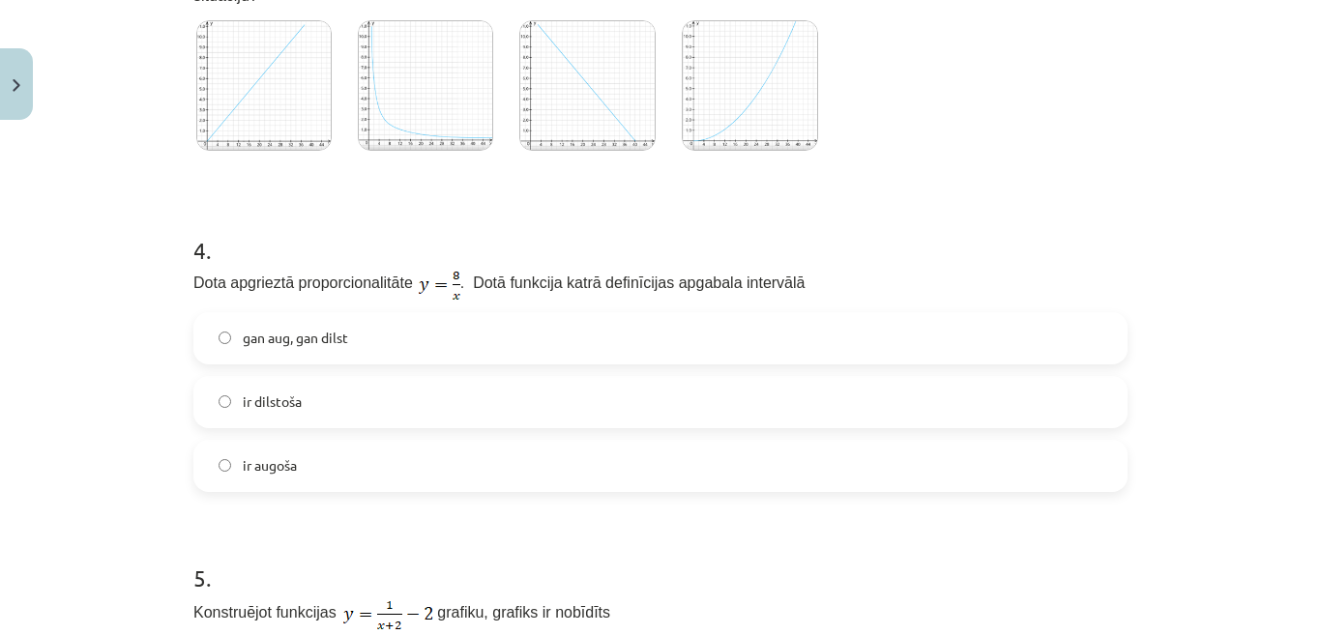
scroll to position [1589, 0]
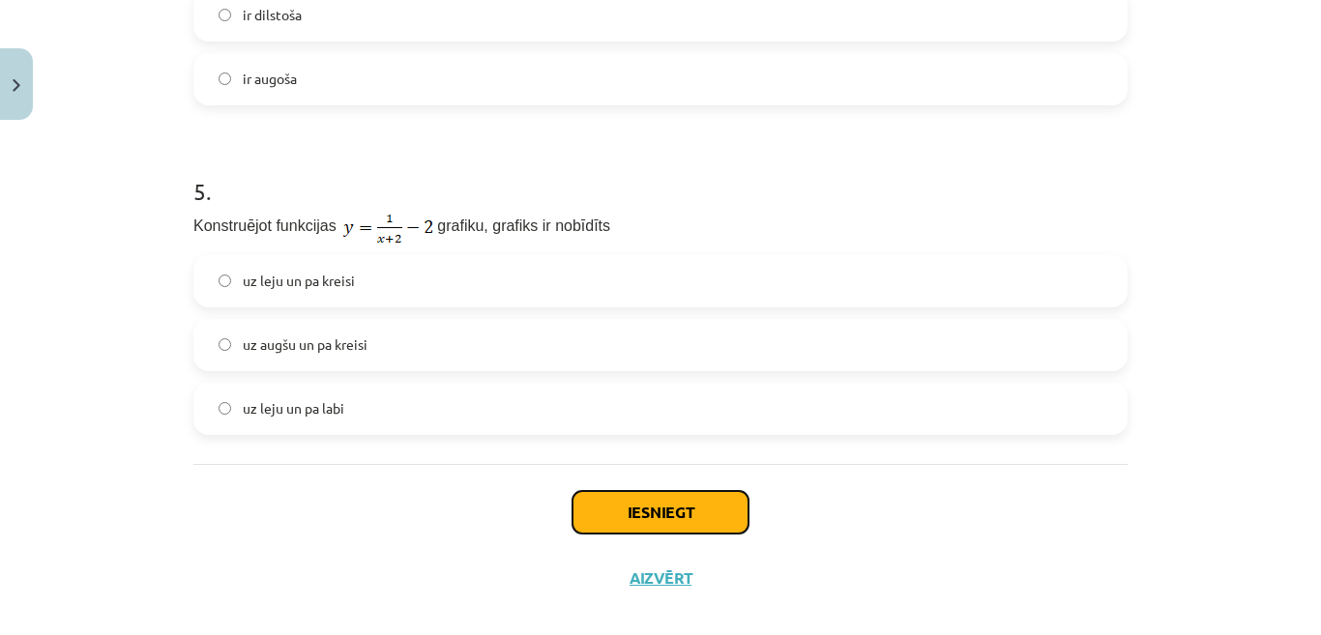
click at [688, 491] on button "Iesniegt" at bounding box center [660, 512] width 176 height 43
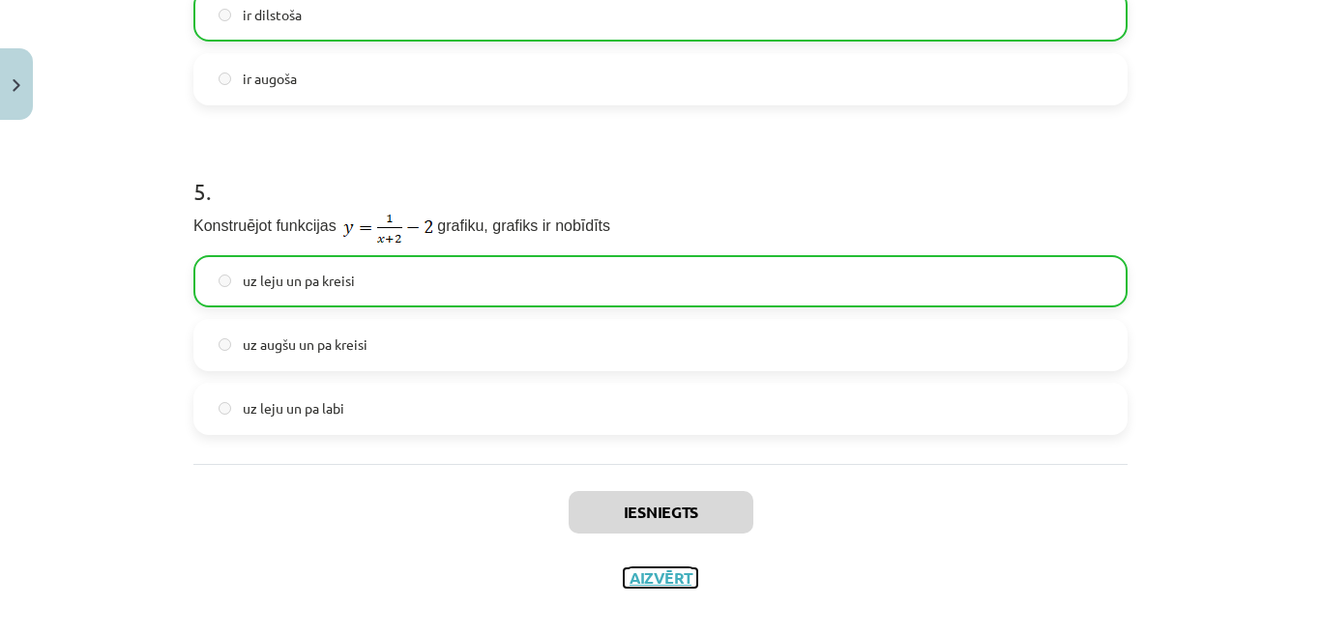
click at [675, 569] on button "Aizvērt" at bounding box center [660, 578] width 73 height 19
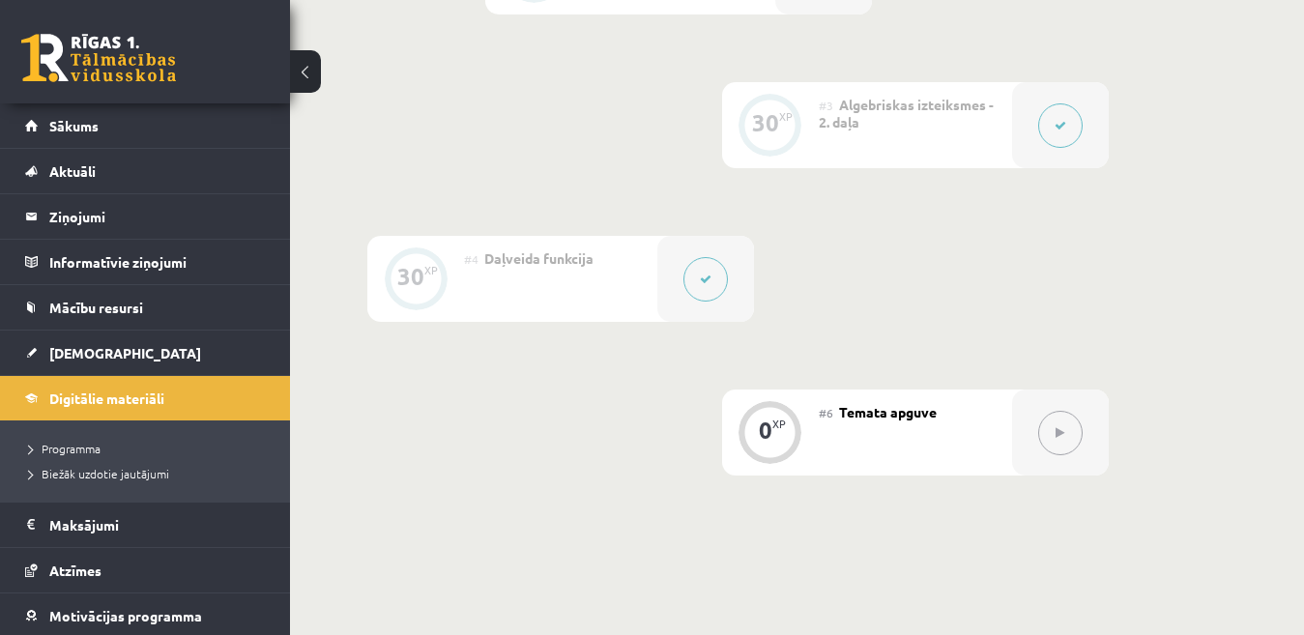
scroll to position [774, 0]
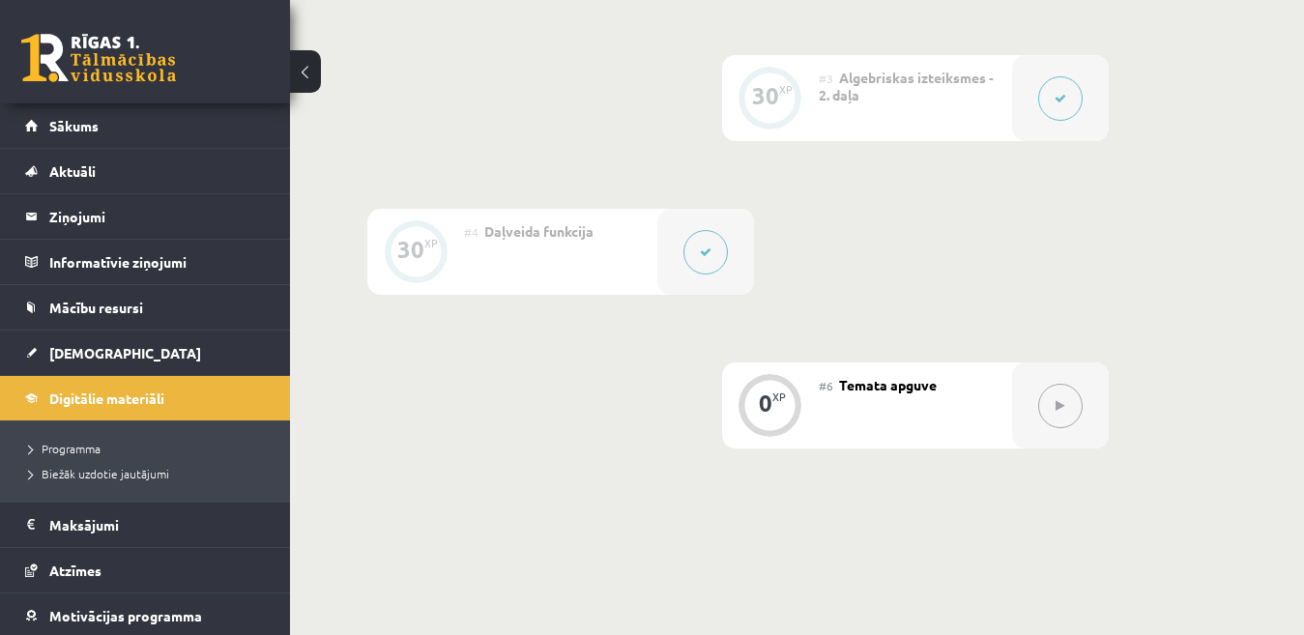
click at [1063, 412] on button at bounding box center [1061, 406] width 44 height 44
click at [758, 415] on div "0 XP" at bounding box center [771, 403] width 58 height 58
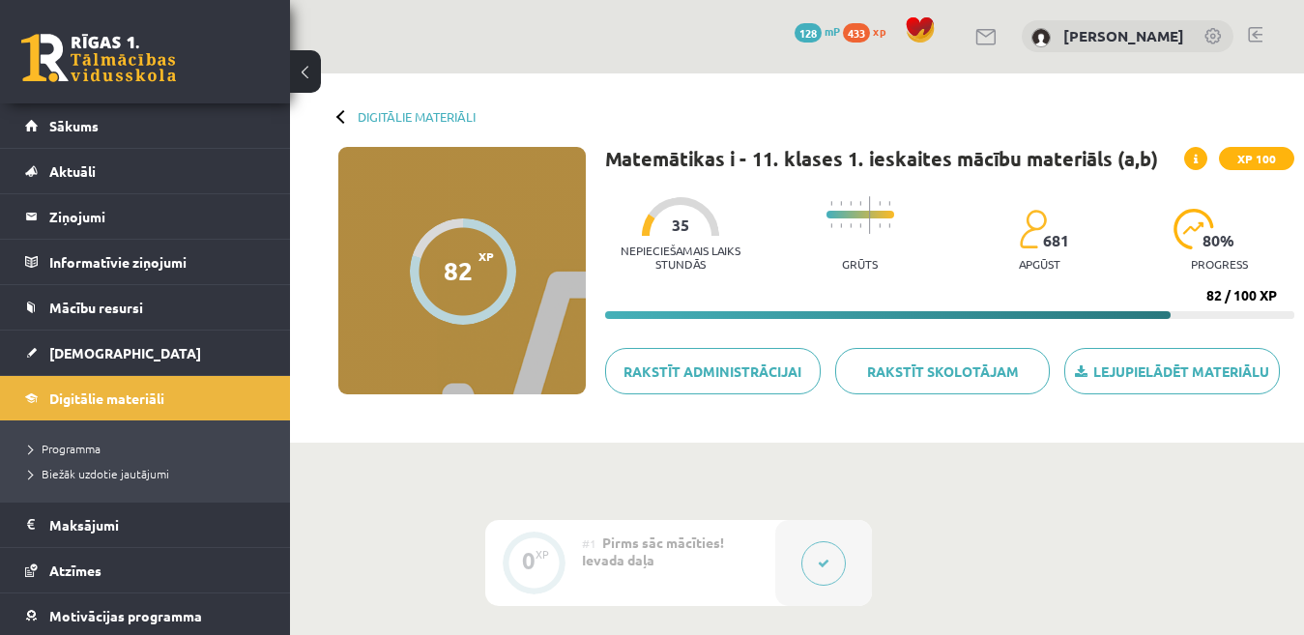
scroll to position [0, 0]
click at [158, 399] on span "Digitālie materiāli" at bounding box center [106, 398] width 115 height 17
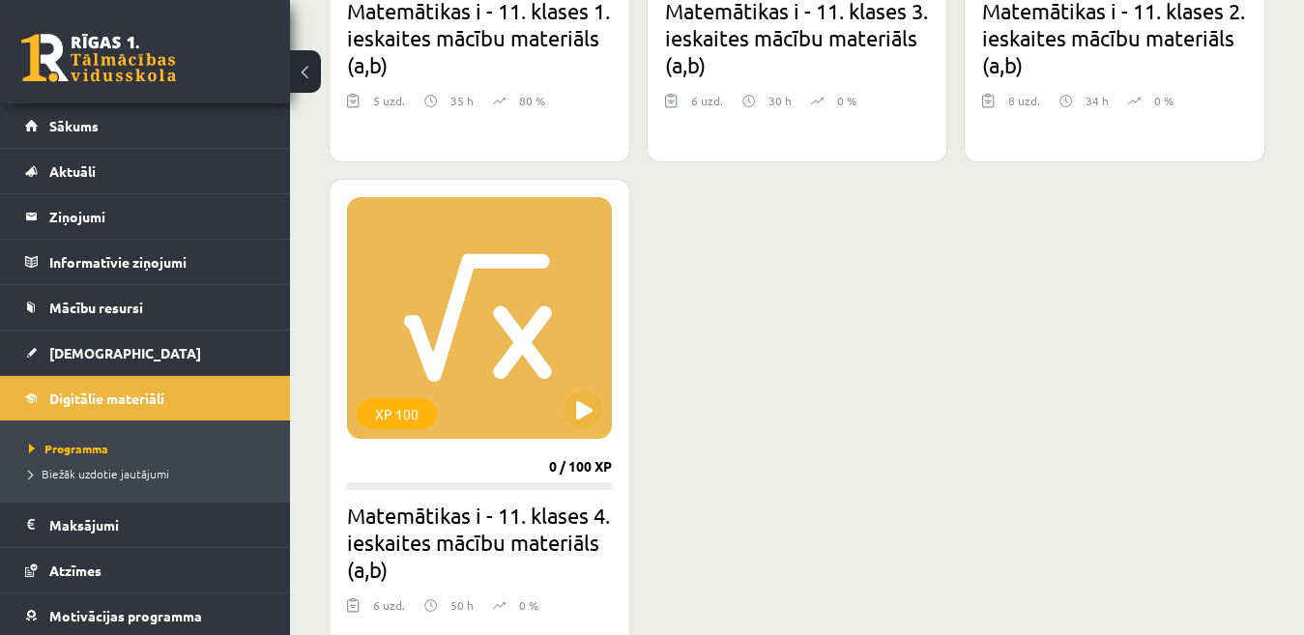
scroll to position [600, 0]
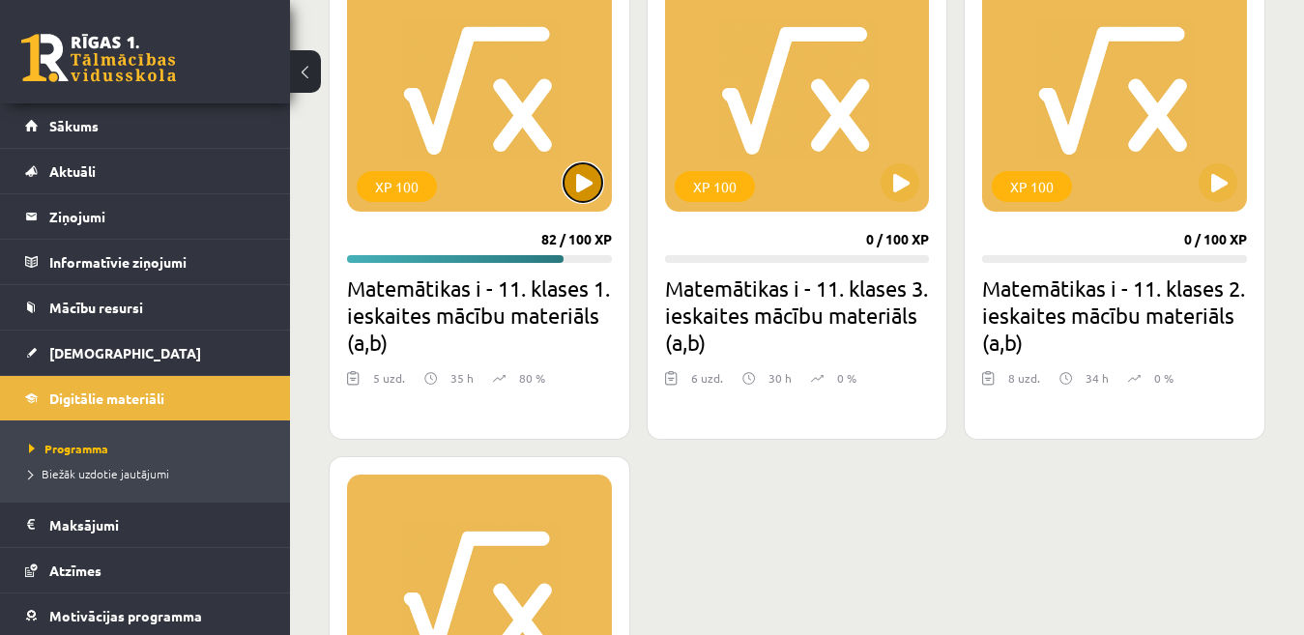
click at [594, 186] on button at bounding box center [583, 182] width 39 height 39
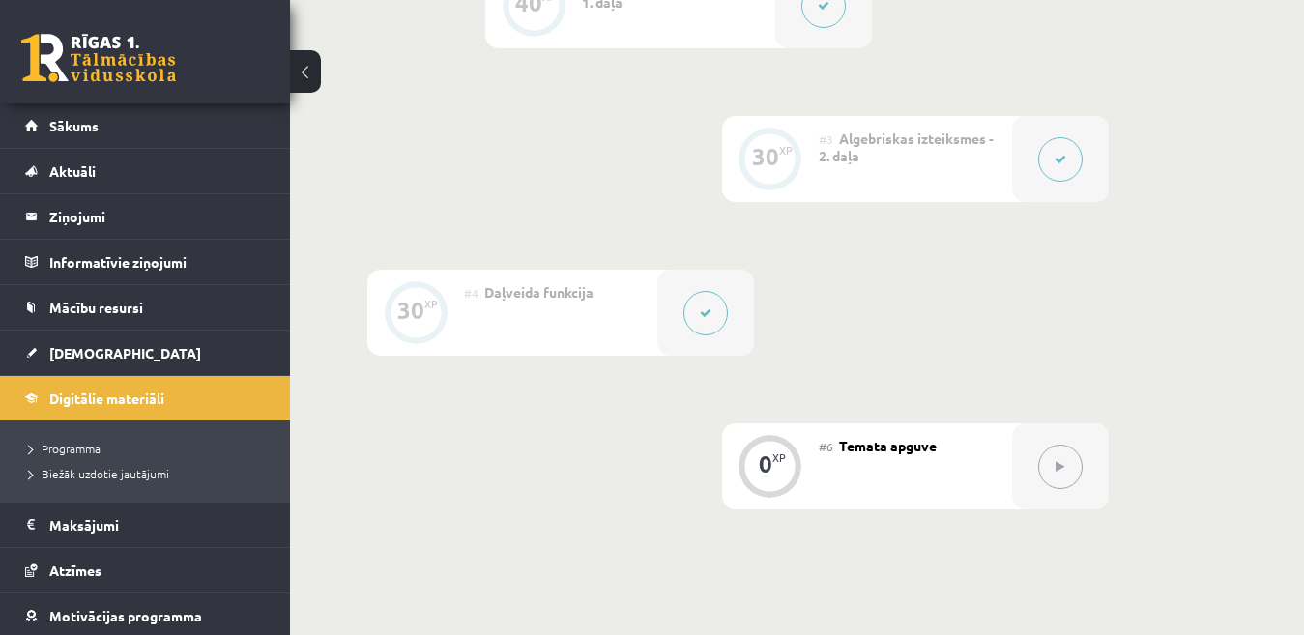
scroll to position [925, 0]
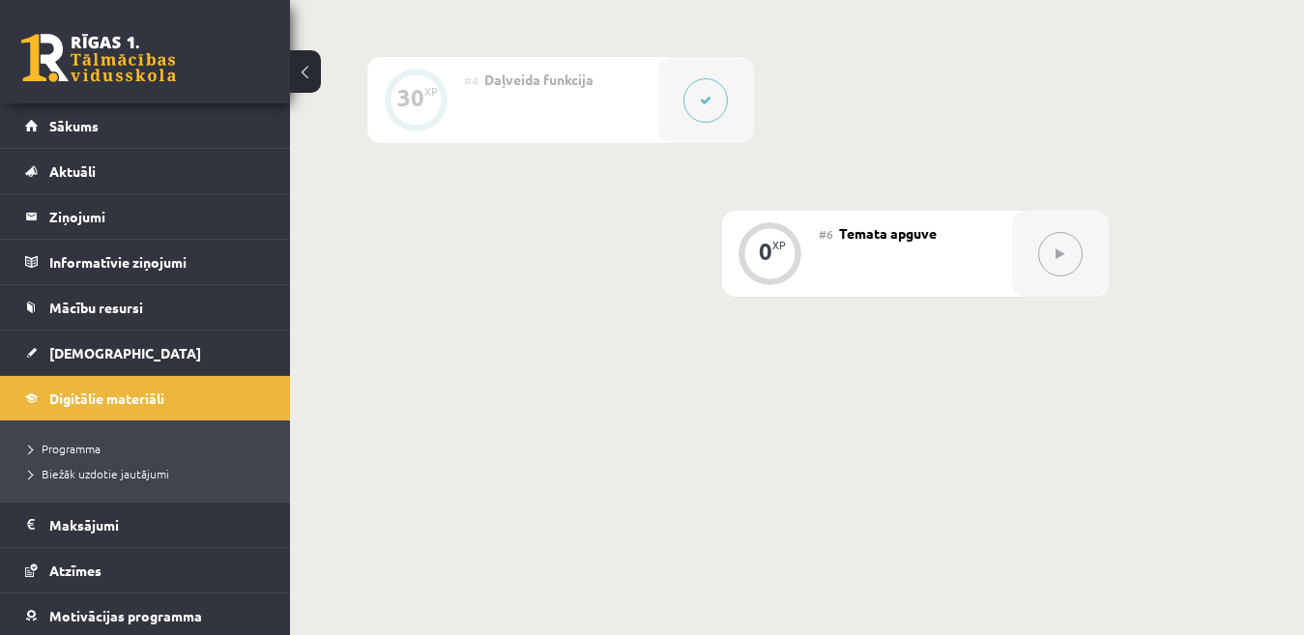
click at [919, 263] on div "#6 Temata apguve" at bounding box center [915, 254] width 193 height 86
click at [1068, 253] on button at bounding box center [1061, 254] width 44 height 44
click at [1068, 264] on button at bounding box center [1061, 254] width 44 height 44
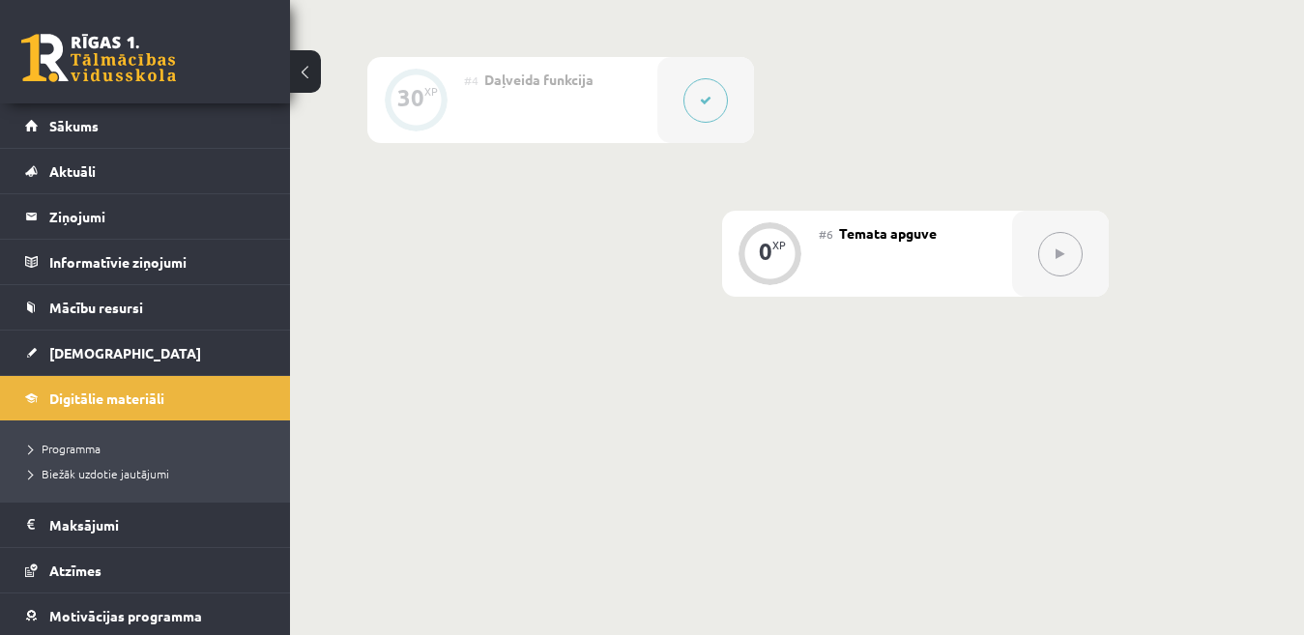
click at [109, 349] on link "[DEMOGRAPHIC_DATA]" at bounding box center [145, 353] width 241 height 44
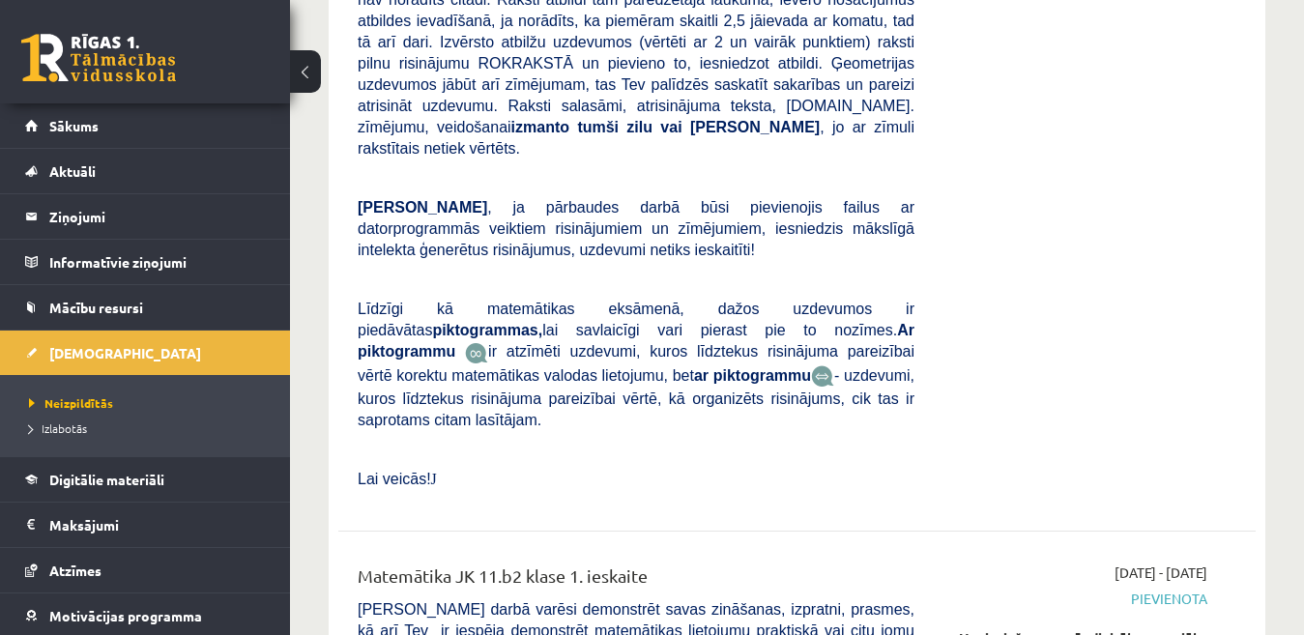
scroll to position [3094, 0]
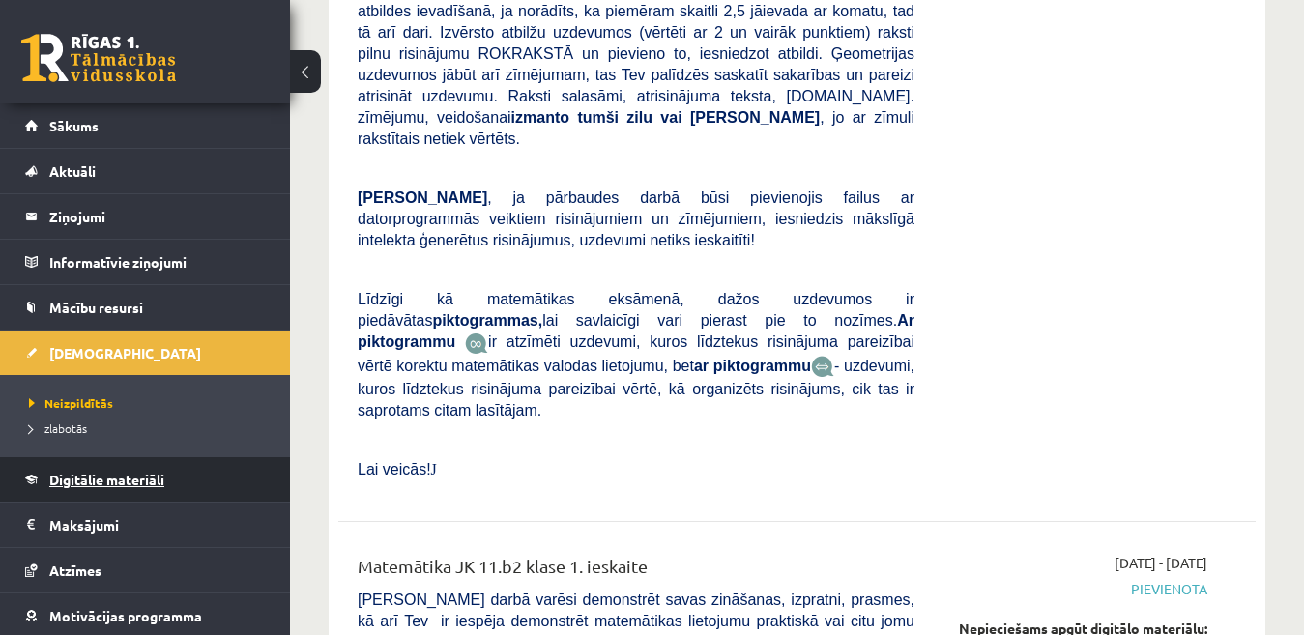
click at [127, 486] on span "Digitālie materiāli" at bounding box center [106, 479] width 115 height 17
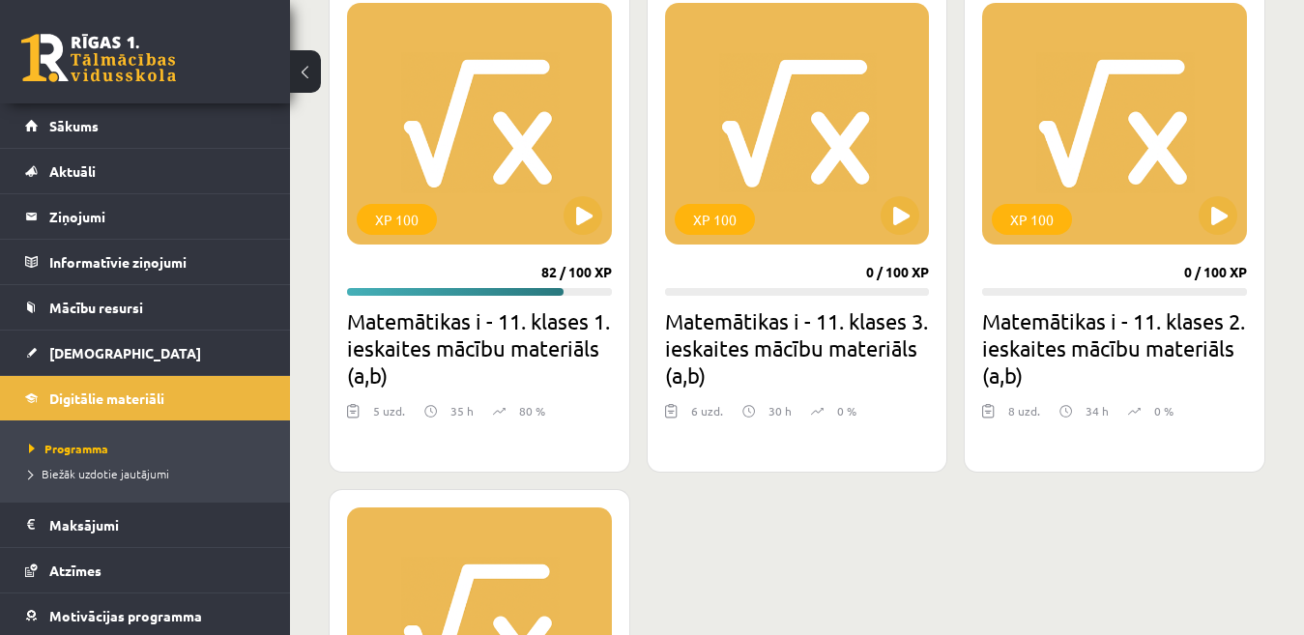
scroll to position [503, 0]
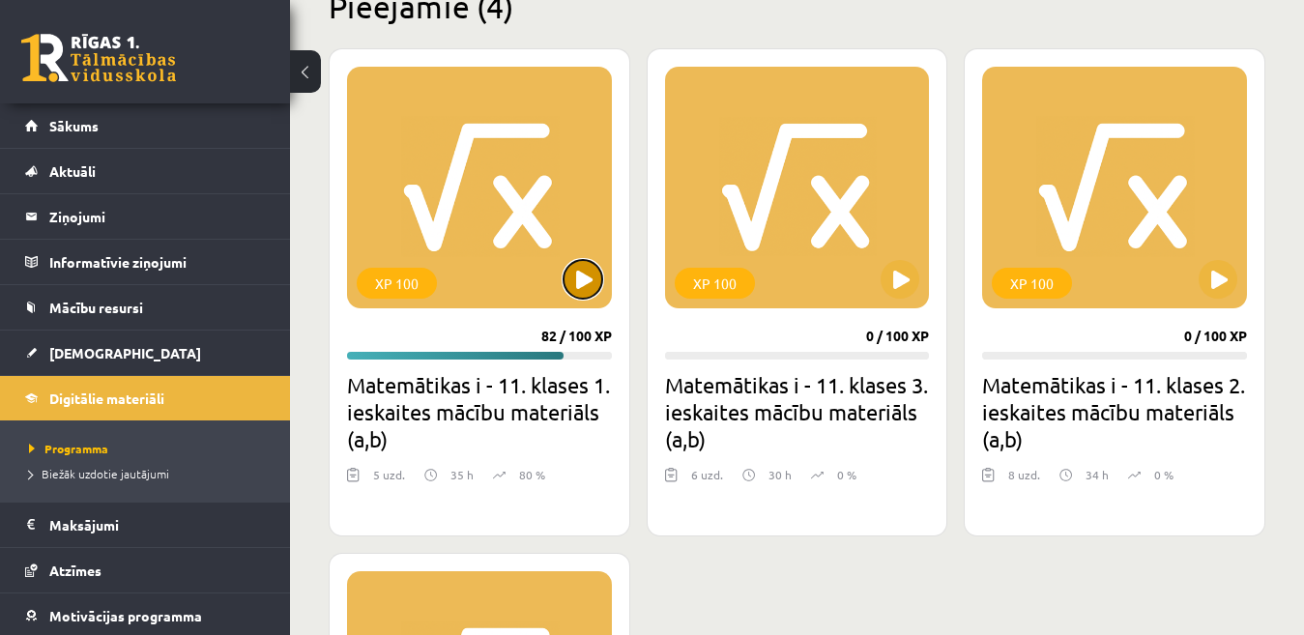
click at [569, 271] on button at bounding box center [583, 279] width 39 height 39
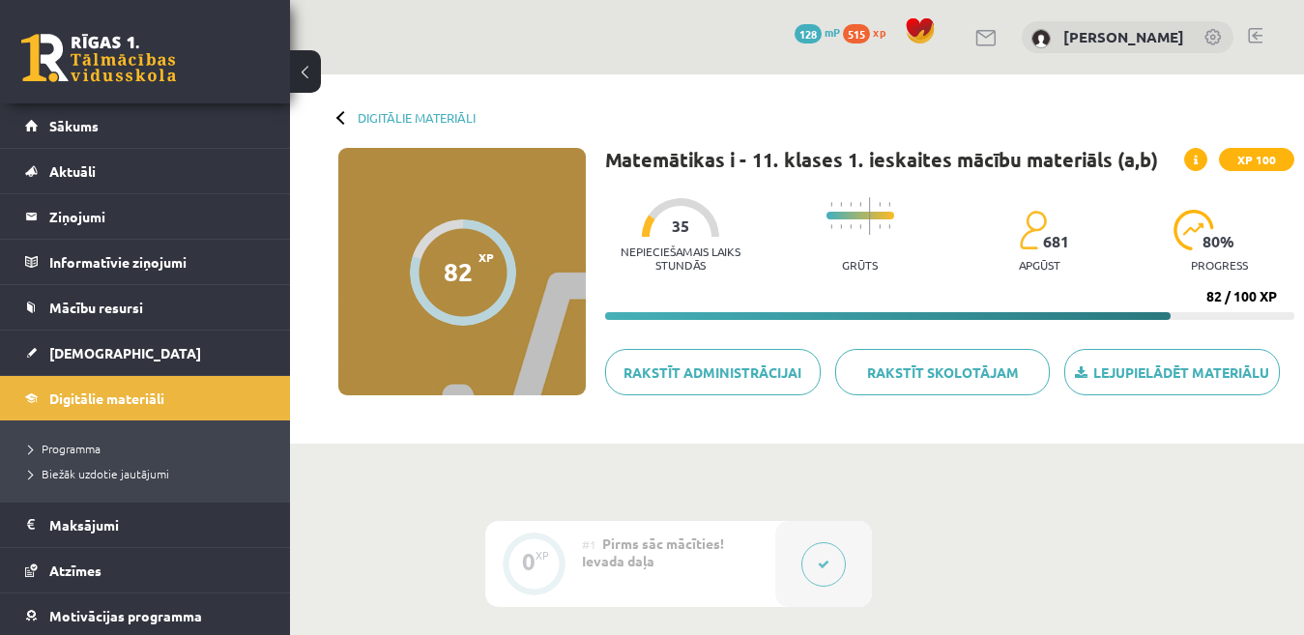
click at [460, 275] on div "82" at bounding box center [458, 271] width 29 height 29
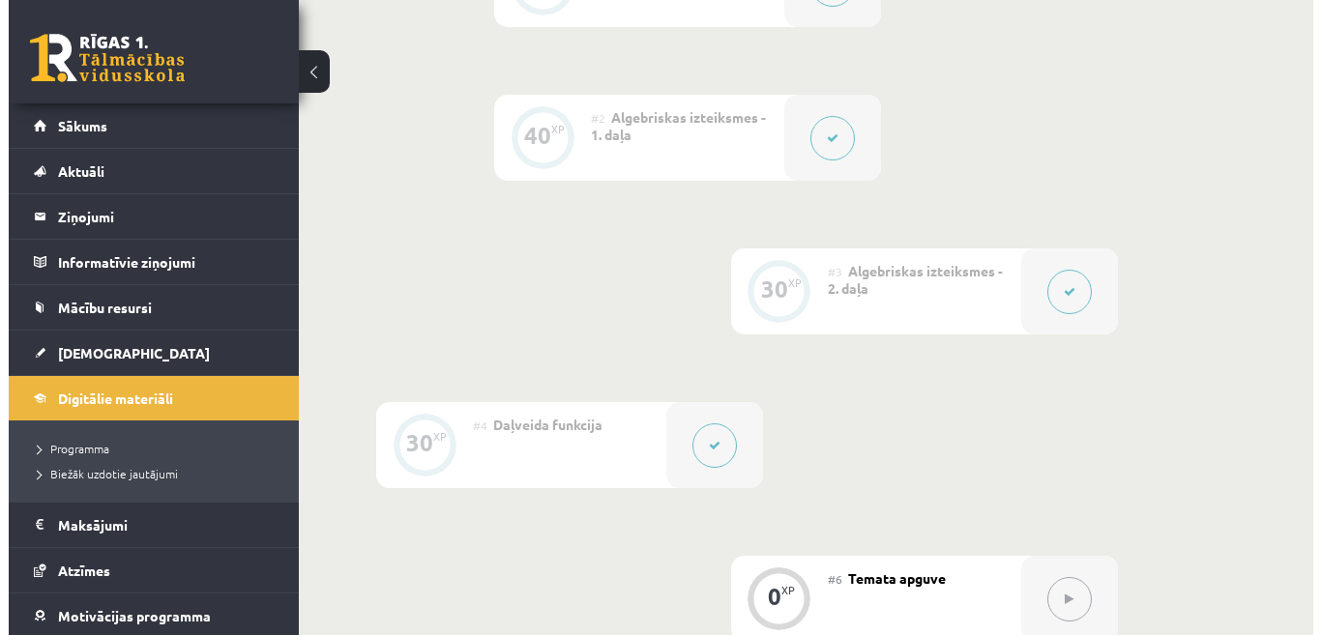
scroll to position [870, 0]
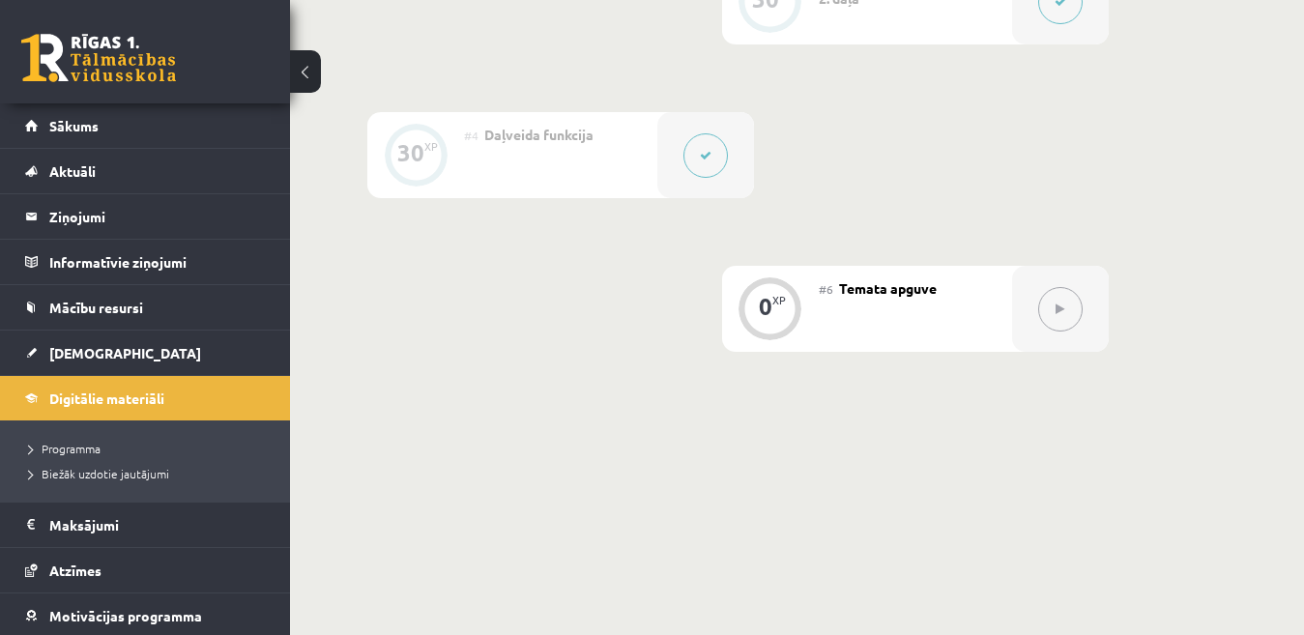
click at [809, 295] on div "0 XP" at bounding box center [770, 309] width 97 height 86
click at [807, 295] on div "0 XP" at bounding box center [770, 309] width 97 height 86
click at [807, 297] on div "0 XP" at bounding box center [770, 309] width 97 height 86
click at [806, 299] on div "0 XP" at bounding box center [770, 309] width 97 height 86
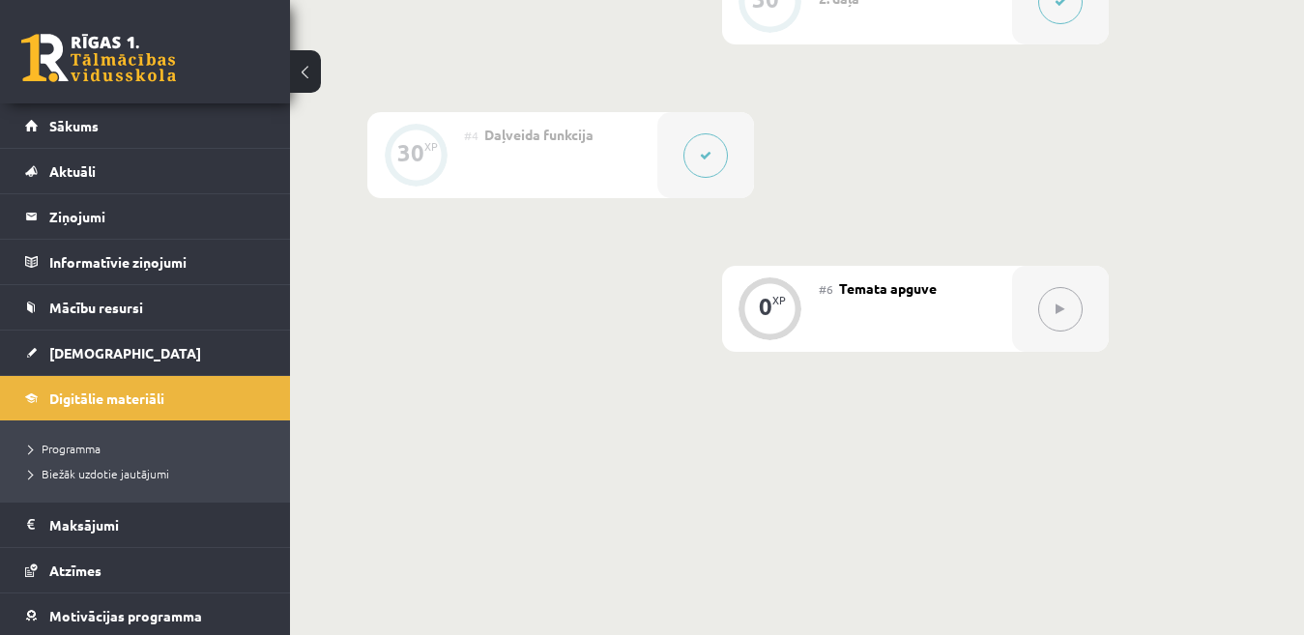
click at [806, 304] on div "0 XP" at bounding box center [770, 309] width 97 height 86
click at [688, 142] on button at bounding box center [706, 155] width 44 height 44
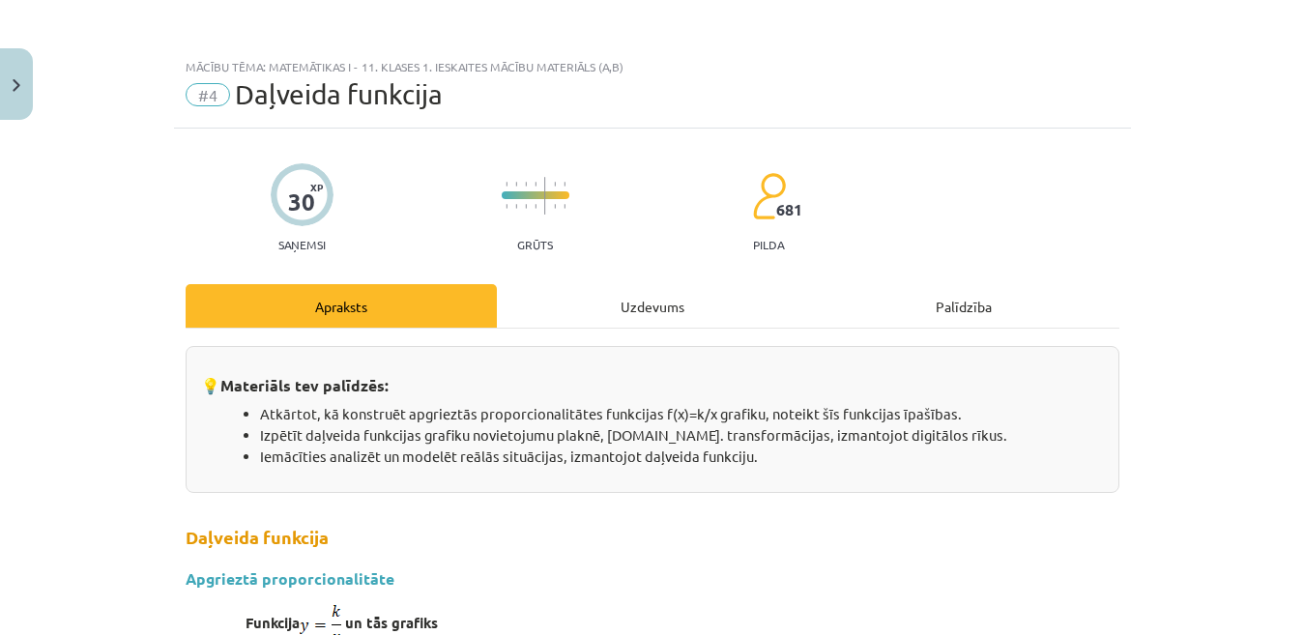
click at [688, 142] on div "Mācību tēma: Matemātikas i - 11. klases 1. ieskaites mācību materiāls (a,b) #4 …" at bounding box center [652, 317] width 1304 height 635
click at [688, 143] on div "Mācību tēma: Matemātikas i - 11. klases 1. ieskaites mācību materiāls (a,b) #4 …" at bounding box center [652, 317] width 1304 height 635
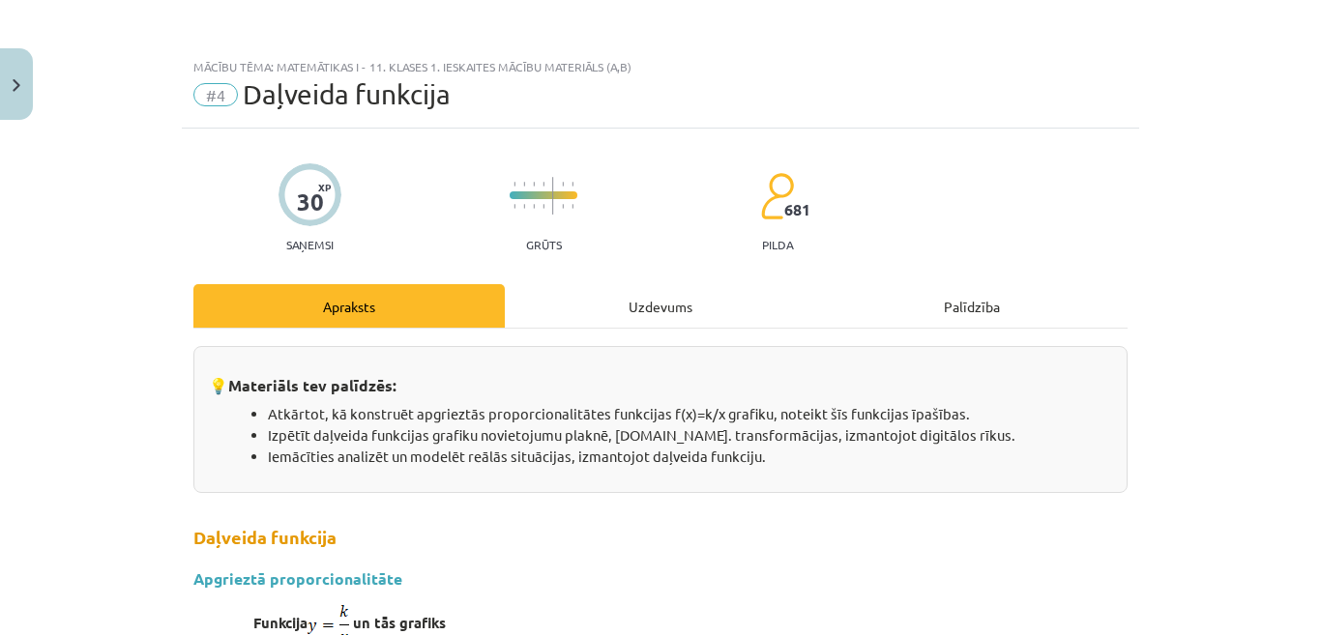
click at [1154, 364] on div "Mācību tēma: Matemātikas i - 11. klases 1. ieskaites mācību materiāls (a,b) #4 …" at bounding box center [660, 317] width 1321 height 635
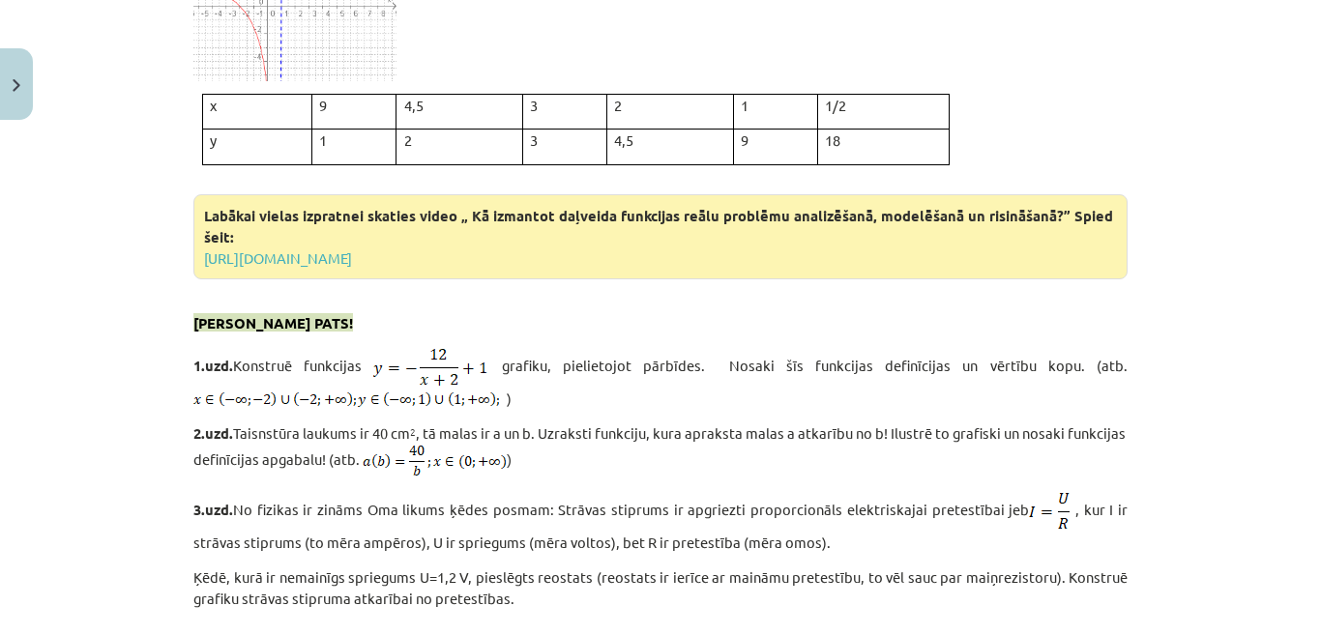
scroll to position [4509, 0]
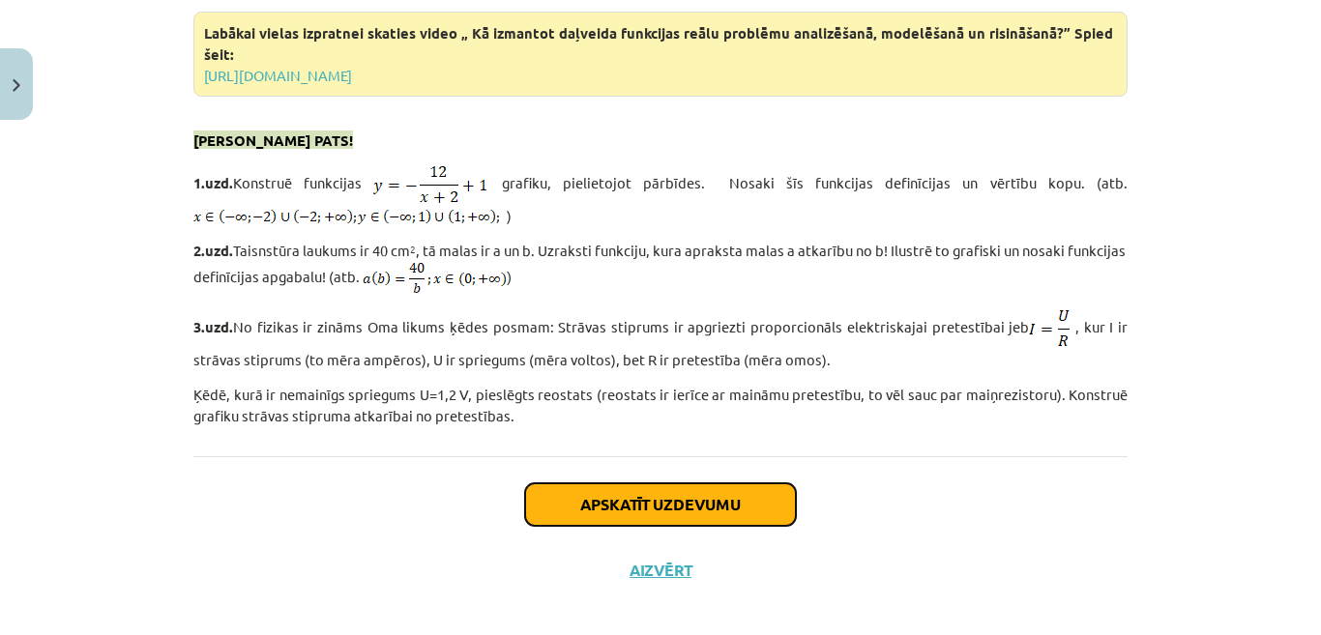
click at [697, 494] on button "Apskatīt uzdevumu" at bounding box center [660, 504] width 271 height 43
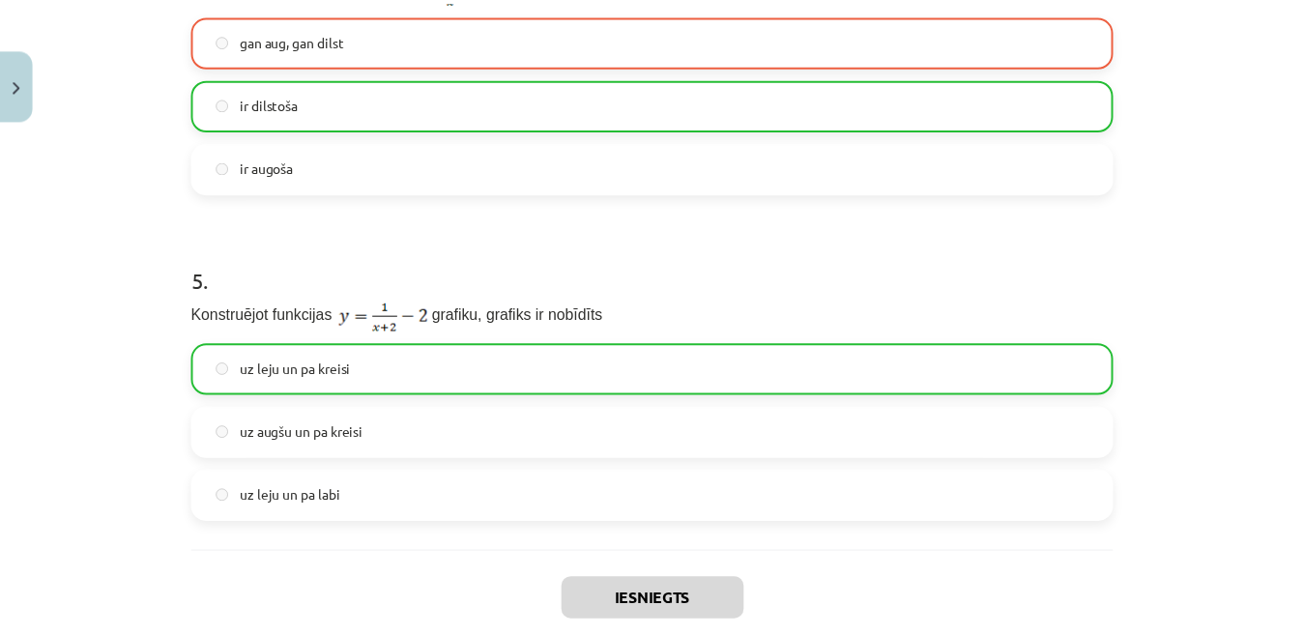
scroll to position [1589, 0]
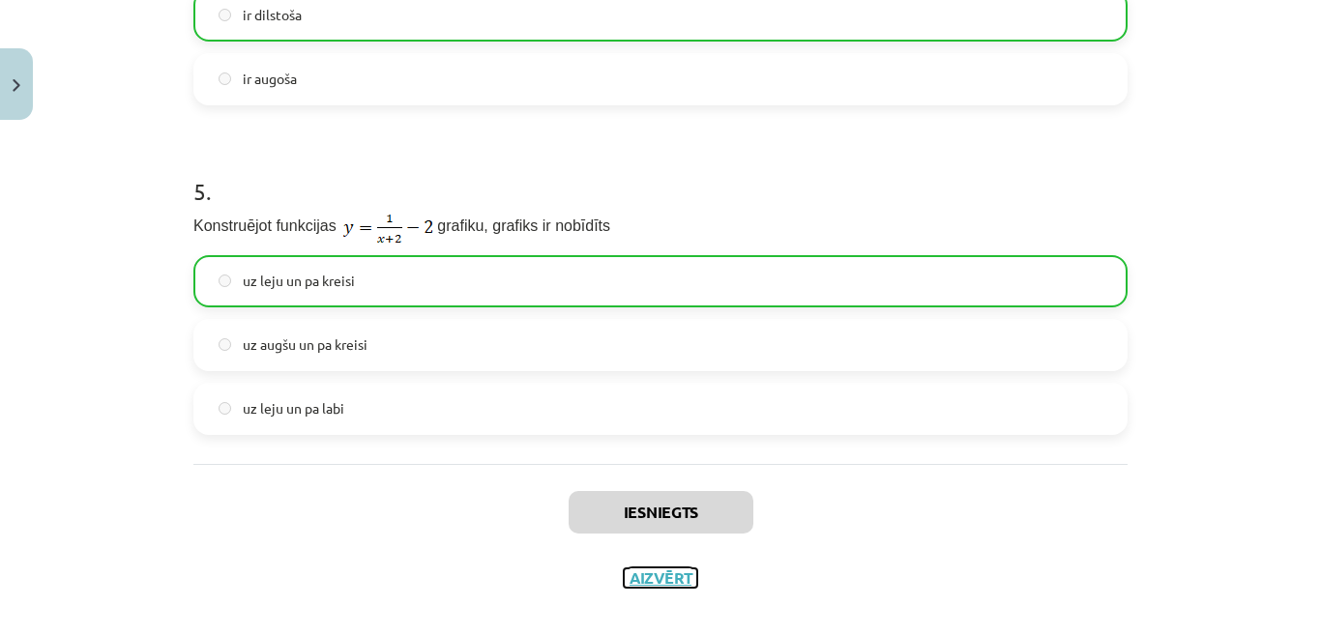
click at [666, 569] on button "Aizvērt" at bounding box center [660, 578] width 73 height 19
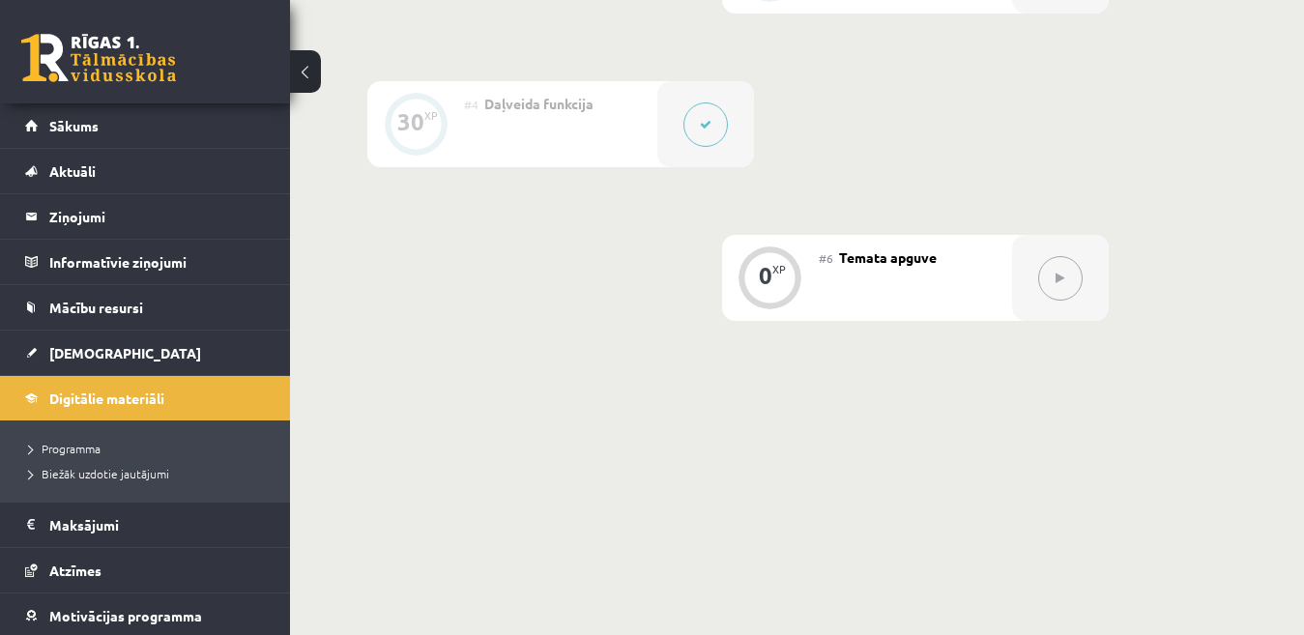
scroll to position [925, 0]
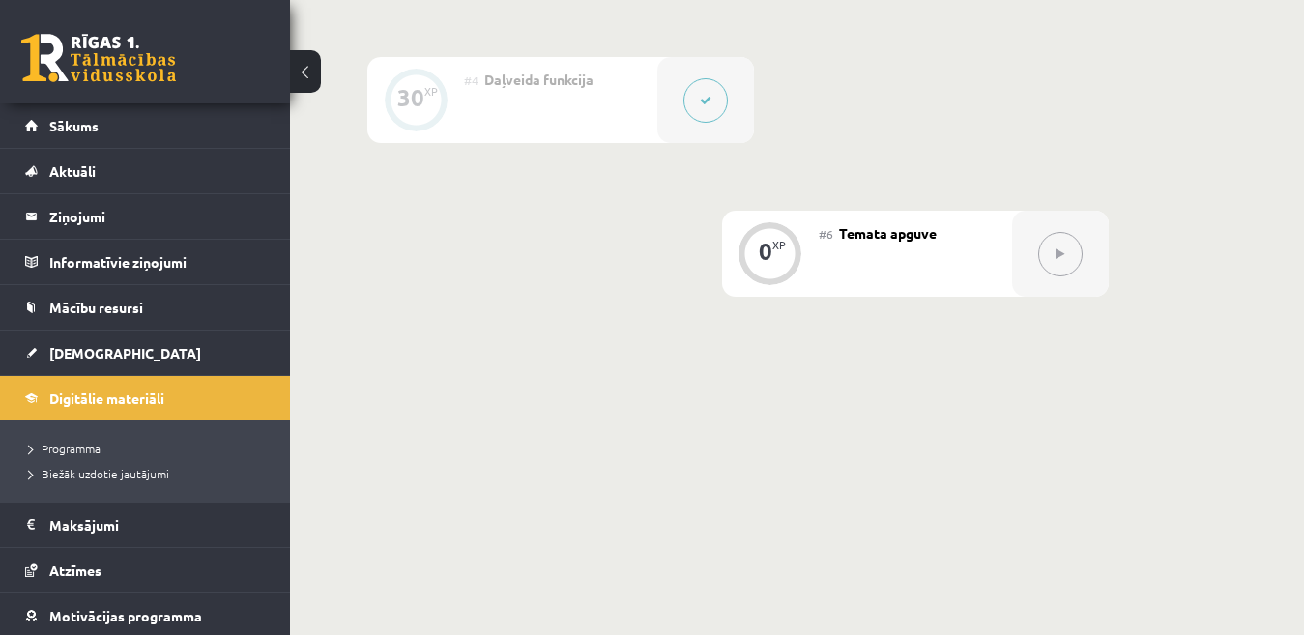
click at [1059, 261] on button at bounding box center [1061, 254] width 44 height 44
drag, startPoint x: 1059, startPoint y: 261, endPoint x: 981, endPoint y: 297, distance: 85.2
click at [846, 284] on div "#6 Temata apguve" at bounding box center [915, 254] width 193 height 86
click at [793, 264] on div "0 XP" at bounding box center [771, 251] width 58 height 58
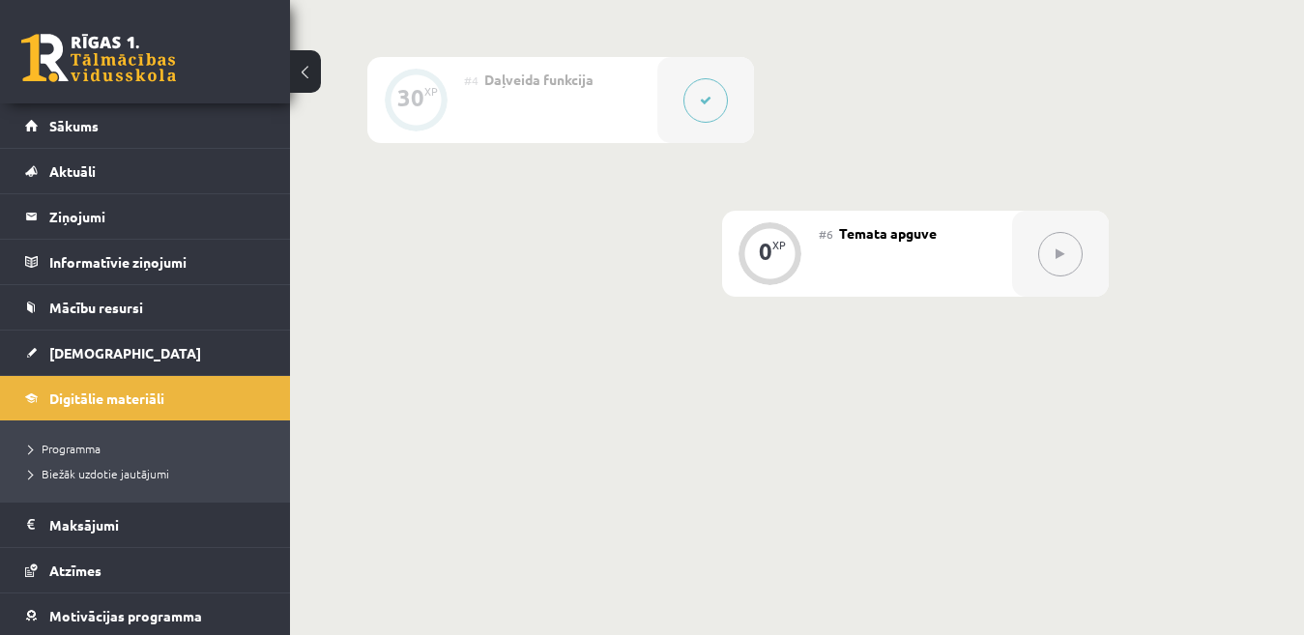
click at [793, 264] on div "0 XP" at bounding box center [771, 251] width 58 height 58
click at [89, 351] on span "[DEMOGRAPHIC_DATA]" at bounding box center [125, 352] width 152 height 17
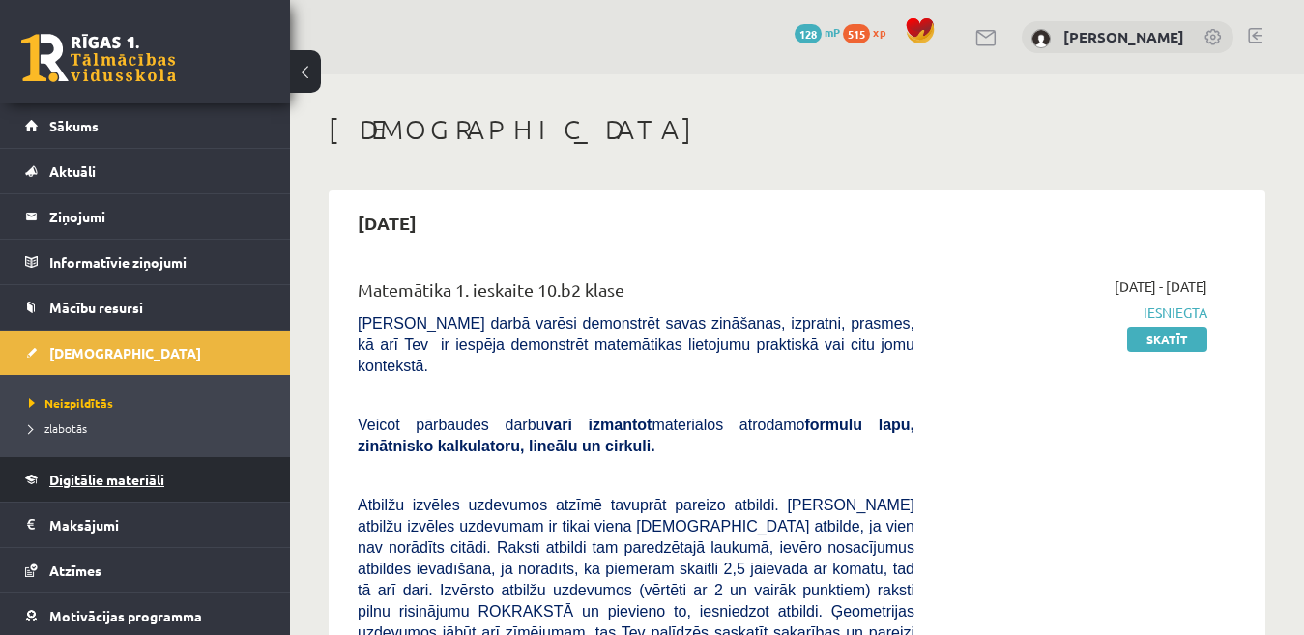
click at [153, 490] on link "Digitālie materiāli" at bounding box center [145, 479] width 241 height 44
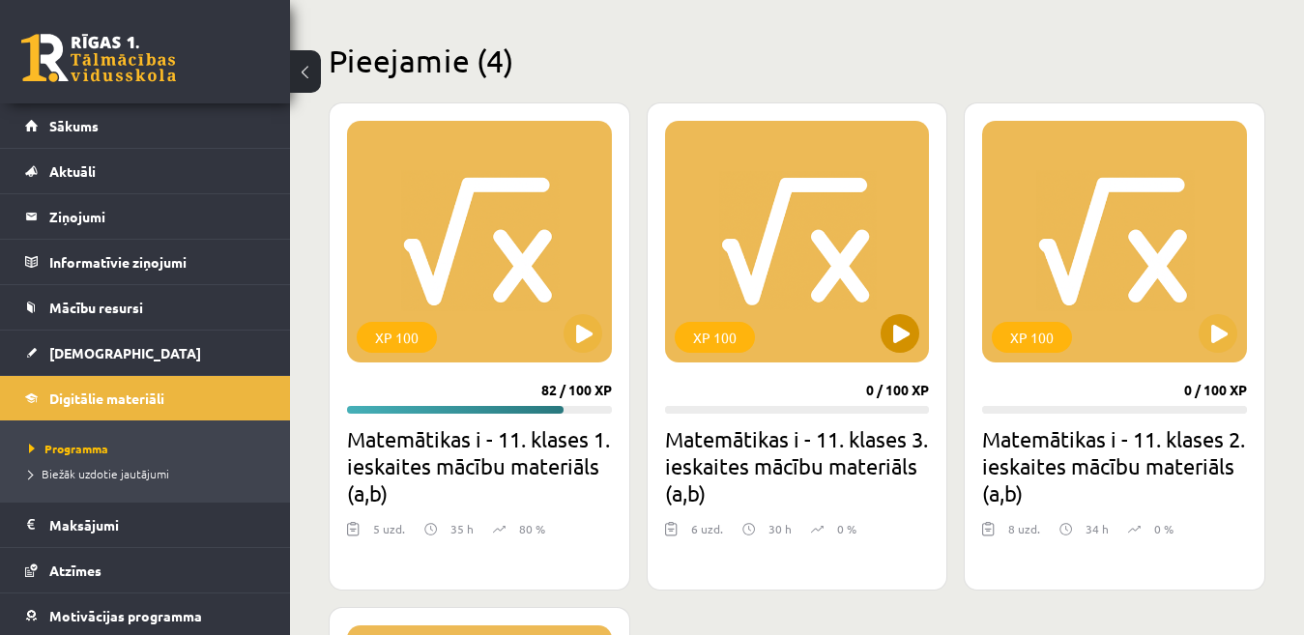
scroll to position [483, 0]
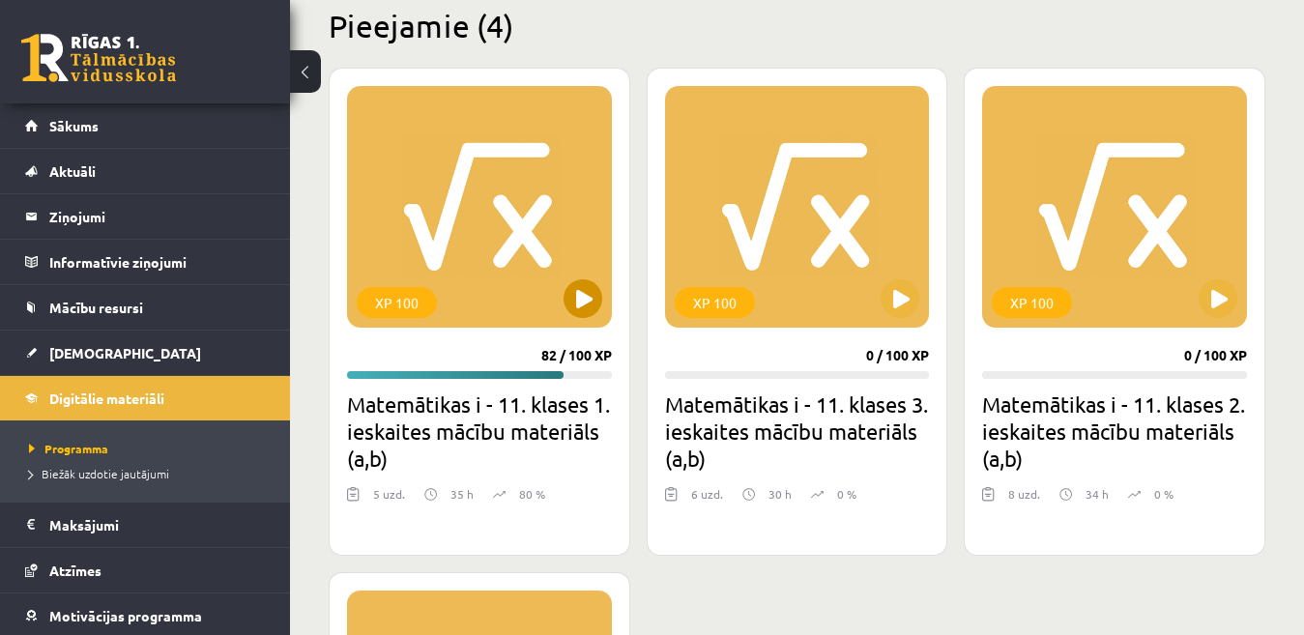
click at [447, 293] on div "XP 100" at bounding box center [479, 207] width 265 height 242
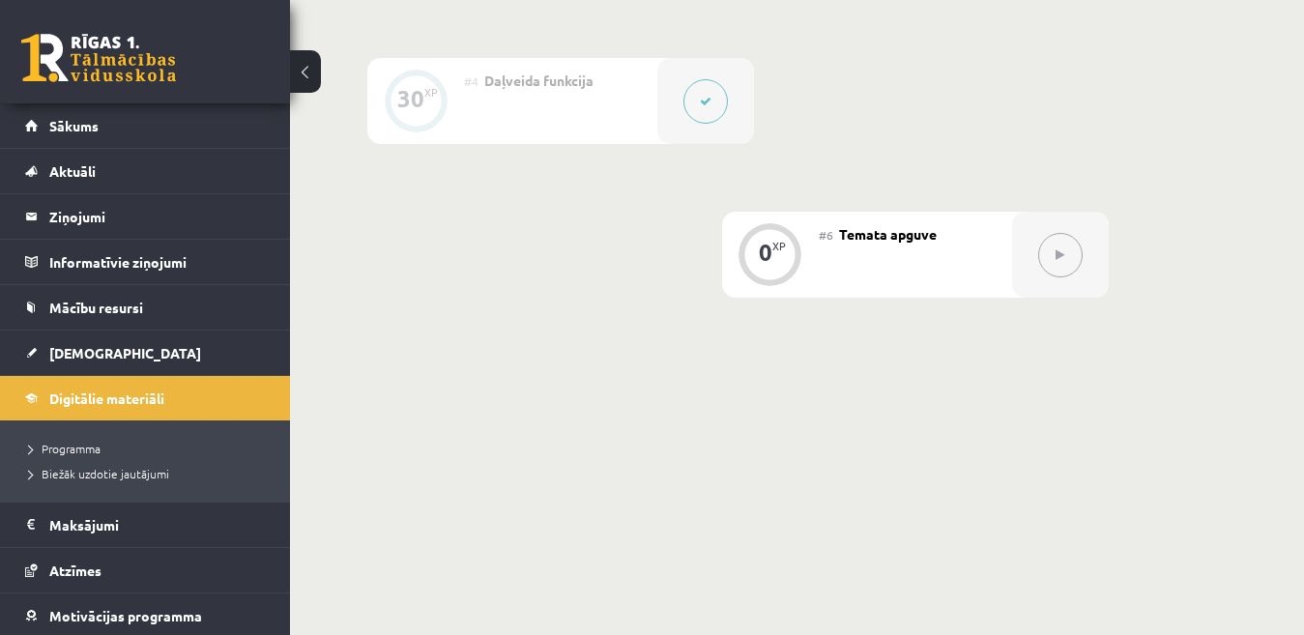
scroll to position [925, 0]
click at [794, 267] on div "0 XP" at bounding box center [771, 251] width 58 height 58
click at [798, 260] on div "0 XP" at bounding box center [771, 251] width 58 height 58
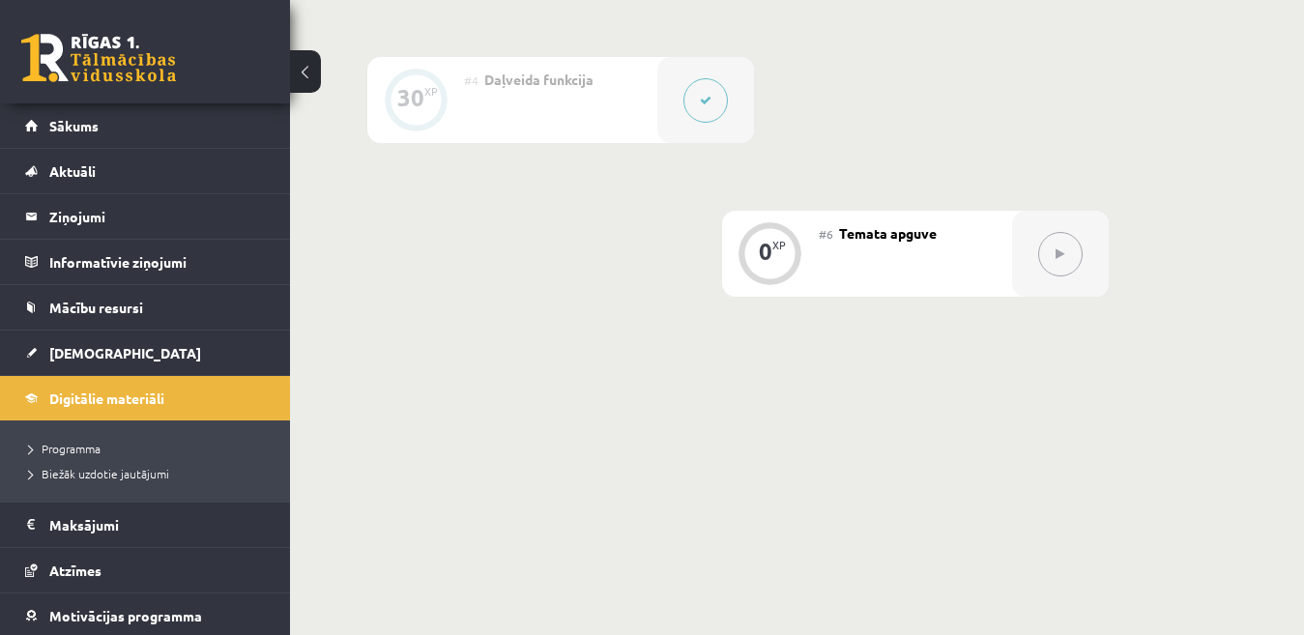
click at [981, 264] on div "#6 Temata apguve" at bounding box center [915, 254] width 193 height 86
click at [1100, 264] on div at bounding box center [1060, 254] width 97 height 86
click at [1067, 264] on button at bounding box center [1061, 254] width 44 height 44
click at [150, 404] on span "Digitālie materiāli" at bounding box center [106, 398] width 115 height 17
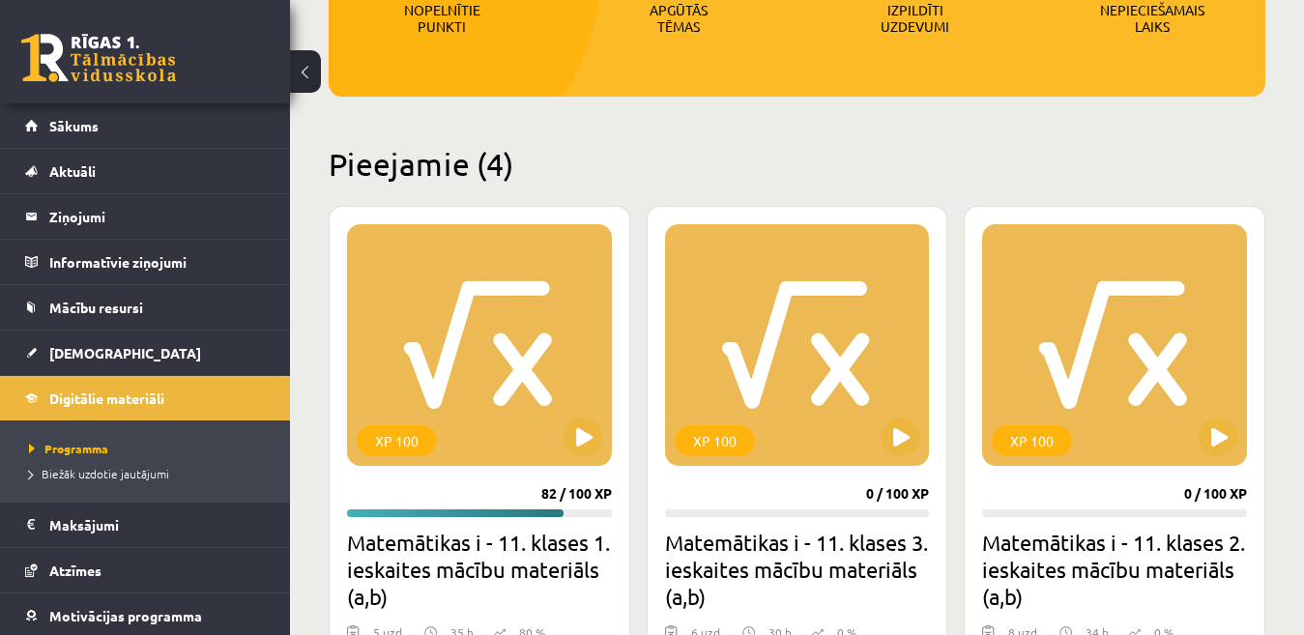
scroll to position [483, 0]
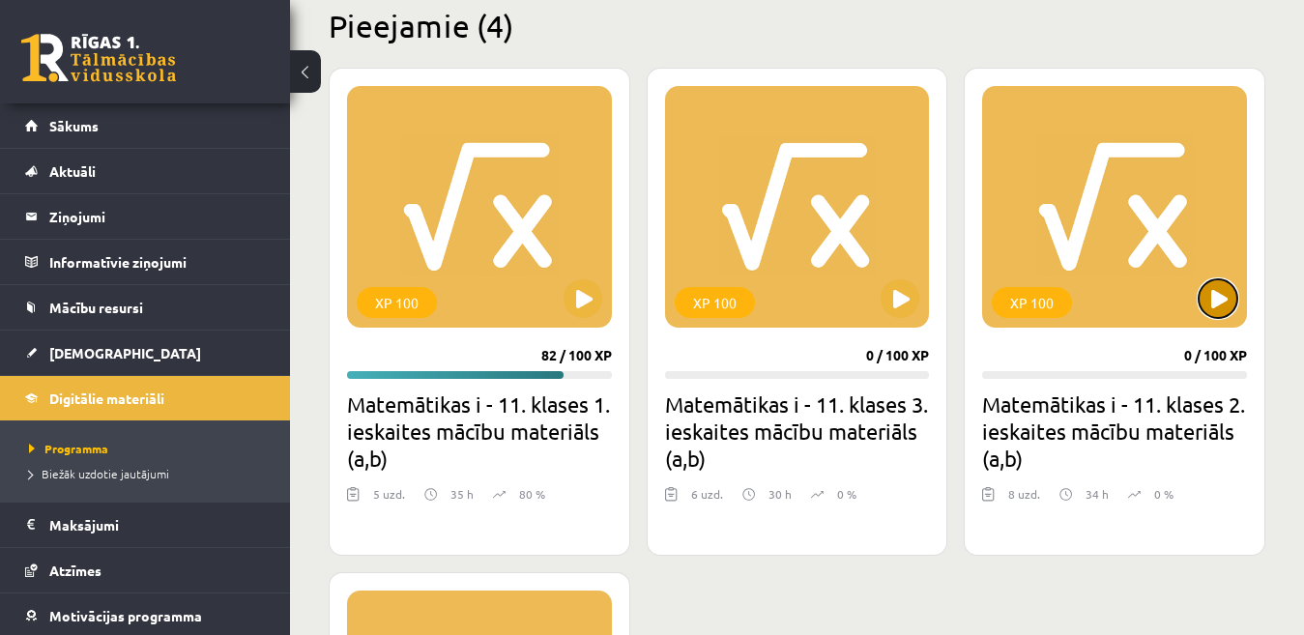
click at [1205, 311] on button at bounding box center [1218, 298] width 39 height 39
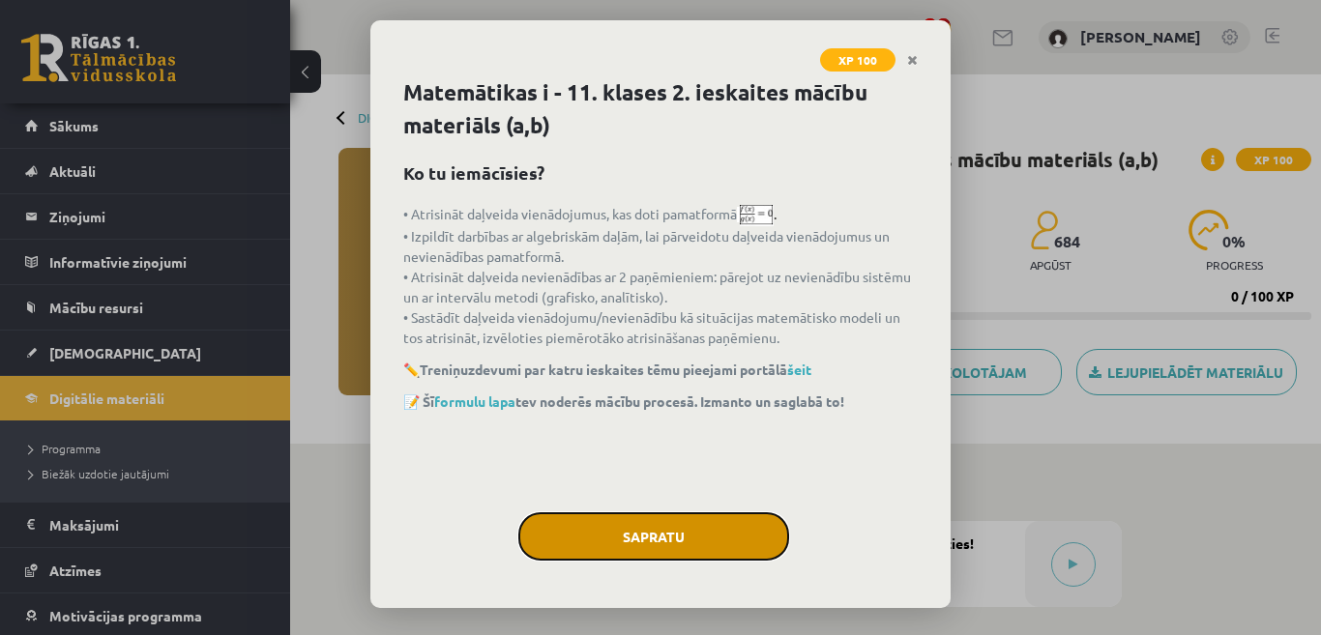
click at [723, 542] on button "Sapratu" at bounding box center [653, 537] width 271 height 48
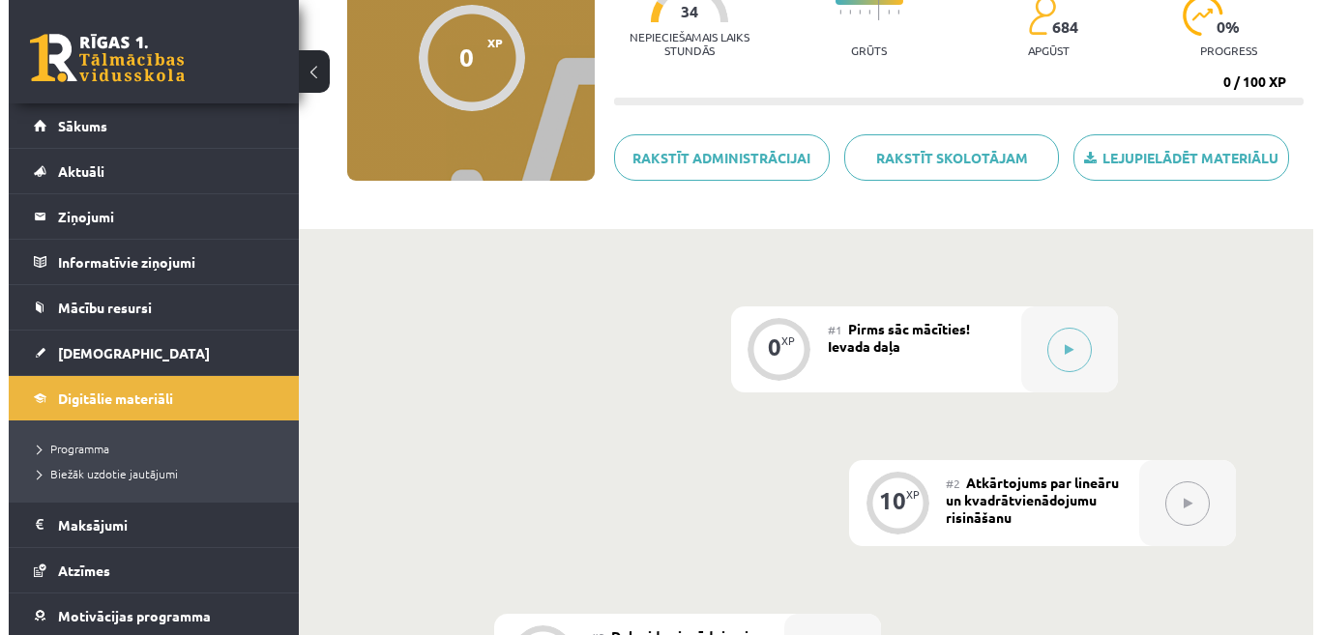
scroll to position [193, 0]
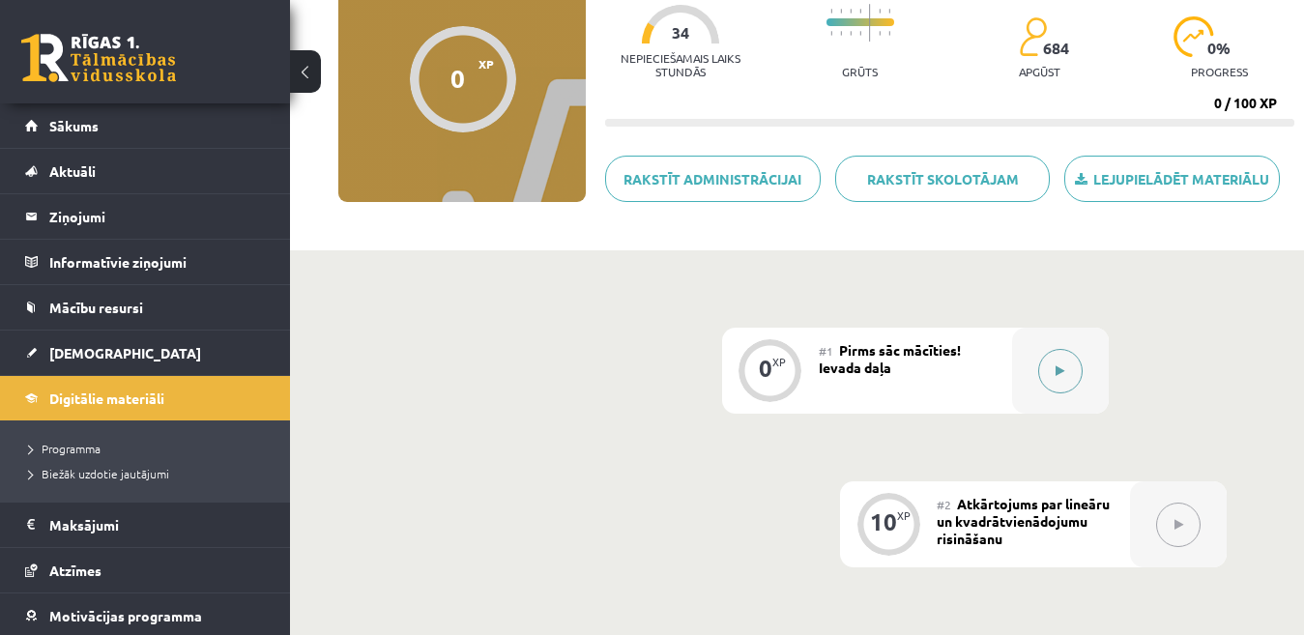
click at [1057, 378] on button at bounding box center [1061, 371] width 44 height 44
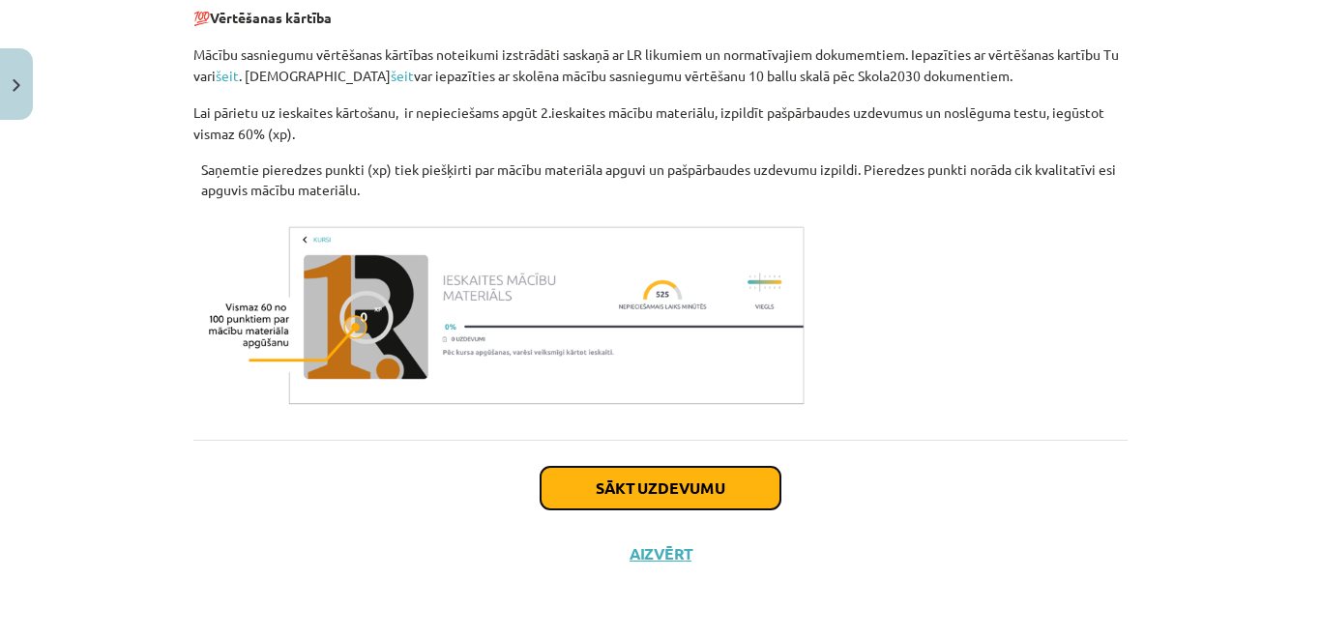
click at [674, 479] on button "Sākt uzdevumu" at bounding box center [661, 488] width 240 height 43
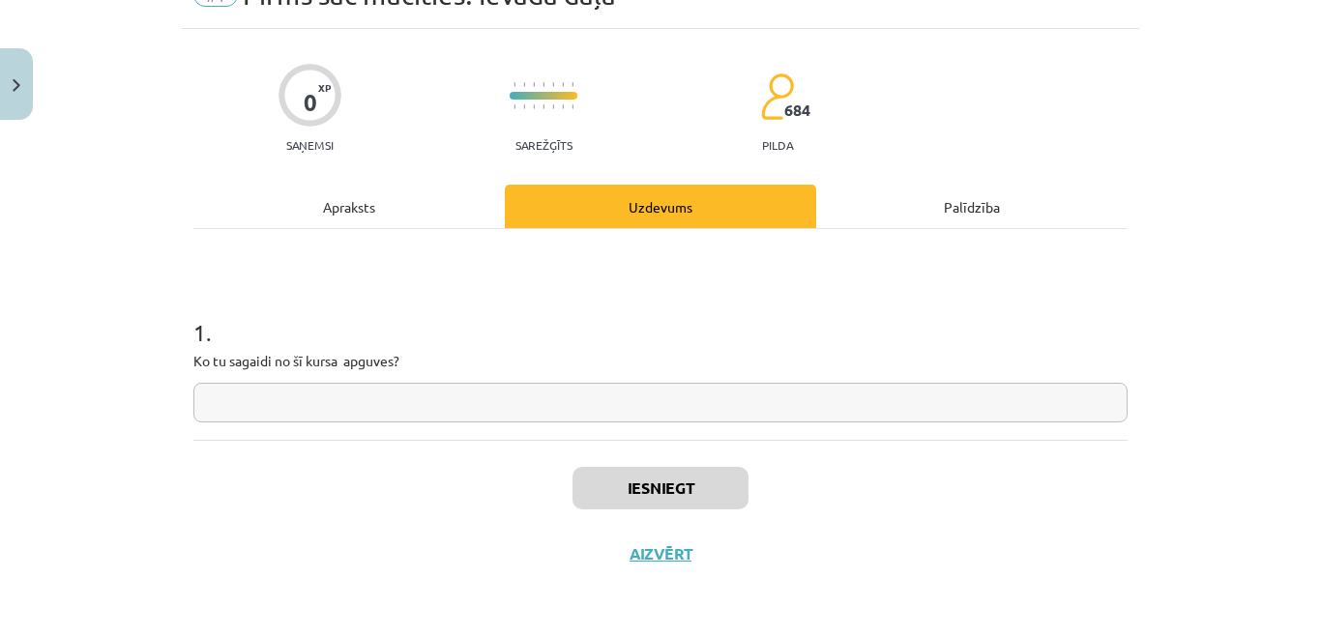
scroll to position [48, 0]
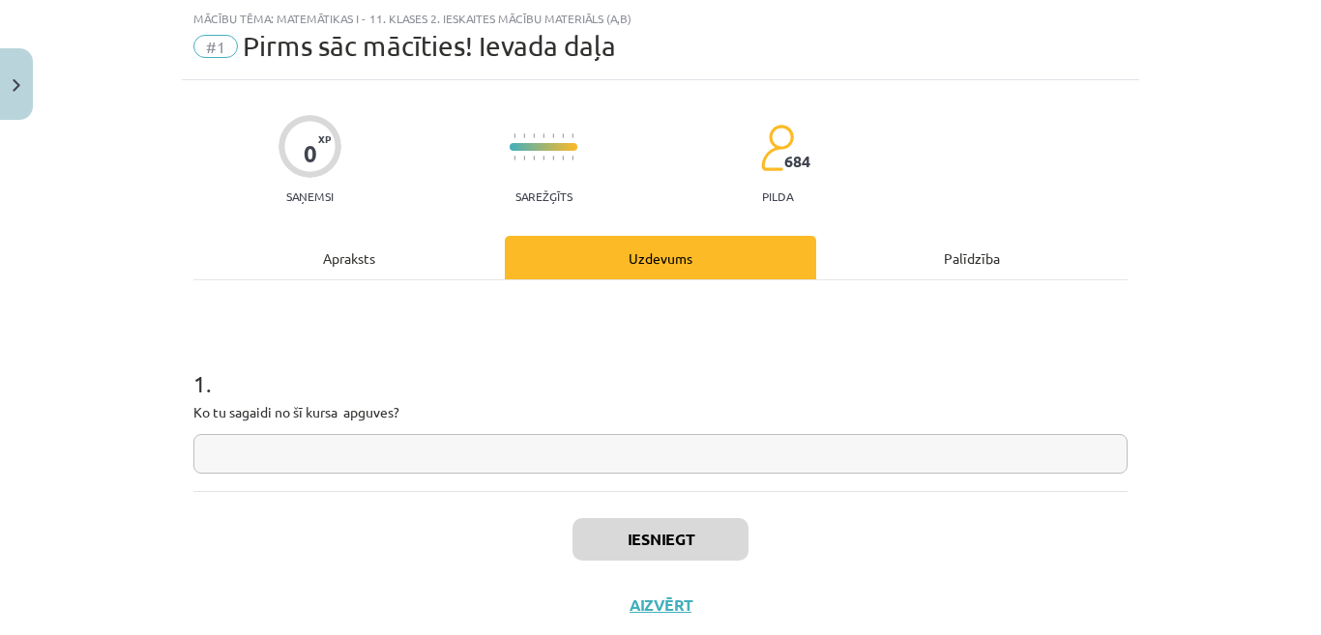
click at [672, 481] on div "1 . Ko tu sagaidi no šī kursa apguves?" at bounding box center [660, 385] width 934 height 211
click at [672, 473] on input "text" at bounding box center [660, 454] width 934 height 40
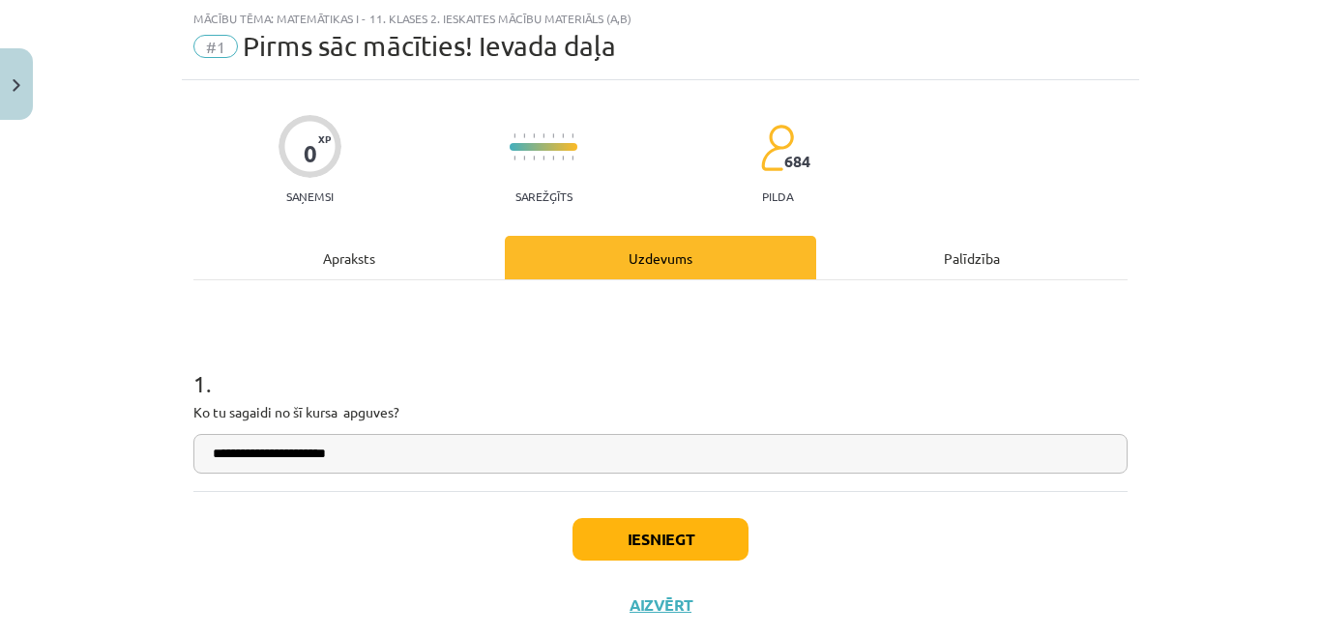
type input "**********"
click at [662, 555] on button "Iesniegt" at bounding box center [660, 539] width 176 height 43
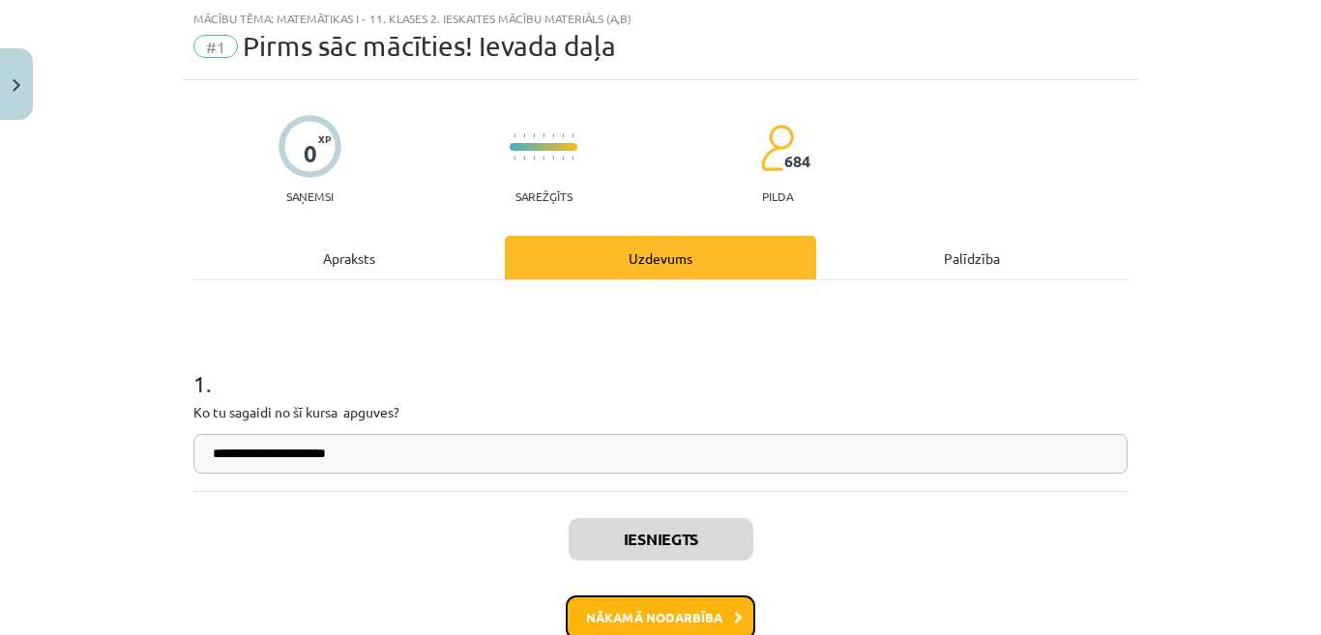
click at [668, 613] on button "Nākamā nodarbība" at bounding box center [661, 618] width 190 height 44
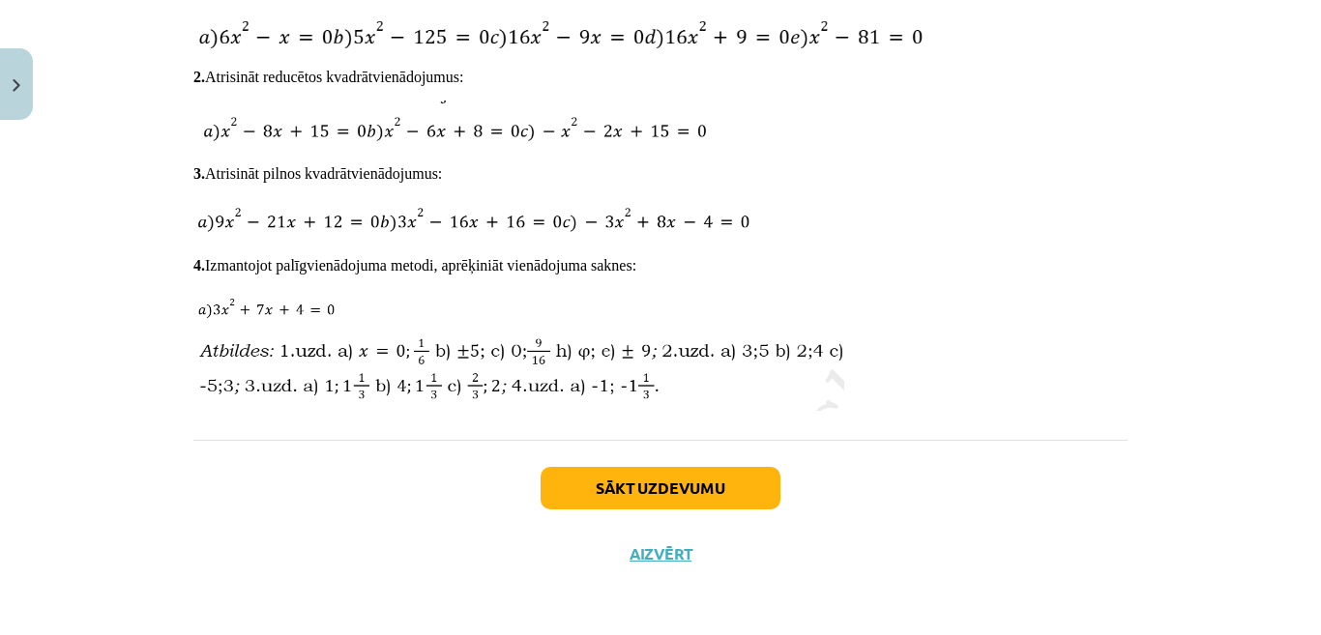
scroll to position [3012, 0]
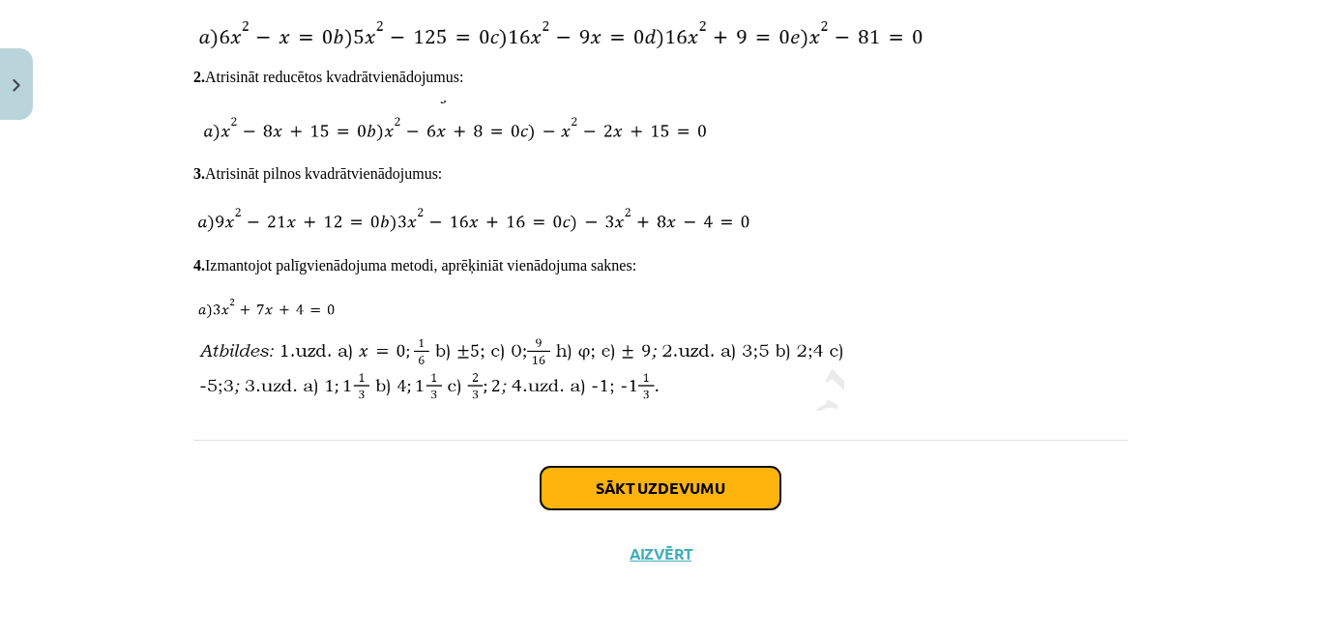
click at [683, 495] on button "Sākt uzdevumu" at bounding box center [661, 488] width 240 height 43
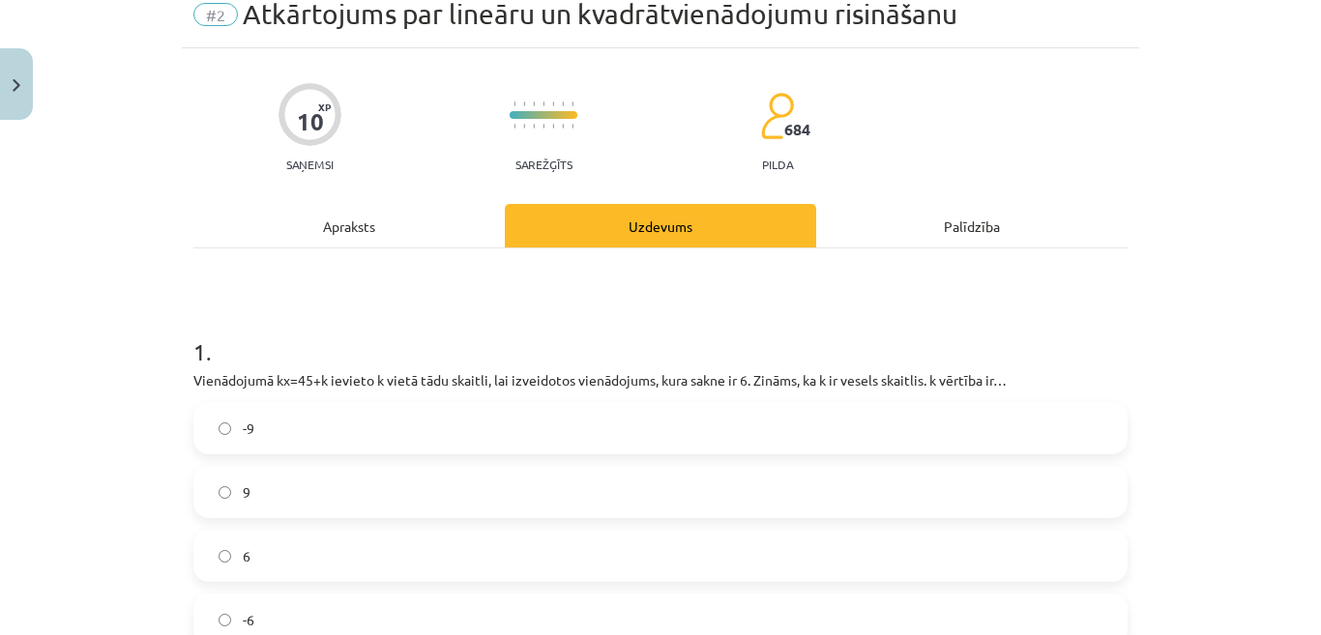
scroll to position [48, 0]
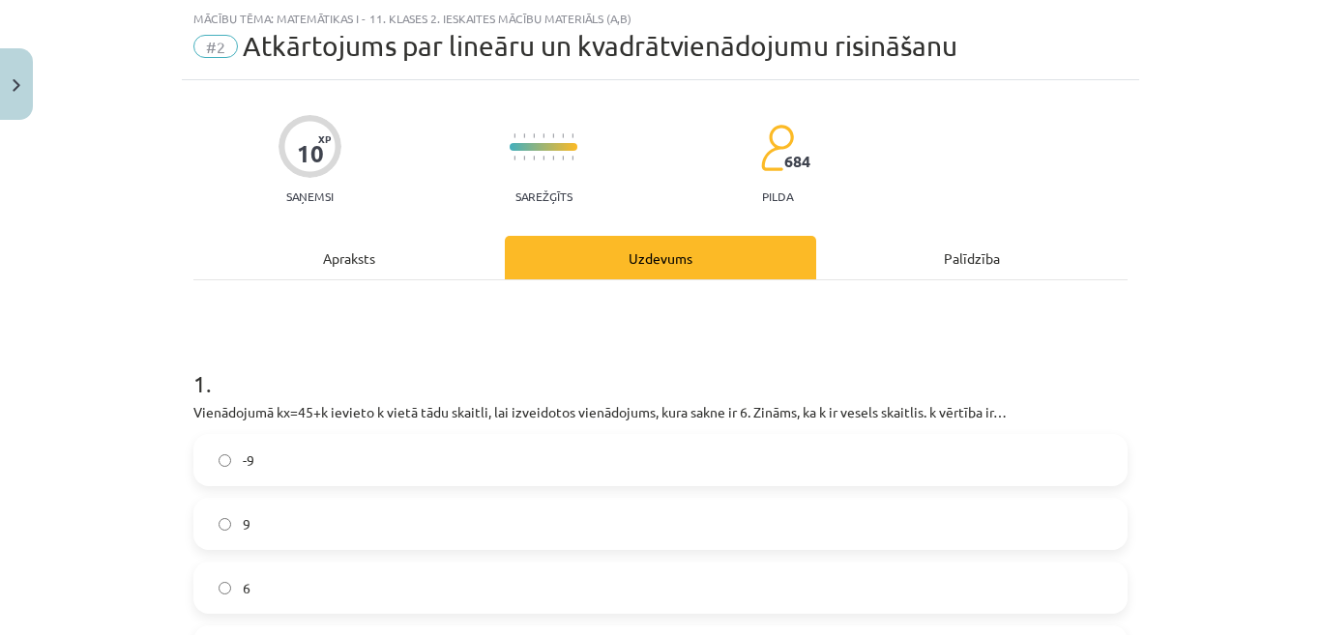
click at [659, 527] on label "9" at bounding box center [660, 524] width 930 height 48
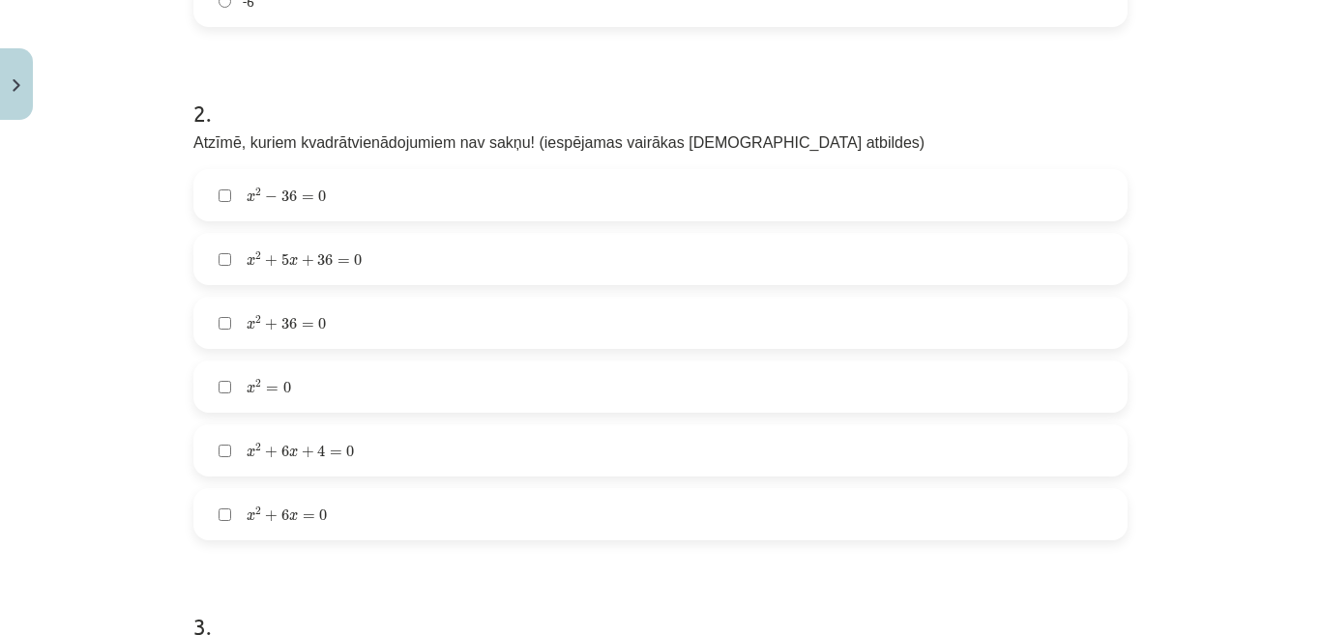
scroll to position [725, 0]
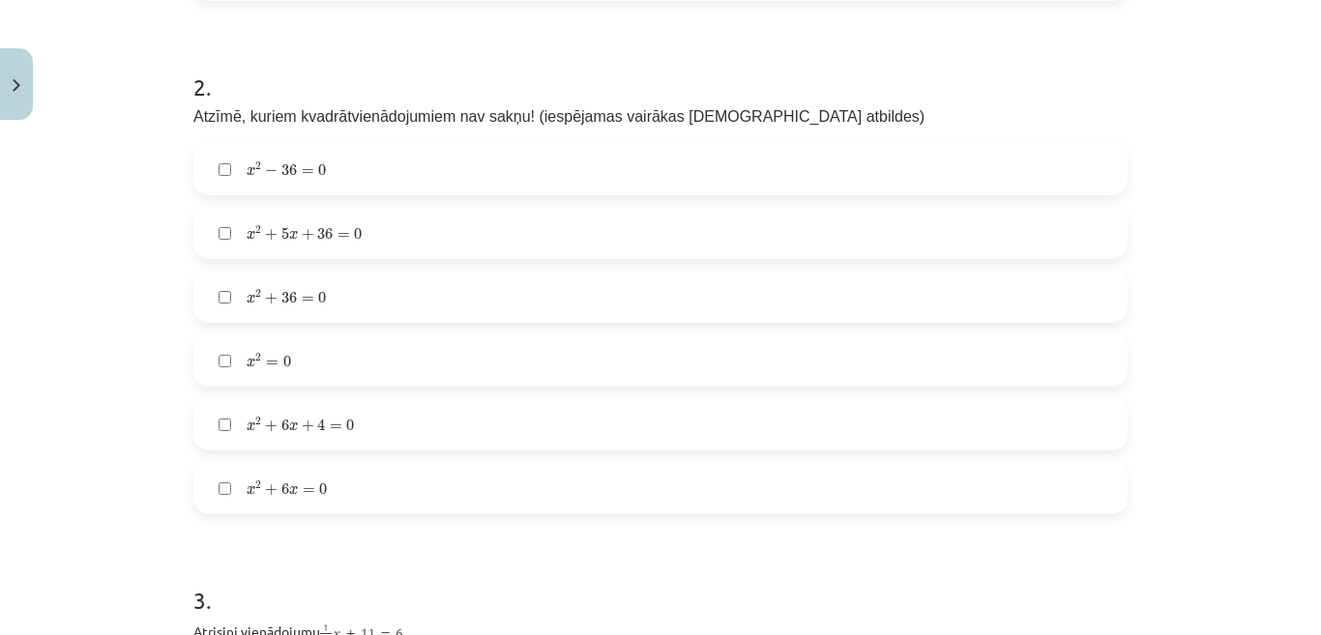
click at [613, 303] on label "x 2 + 36 = 0 x 2 + 36 = 0" at bounding box center [660, 297] width 930 height 48
click at [546, 239] on label "x 2 + 5 x + 36 = 0 x 2 + 5 x + 36 = 0" at bounding box center [660, 233] width 930 height 48
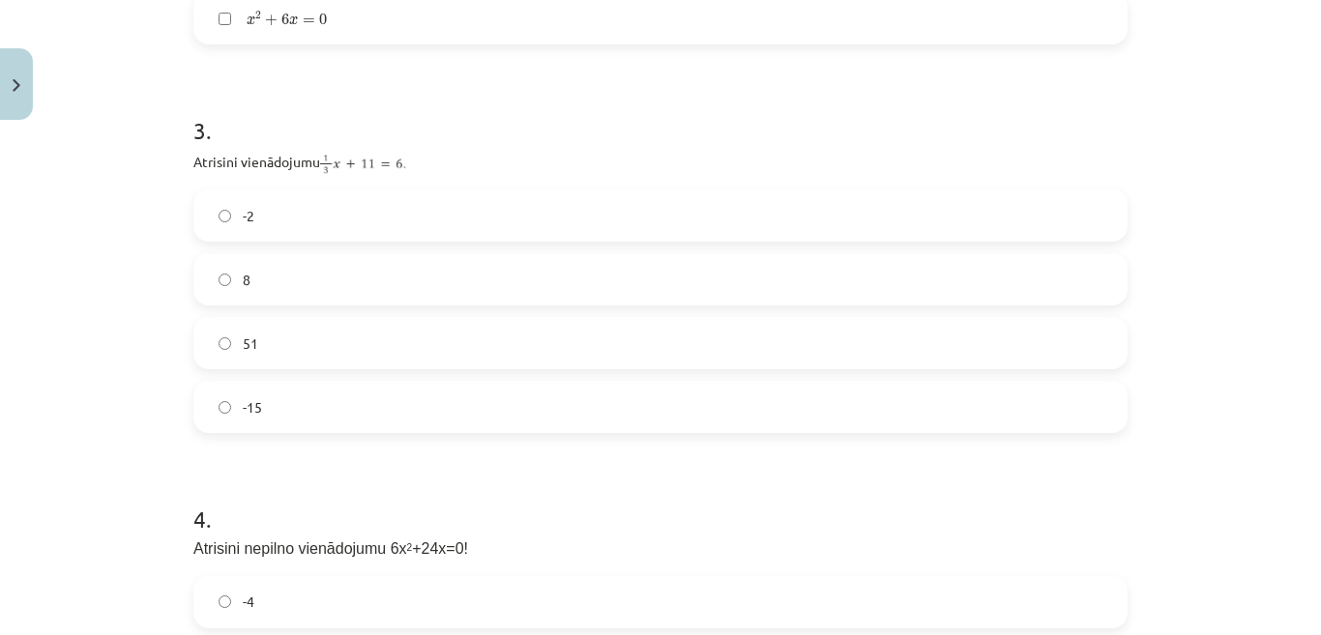
scroll to position [1209, 0]
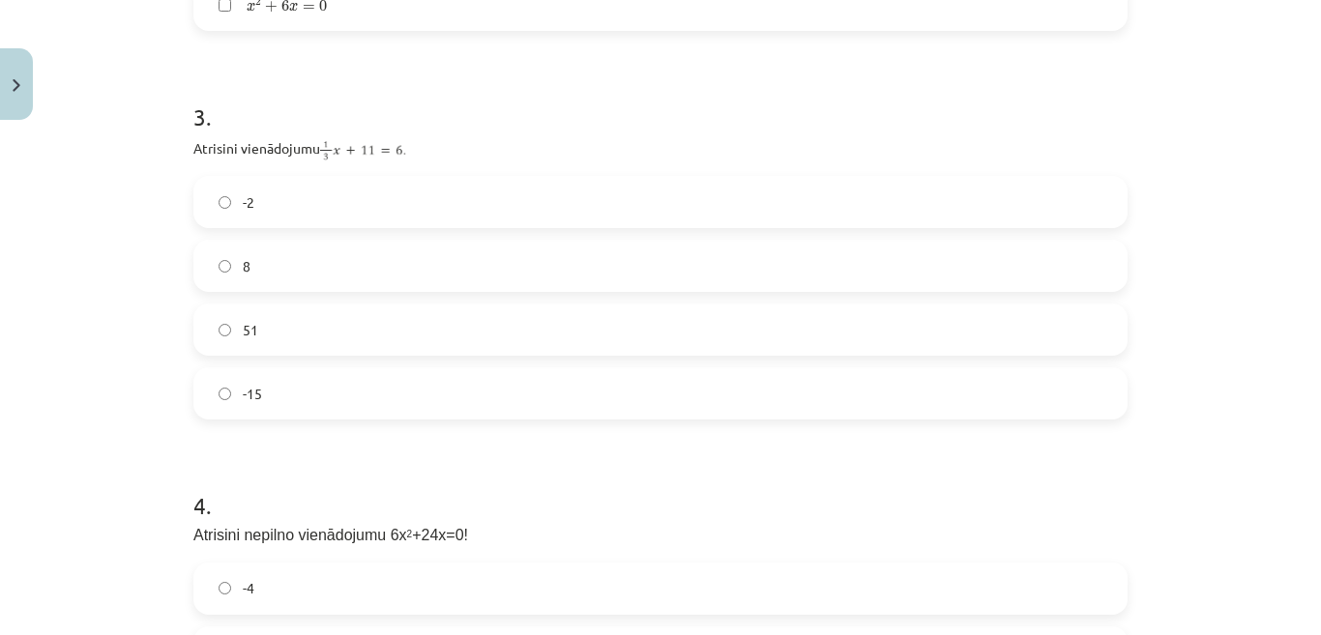
click at [710, 395] on label "-15" at bounding box center [660, 393] width 930 height 48
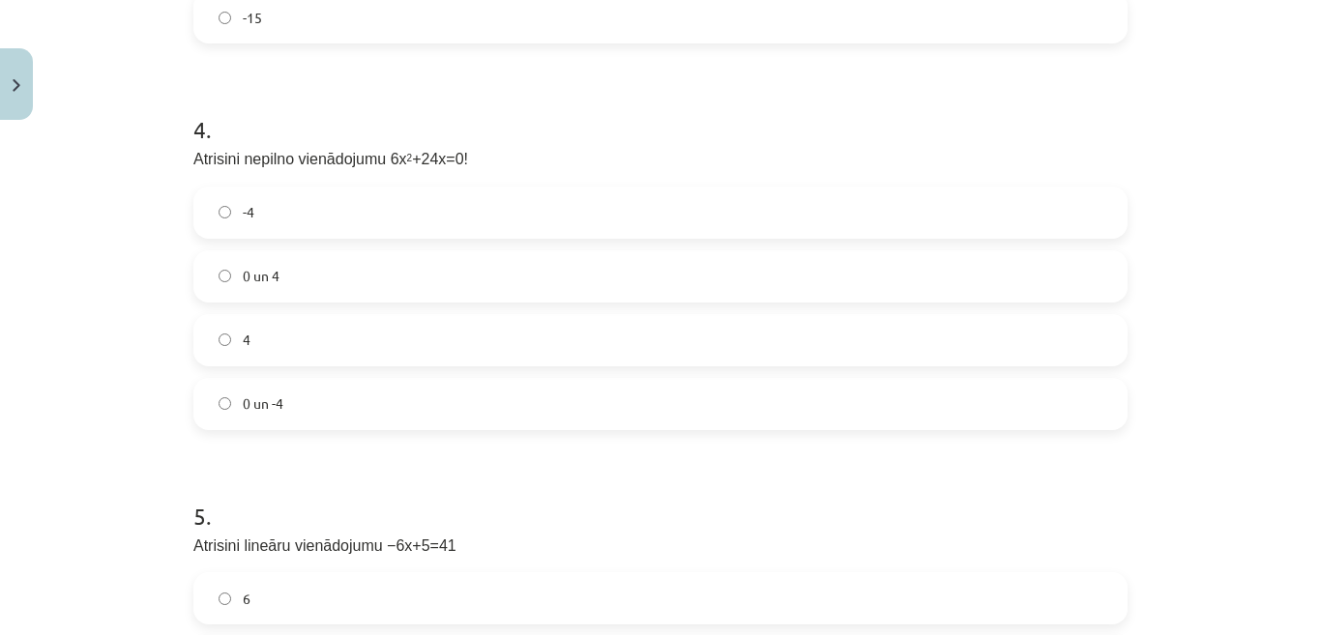
scroll to position [1596, 0]
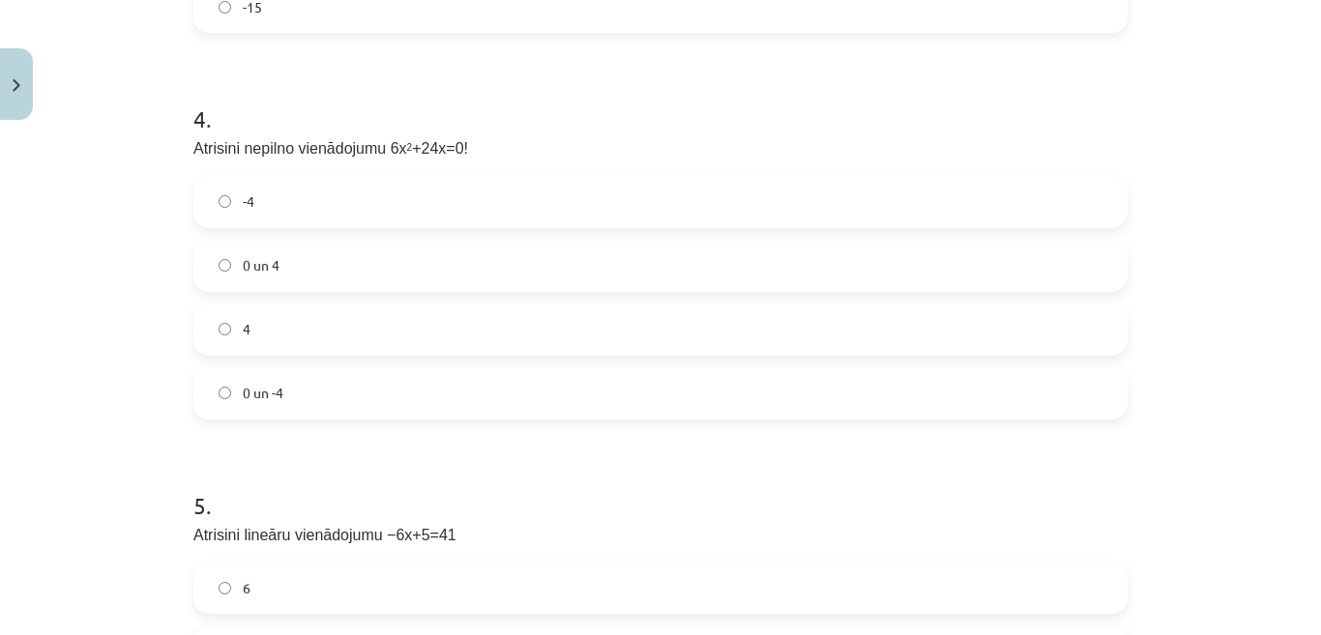
click at [543, 415] on label "0 un -4" at bounding box center [660, 393] width 930 height 48
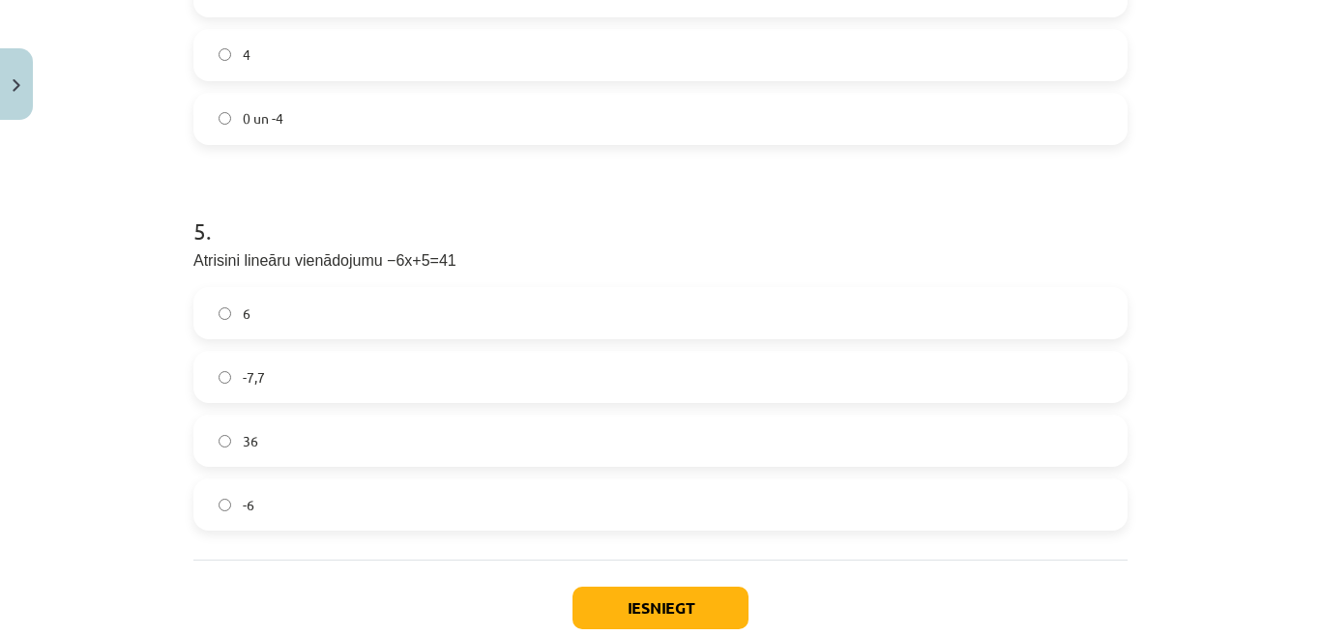
scroll to position [1886, 0]
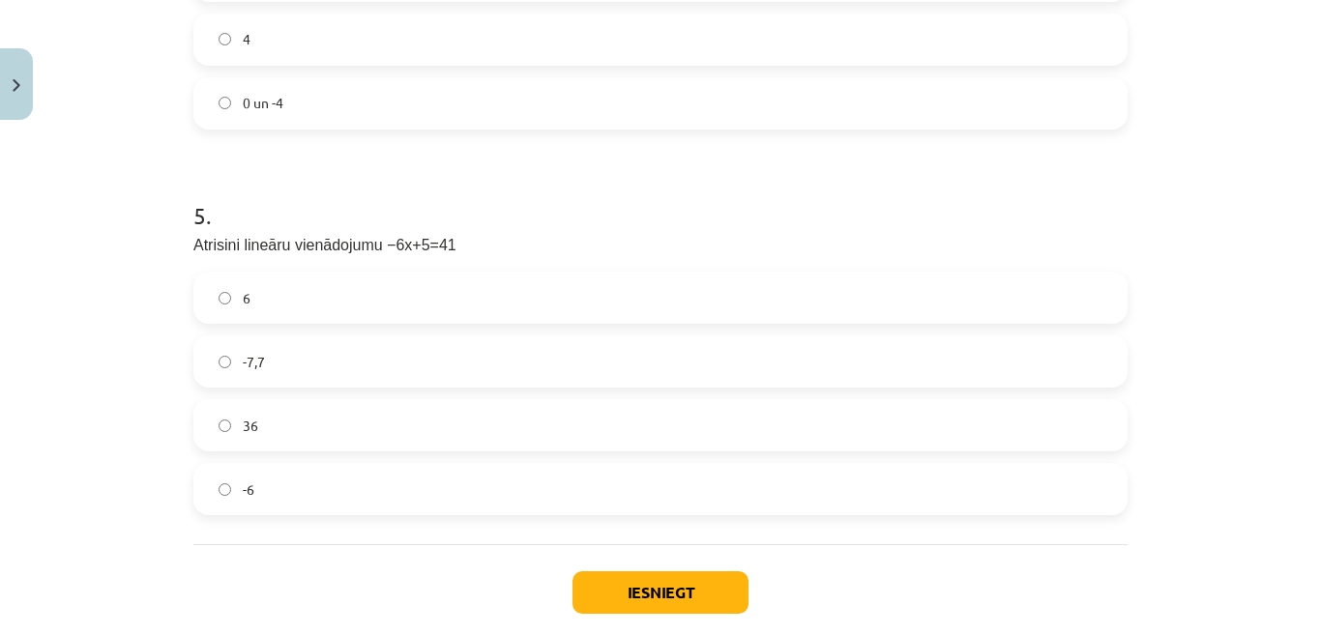
click at [520, 489] on label "-6" at bounding box center [660, 489] width 930 height 48
click at [602, 586] on button "Iesniegt" at bounding box center [660, 592] width 176 height 43
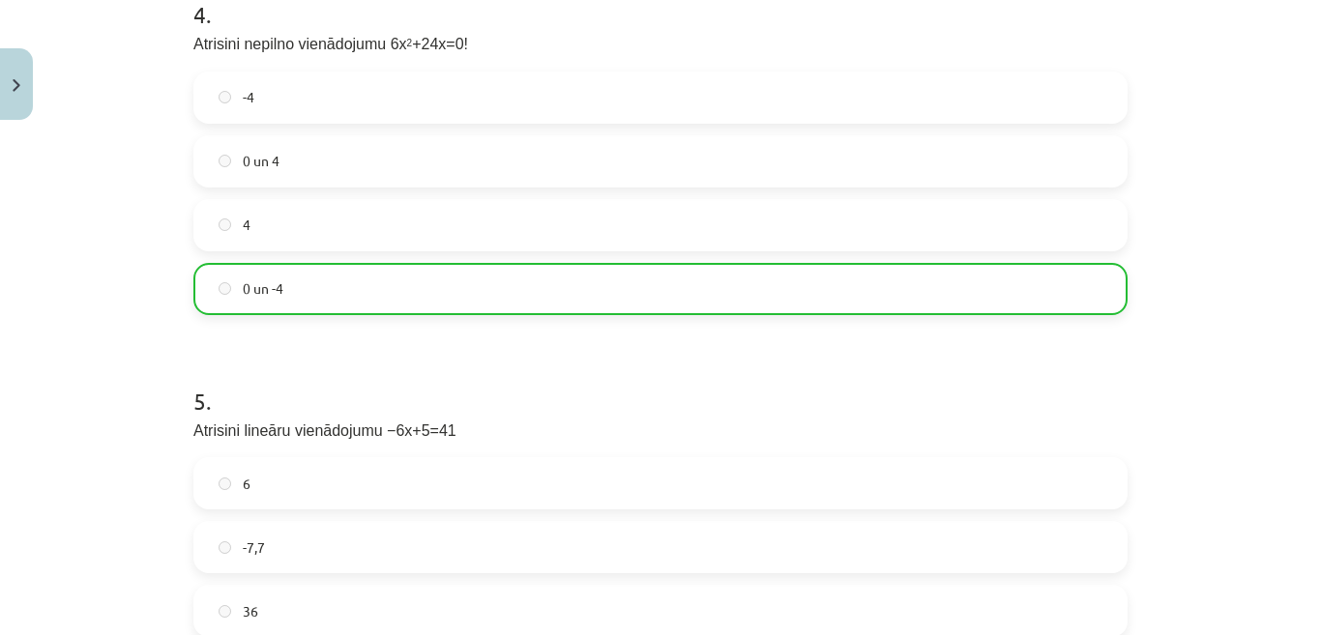
scroll to position [2052, 0]
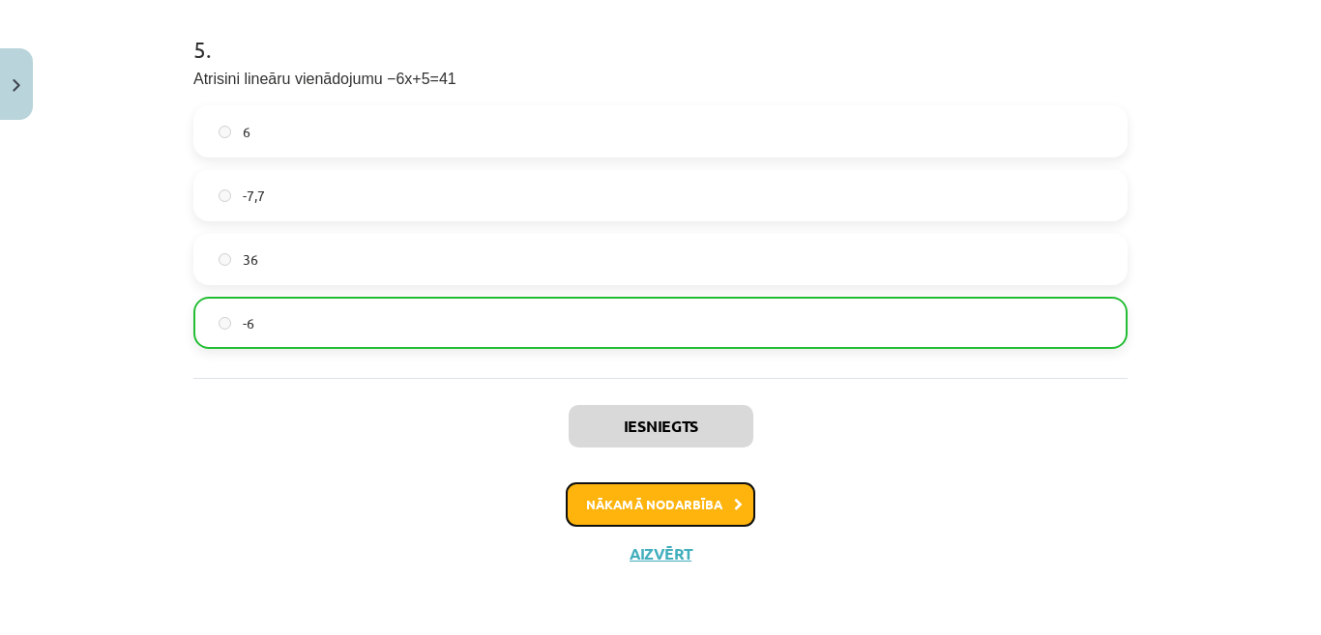
click at [734, 499] on icon at bounding box center [738, 505] width 9 height 13
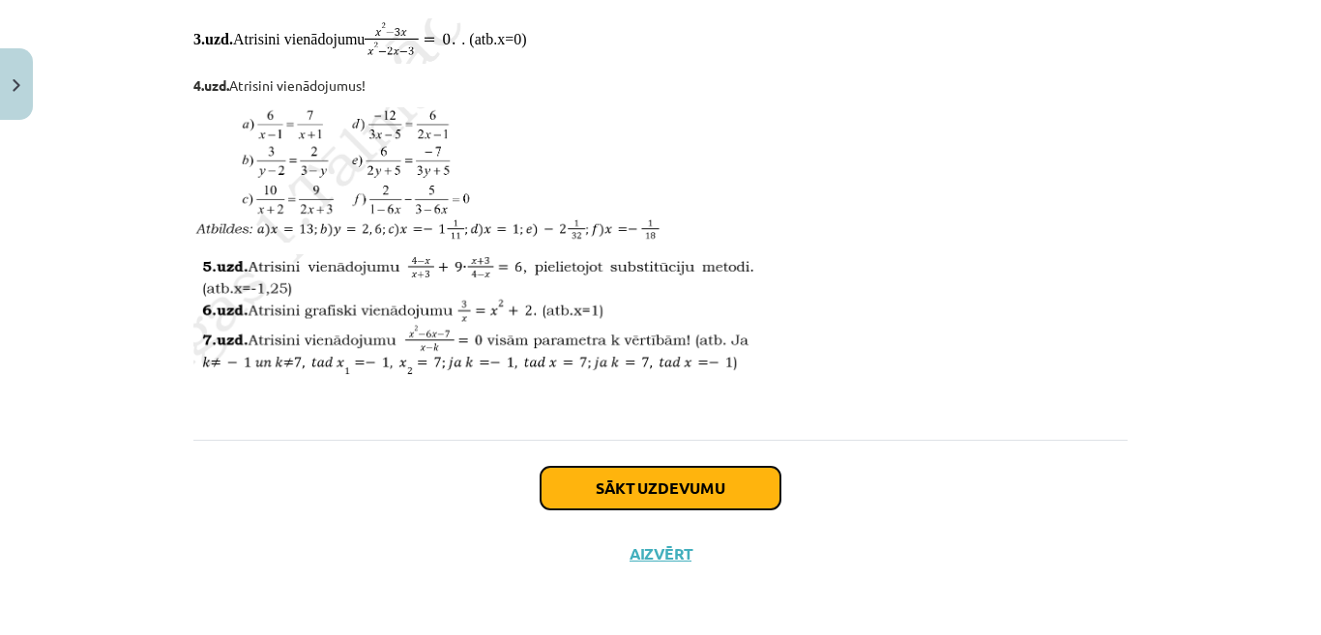
click at [738, 488] on button "Sākt uzdevumu" at bounding box center [661, 488] width 240 height 43
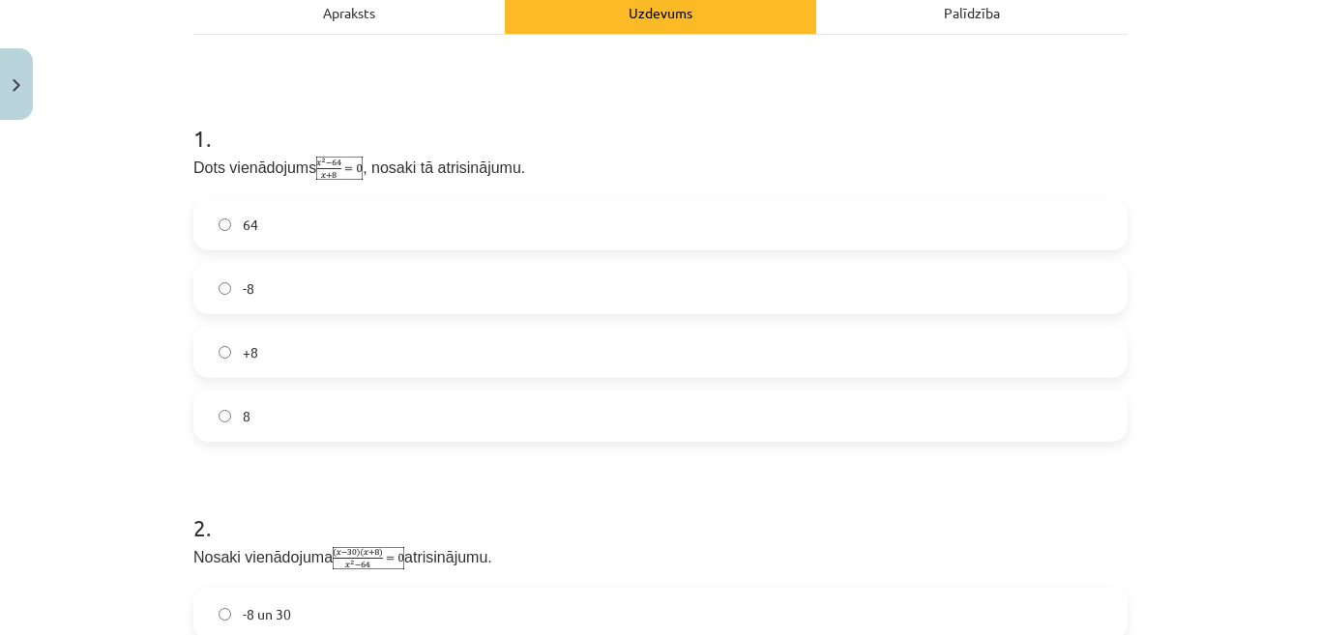
scroll to position [338, 0]
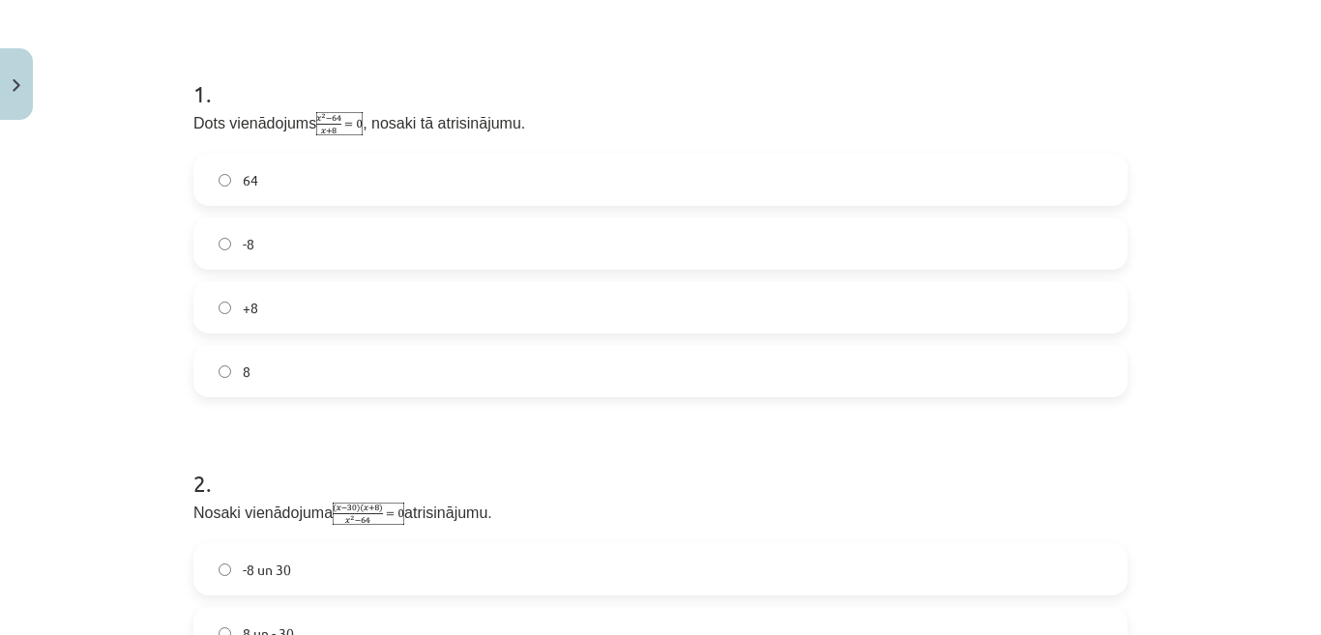
click at [702, 375] on label "8" at bounding box center [660, 371] width 930 height 48
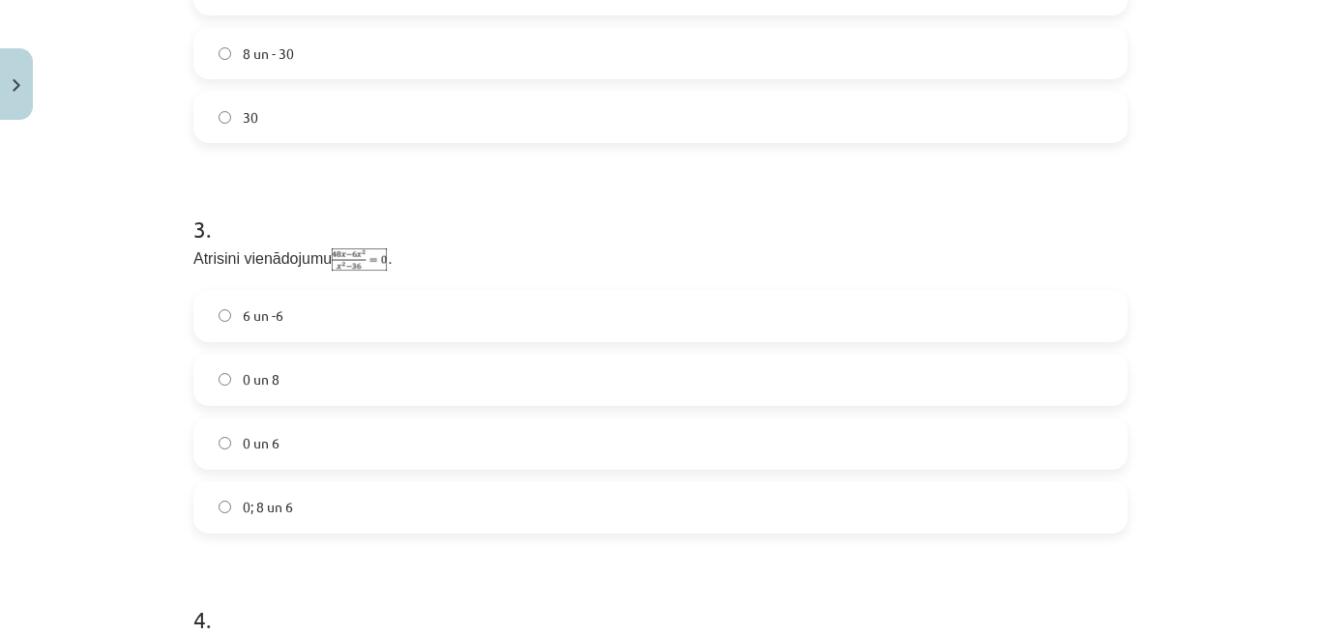
scroll to position [822, 0]
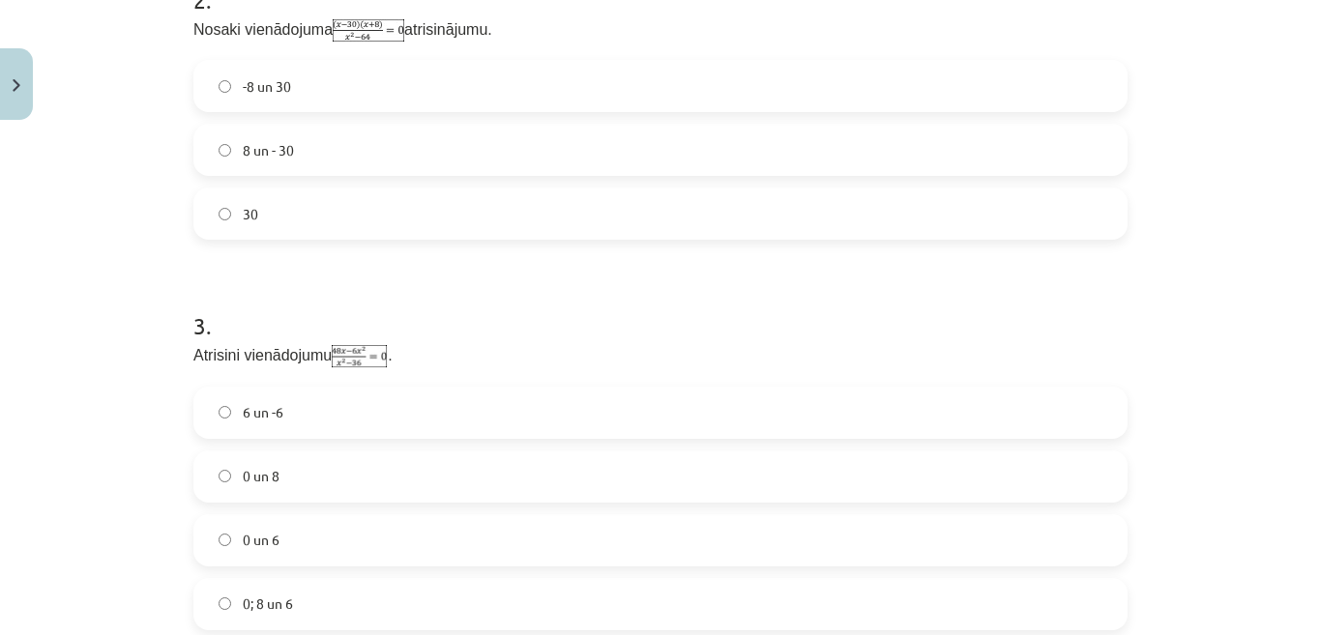
click at [426, 223] on label "30" at bounding box center [660, 214] width 930 height 48
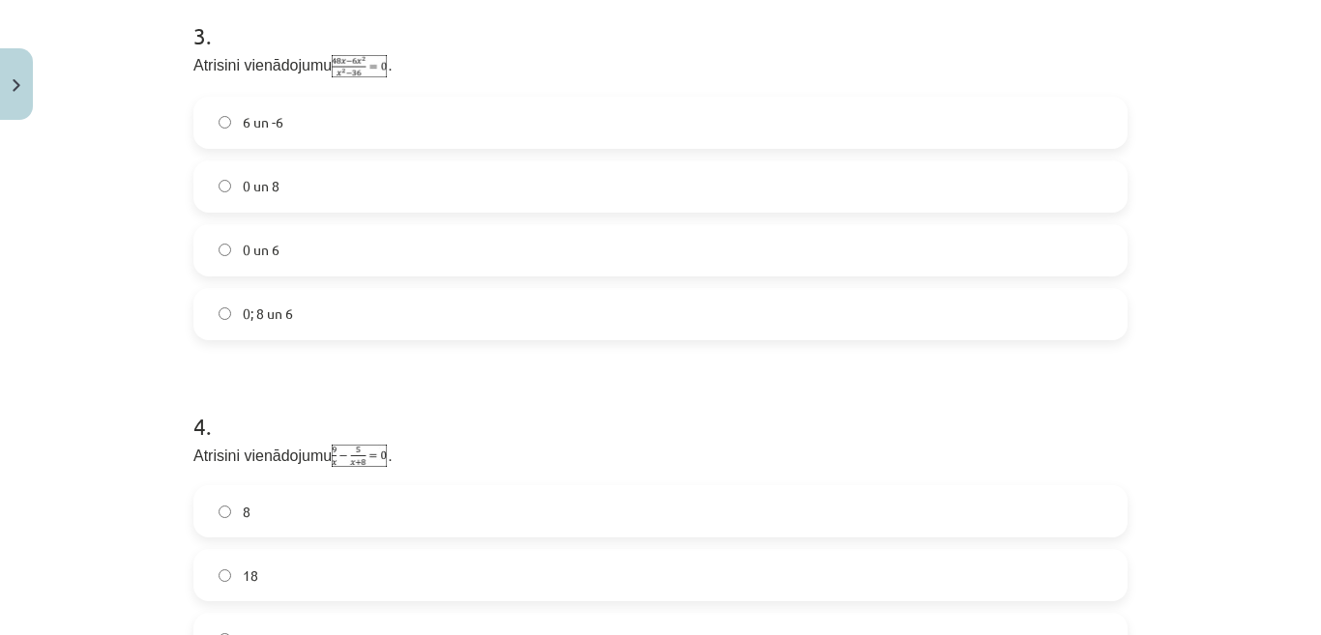
scroll to position [1015, 0]
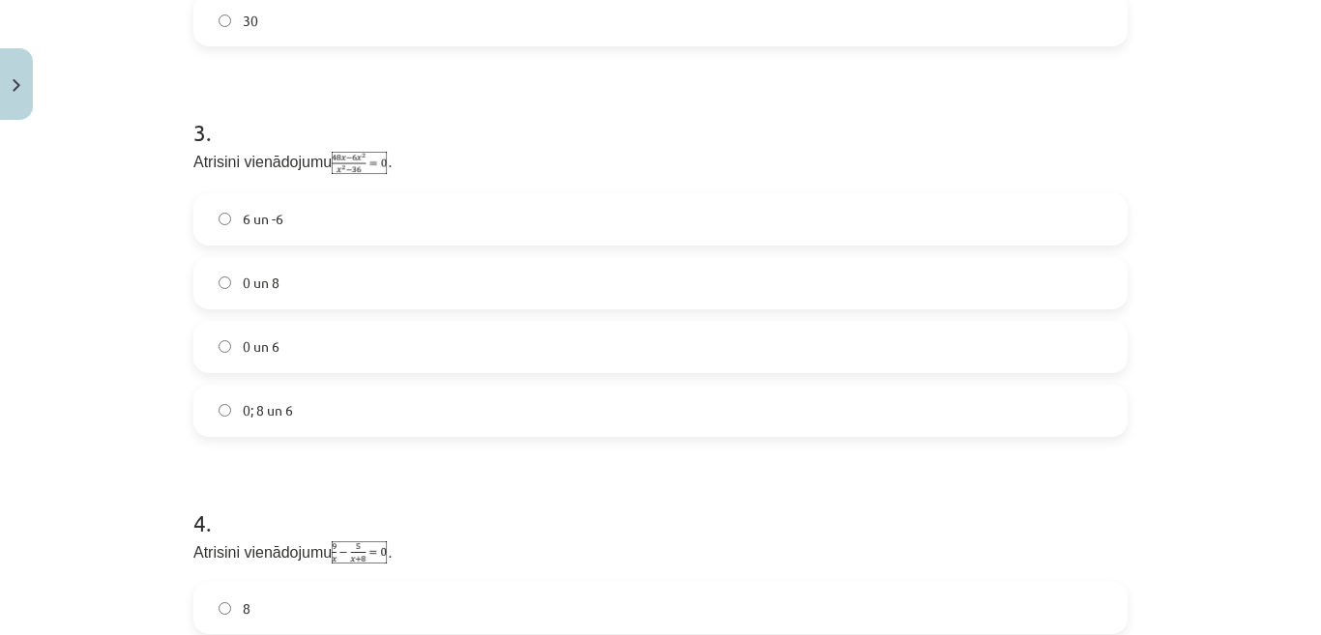
click at [472, 274] on label "0 un 8" at bounding box center [660, 283] width 930 height 48
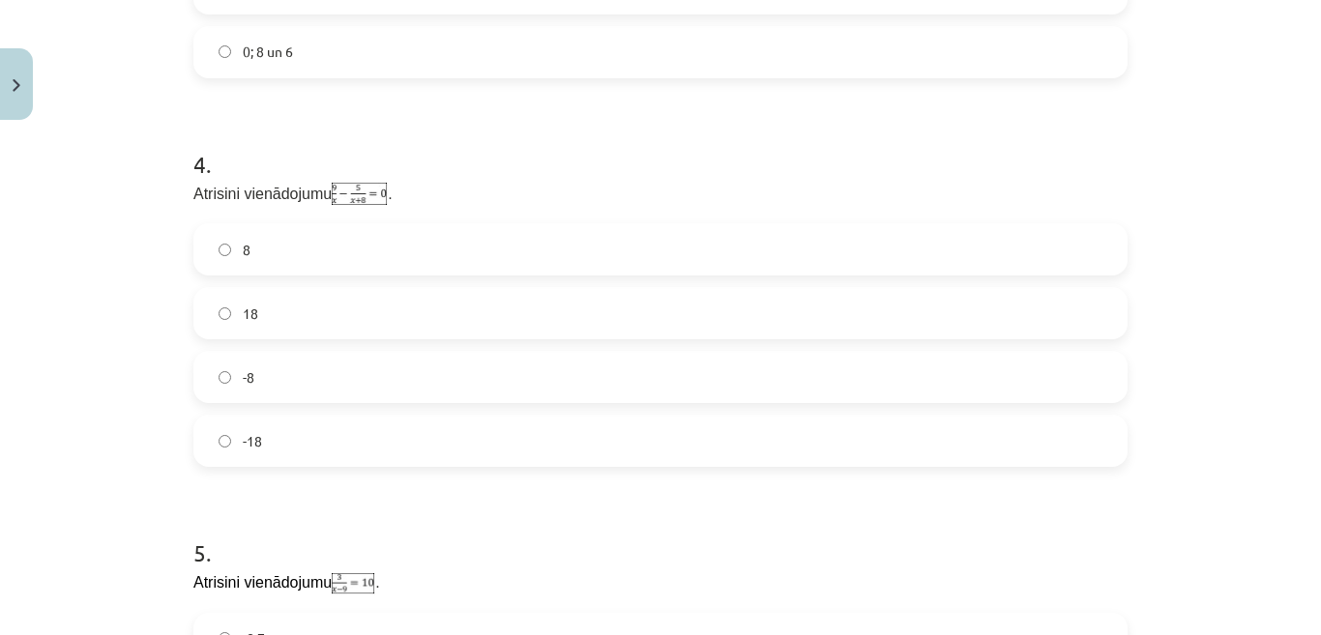
scroll to position [1402, 0]
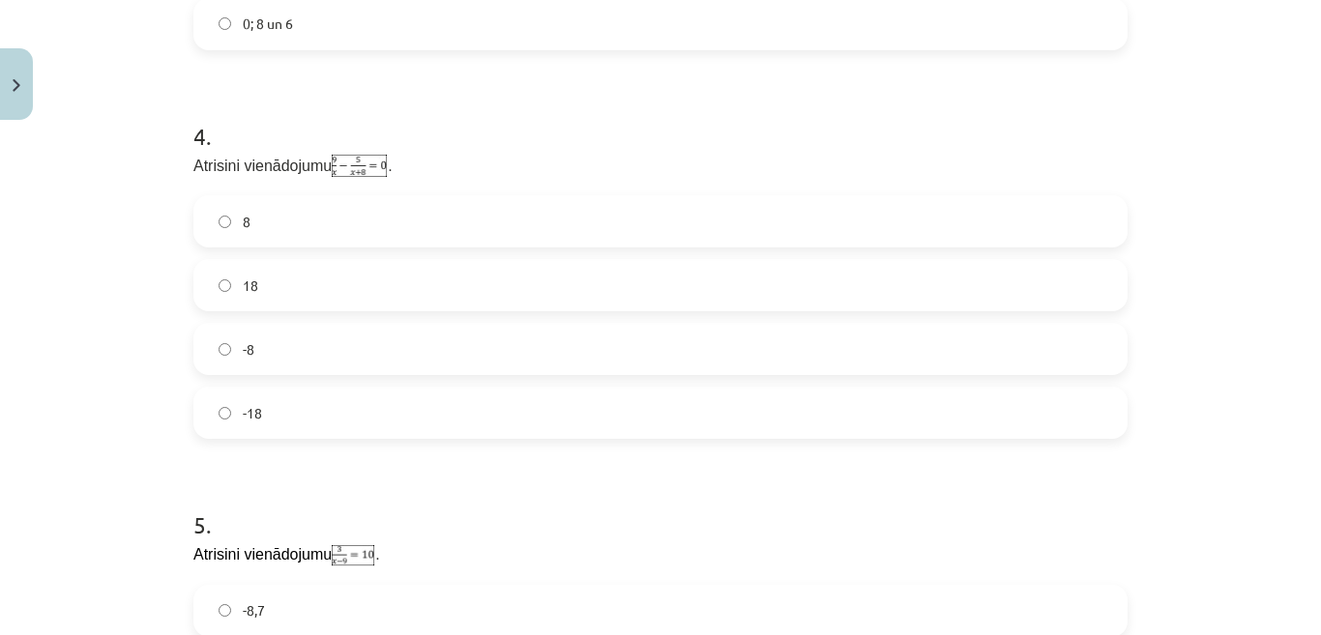
click at [463, 432] on label "-18" at bounding box center [660, 413] width 930 height 48
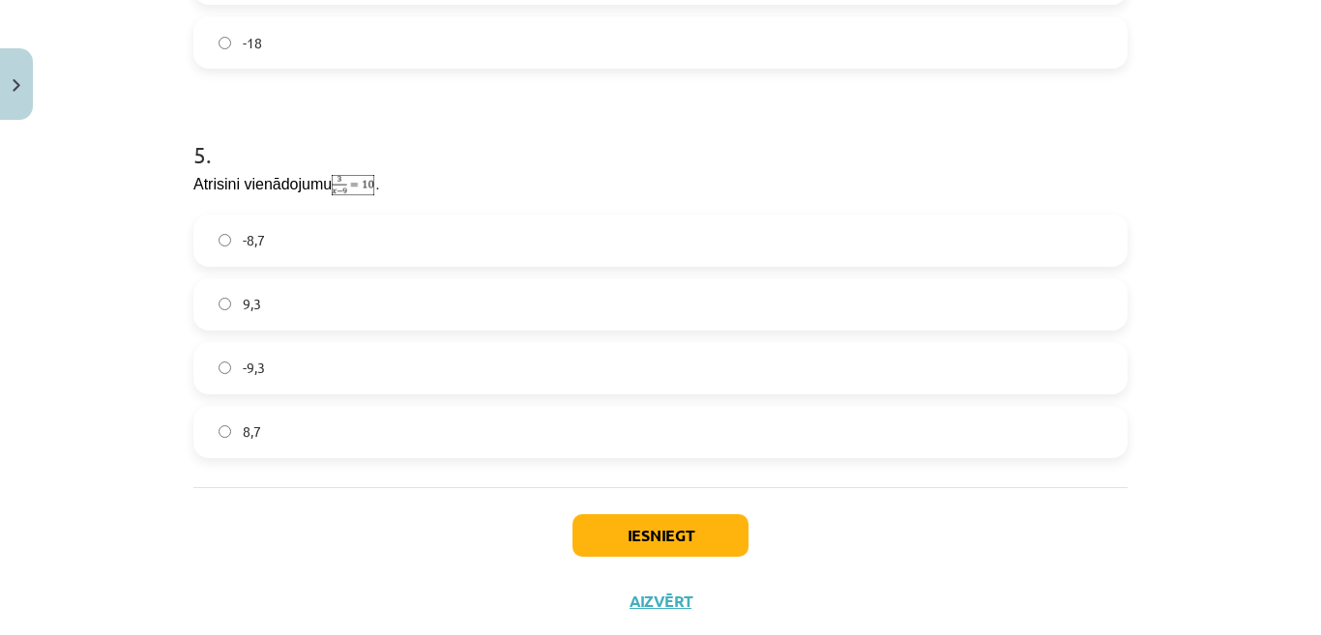
scroll to position [1789, 0]
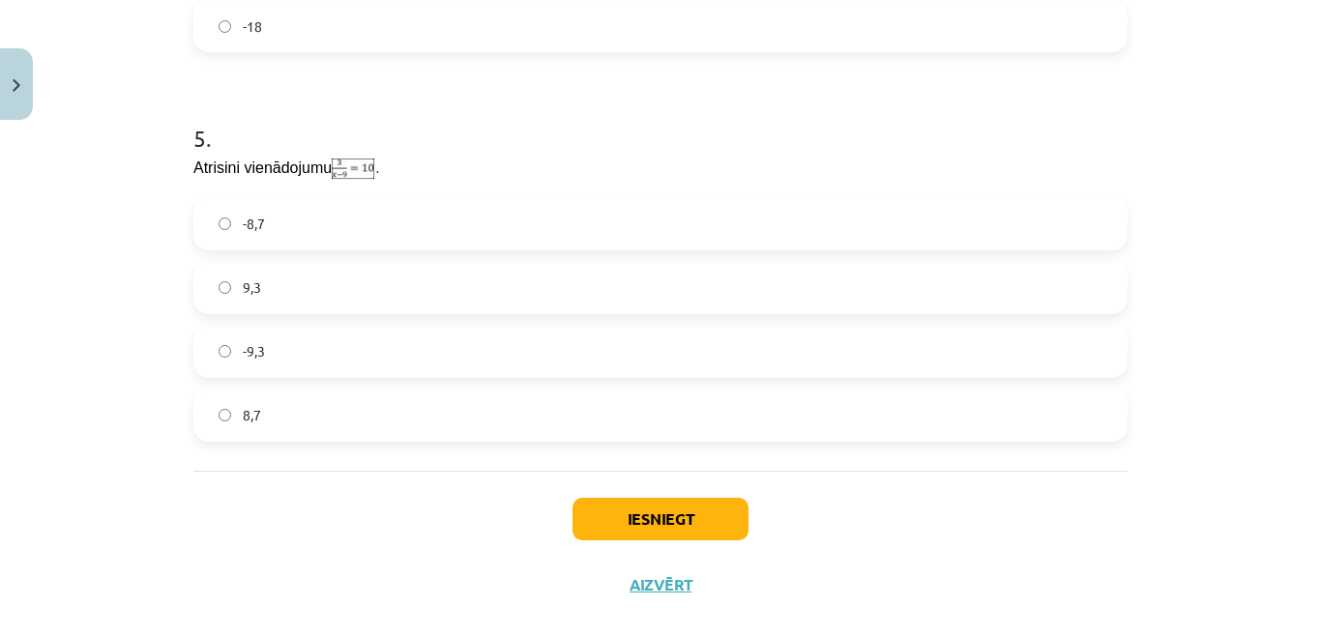
click at [439, 281] on label "9,3" at bounding box center [660, 288] width 930 height 48
click at [608, 518] on button "Iesniegt" at bounding box center [660, 519] width 176 height 43
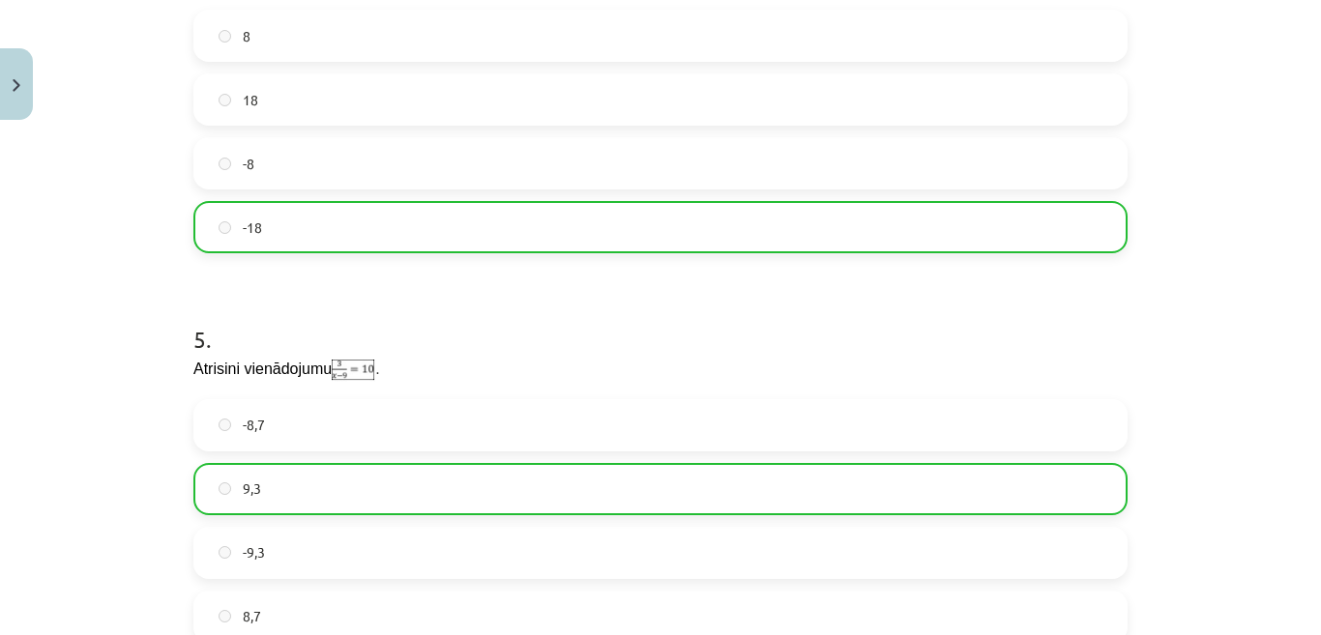
scroll to position [1878, 0]
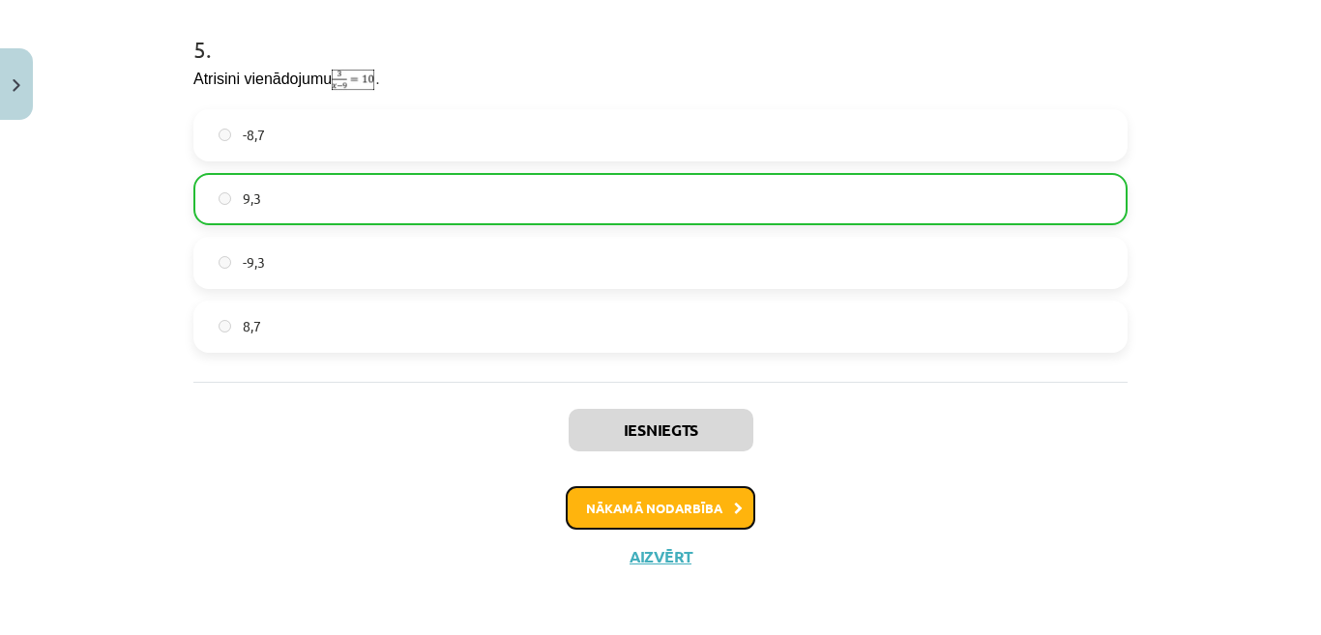
click at [734, 505] on icon at bounding box center [738, 509] width 9 height 13
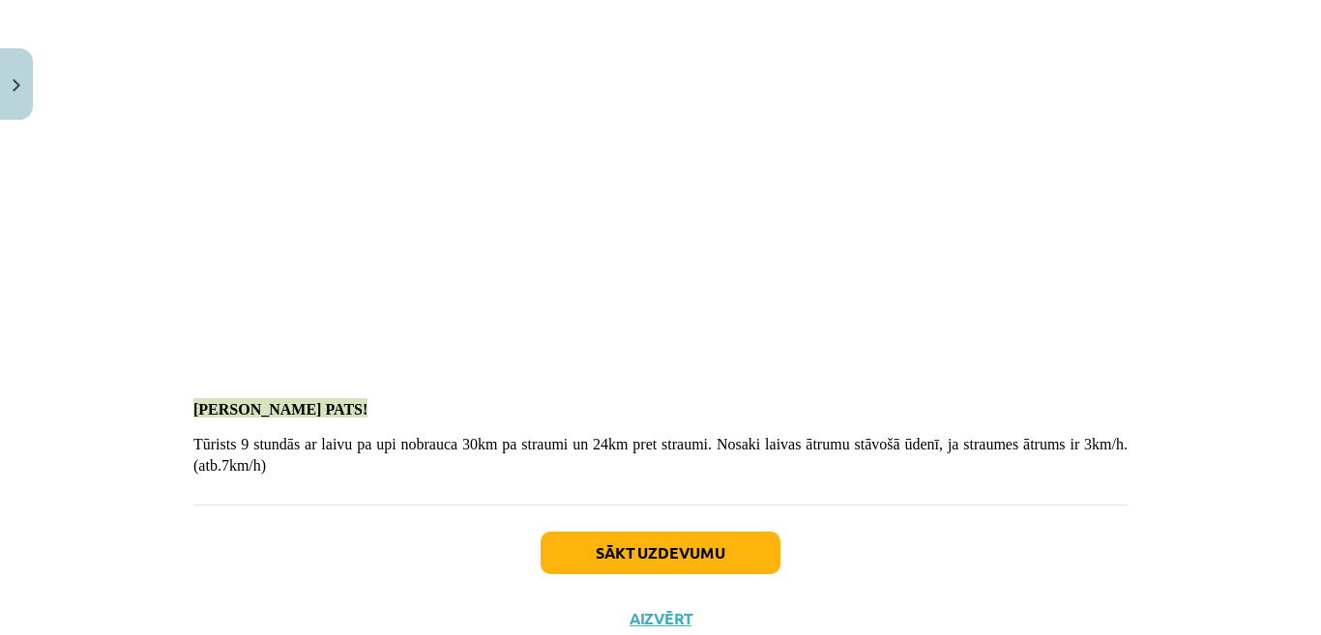
scroll to position [2935, 0]
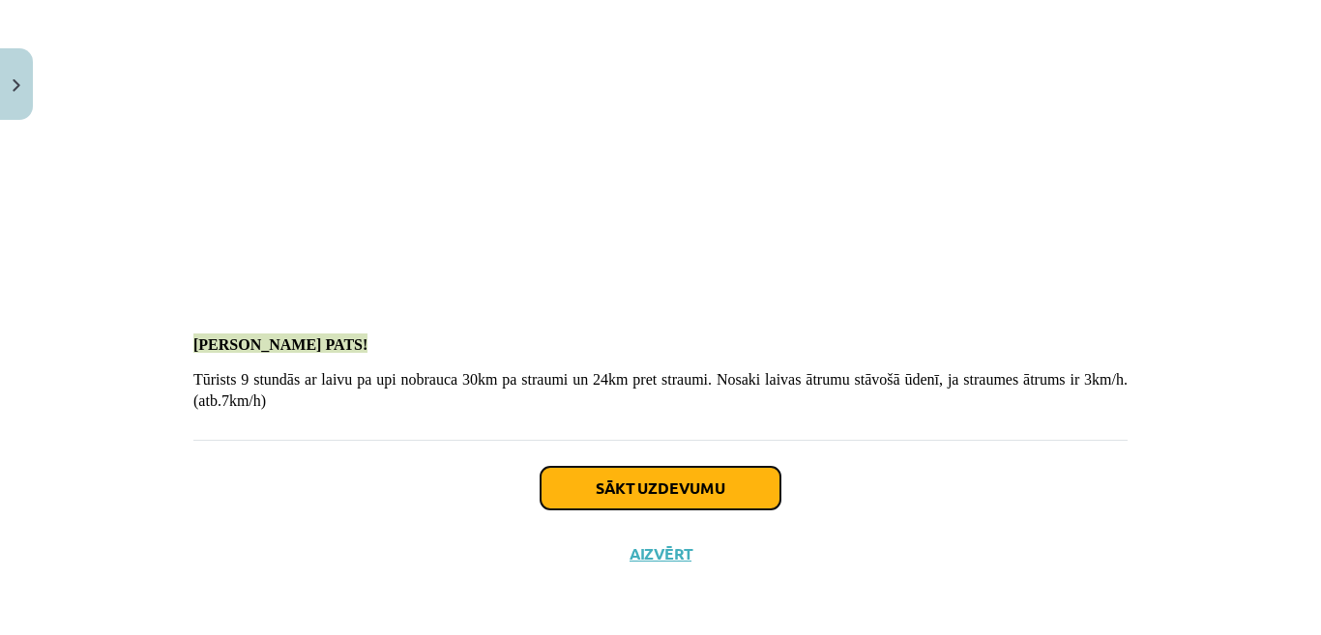
click at [730, 491] on button "Sākt uzdevumu" at bounding box center [661, 488] width 240 height 43
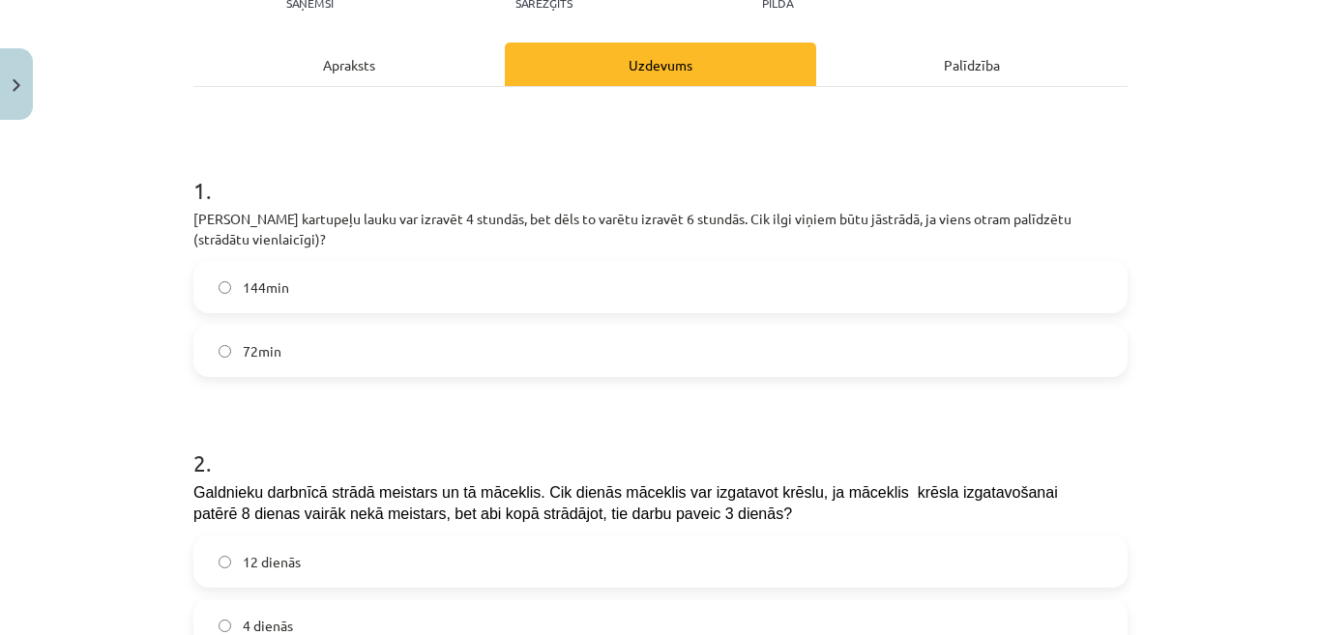
scroll to position [338, 0]
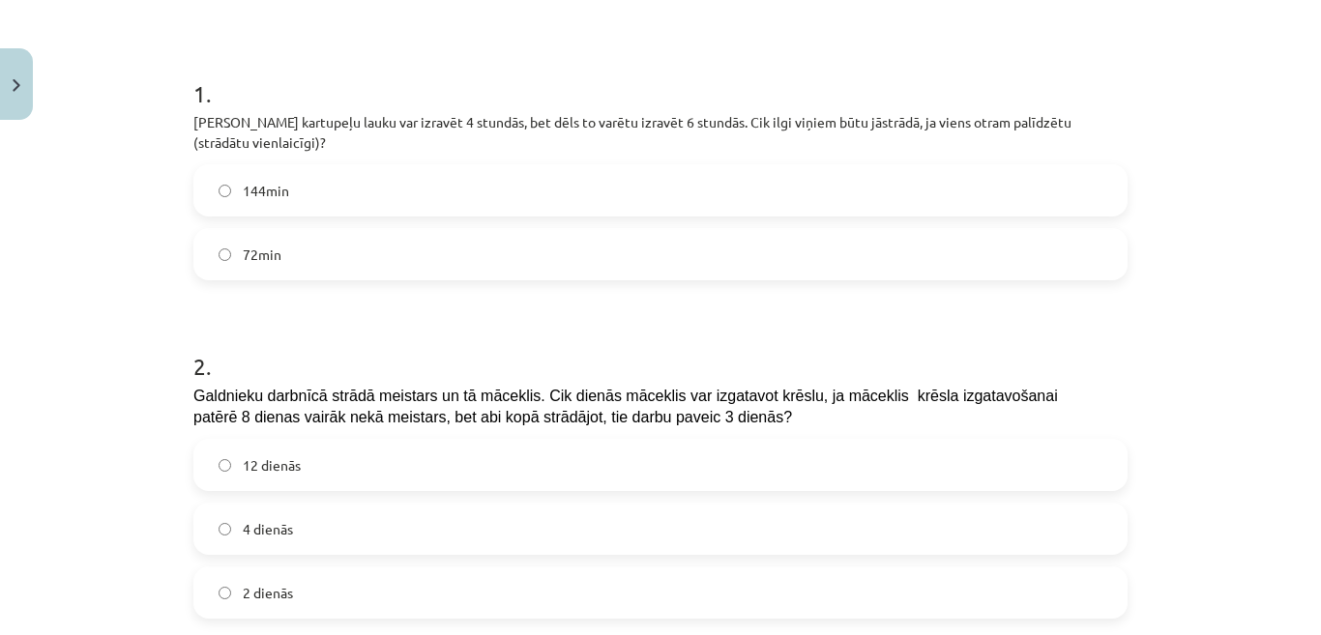
click at [519, 183] on label "144min" at bounding box center [660, 190] width 930 height 48
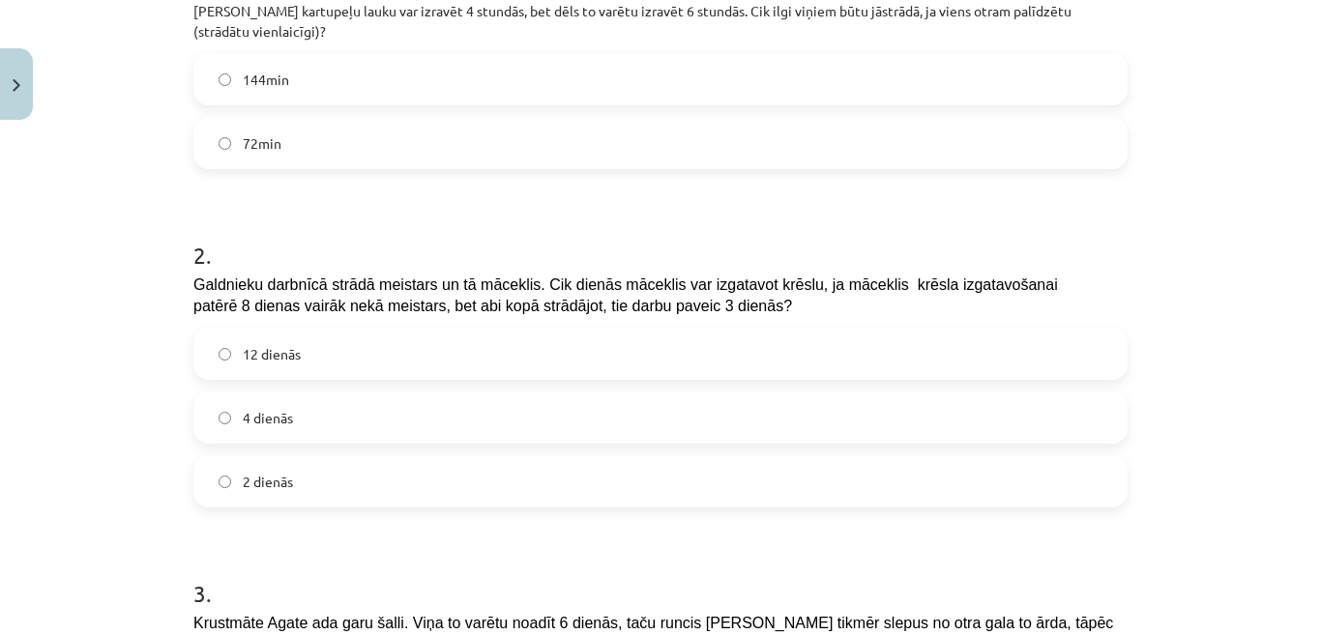
scroll to position [629, 0]
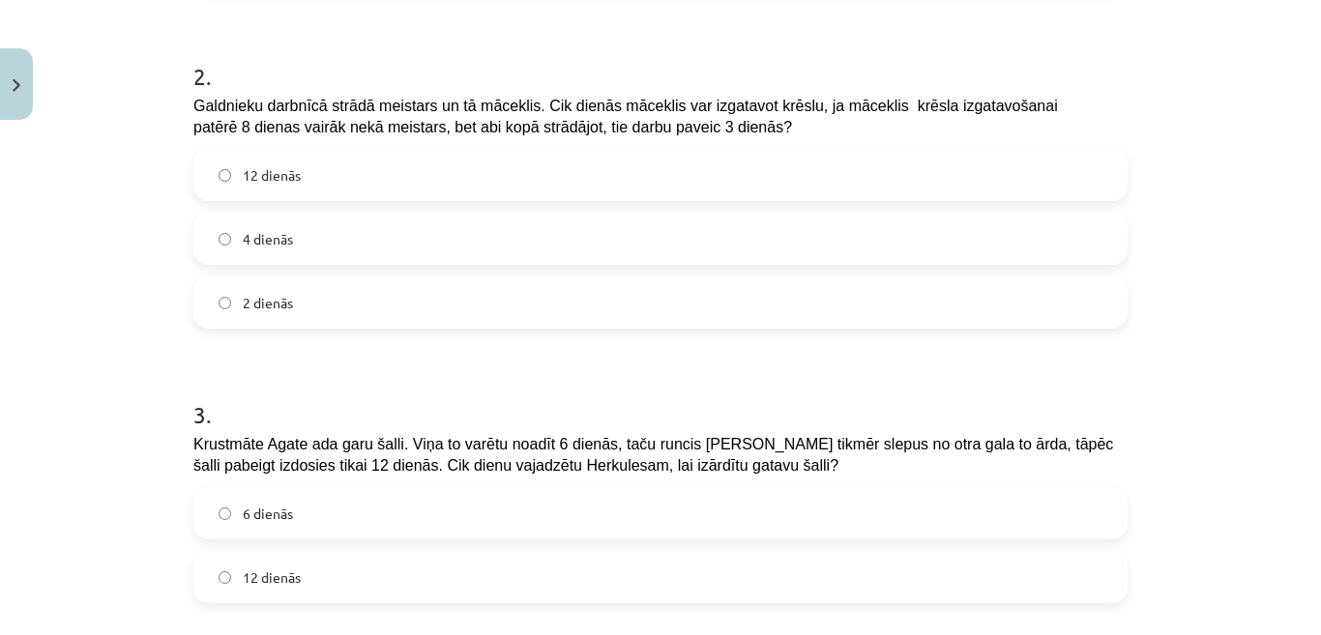
click at [437, 178] on label "12 dienās" at bounding box center [660, 175] width 930 height 48
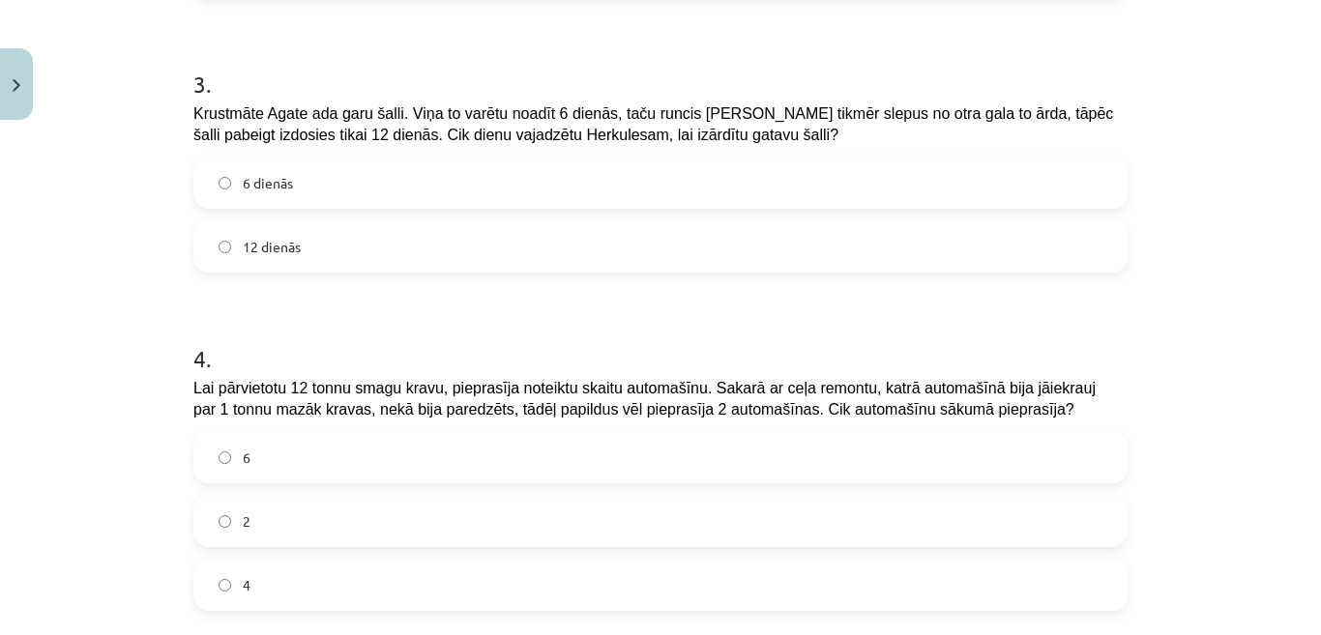
scroll to position [919, 0]
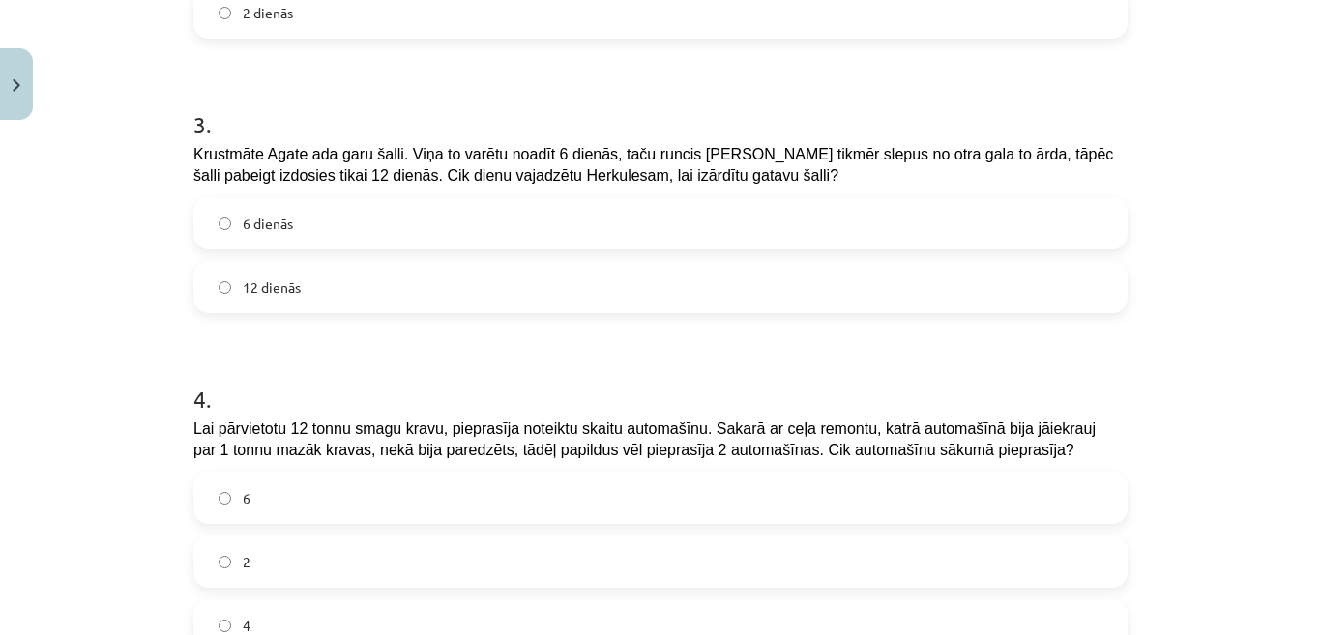
click at [558, 276] on label "12 dienās" at bounding box center [660, 287] width 930 height 48
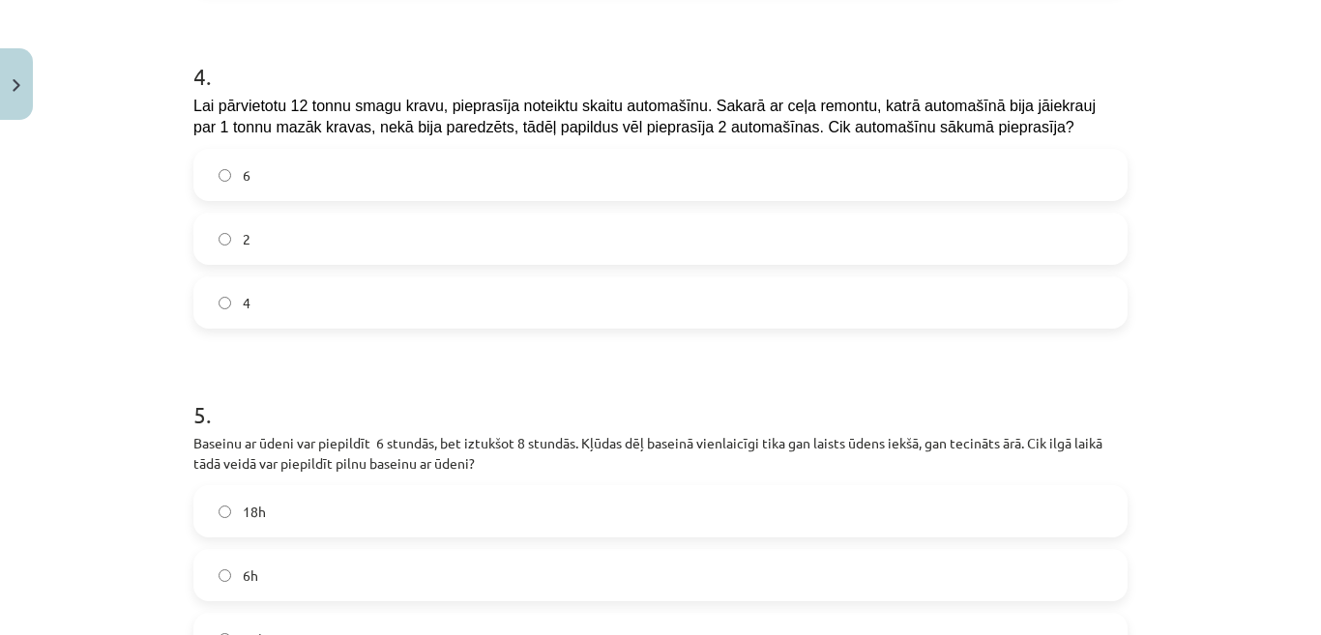
scroll to position [1209, 0]
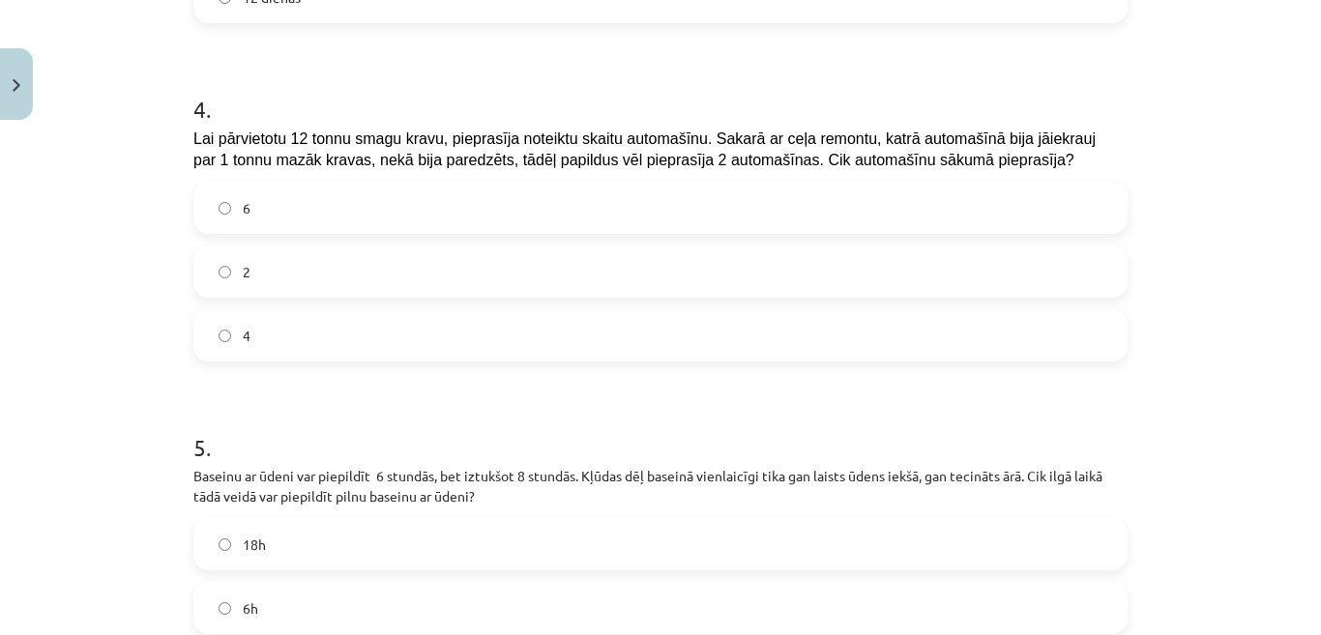
click at [430, 346] on label "4" at bounding box center [660, 335] width 930 height 48
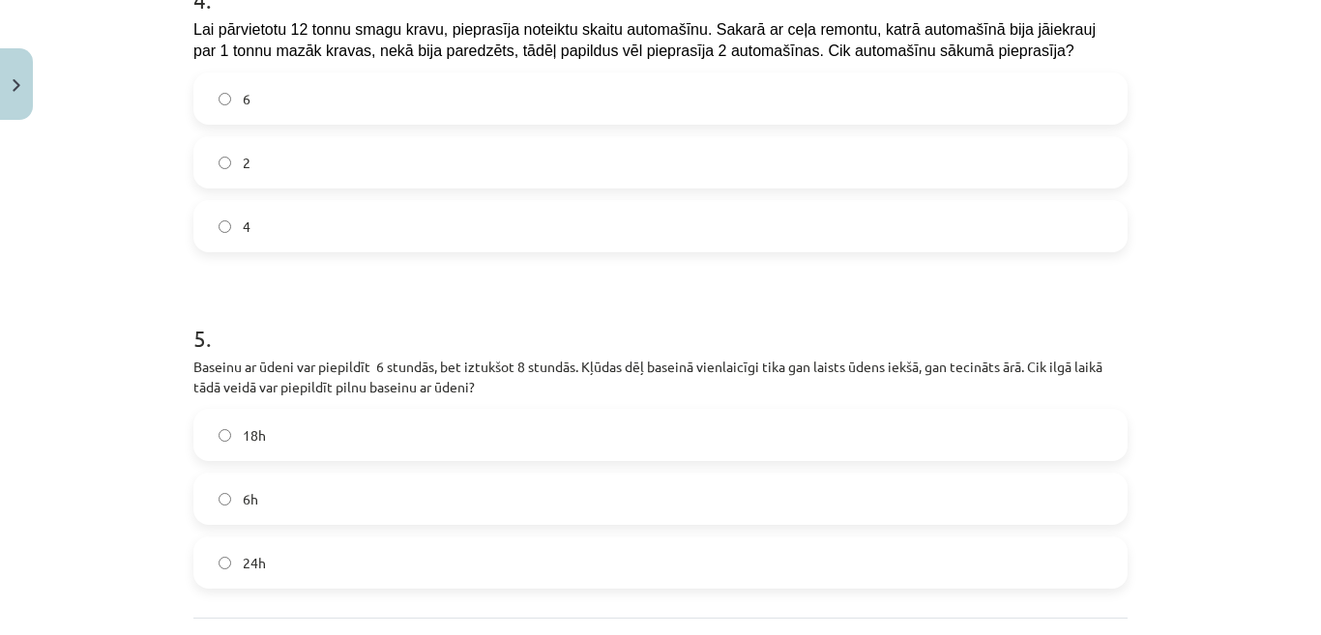
scroll to position [1496, 0]
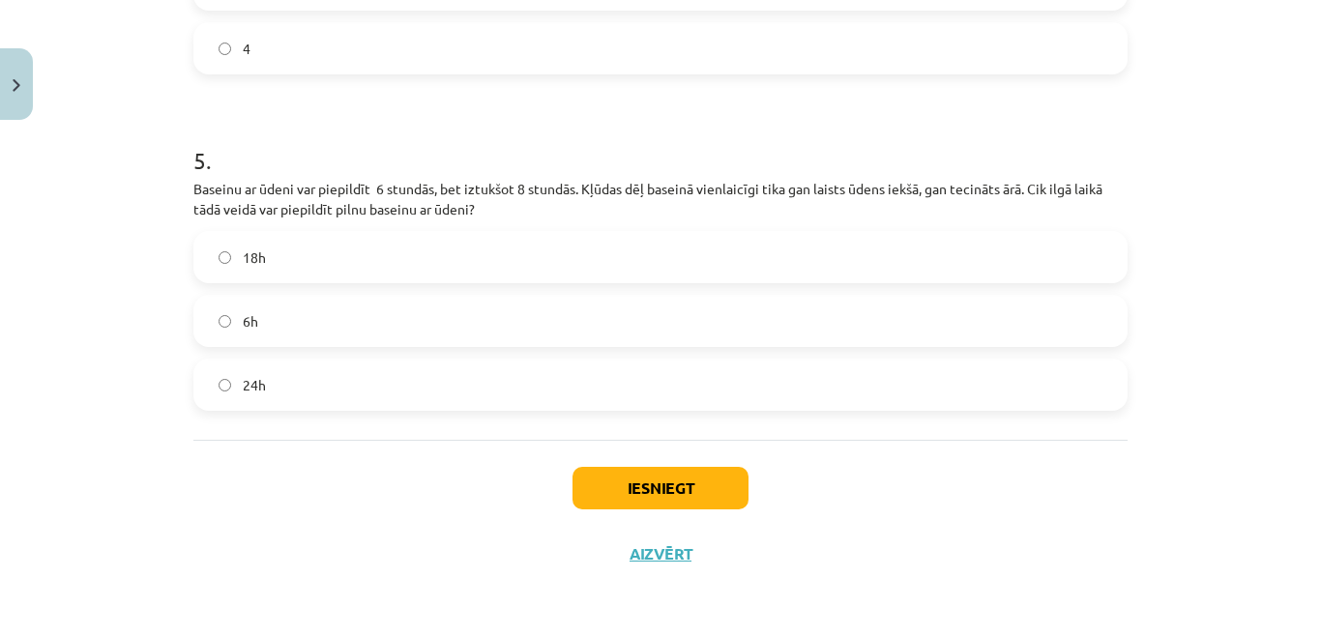
click at [448, 385] on label "24h" at bounding box center [660, 385] width 930 height 48
click at [651, 503] on button "Iesniegt" at bounding box center [660, 488] width 176 height 43
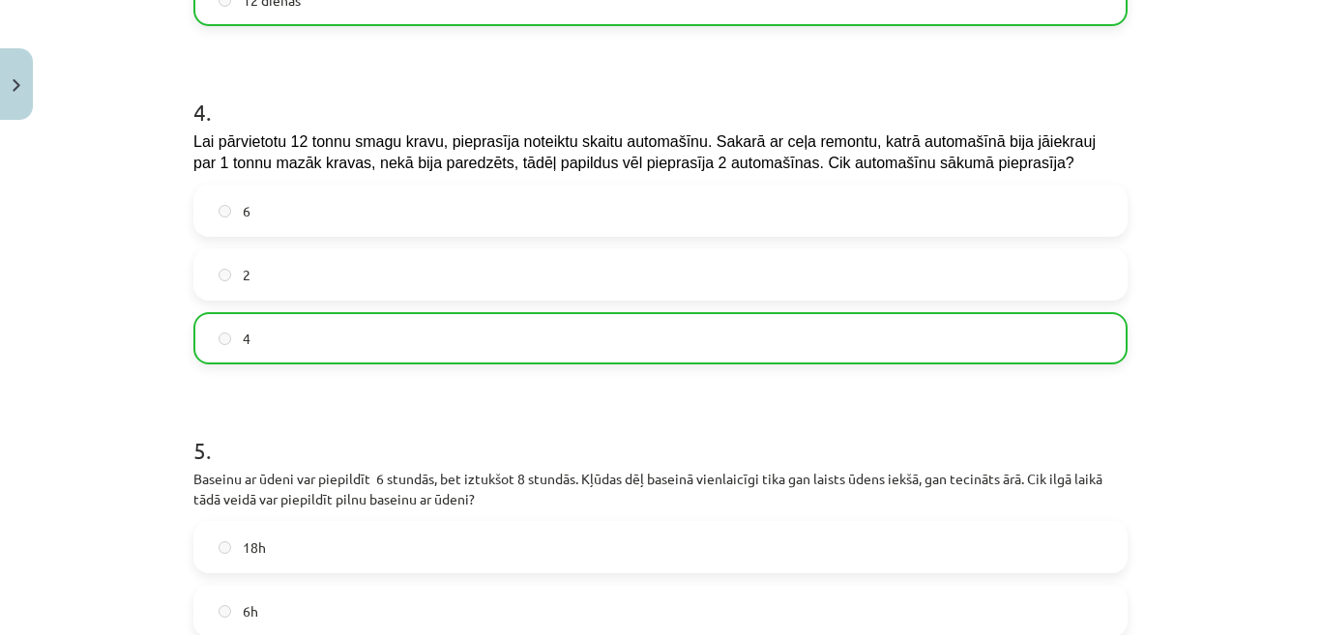
scroll to position [1558, 0]
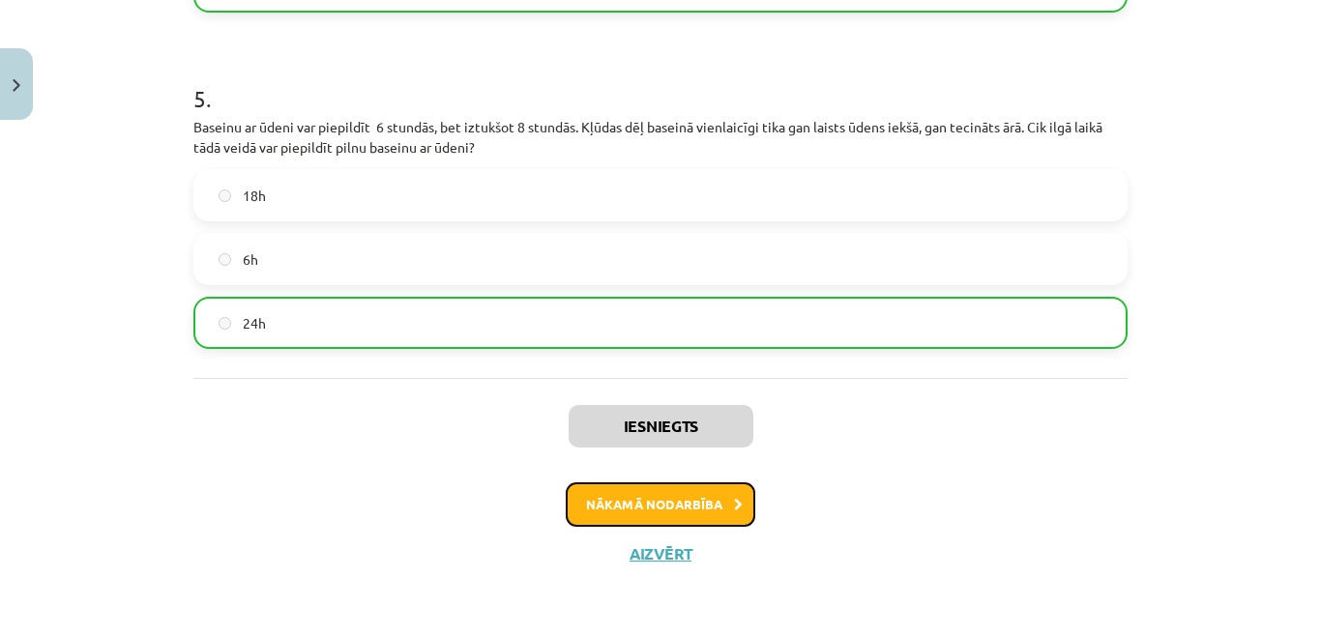
click at [719, 497] on button "Nākamā nodarbība" at bounding box center [661, 505] width 190 height 44
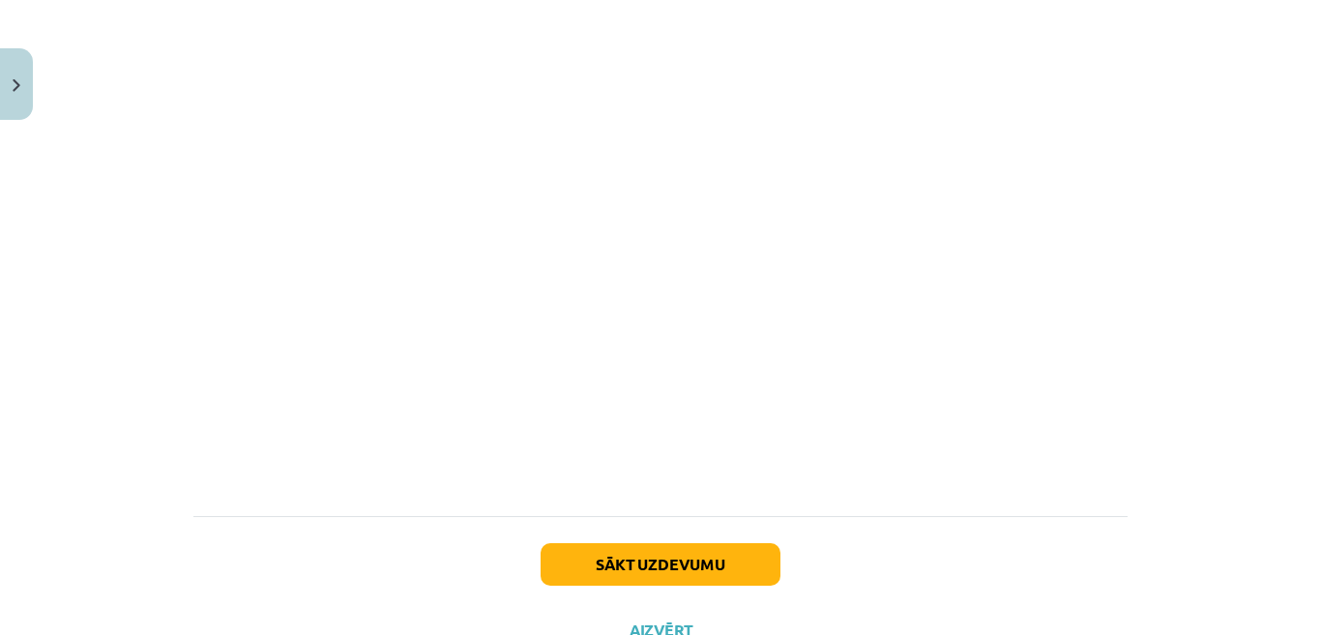
scroll to position [6597, 0]
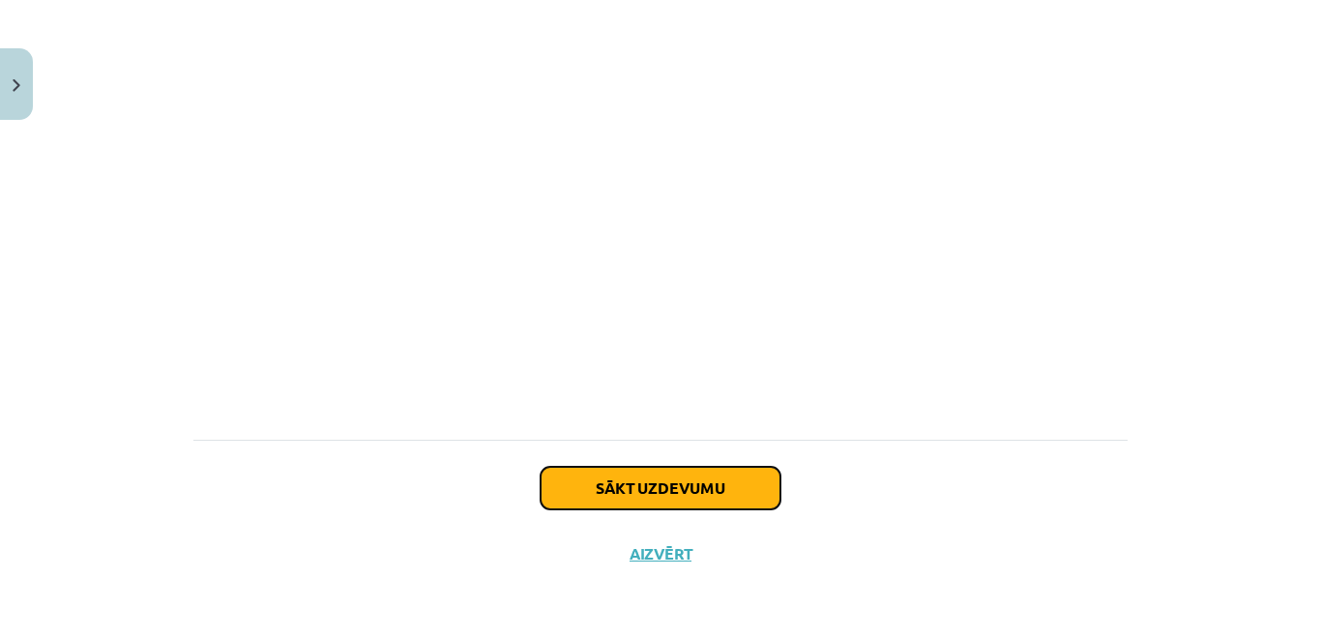
click at [732, 498] on button "Sākt uzdevumu" at bounding box center [661, 488] width 240 height 43
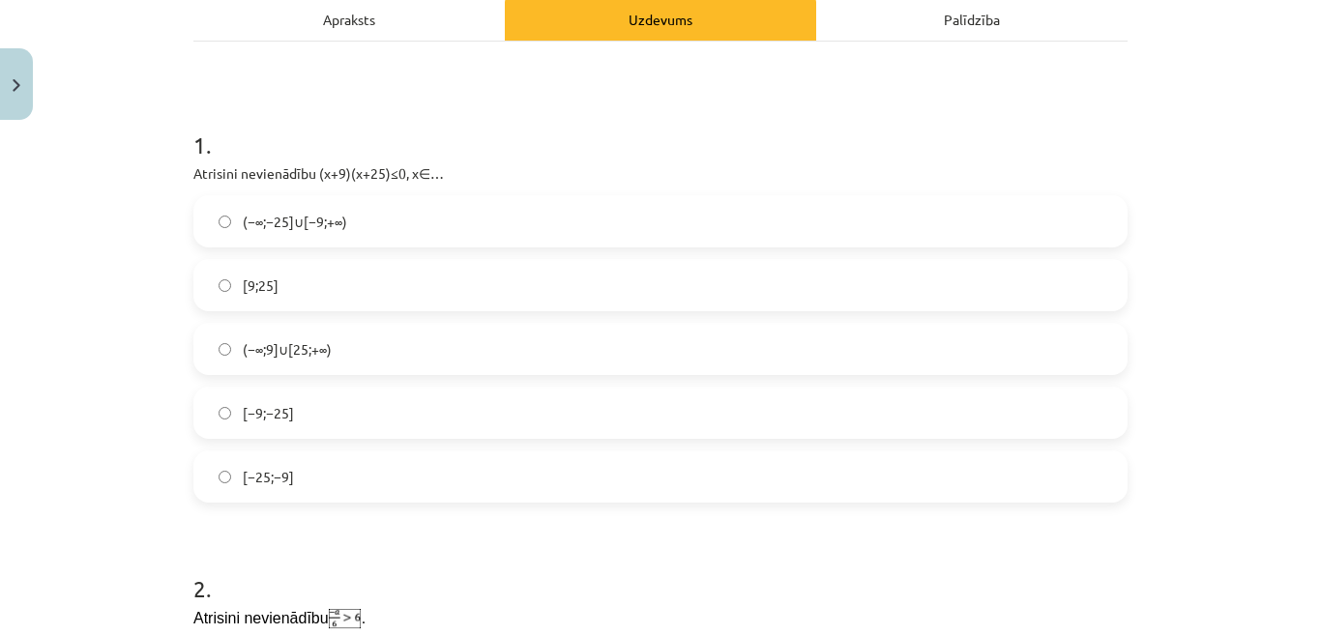
scroll to position [338, 0]
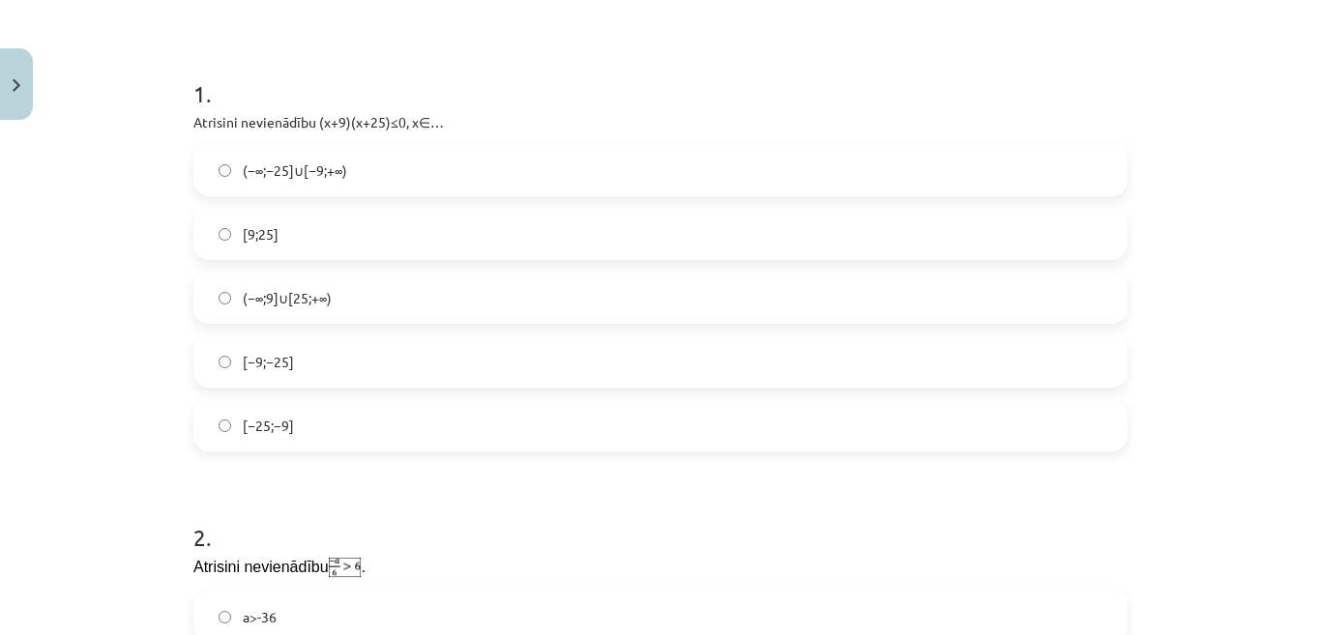
click at [613, 419] on label "[−25;−9]" at bounding box center [660, 425] width 930 height 48
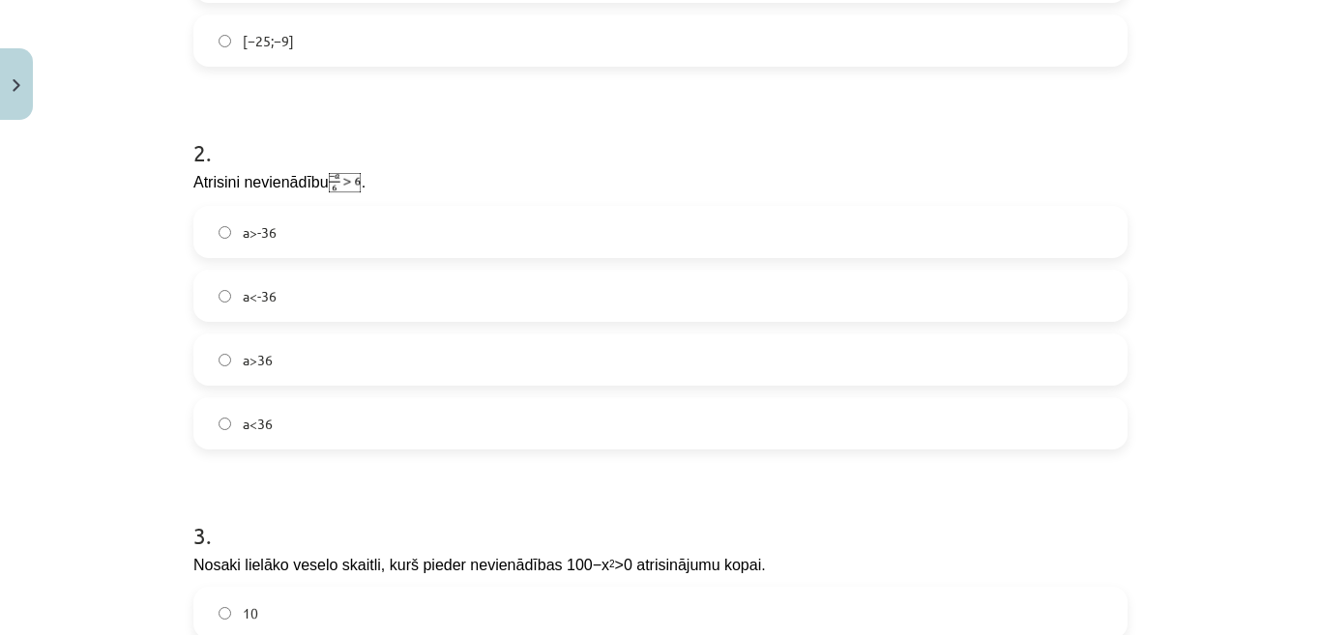
scroll to position [725, 0]
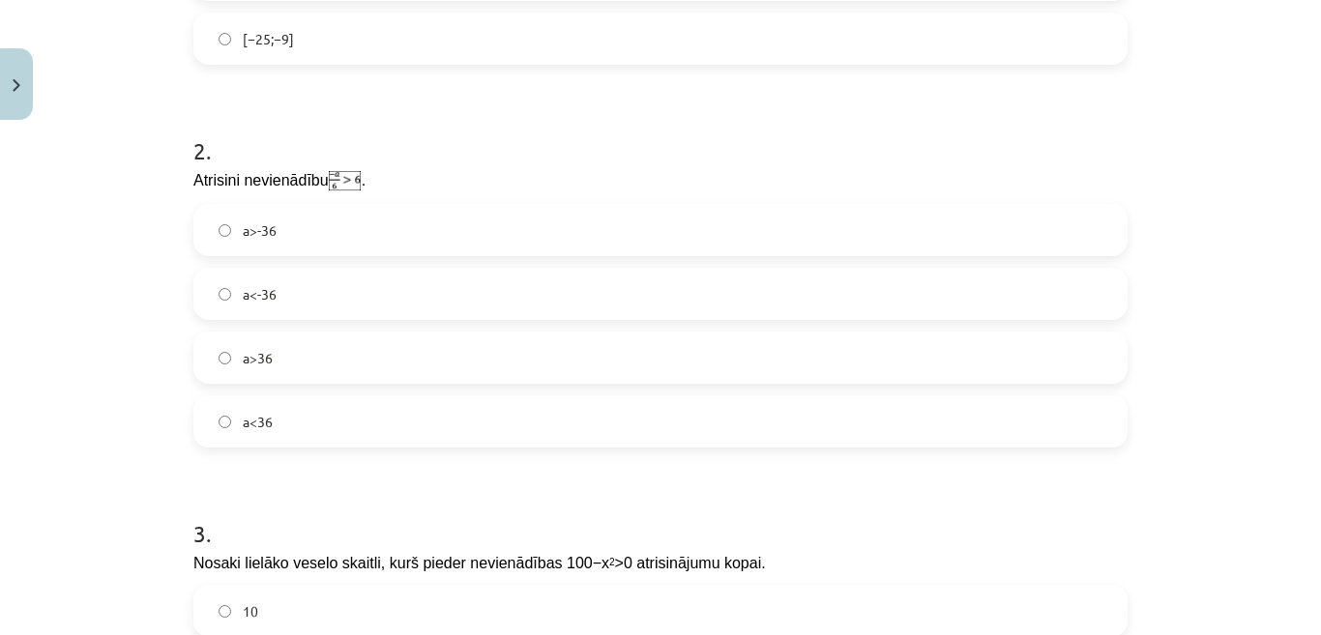
click at [570, 291] on label "a<-36" at bounding box center [660, 294] width 930 height 48
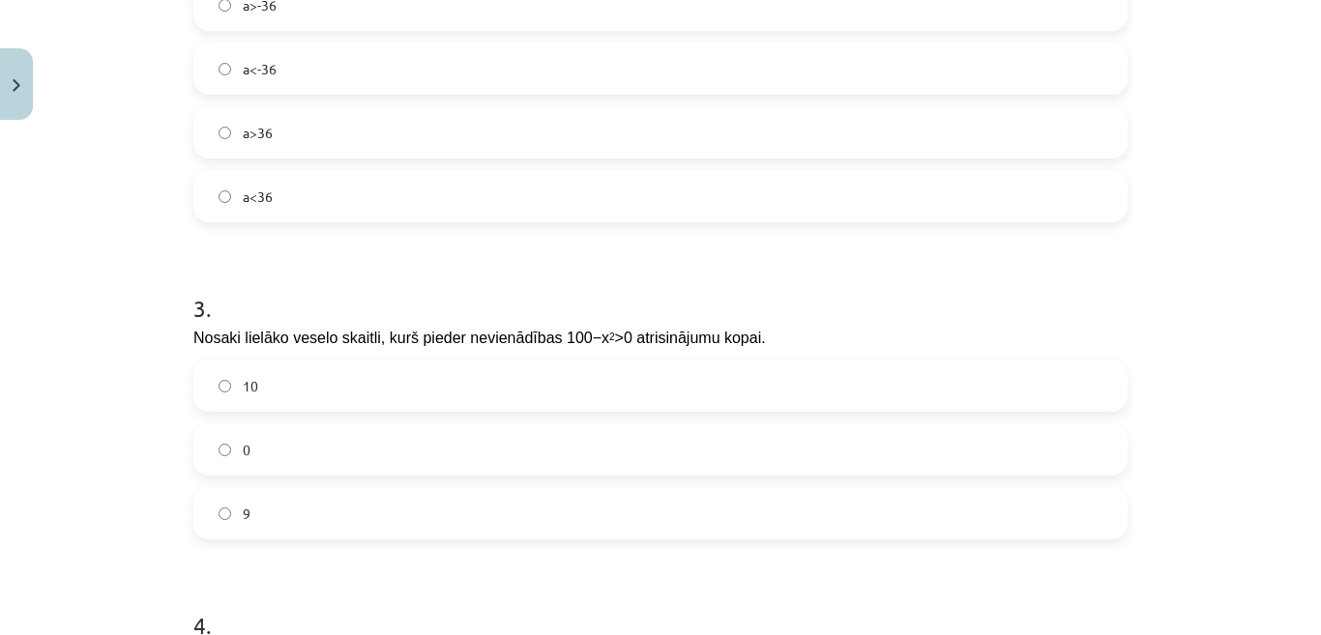
scroll to position [1015, 0]
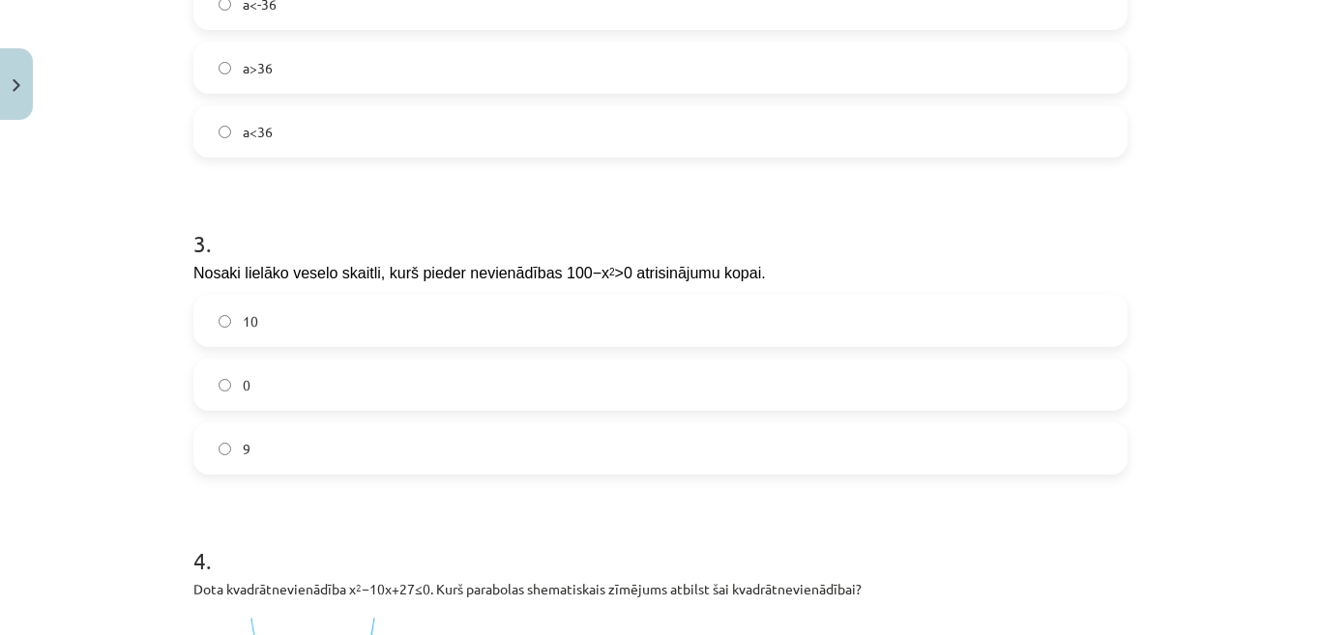
click at [807, 465] on label "9" at bounding box center [660, 449] width 930 height 48
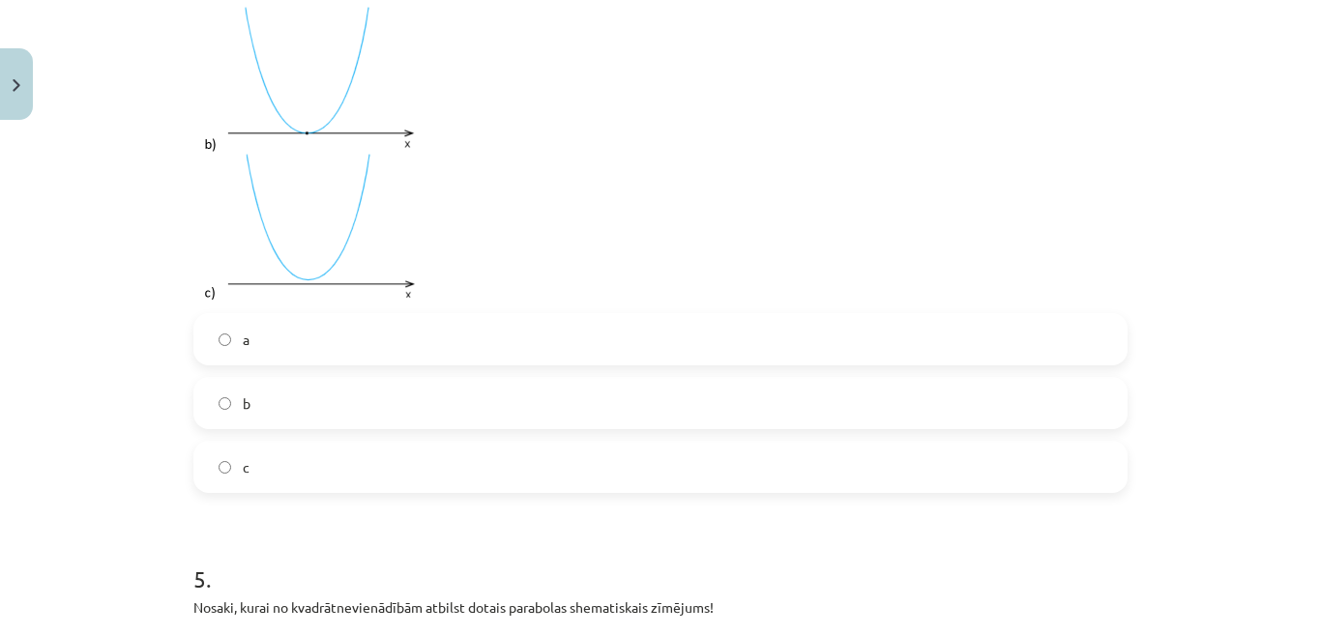
scroll to position [1789, 0]
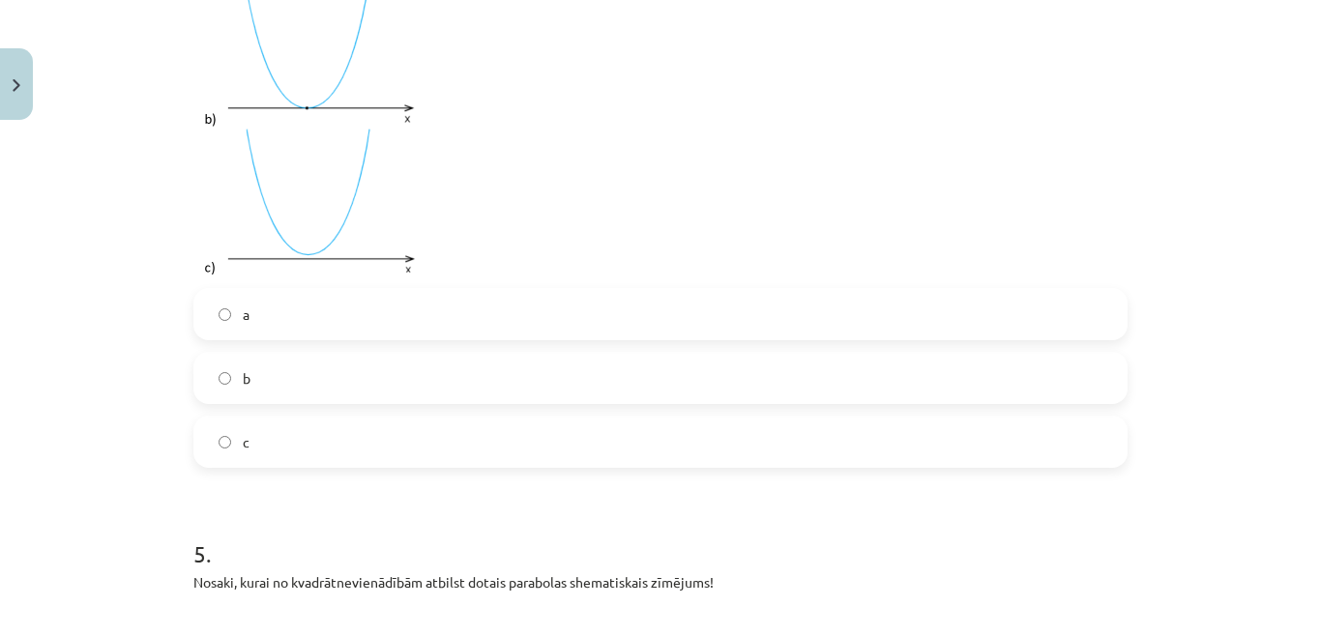
click at [317, 316] on label "a" at bounding box center [660, 314] width 930 height 48
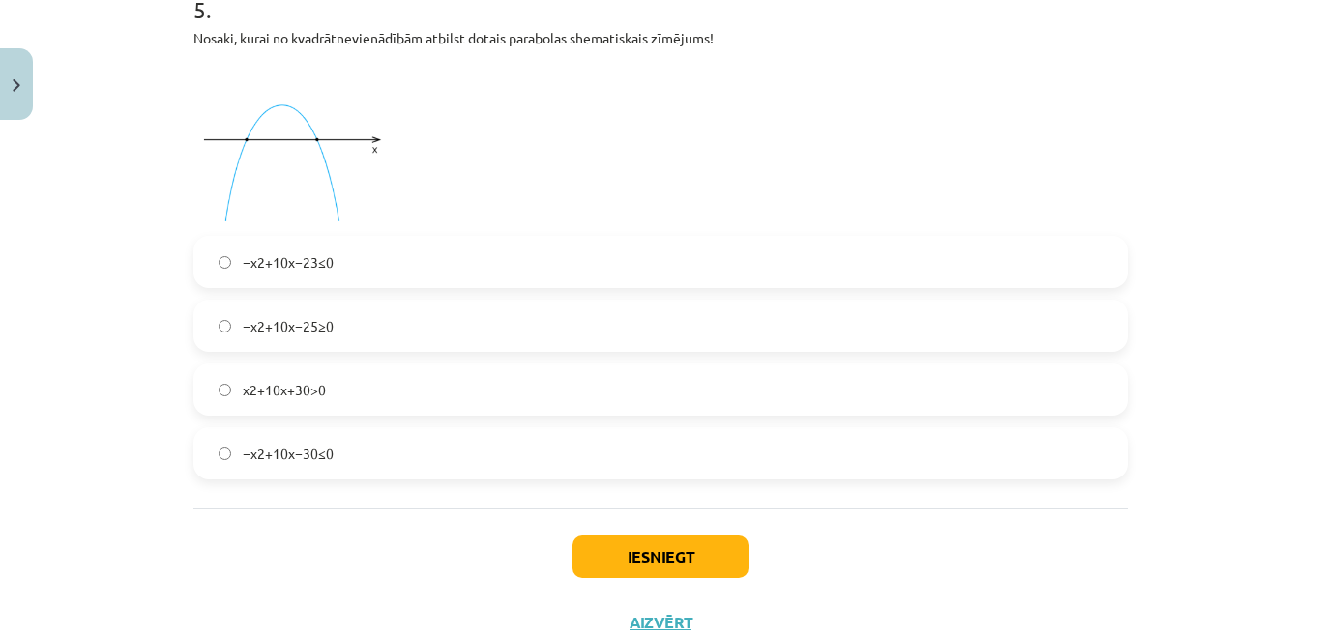
scroll to position [2304, 0]
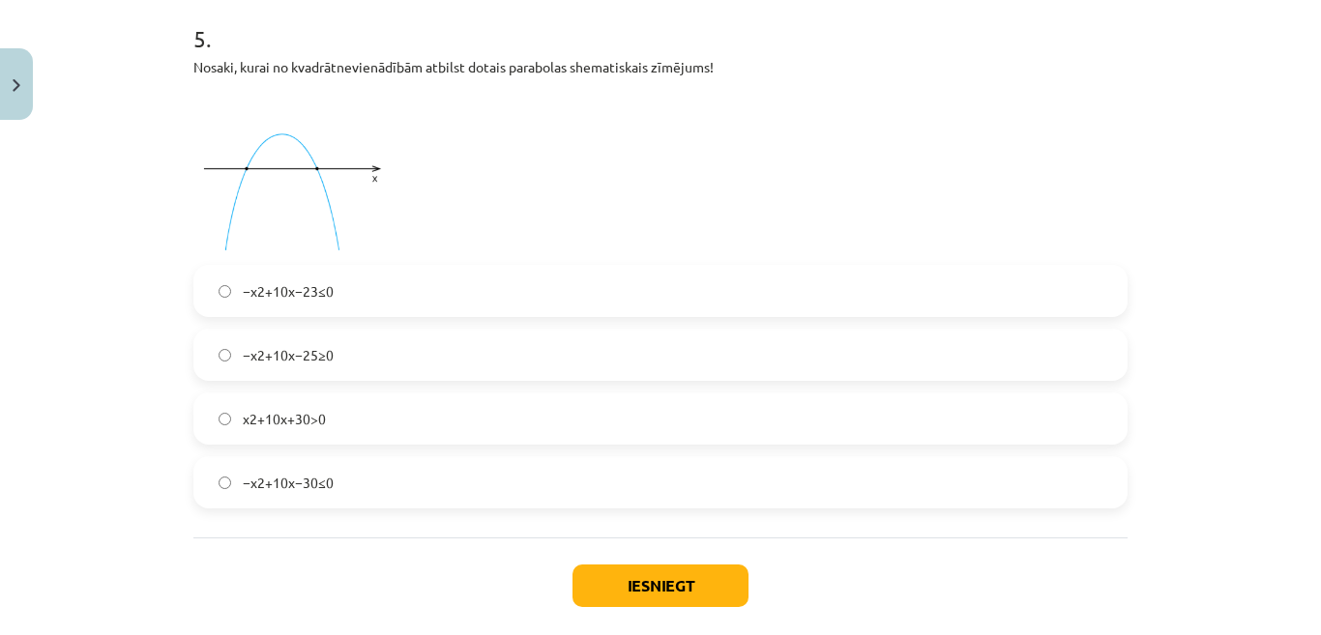
click at [469, 366] on label "−x2+10x−25≥0" at bounding box center [660, 355] width 930 height 48
click at [658, 590] on button "Iesniegt" at bounding box center [660, 586] width 176 height 43
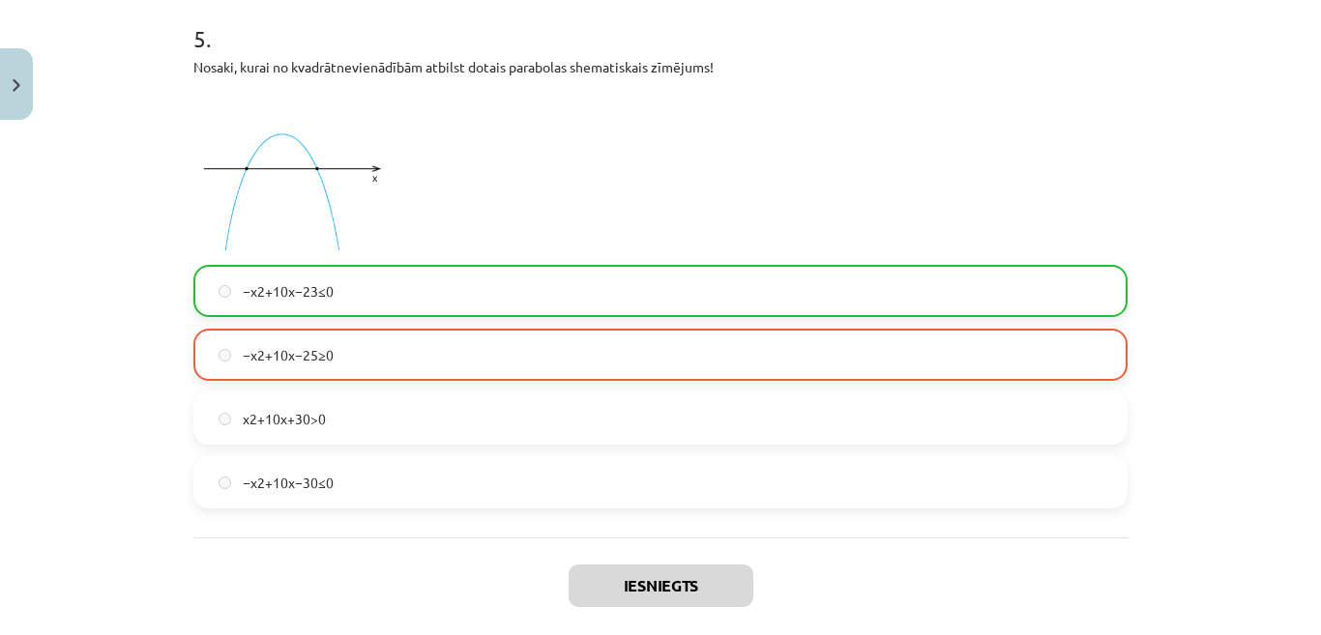
scroll to position [2463, 0]
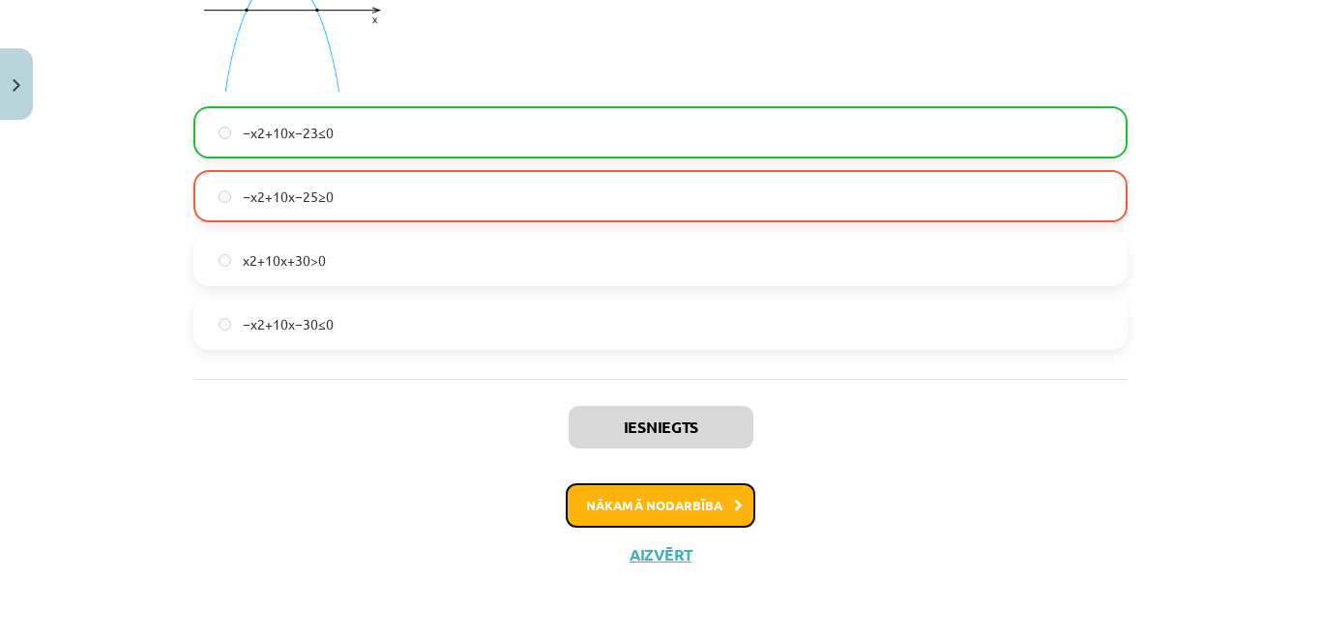
click at [655, 513] on button "Nākamā nodarbība" at bounding box center [661, 505] width 190 height 44
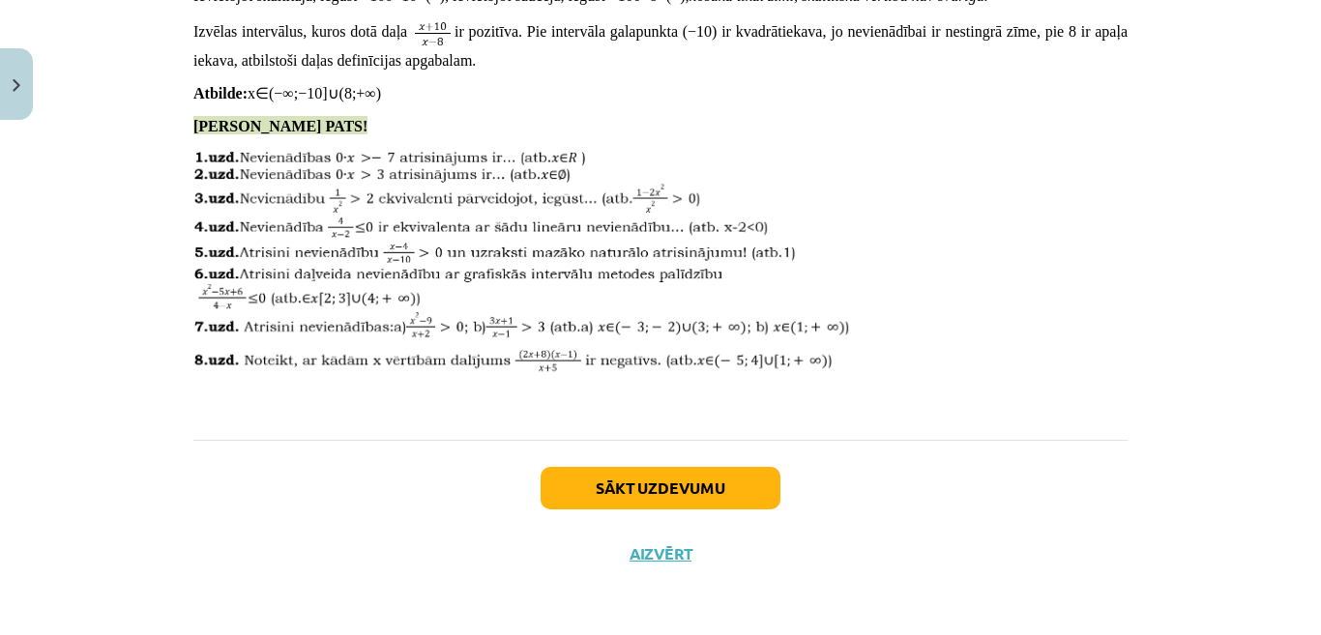
scroll to position [6598, 0]
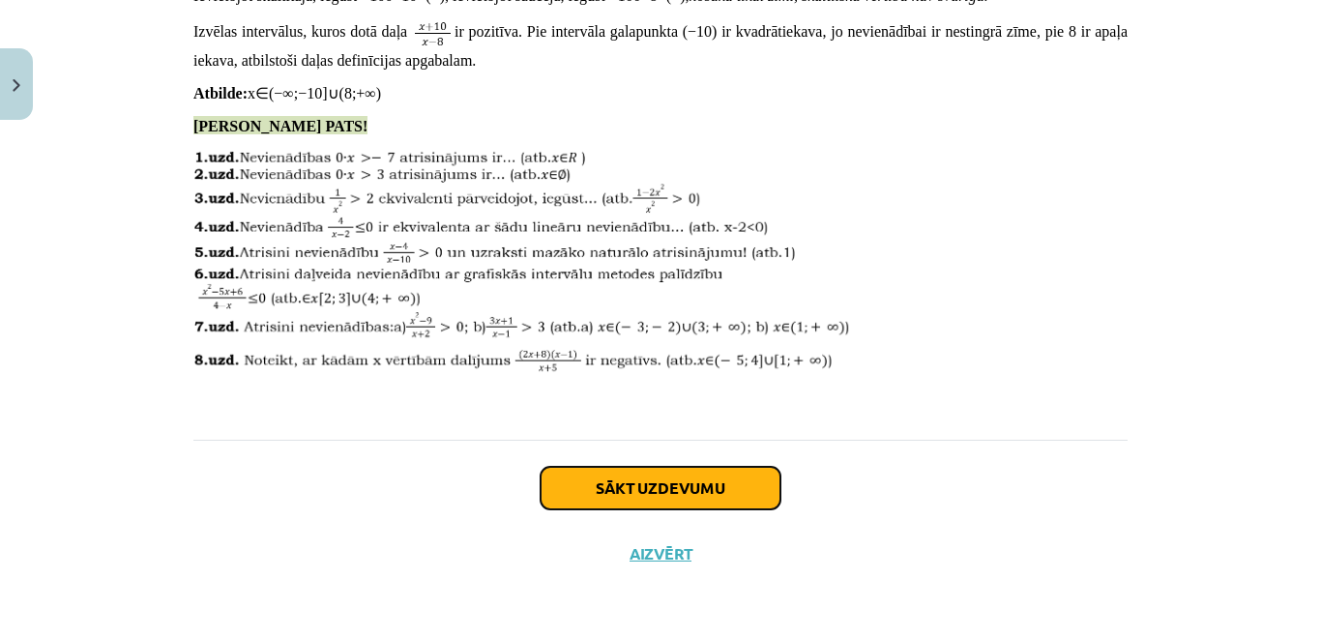
click at [668, 500] on button "Sākt uzdevumu" at bounding box center [661, 488] width 240 height 43
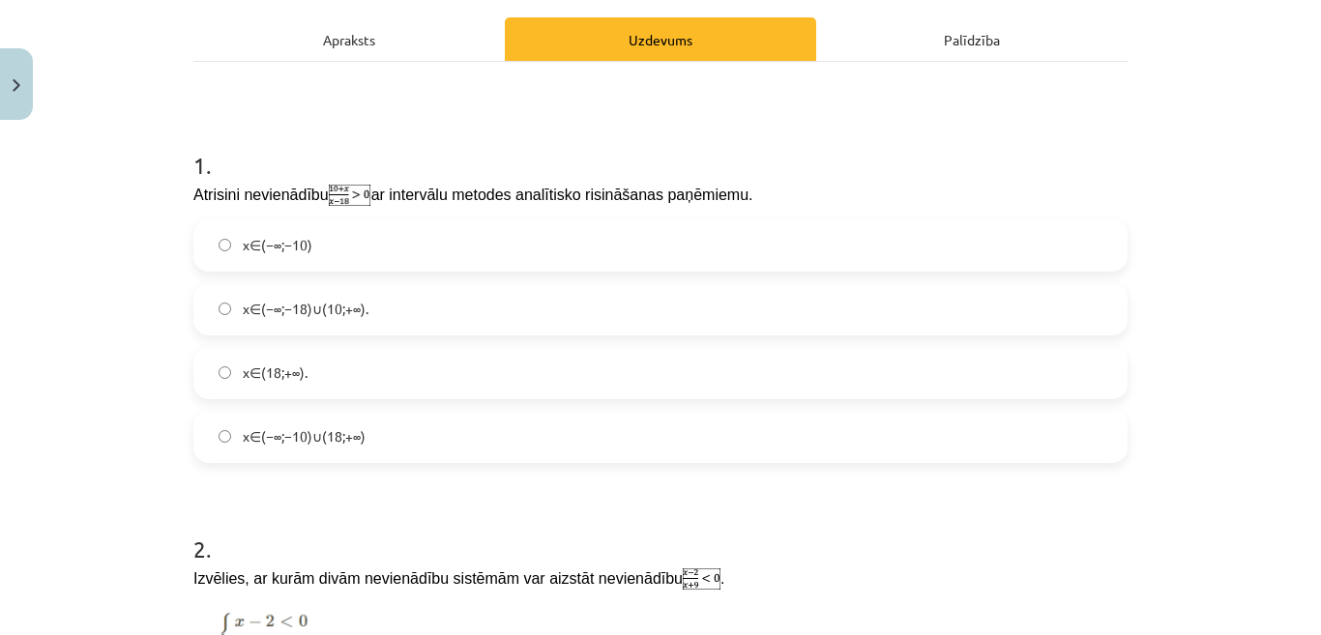
scroll to position [242, 0]
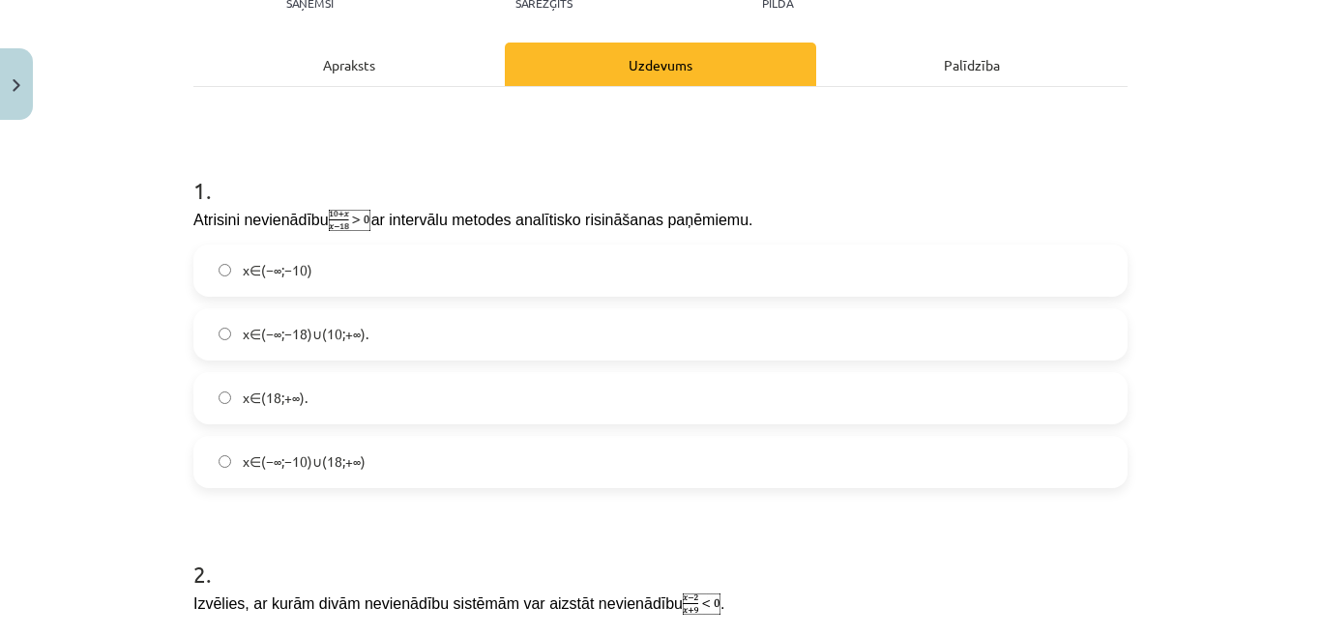
click at [517, 466] on label "x∈(−∞;−10)∪(18;+∞)" at bounding box center [660, 462] width 930 height 48
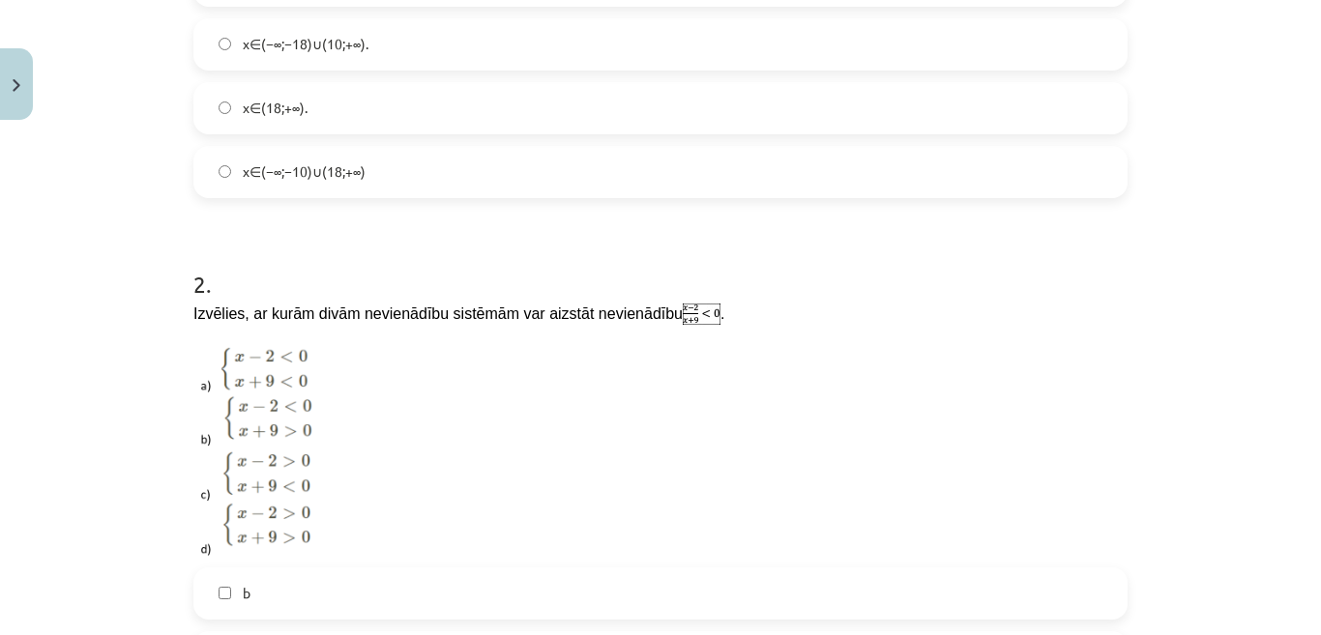
scroll to position [629, 0]
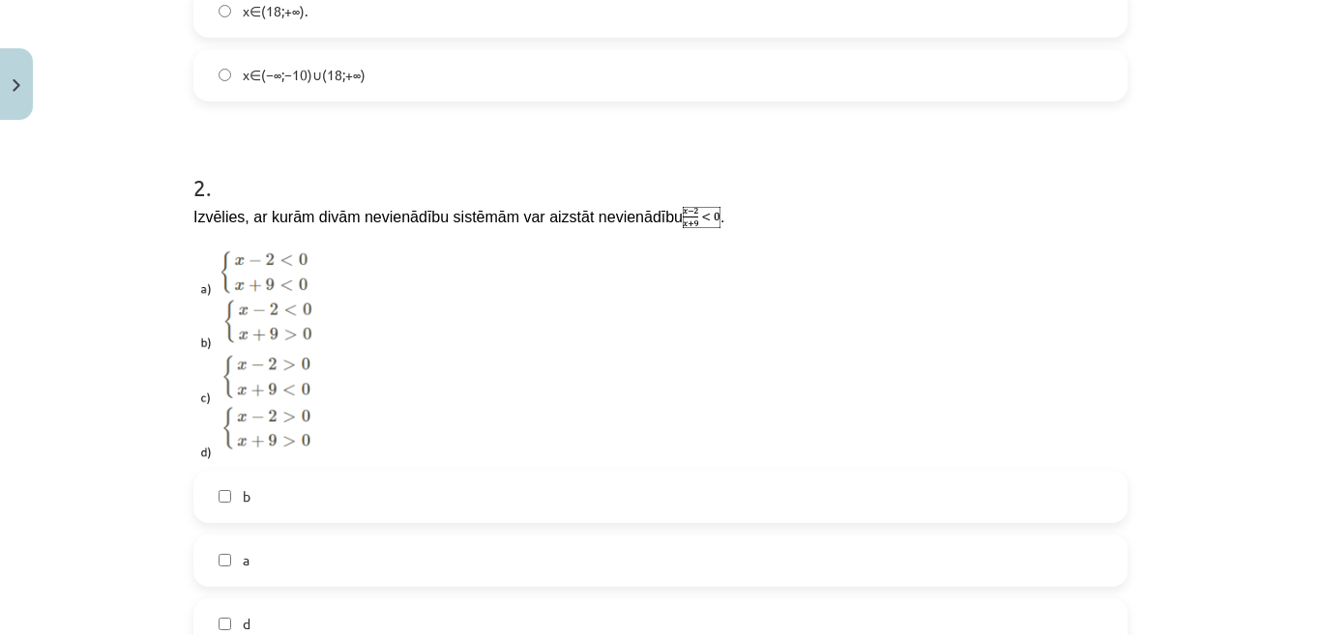
click at [530, 485] on label "b" at bounding box center [660, 497] width 930 height 48
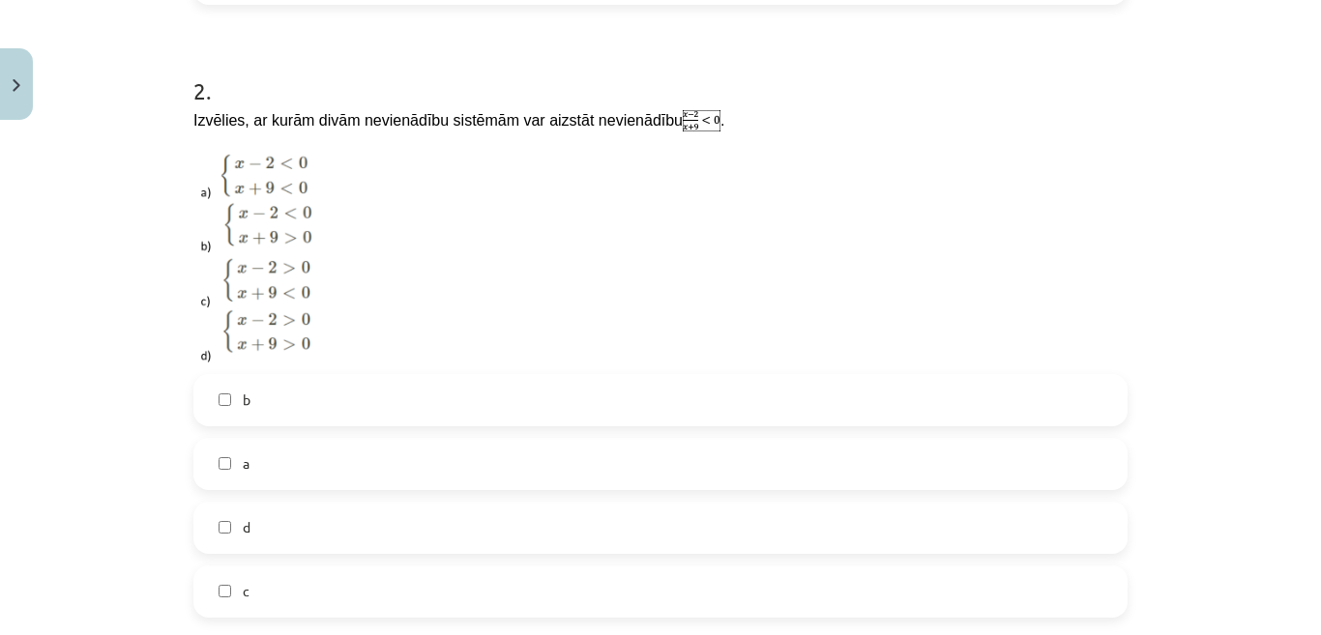
click at [487, 595] on label "c" at bounding box center [660, 592] width 930 height 48
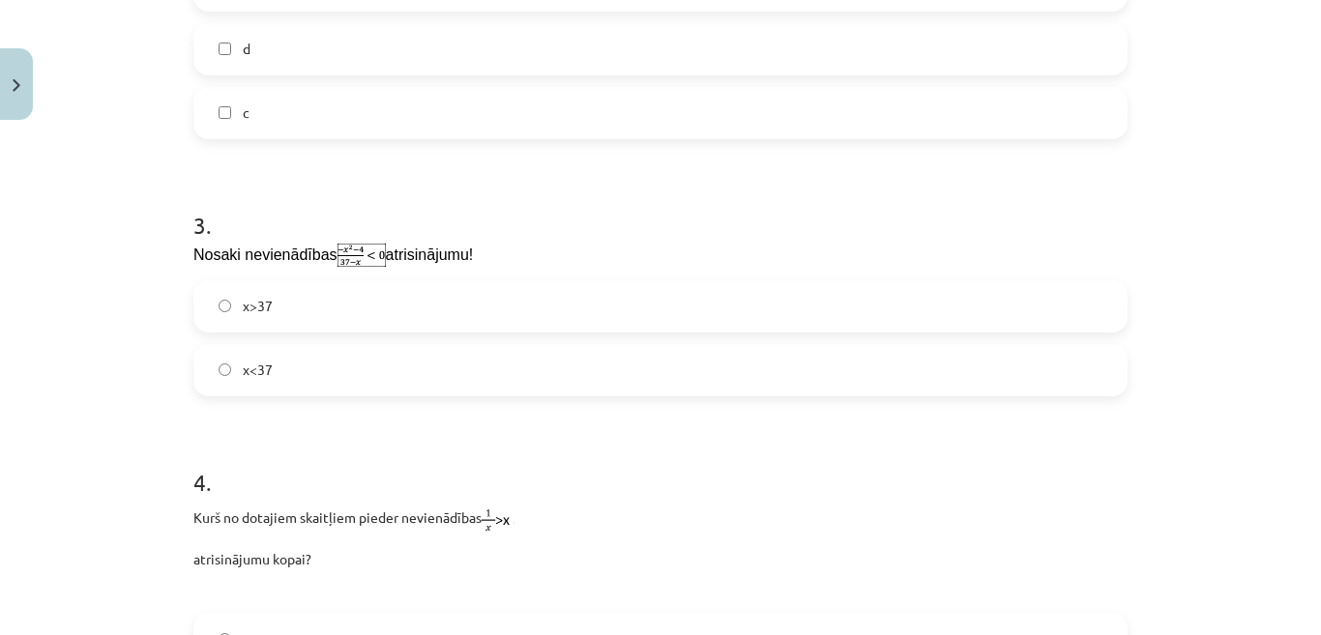
scroll to position [1209, 0]
click at [300, 355] on label "x<37" at bounding box center [660, 365] width 930 height 48
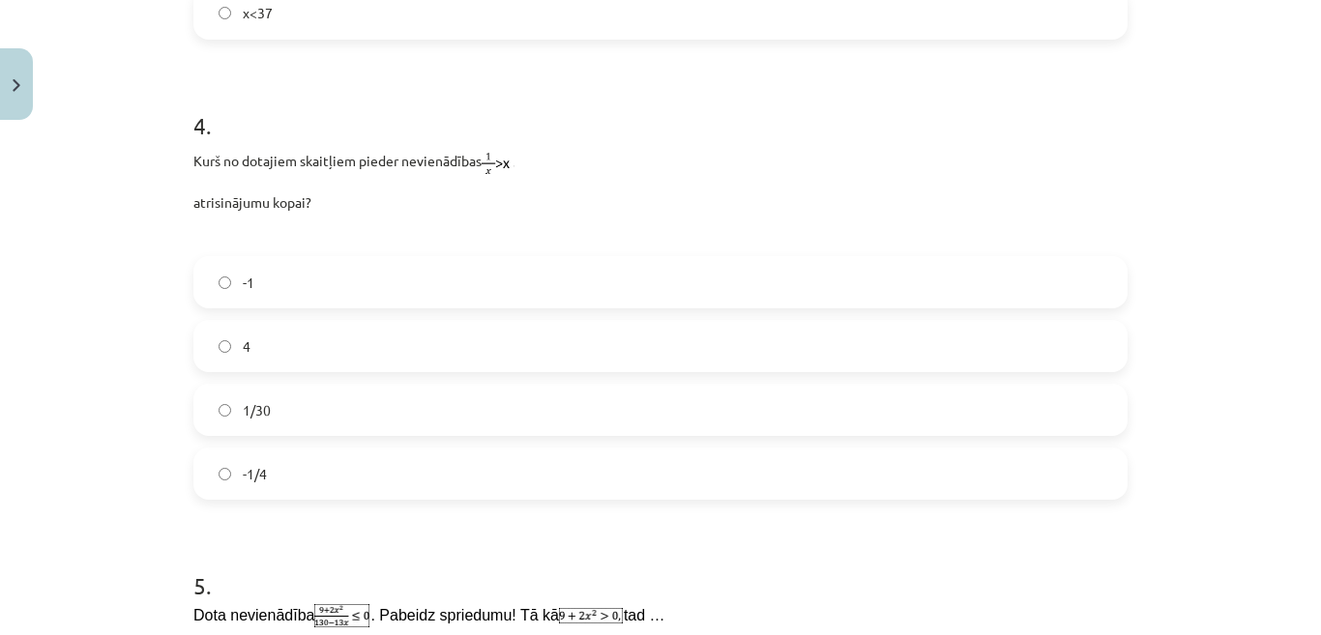
scroll to position [1596, 0]
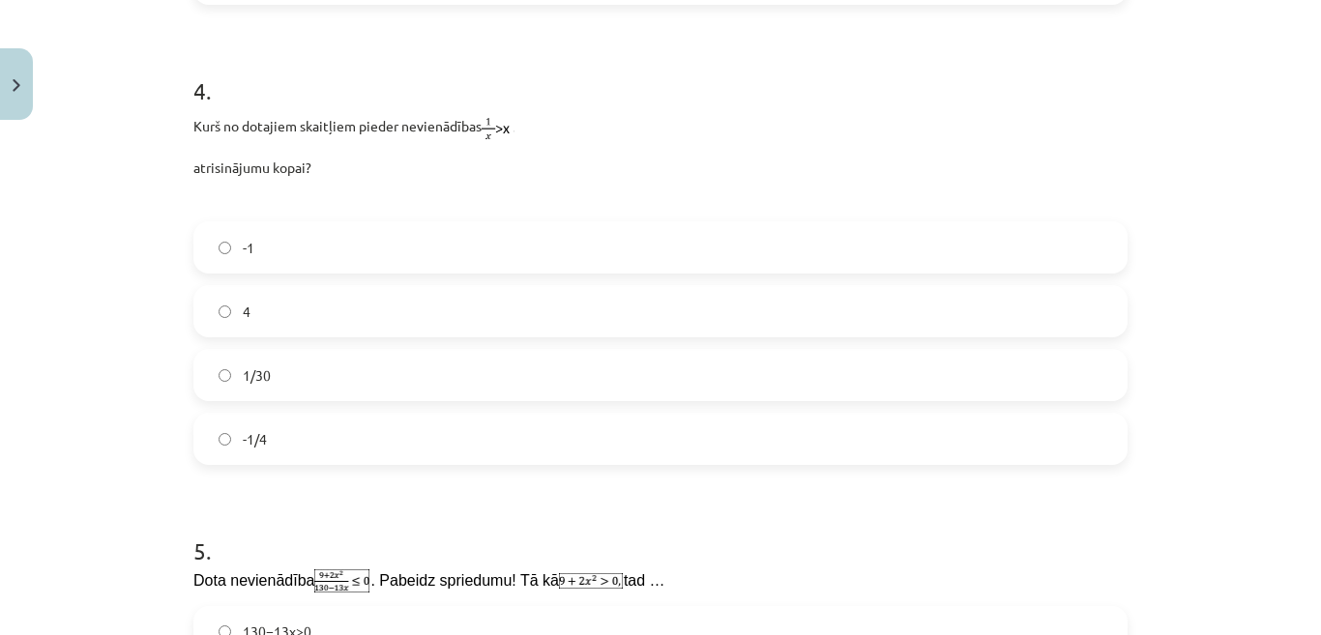
click at [513, 226] on label "-1" at bounding box center [660, 247] width 930 height 48
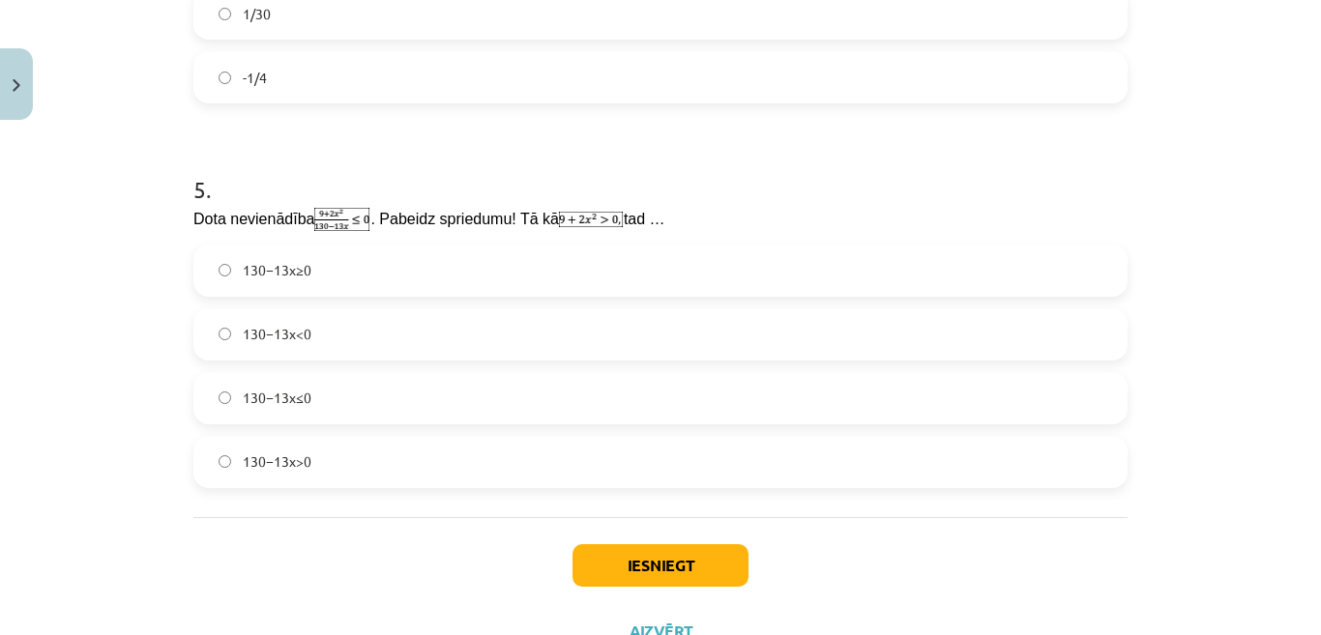
scroll to position [1982, 0]
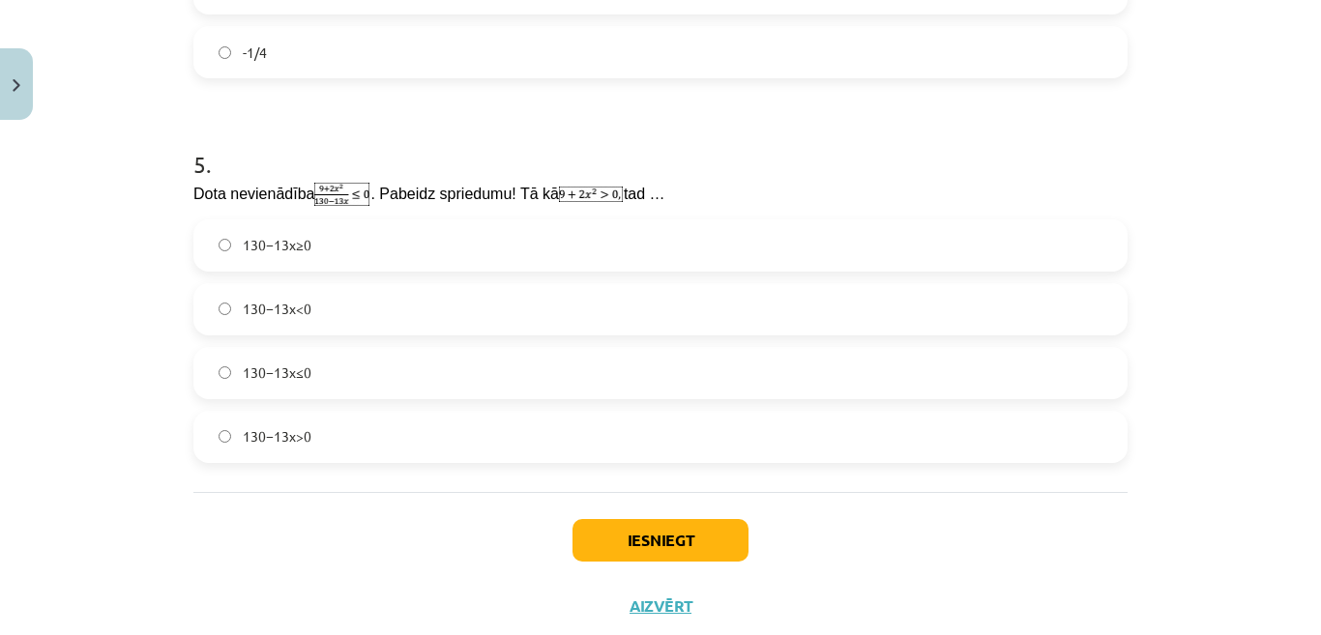
click at [454, 301] on label "130−13x<0" at bounding box center [660, 309] width 930 height 48
click at [659, 521] on button "Iesniegt" at bounding box center [660, 540] width 176 height 43
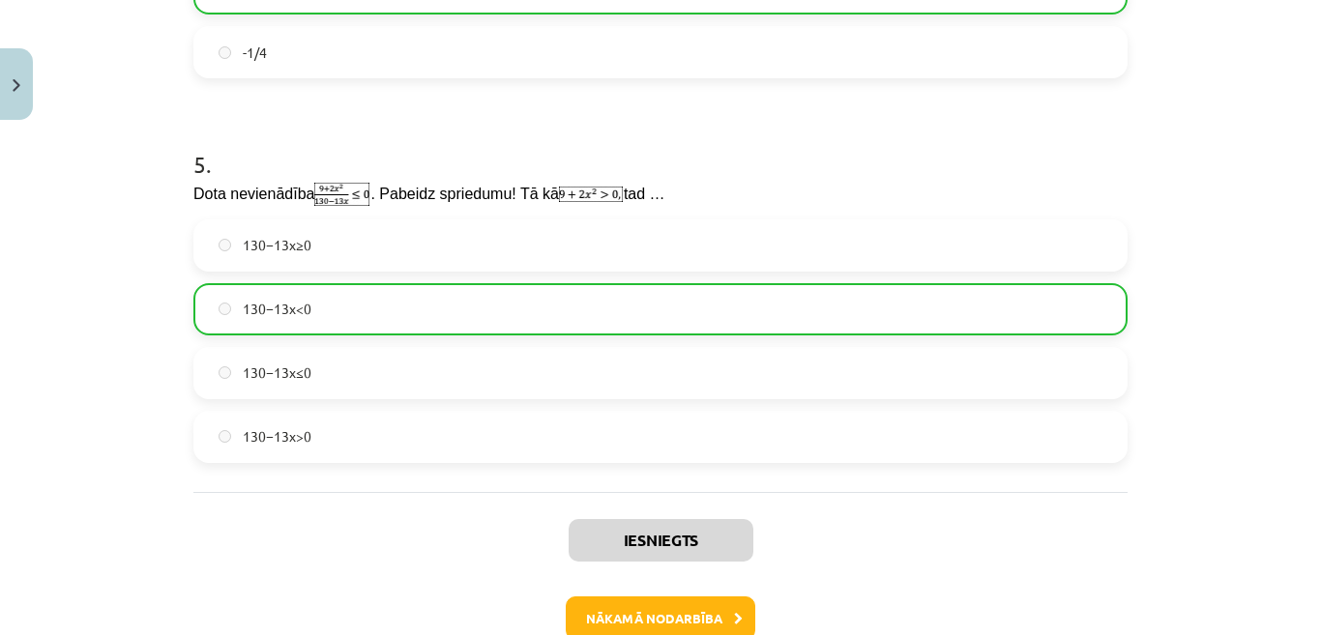
scroll to position [2094, 0]
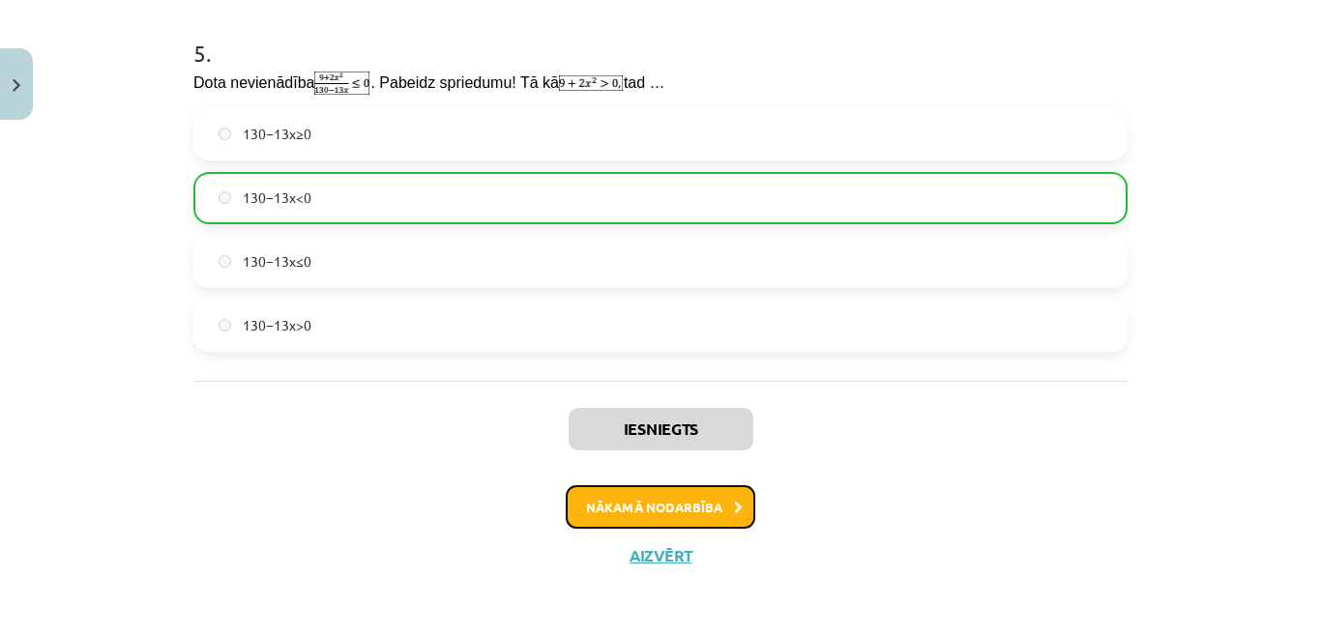
click at [662, 508] on button "Nākamā nodarbība" at bounding box center [661, 507] width 190 height 44
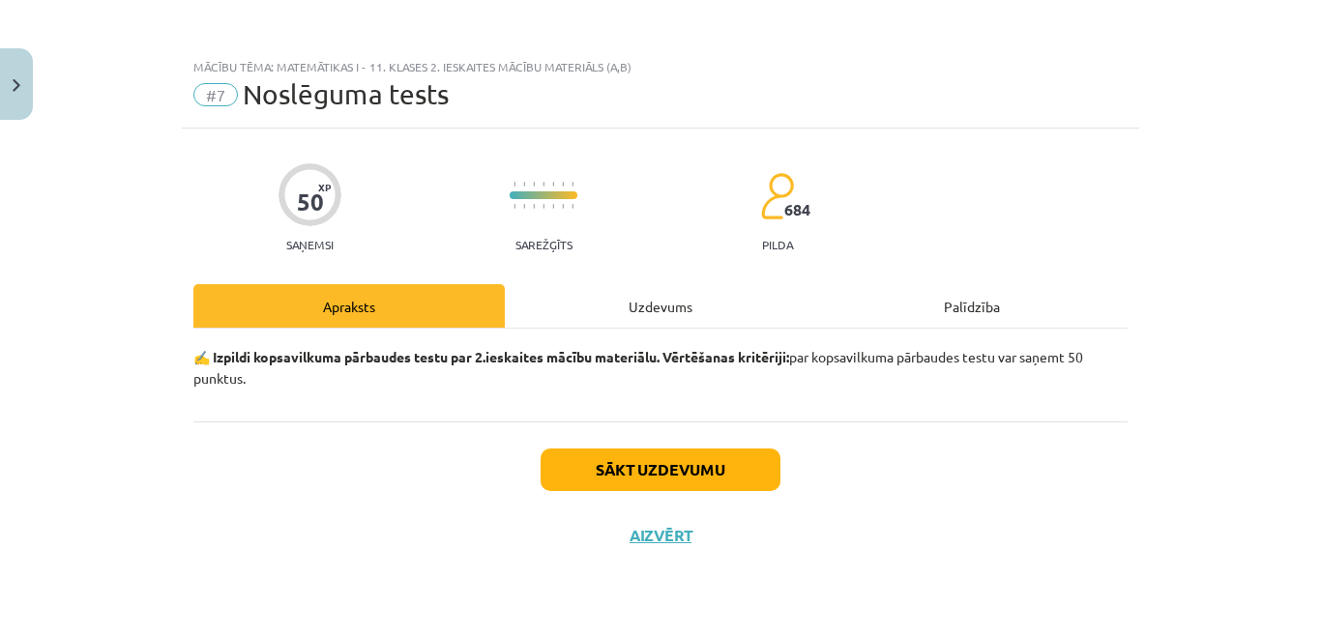
scroll to position [0, 0]
click at [684, 466] on button "Sākt uzdevumu" at bounding box center [661, 470] width 240 height 43
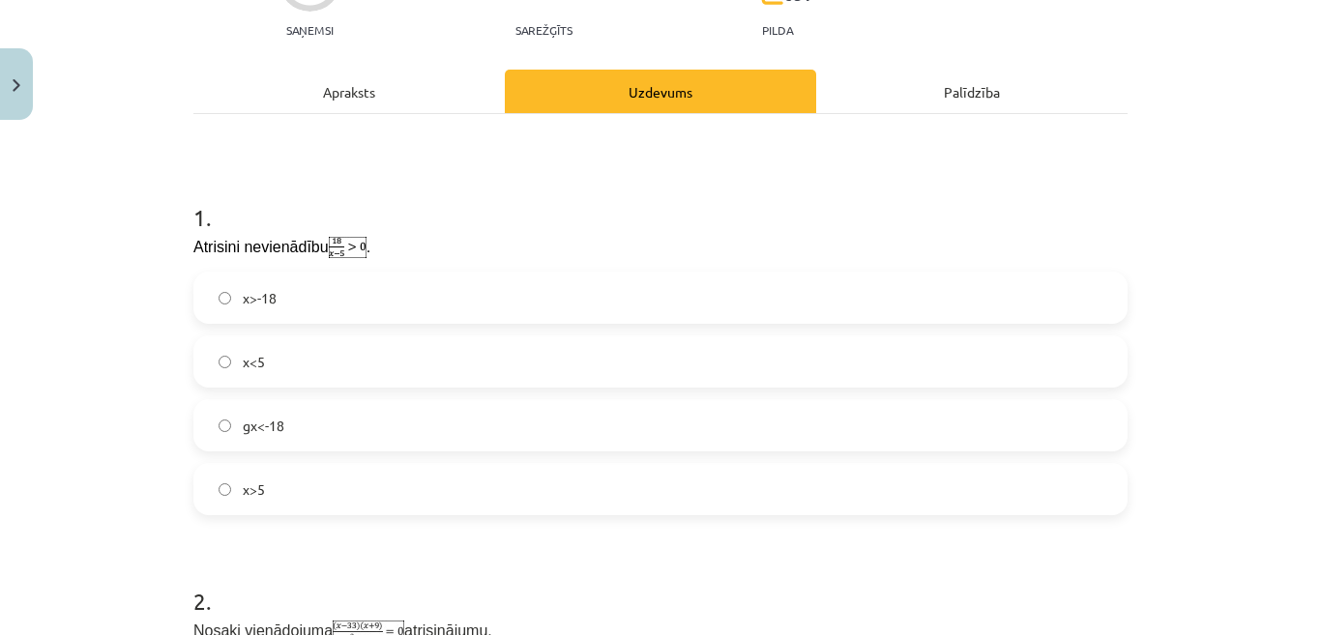
scroll to position [290, 0]
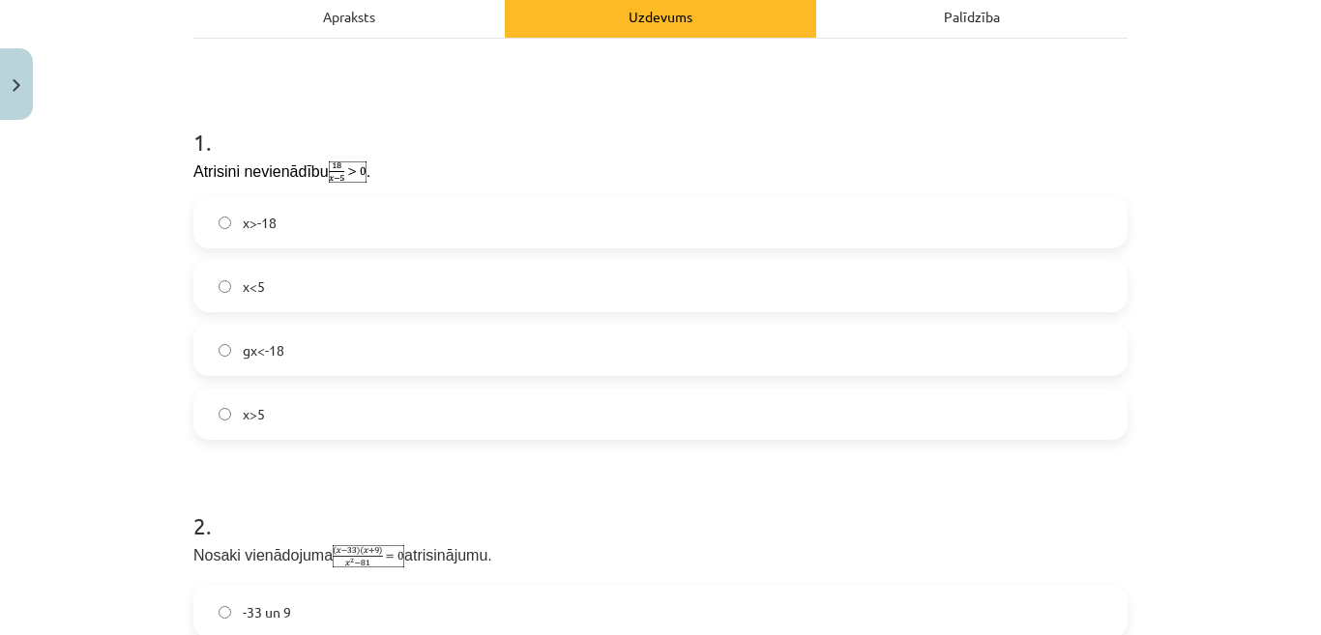
click at [396, 433] on label "x>5" at bounding box center [660, 414] width 930 height 48
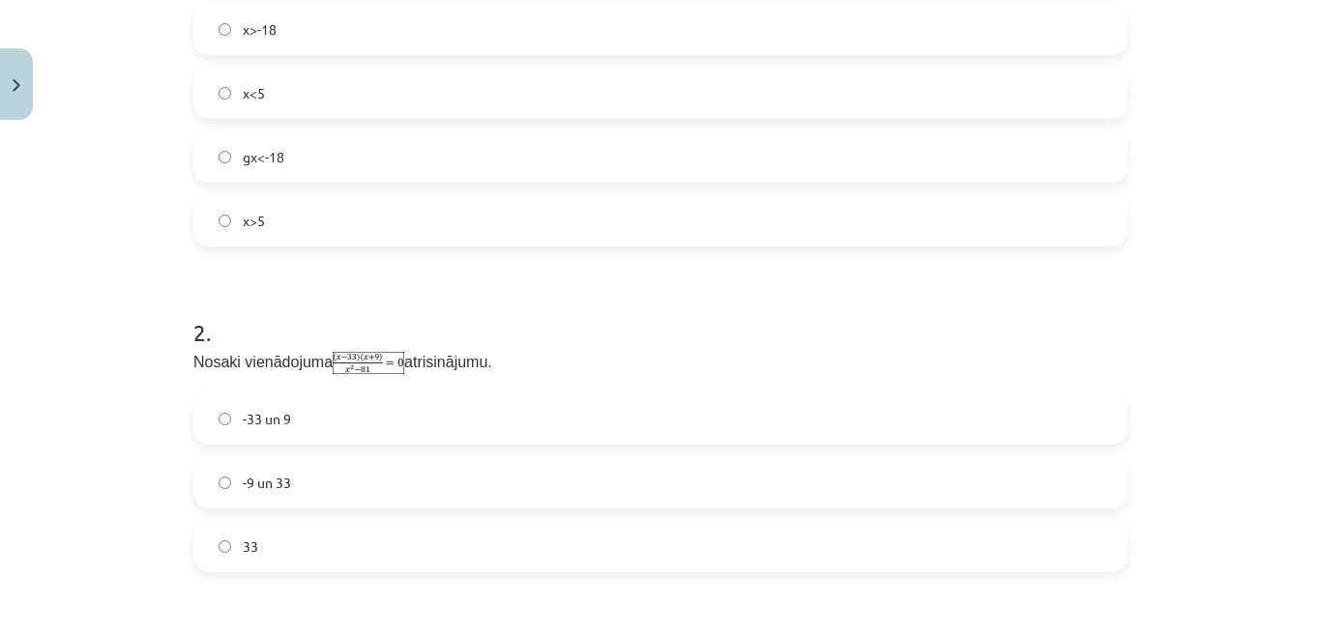
scroll to position [580, 0]
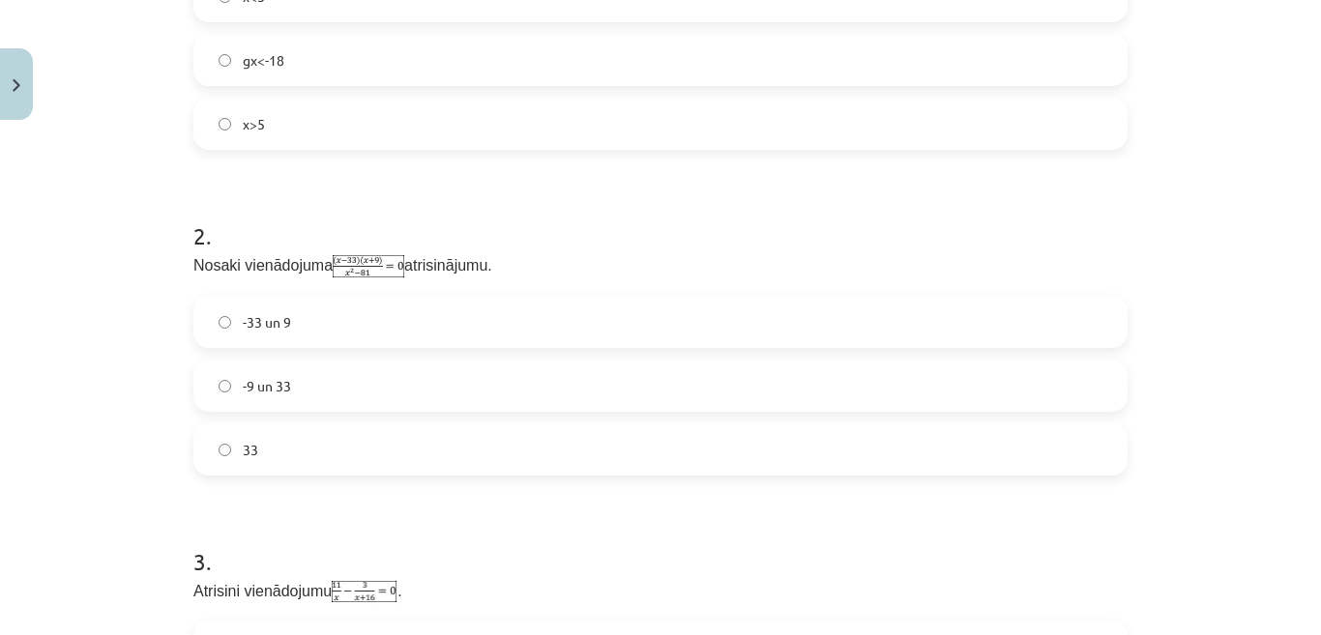
click at [609, 461] on label "33" at bounding box center [660, 449] width 930 height 48
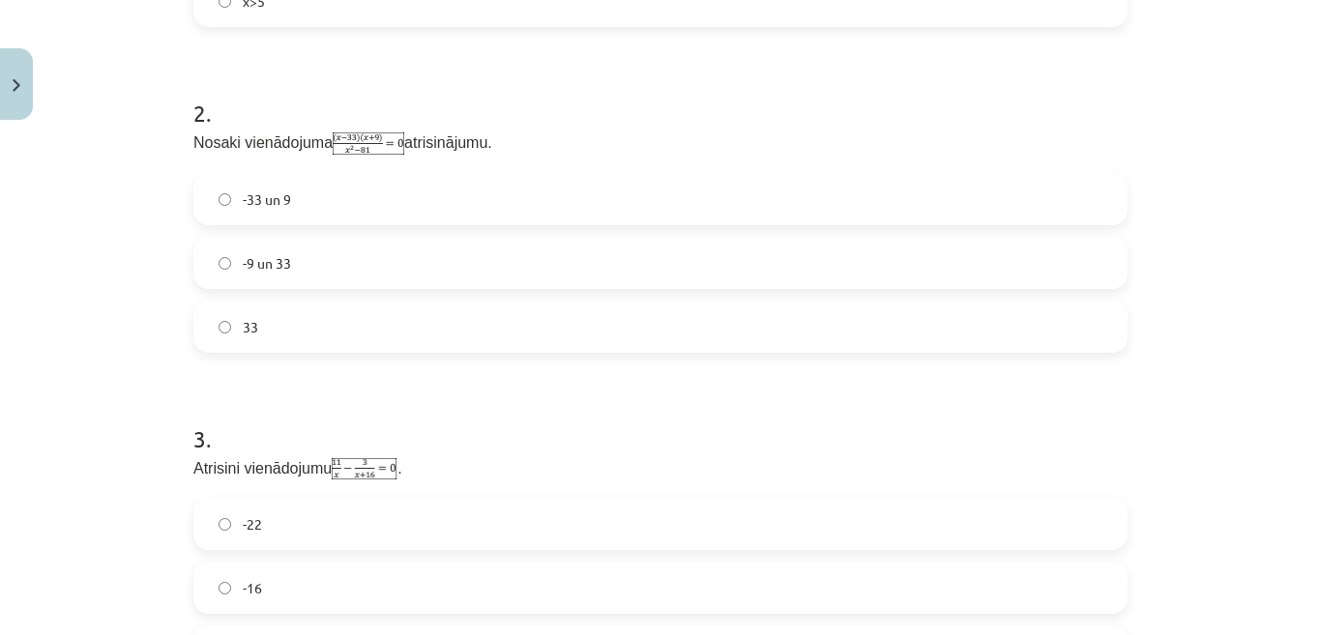
scroll to position [870, 0]
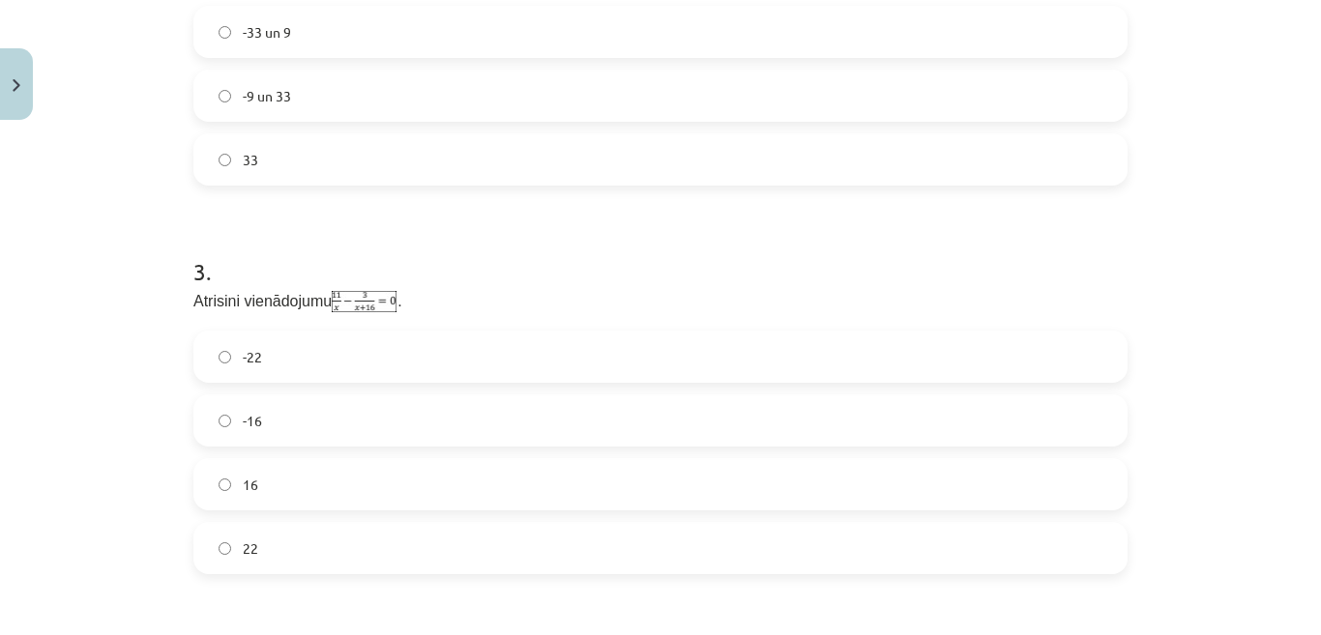
click at [456, 358] on label "-22" at bounding box center [660, 357] width 930 height 48
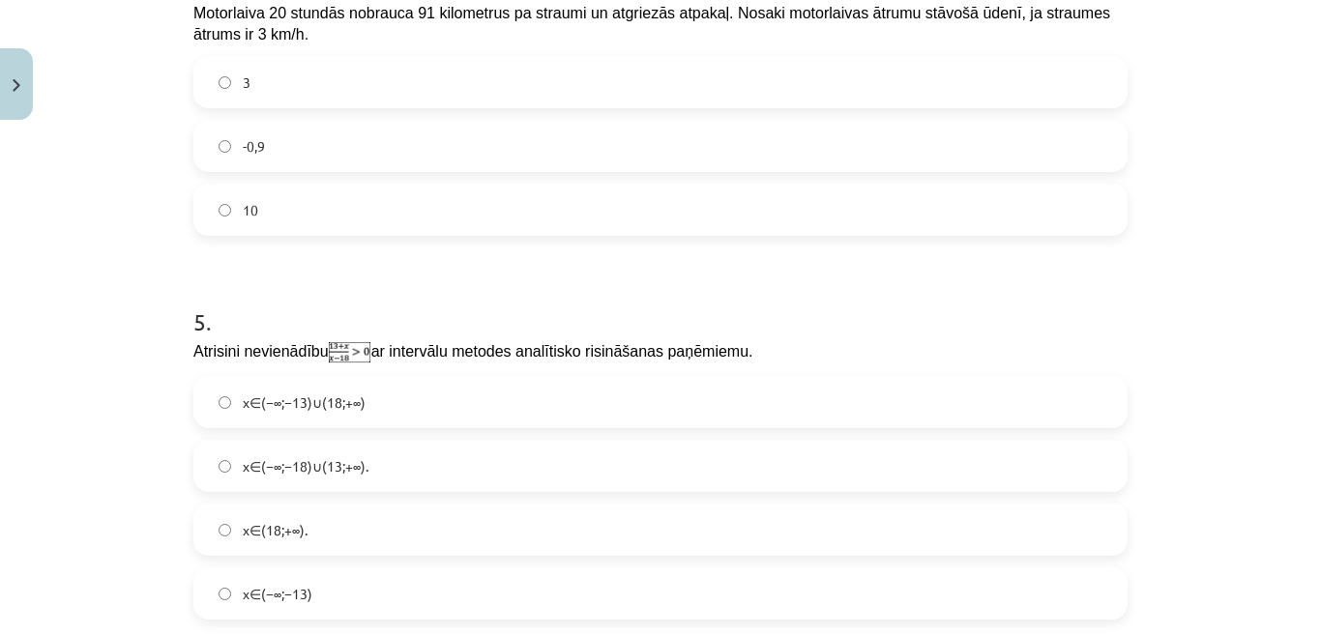
scroll to position [1644, 0]
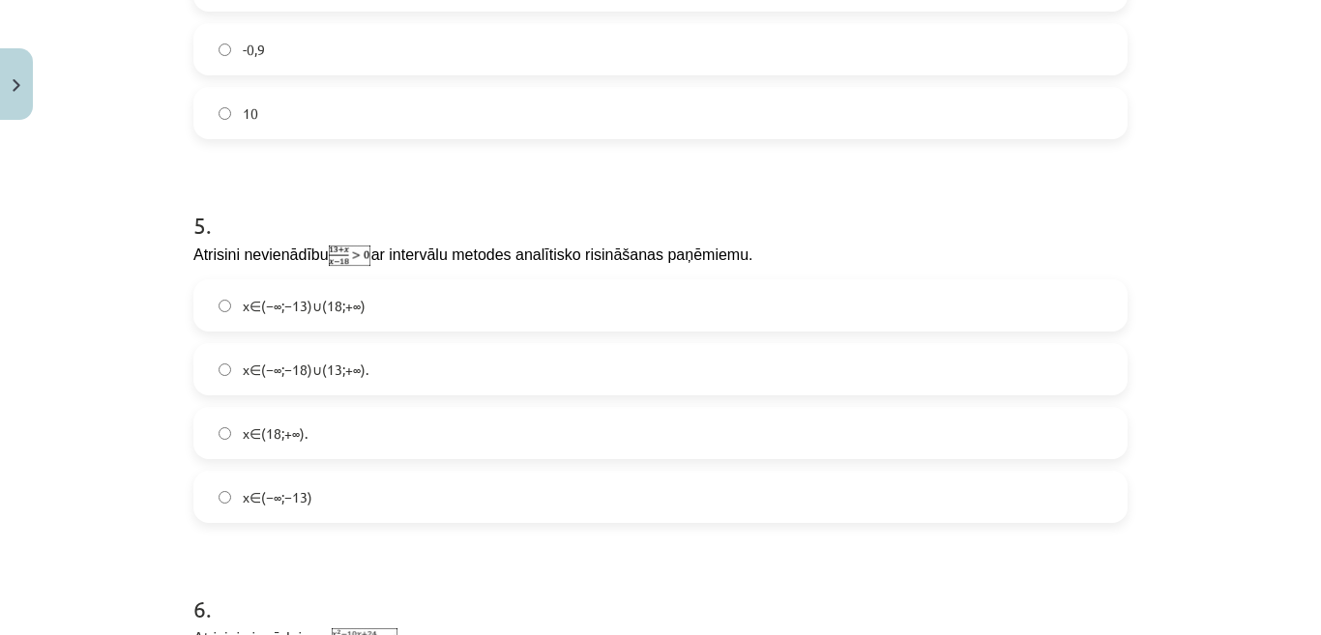
click at [666, 314] on label "x∈(−∞;−13)∪(18;+∞)" at bounding box center [660, 305] width 930 height 48
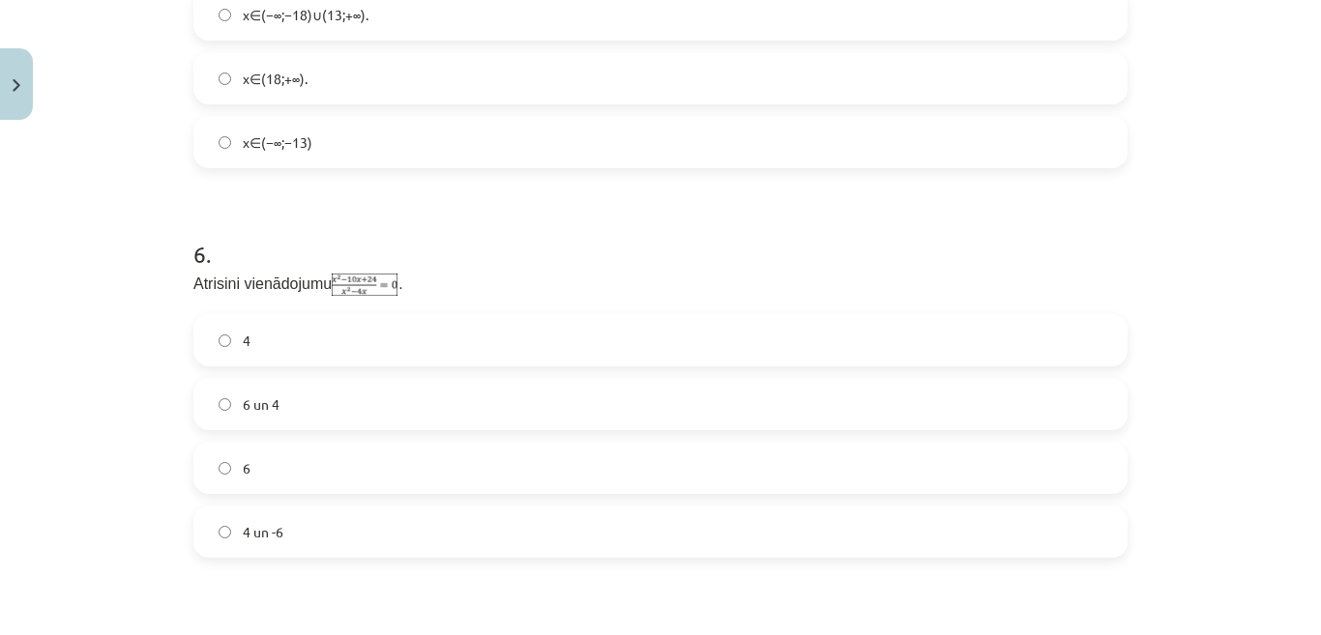
scroll to position [2031, 0]
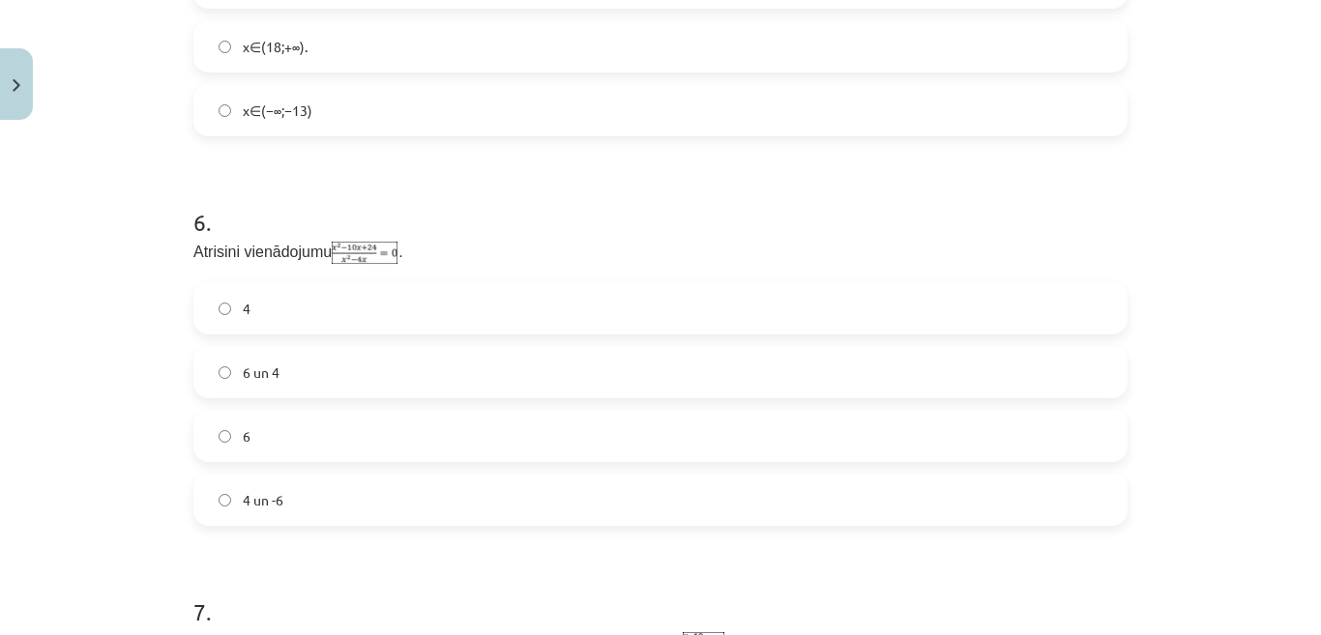
click at [580, 436] on label "6" at bounding box center [660, 436] width 930 height 48
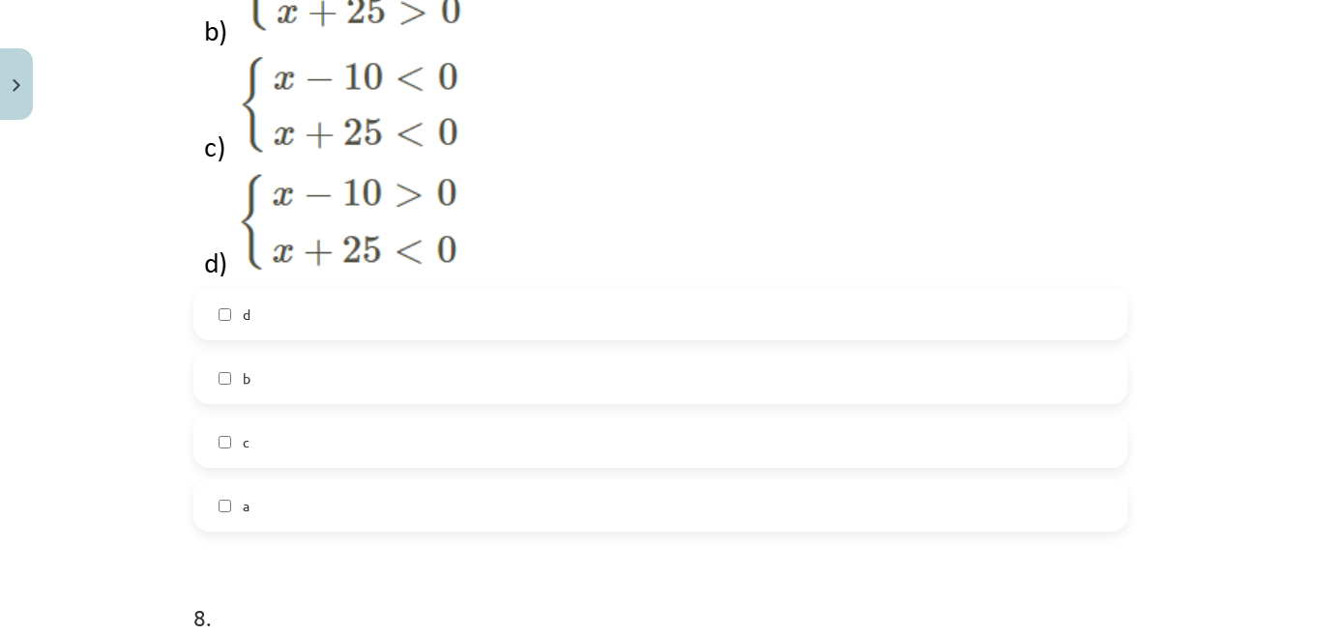
scroll to position [2901, 0]
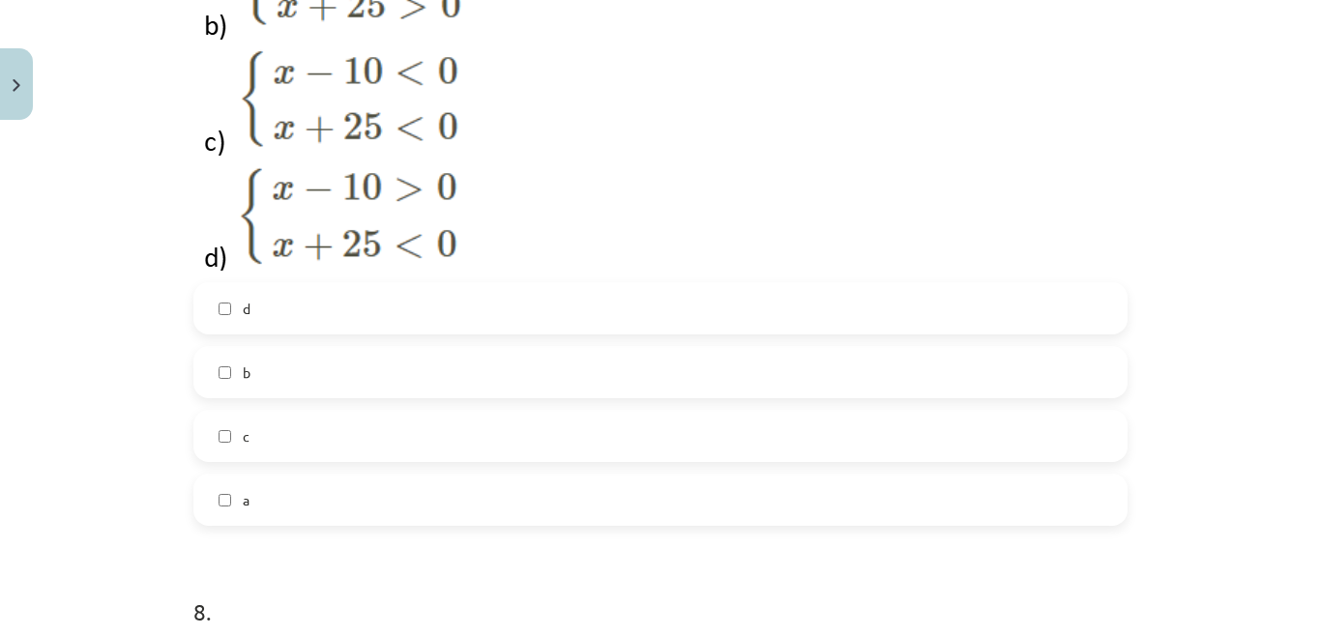
click at [427, 369] on label "b" at bounding box center [660, 372] width 930 height 48
click at [677, 429] on label "c" at bounding box center [660, 436] width 930 height 48
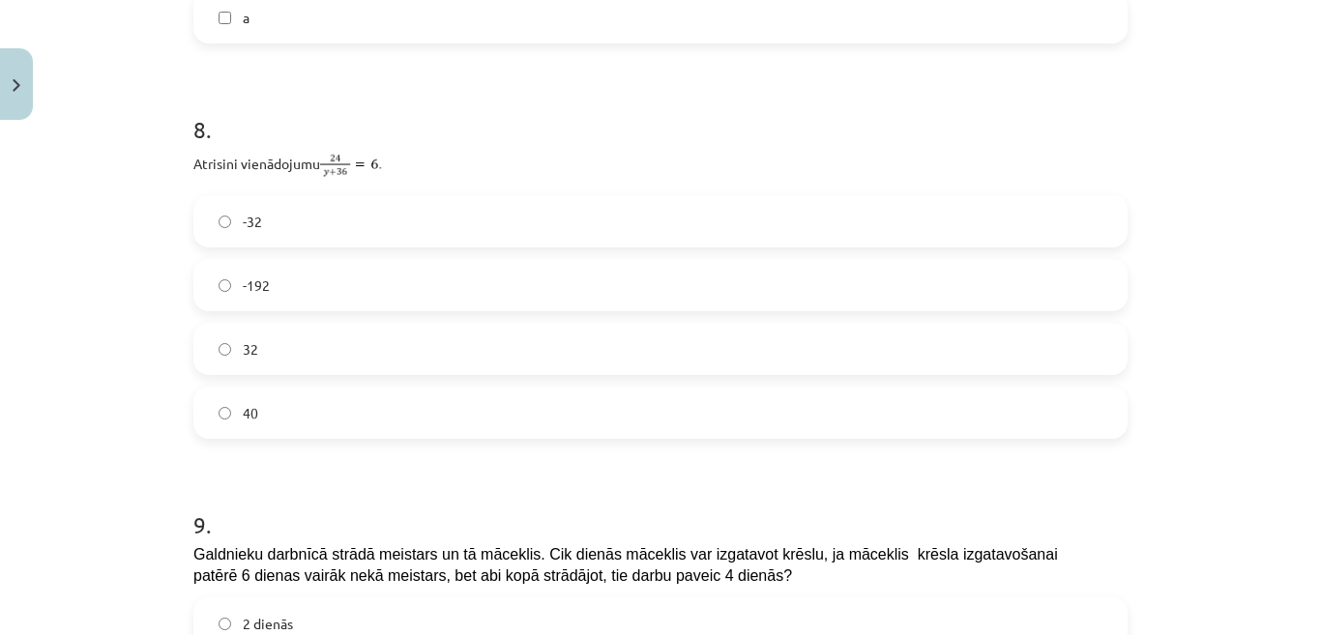
scroll to position [3384, 0]
click at [396, 203] on label "-32" at bounding box center [660, 220] width 930 height 48
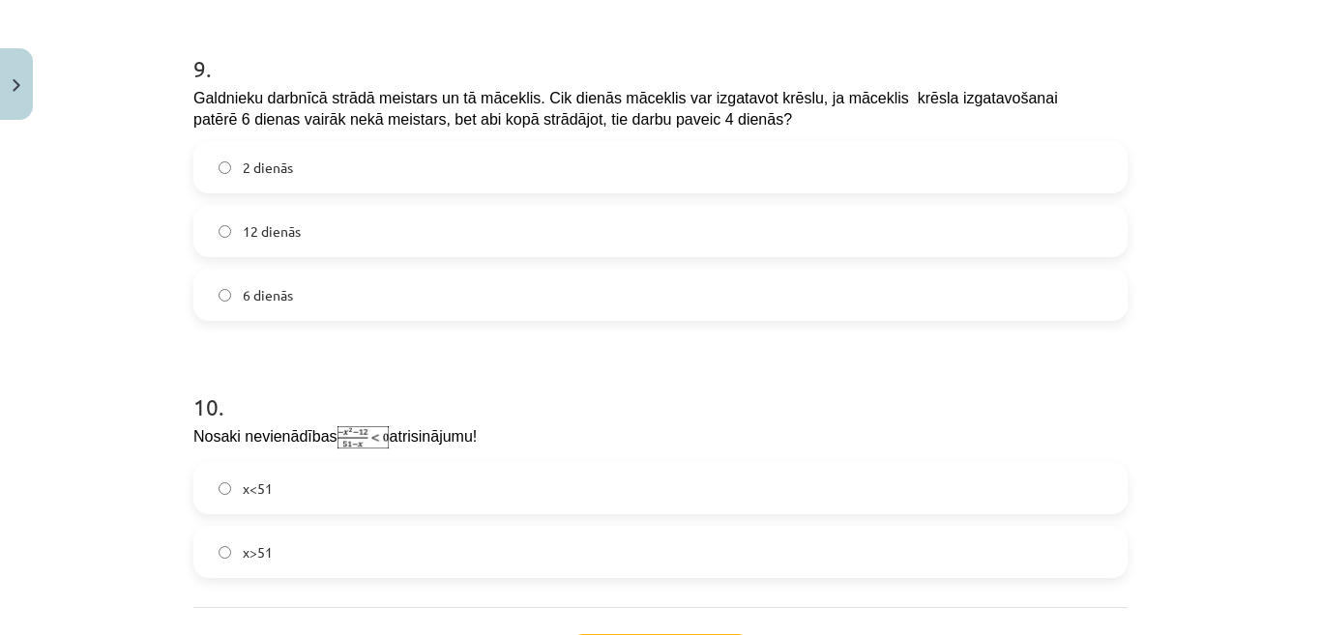
scroll to position [3965, 0]
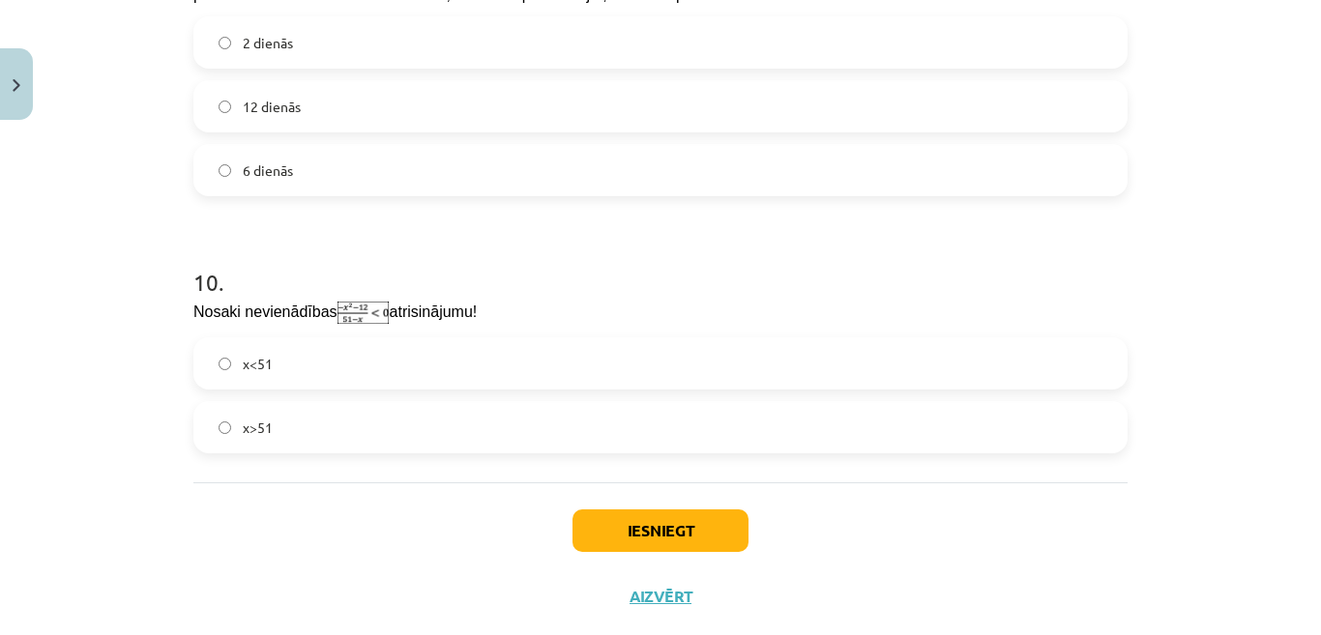
click at [587, 360] on label "x<51" at bounding box center [660, 363] width 930 height 48
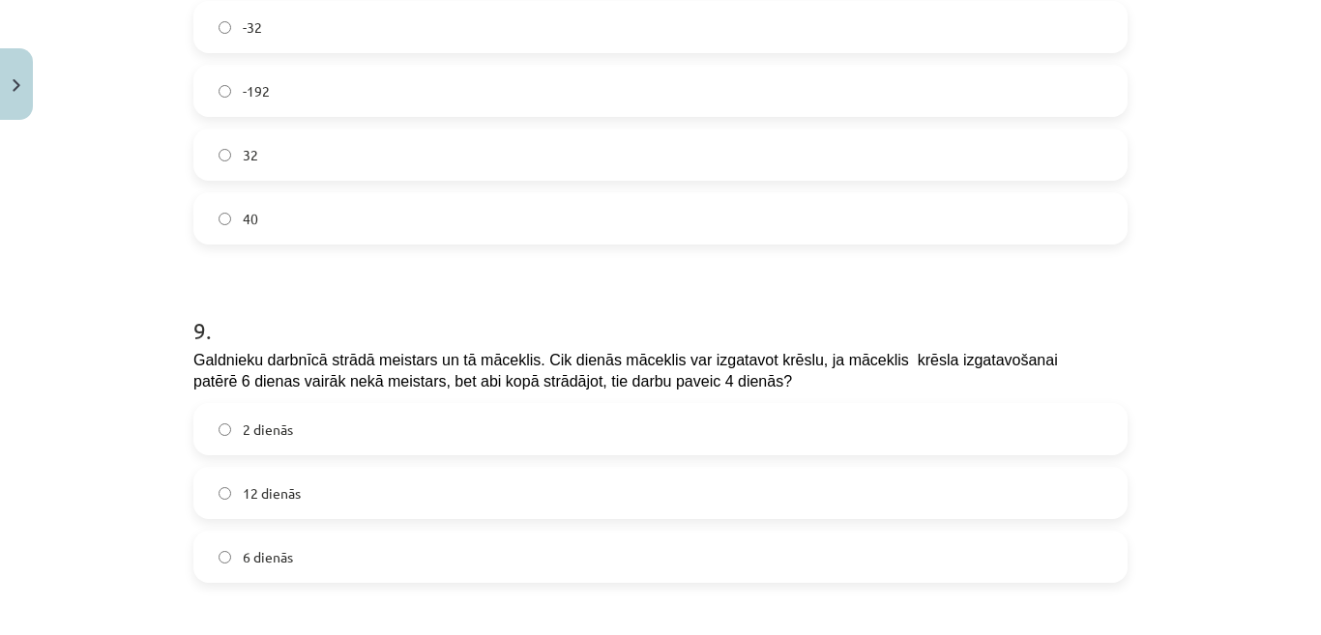
scroll to position [3675, 0]
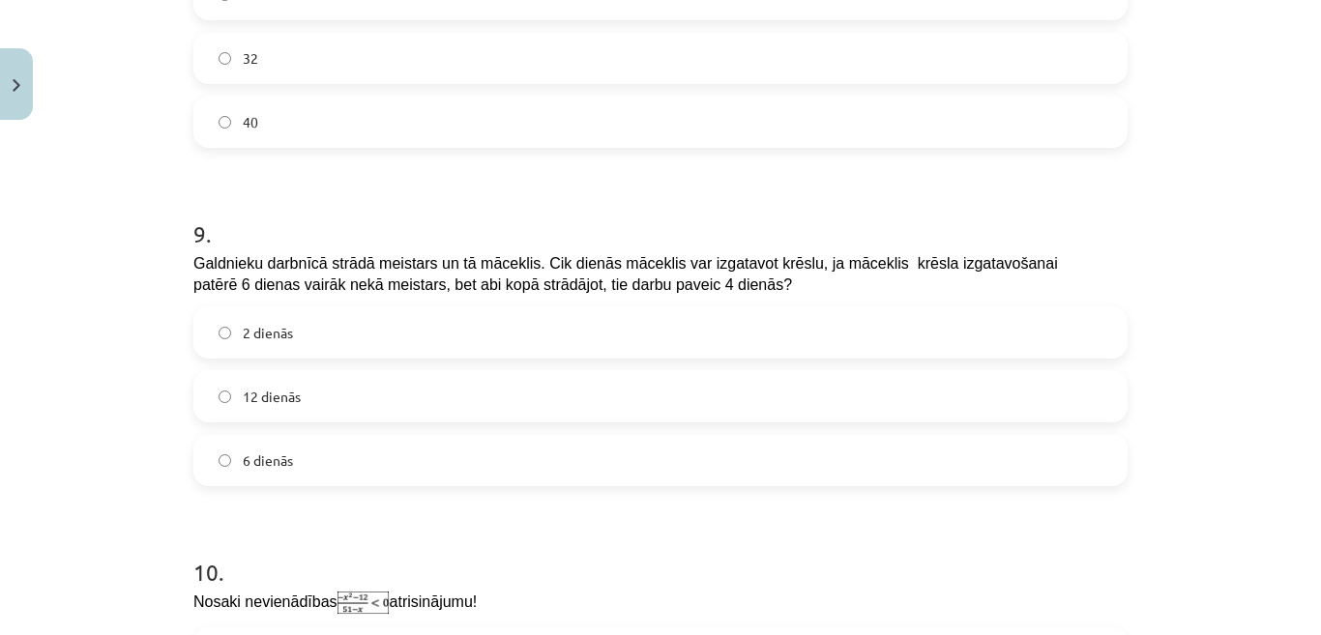
click at [781, 373] on label "12 dienās" at bounding box center [660, 396] width 930 height 48
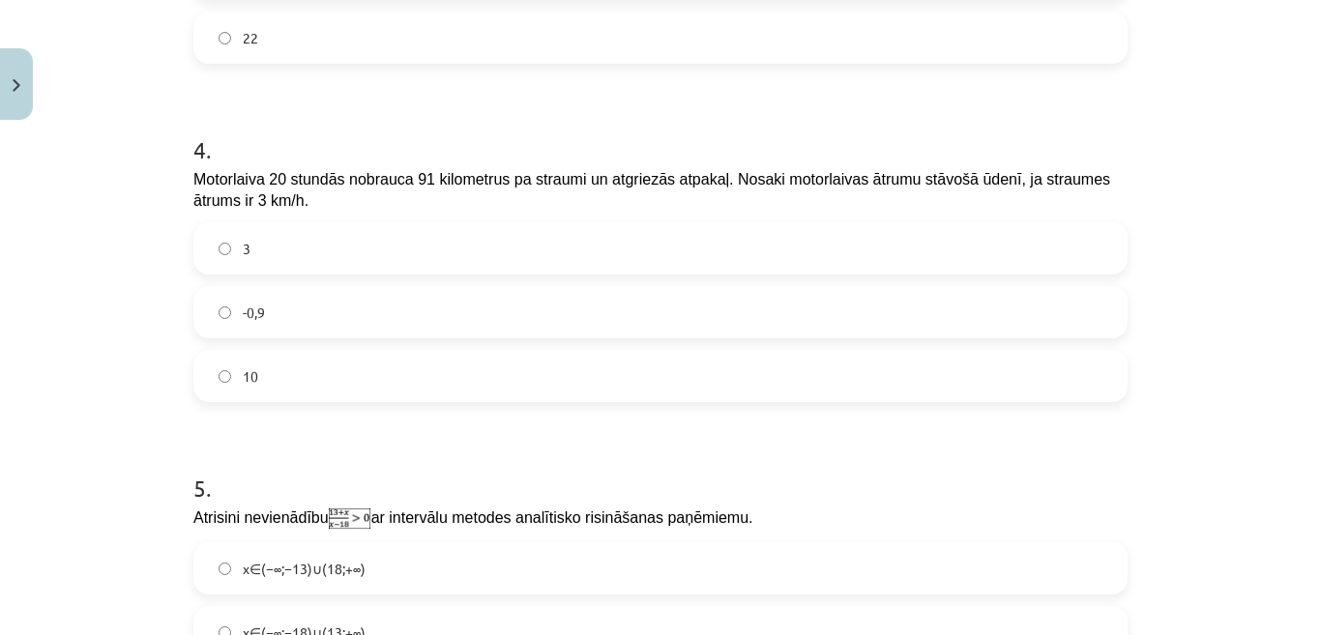
scroll to position [1450, 0]
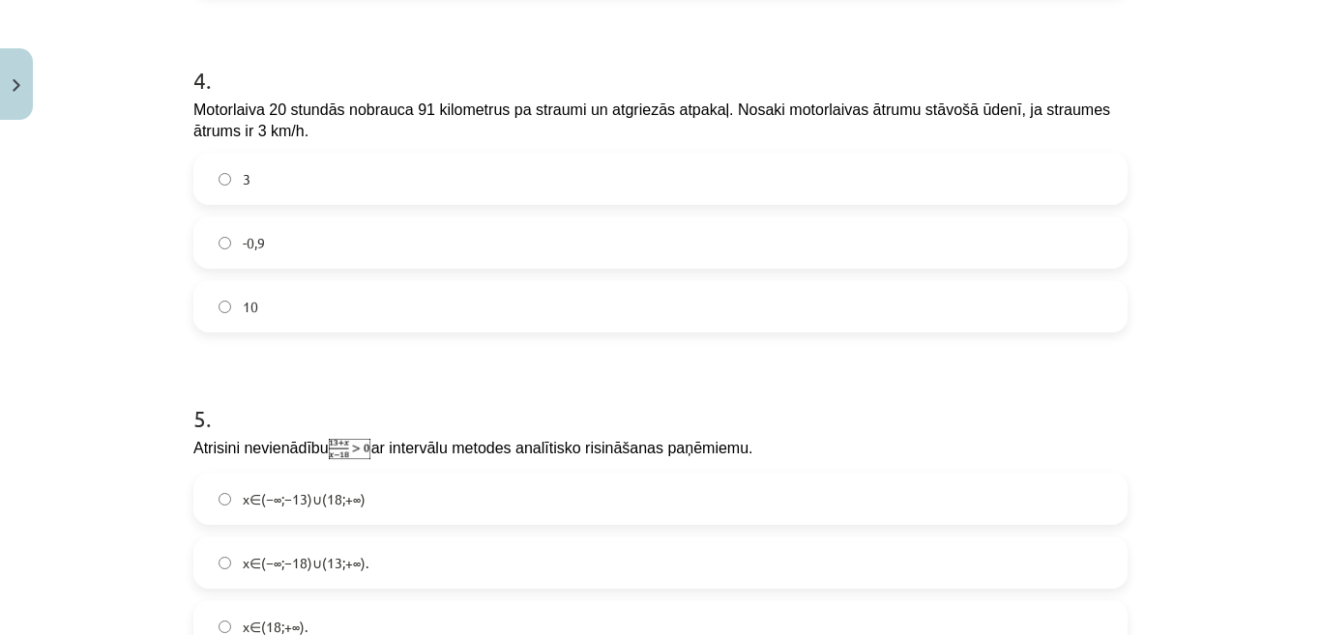
click at [507, 307] on label "10" at bounding box center [660, 306] width 930 height 48
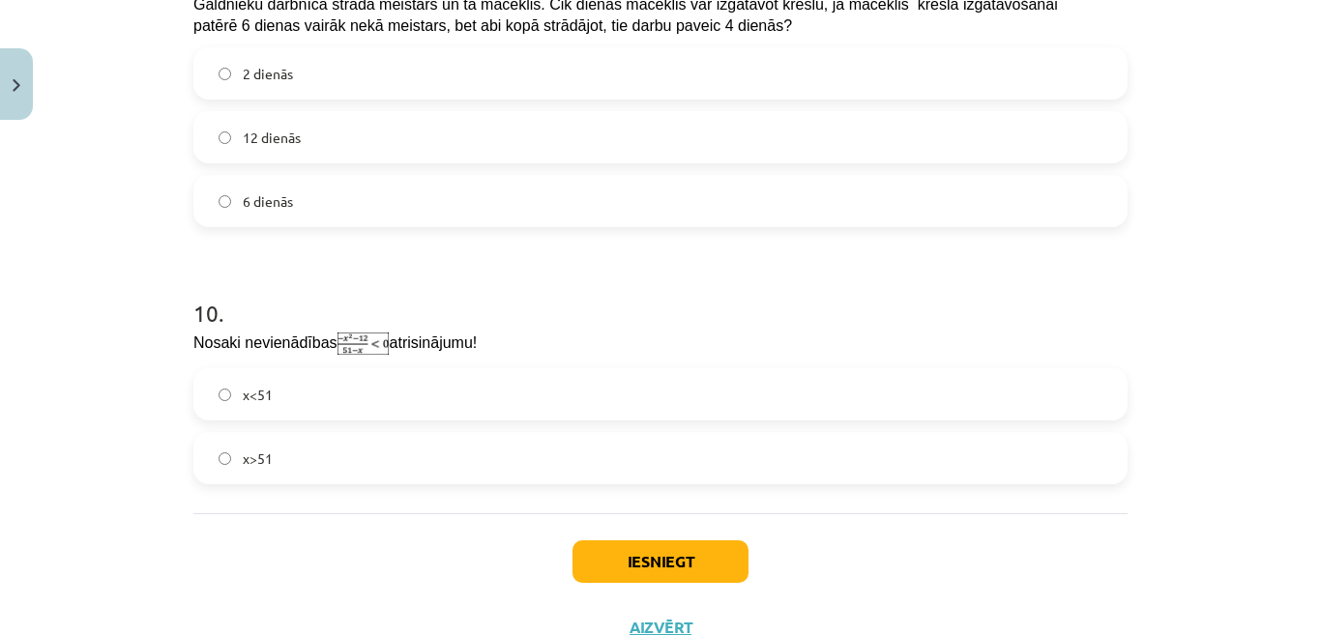
scroll to position [4002, 0]
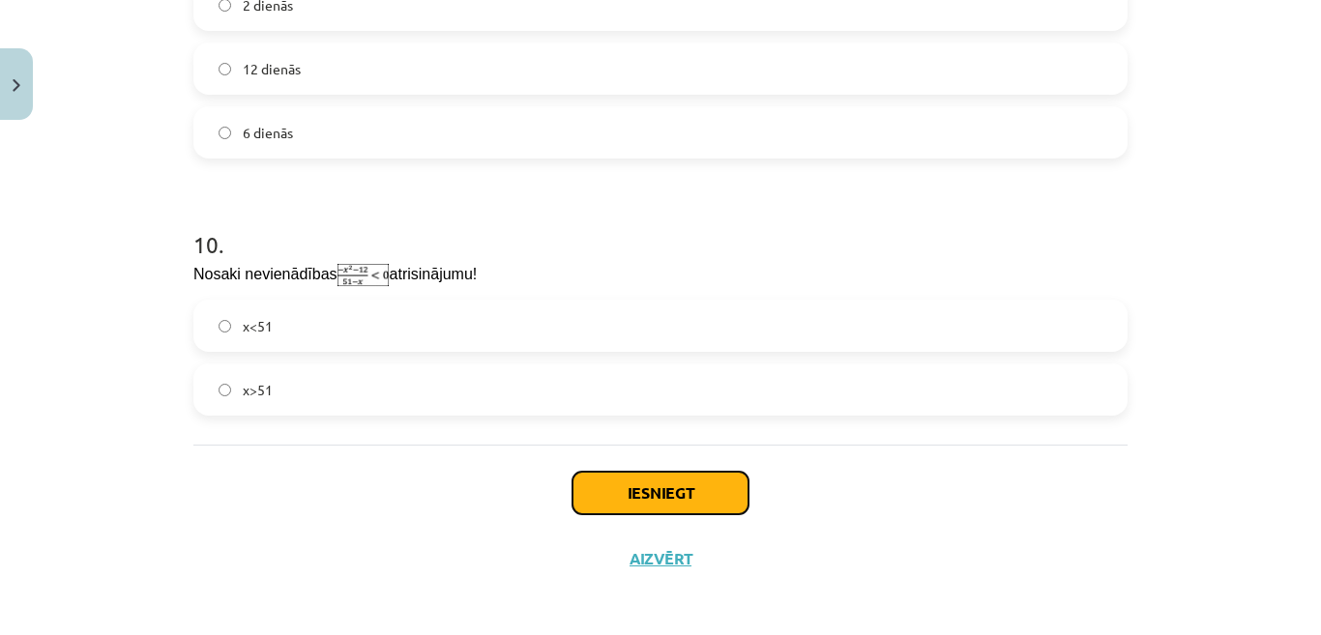
click at [706, 485] on button "Iesniegt" at bounding box center [660, 493] width 176 height 43
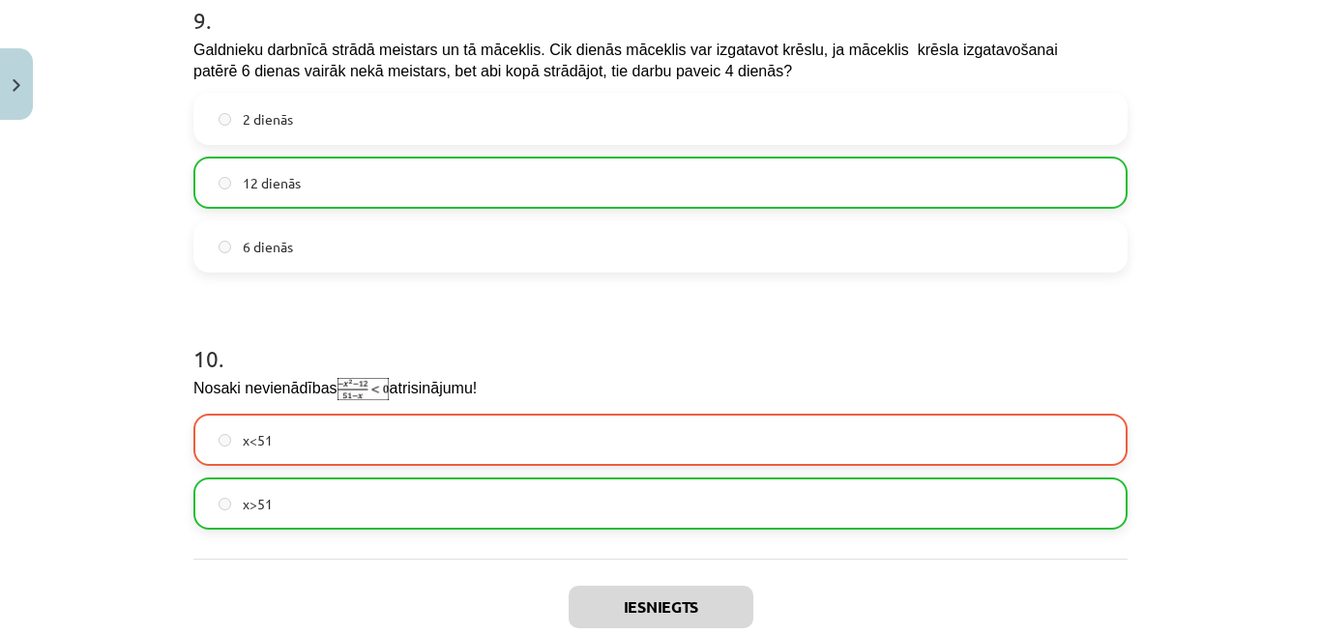
scroll to position [4064, 0]
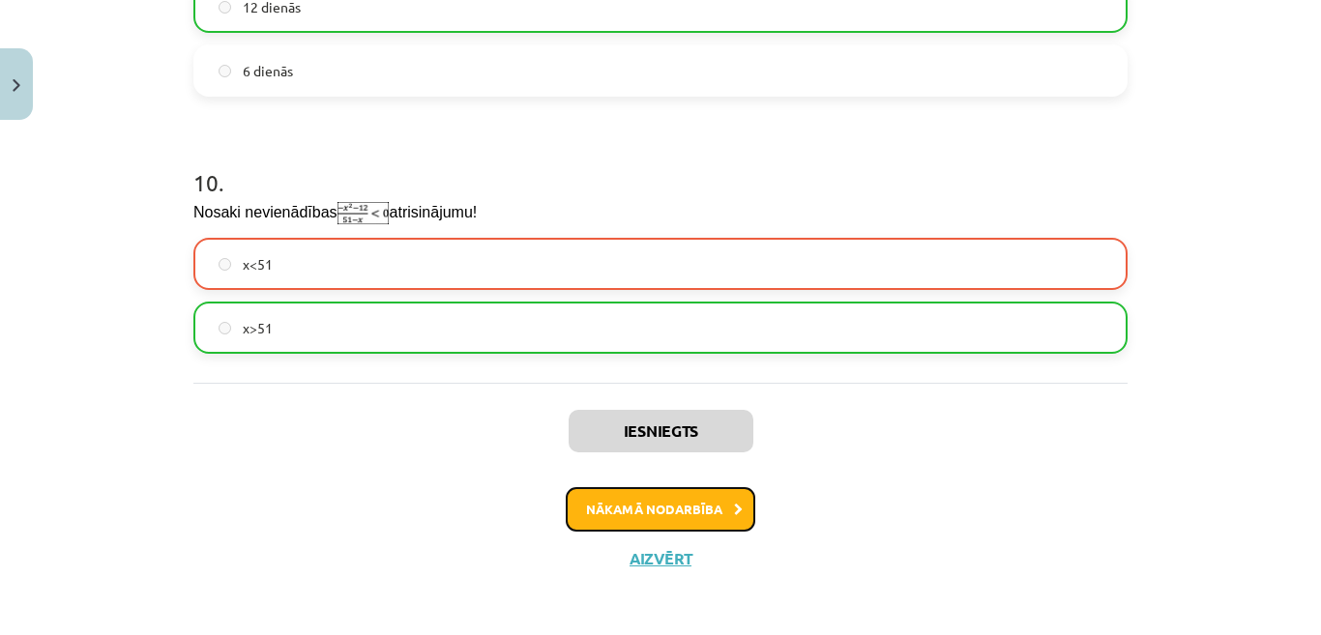
click at [670, 505] on button "Nākamā nodarbība" at bounding box center [661, 509] width 190 height 44
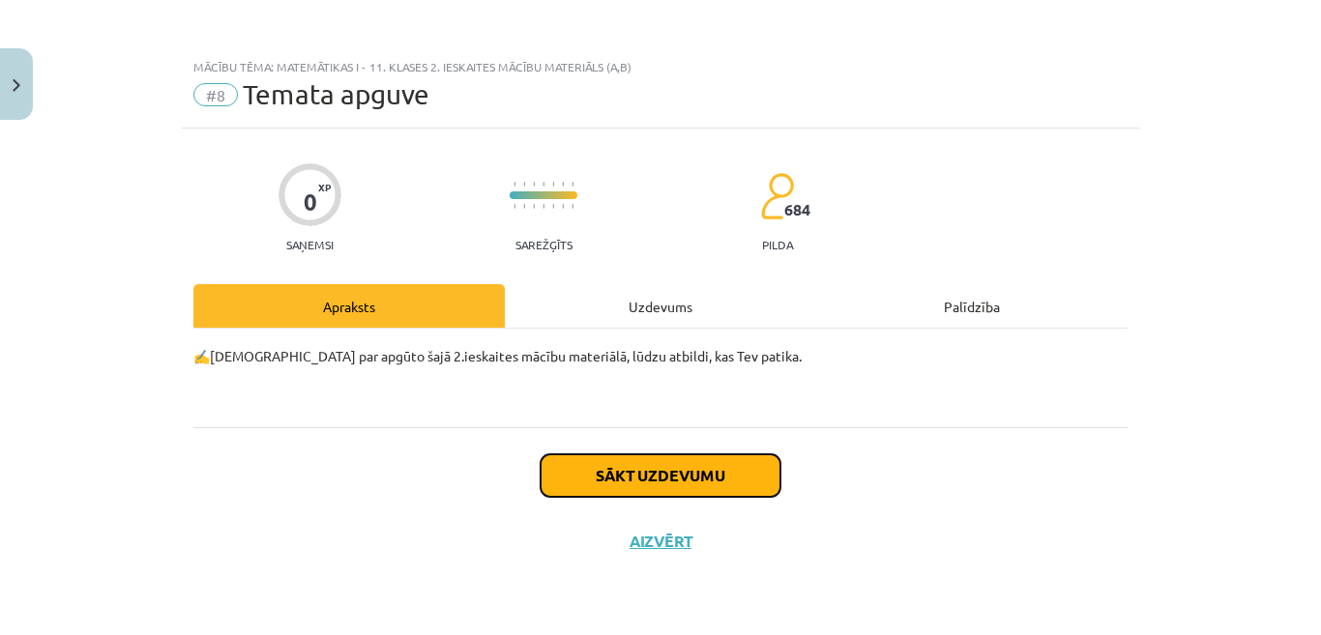
click at [656, 483] on button "Sākt uzdevumu" at bounding box center [661, 475] width 240 height 43
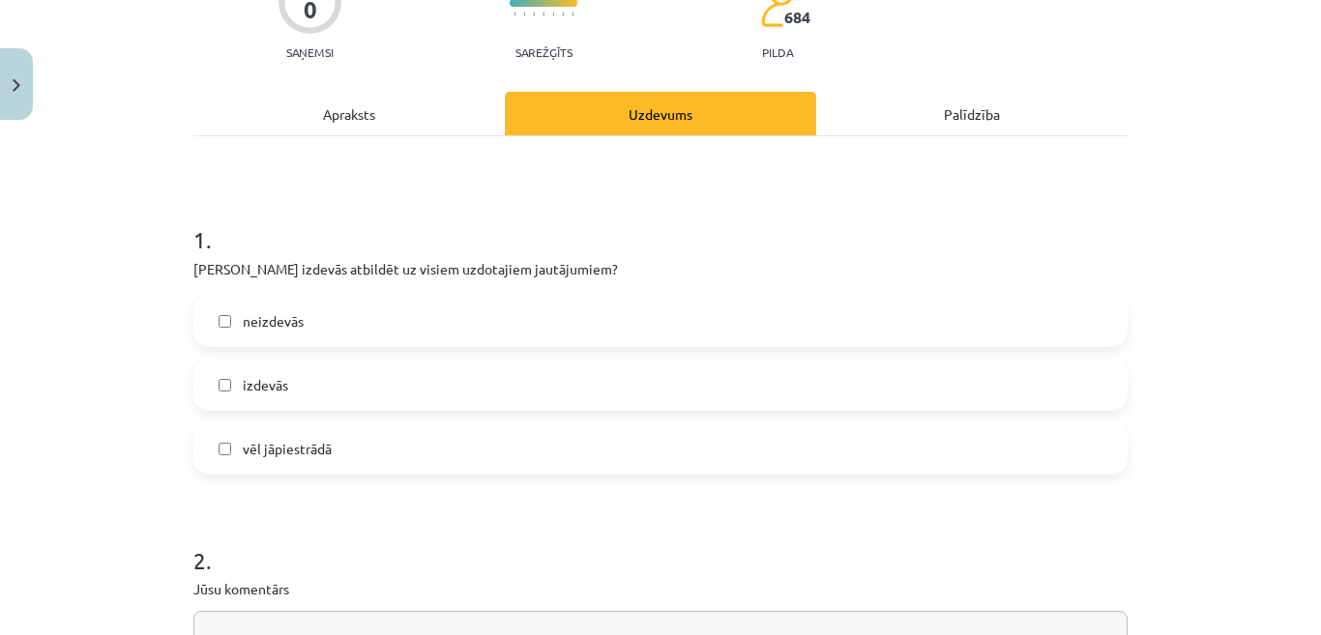
scroll to position [193, 0]
click at [343, 387] on label "izdevās" at bounding box center [660, 384] width 930 height 48
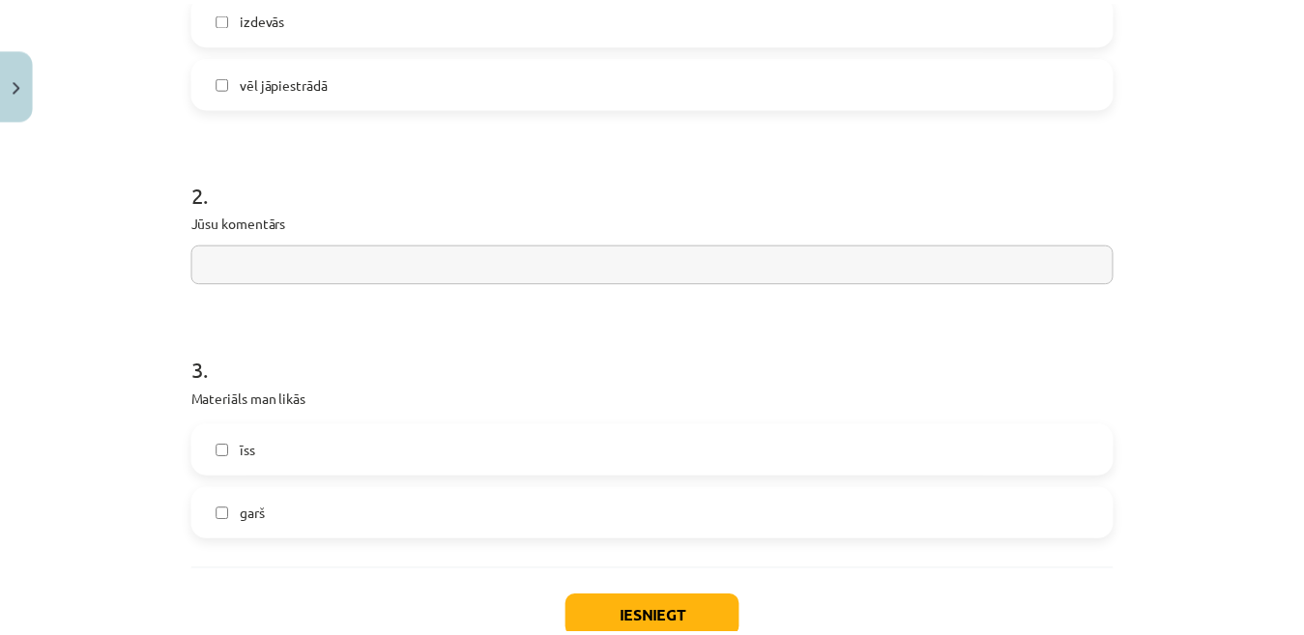
scroll to position [677, 0]
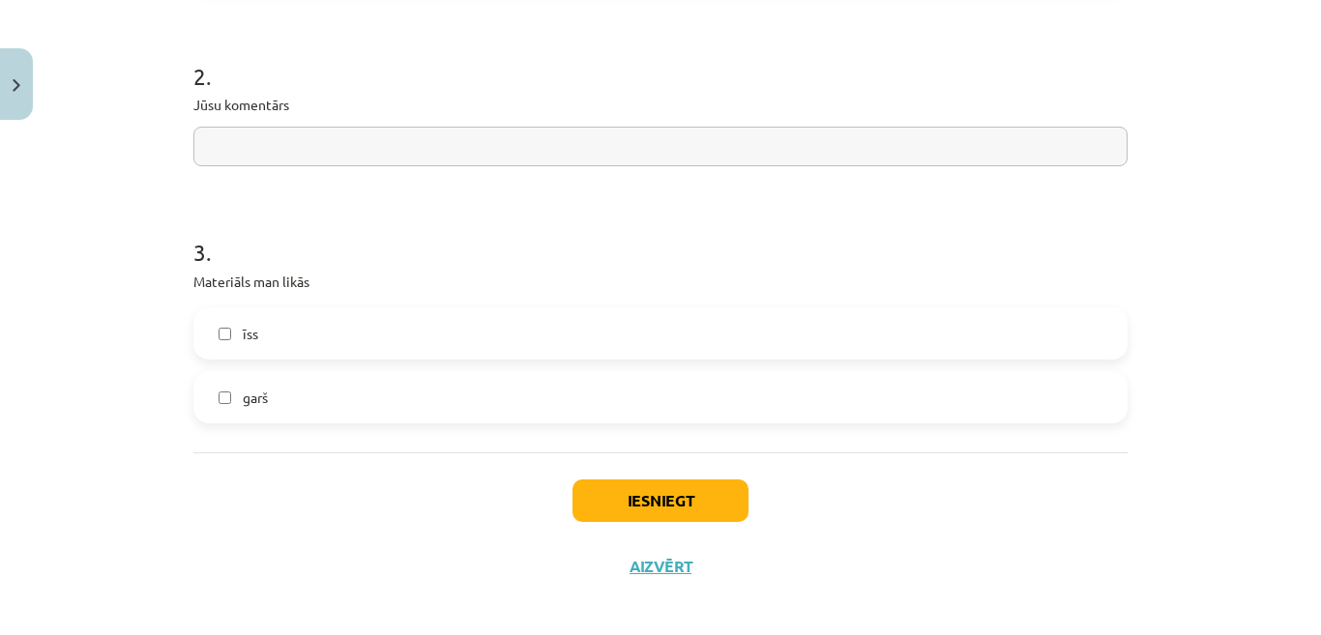
click at [296, 398] on label "garš" at bounding box center [660, 397] width 930 height 48
click at [338, 151] on input "text" at bounding box center [660, 147] width 934 height 40
type input "**********"
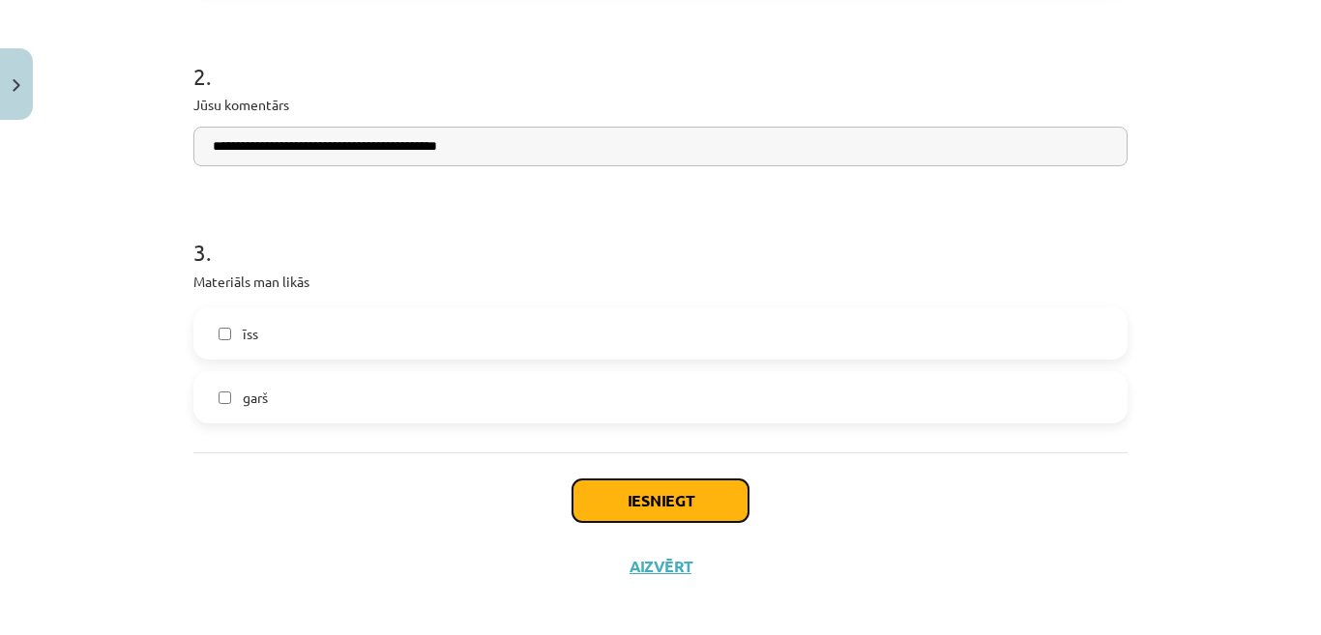
click at [649, 496] on button "Iesniegt" at bounding box center [660, 501] width 176 height 43
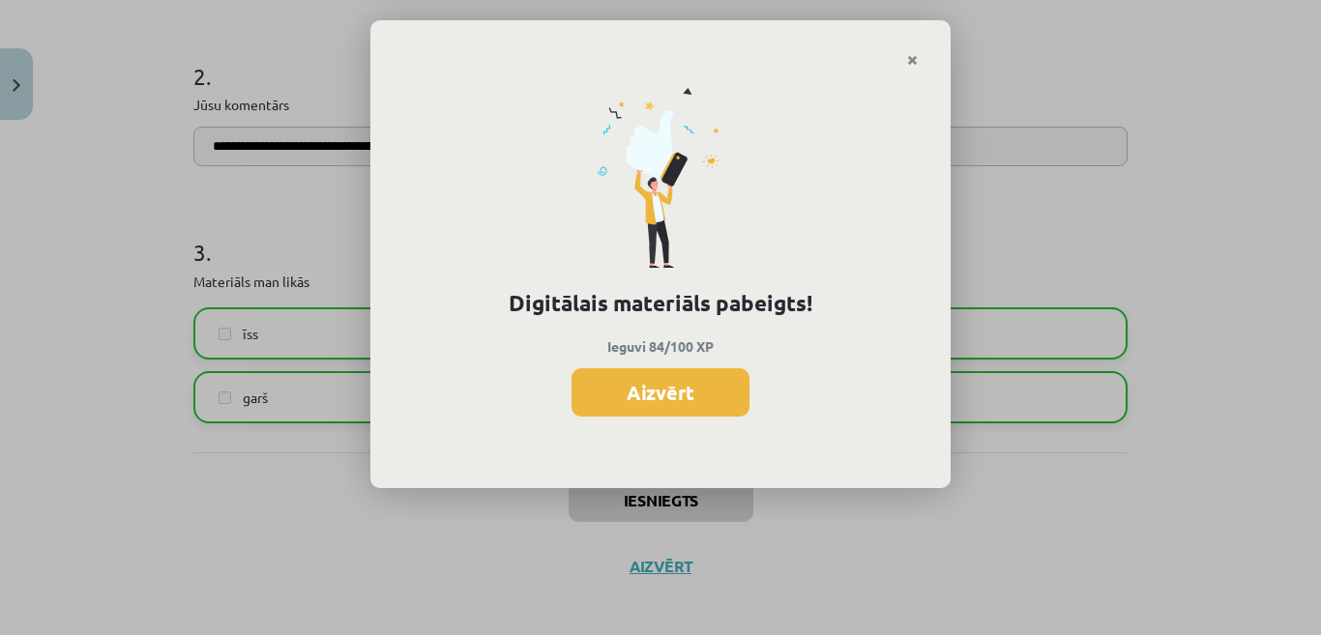
click at [647, 405] on button "Aizvērt" at bounding box center [660, 392] width 178 height 48
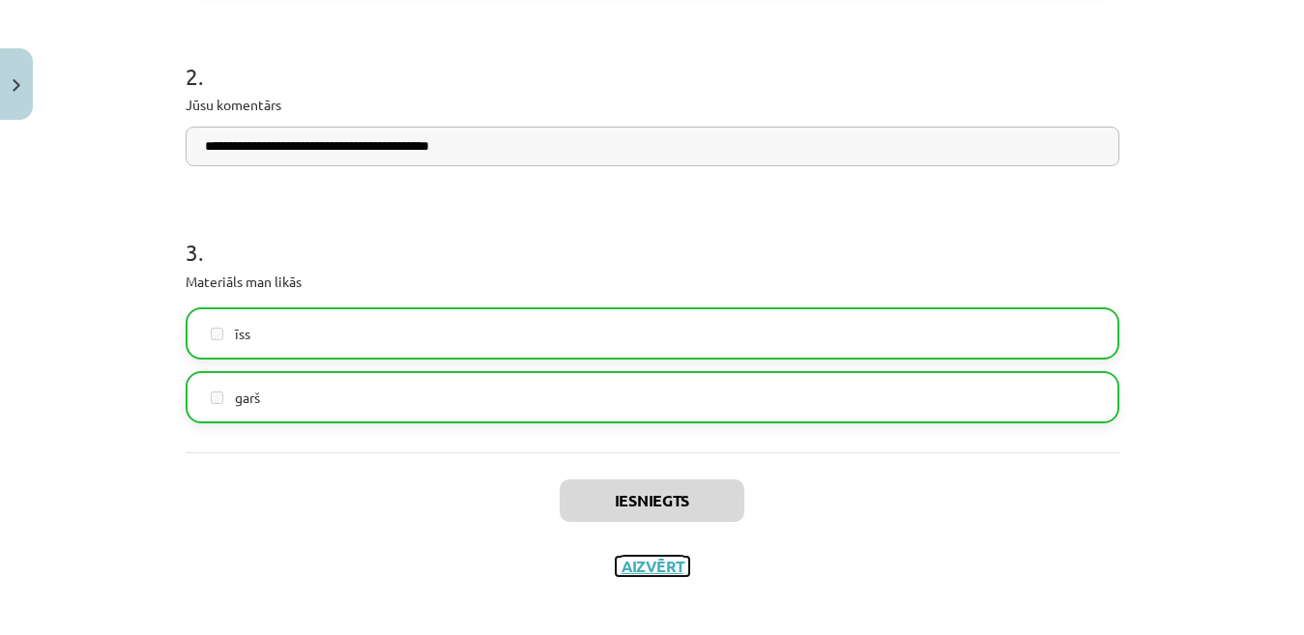
click at [633, 570] on button "Aizvērt" at bounding box center [652, 566] width 73 height 19
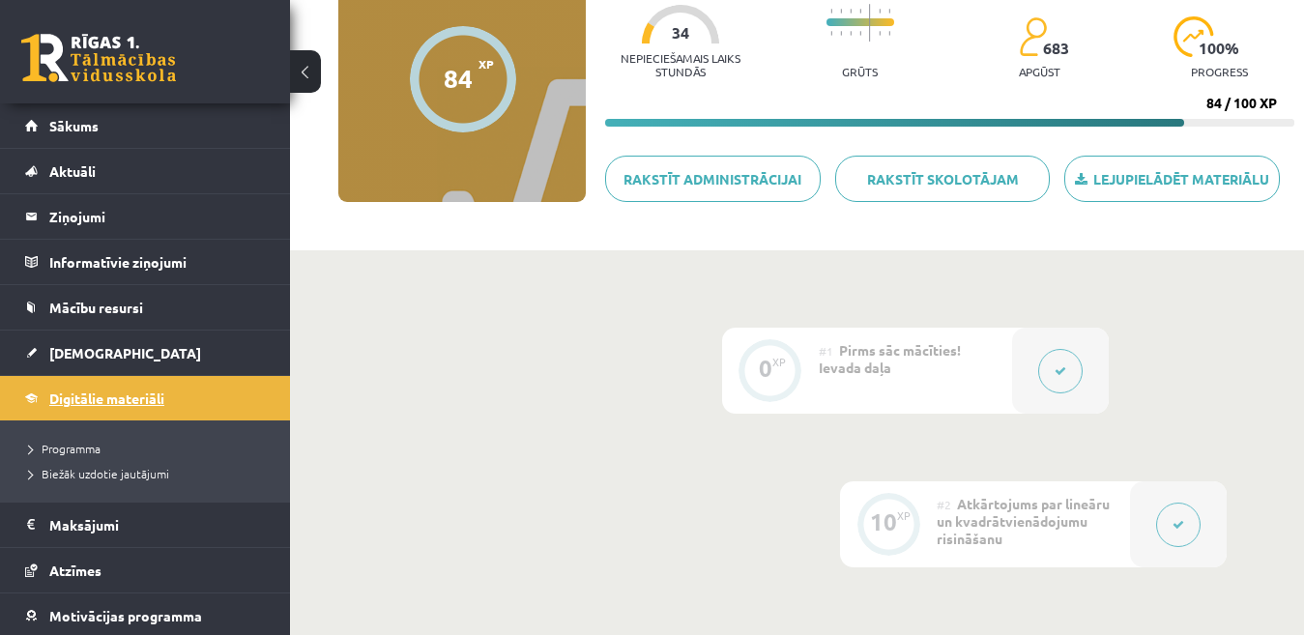
click at [145, 386] on link "Digitālie materiāli" at bounding box center [145, 398] width 241 height 44
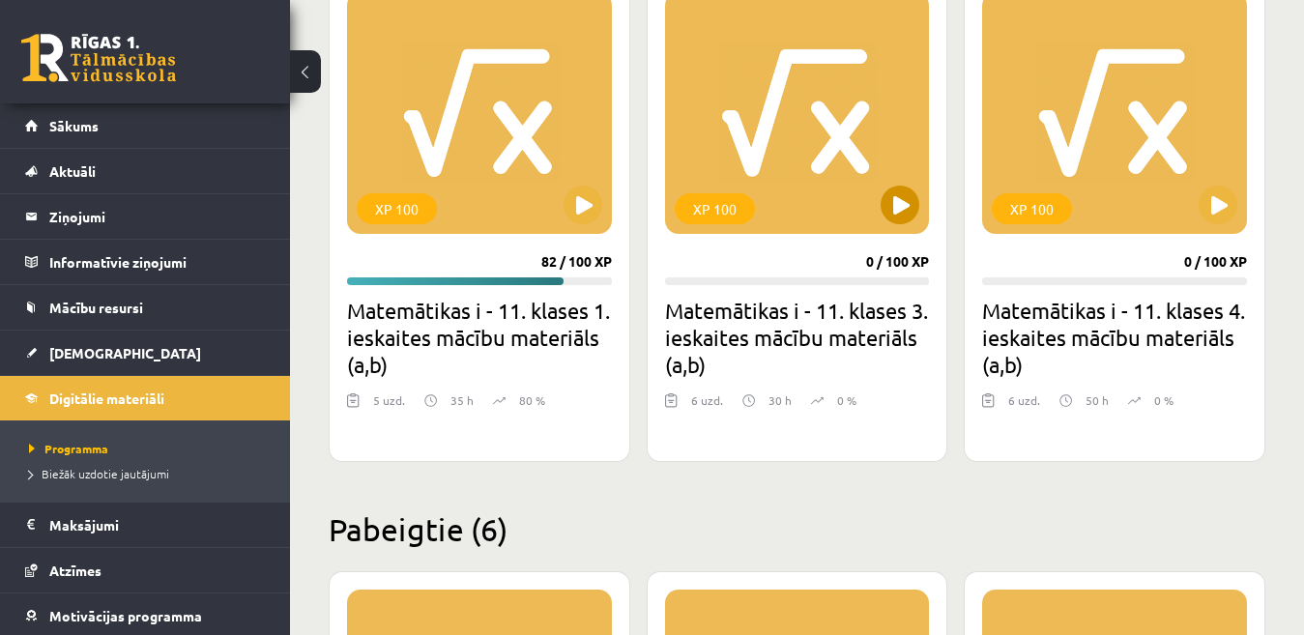
scroll to position [578, 0]
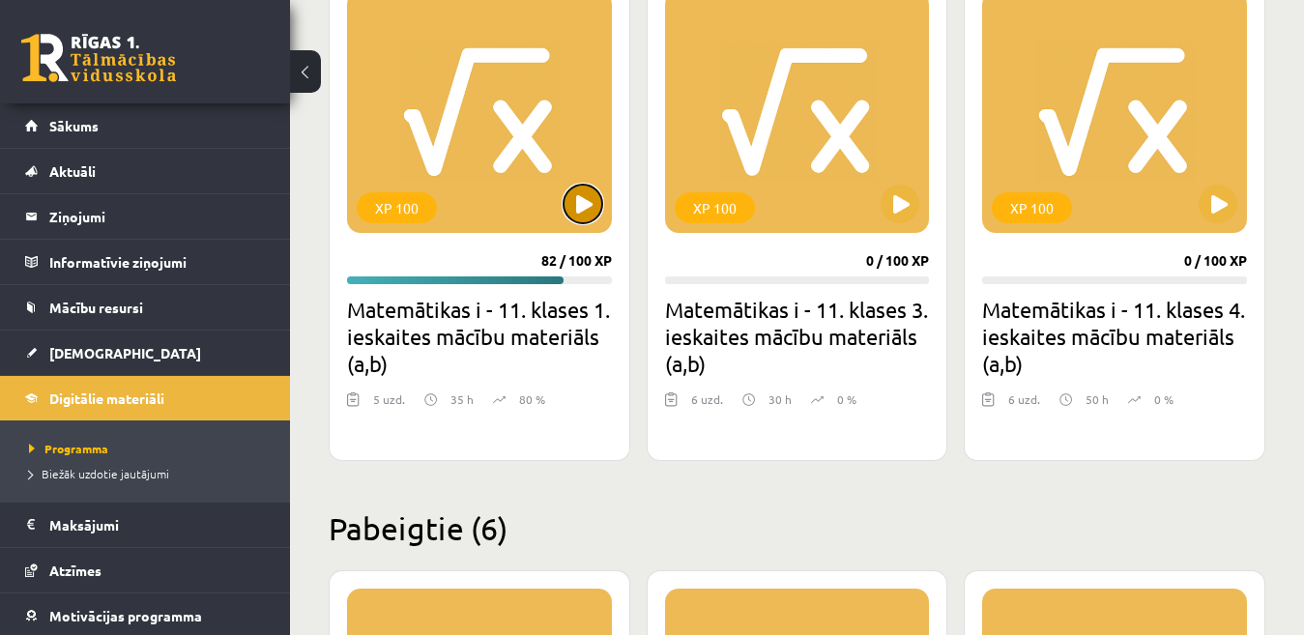
click at [587, 200] on button at bounding box center [583, 204] width 39 height 39
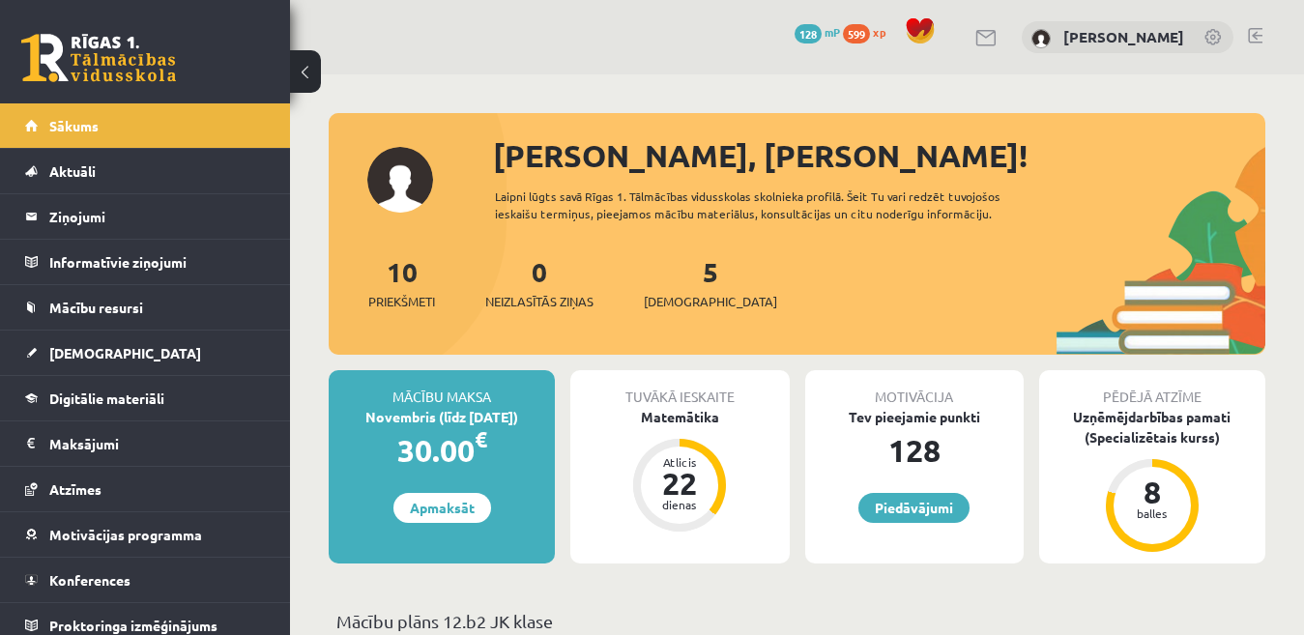
click at [1256, 40] on link at bounding box center [1255, 35] width 15 height 15
